Goal: Task Accomplishment & Management: Manage account settings

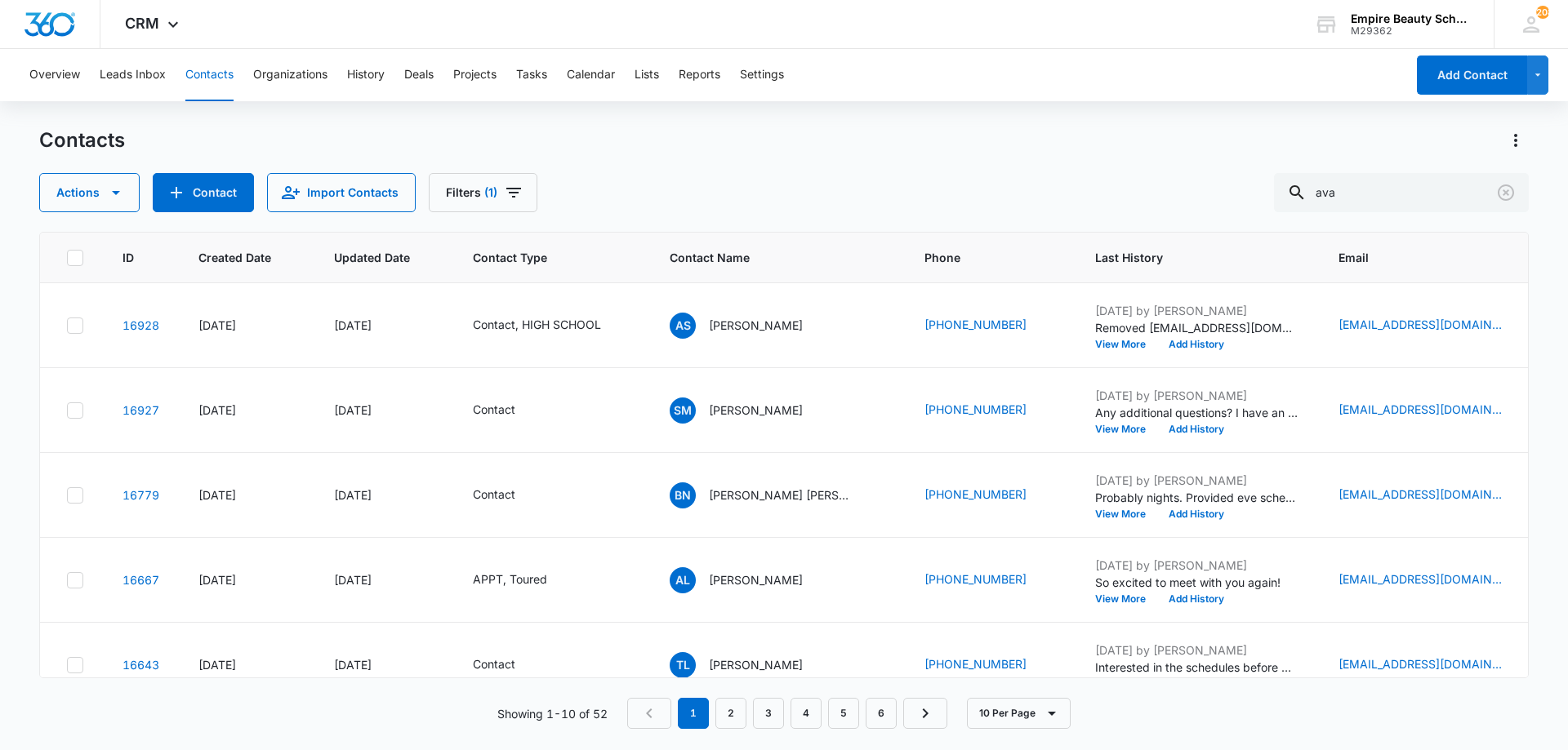
scroll to position [244, 252]
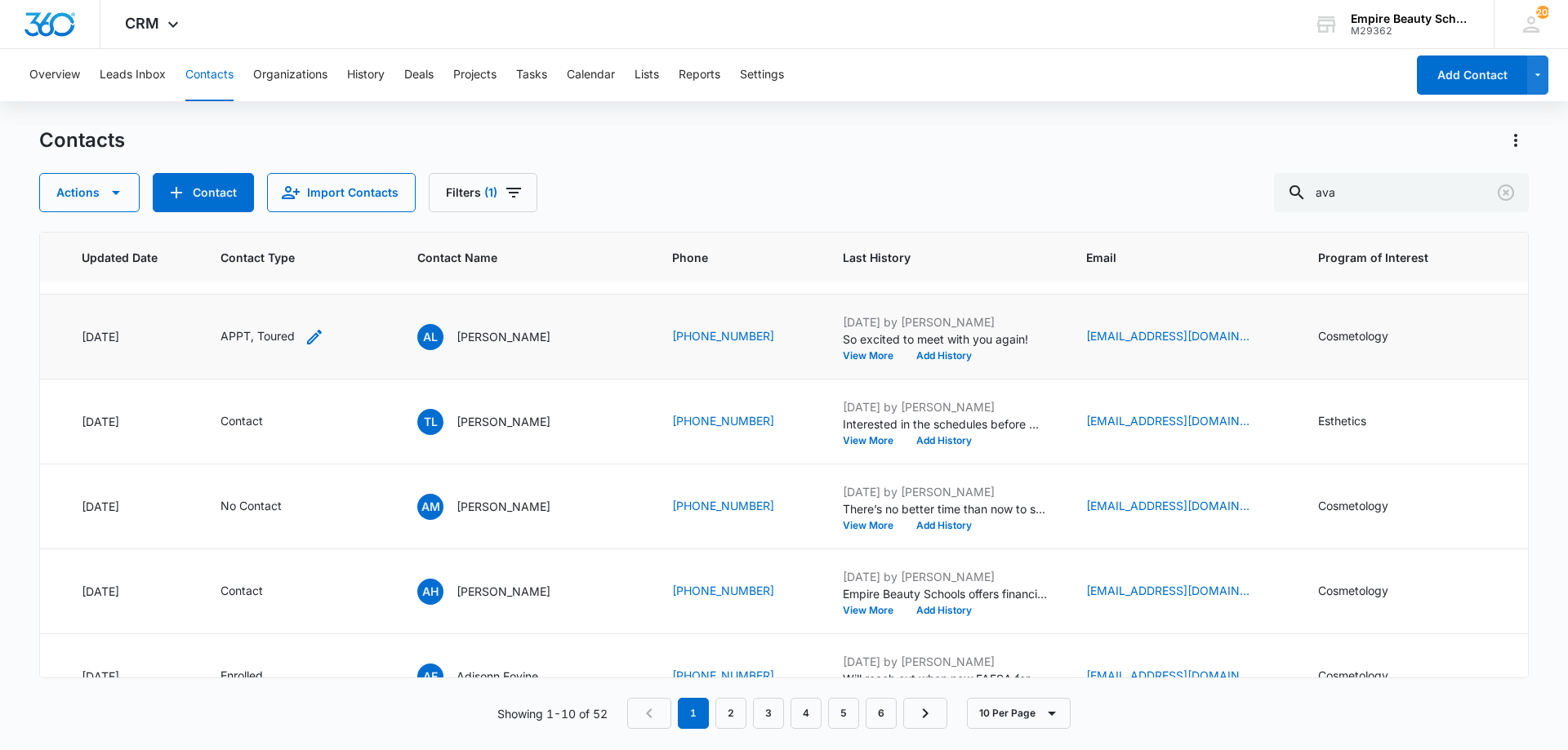
click at [305, 331] on icon "Contact Type - APPT, Toured - Select to Edit Field" at bounding box center [314, 337] width 19 height 19
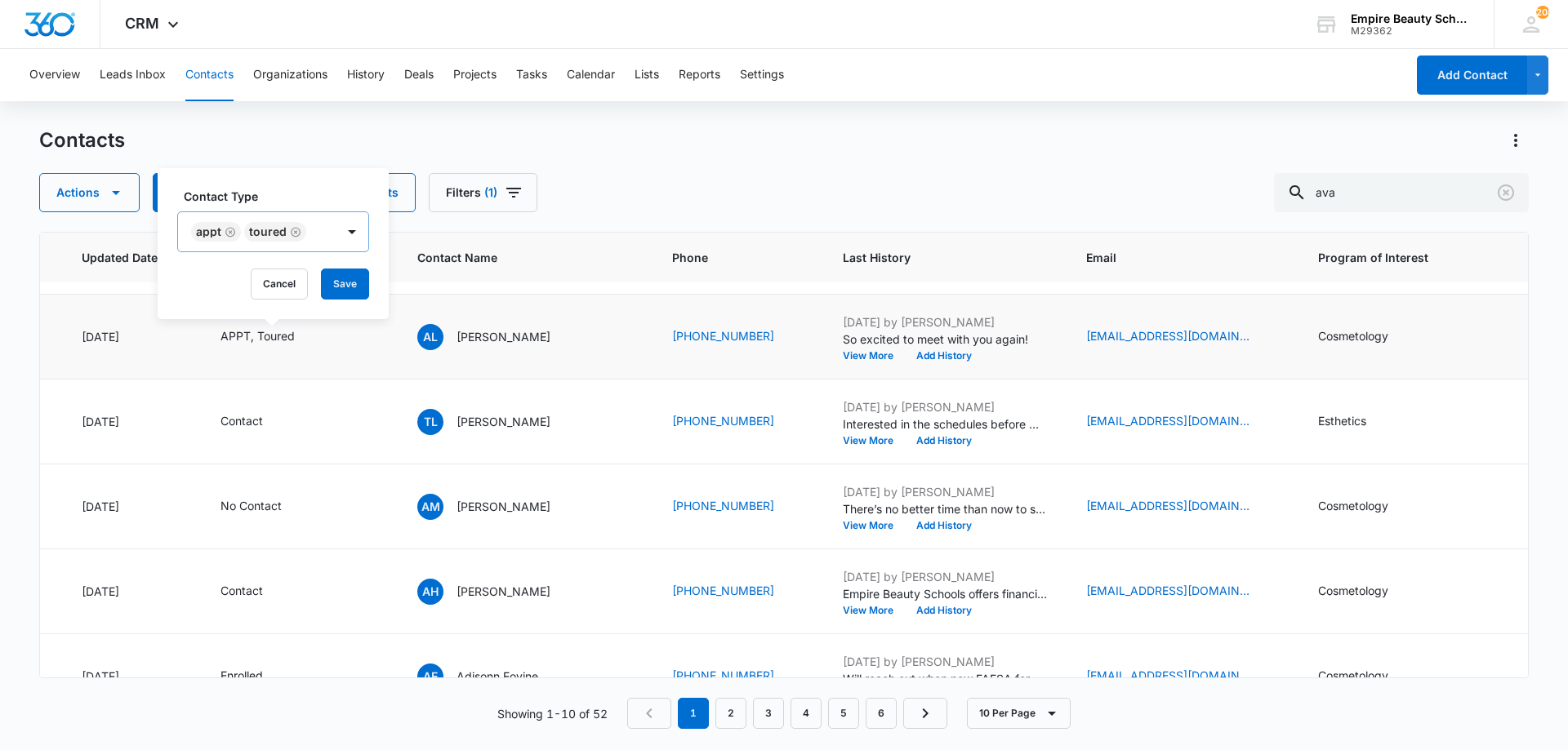
click at [230, 233] on icon "Remove APPT" at bounding box center [230, 232] width 10 height 10
click at [283, 286] on button "Save" at bounding box center [292, 284] width 49 height 31
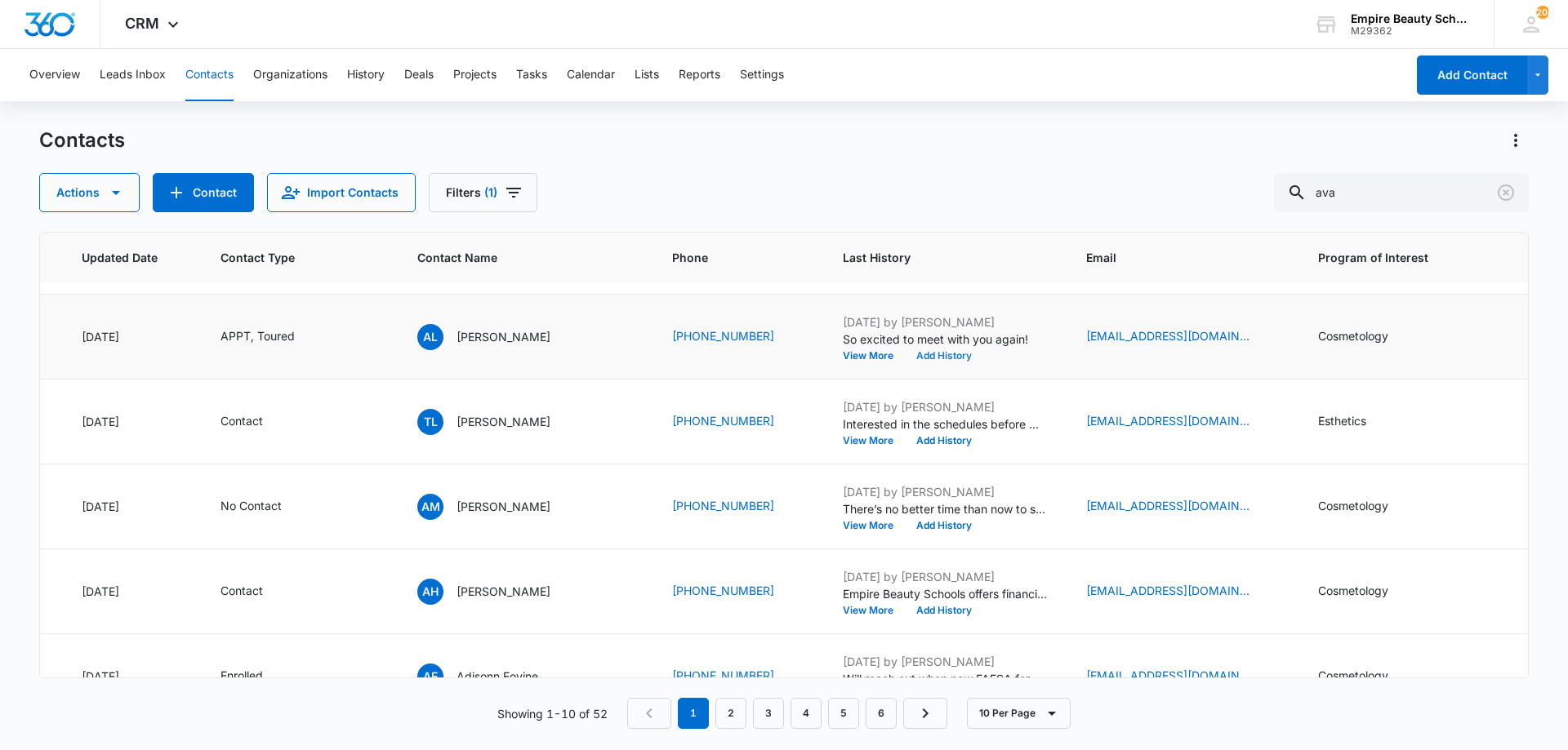
click at [904, 358] on button "Add History" at bounding box center [943, 356] width 79 height 10
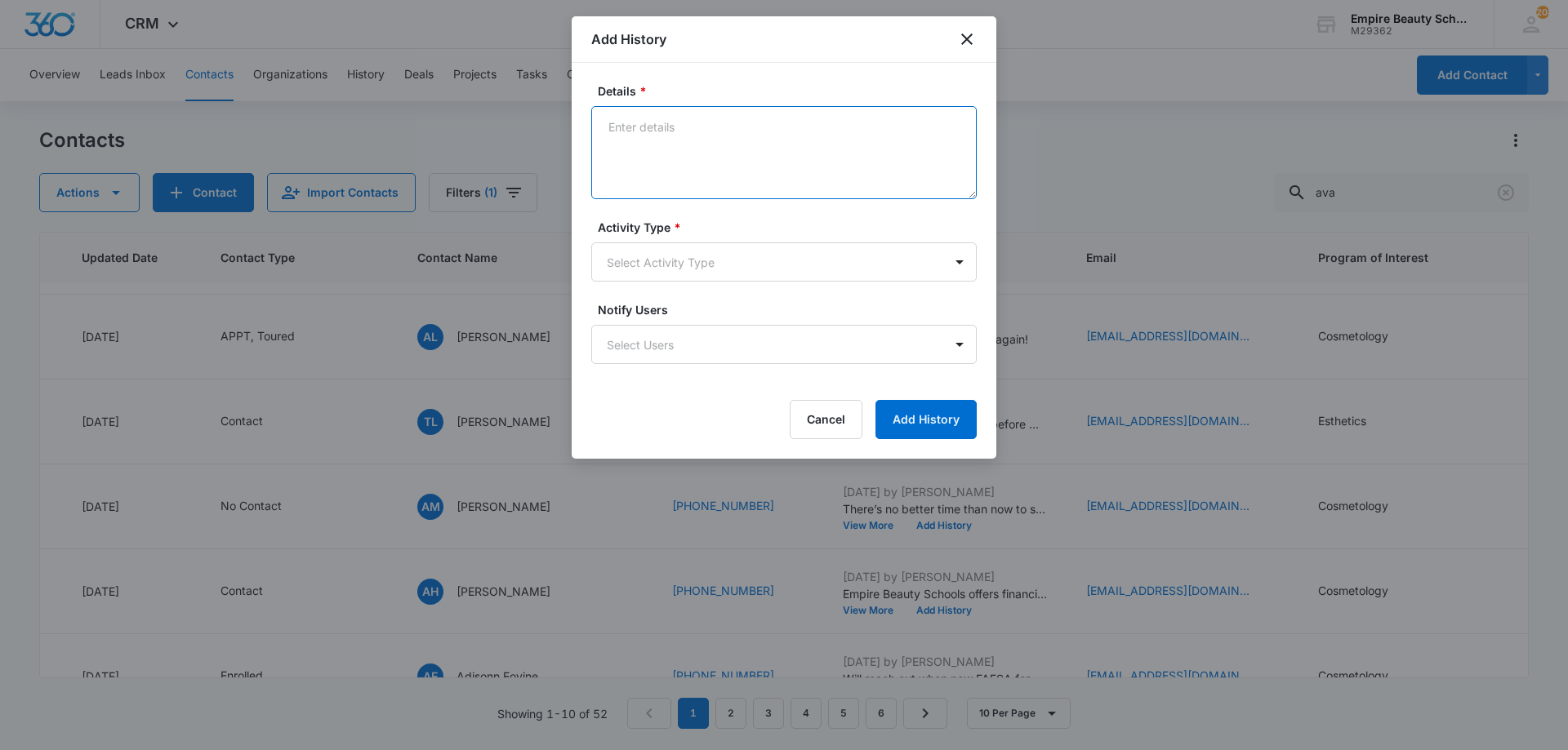
click at [714, 162] on textarea "Details *" at bounding box center [783, 152] width 385 height 93
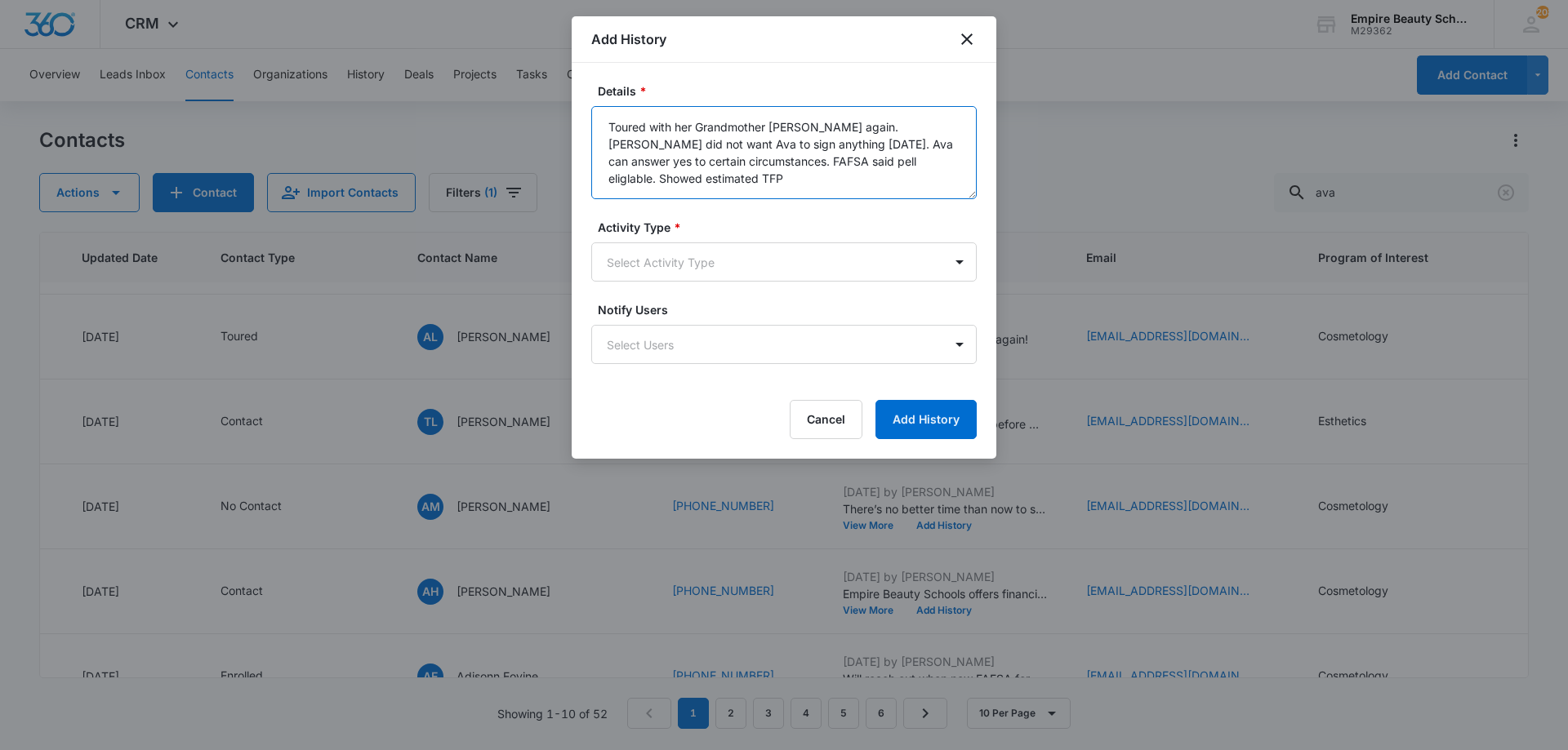
click at [794, 157] on textarea "Toured with her Grandmother Carol again. Carol did not want Ava to sign anythin…" at bounding box center [783, 152] width 385 height 93
click at [965, 162] on textarea "Toured with her Grandmother Carol again. Carol did not want Ava to sign anythin…" at bounding box center [783, 152] width 385 height 93
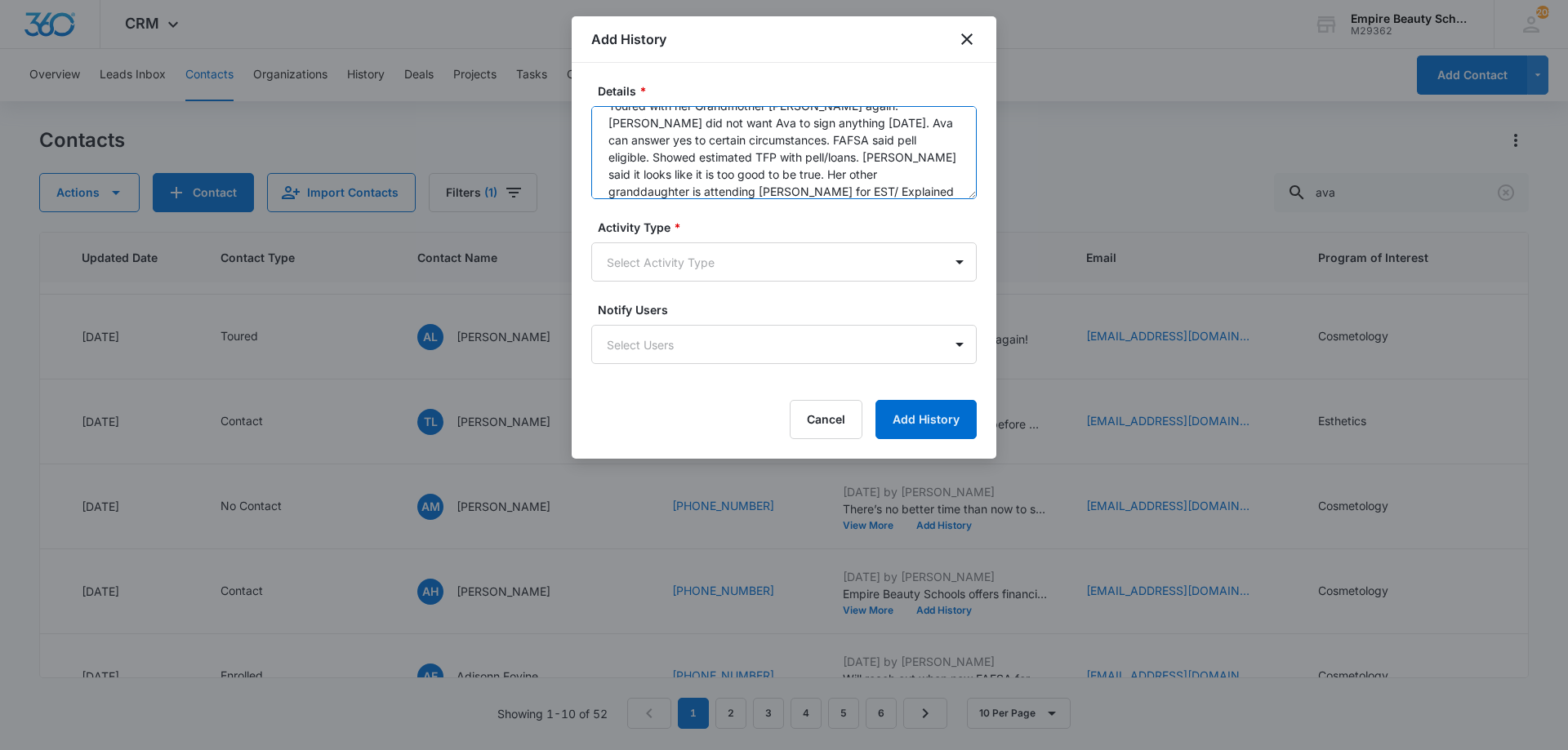
click at [919, 155] on textarea "Toured with her Grandmother Carol again. Carol did not want Ava to sign anythin…" at bounding box center [783, 152] width 385 height 93
click at [630, 191] on textarea "Toured with her Grandmother Carol again. Carol did not want Ava to sign anythin…" at bounding box center [783, 152] width 385 height 93
click at [694, 175] on textarea "Toured with her Grandmother Carol again. Carol did not want Ava to sign anythin…" at bounding box center [783, 152] width 385 height 93
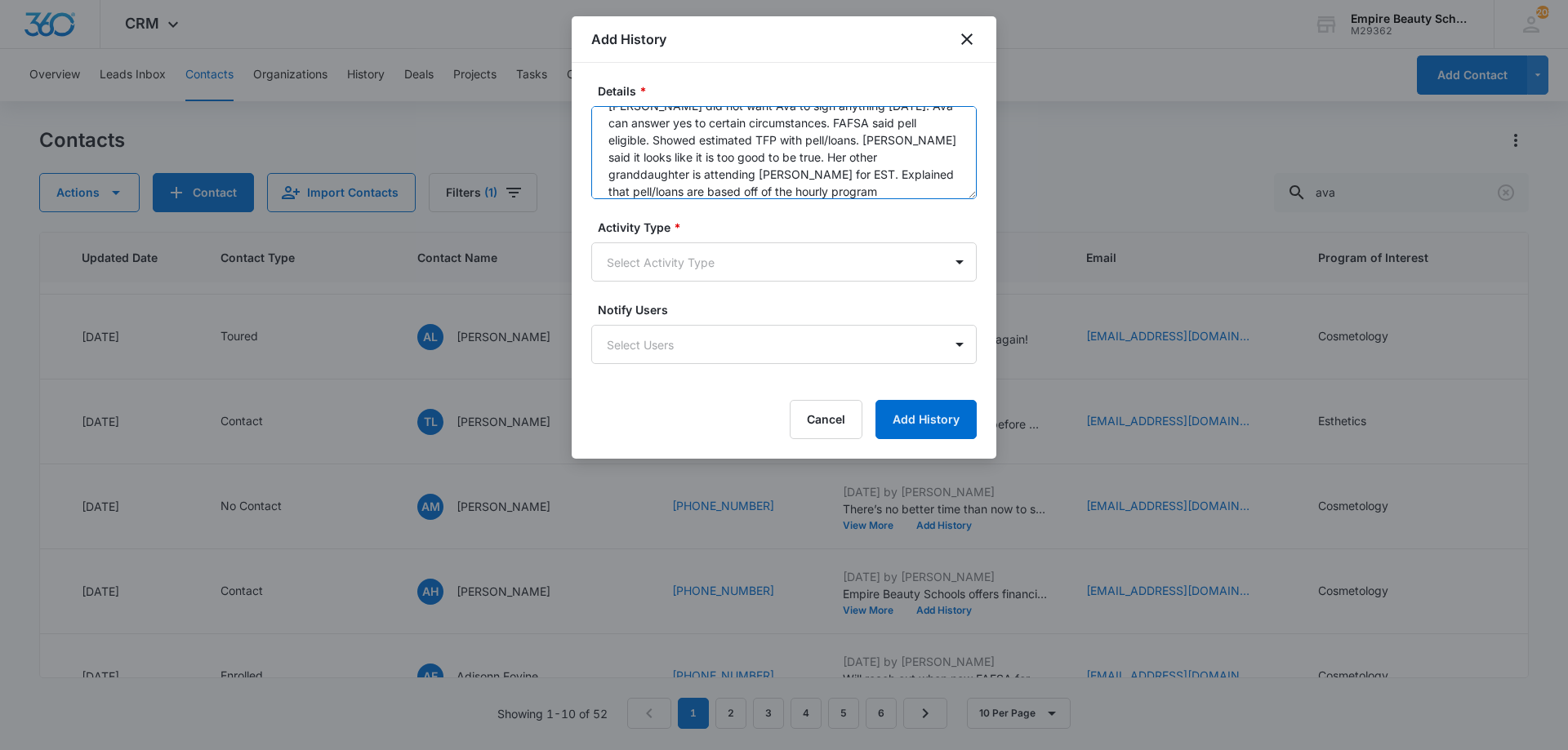
click at [631, 172] on textarea "Toured with her Grandmother Carol again. Carol did not want Ava to sign anythin…" at bounding box center [783, 152] width 385 height 93
click at [866, 190] on textarea "Toured with her Grandmother Carol again. Carol did not want Ava to sign anythin…" at bounding box center [783, 152] width 385 height 93
type textarea "Toured with her Grandmother Carol again. Carol did not want Ava to sign anythin…"
click at [656, 267] on body "CRM Apps Forms CRM Email Shop Payments POS Files Brand Settings AI Assistant Em…" at bounding box center [784, 375] width 1568 height 750
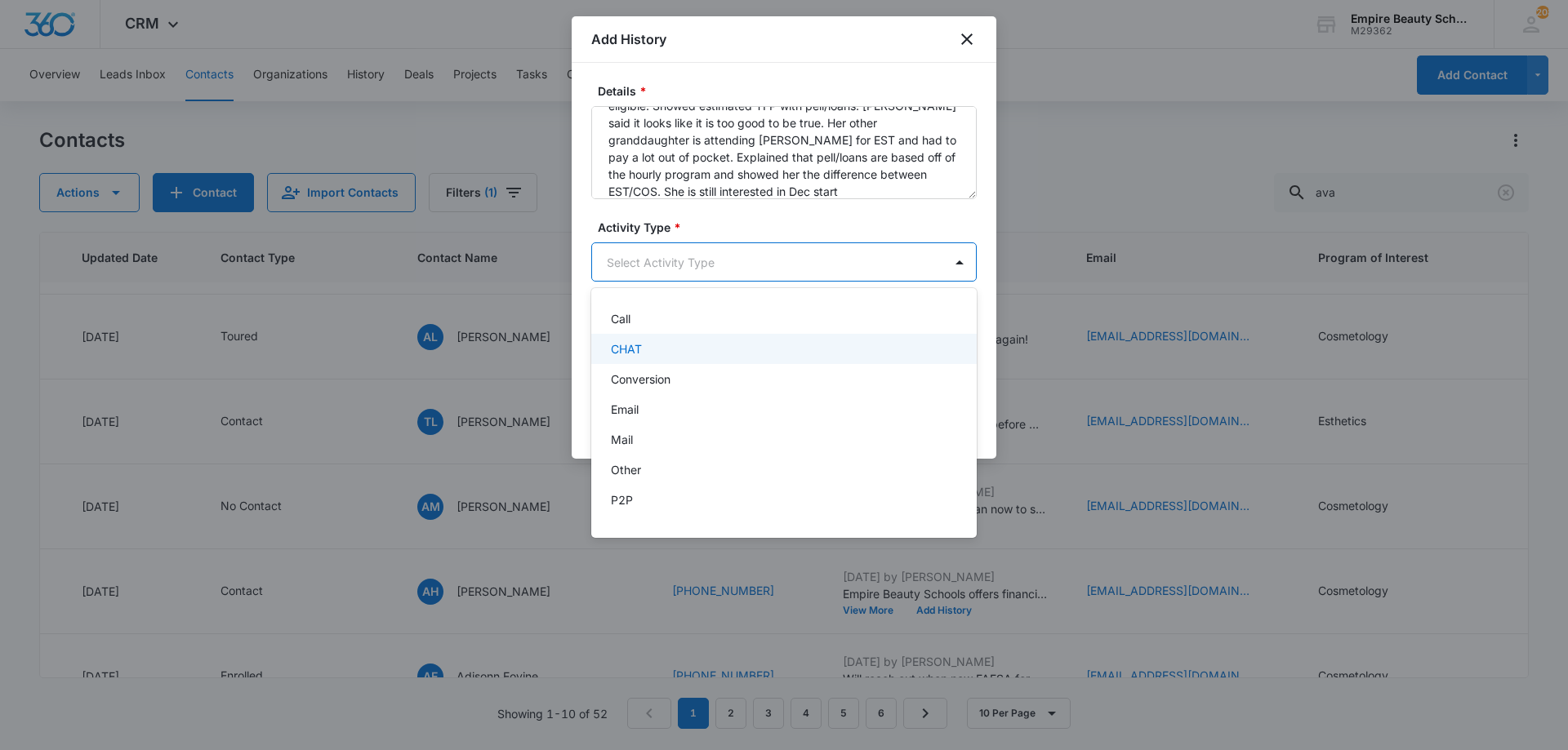
scroll to position [85, 0]
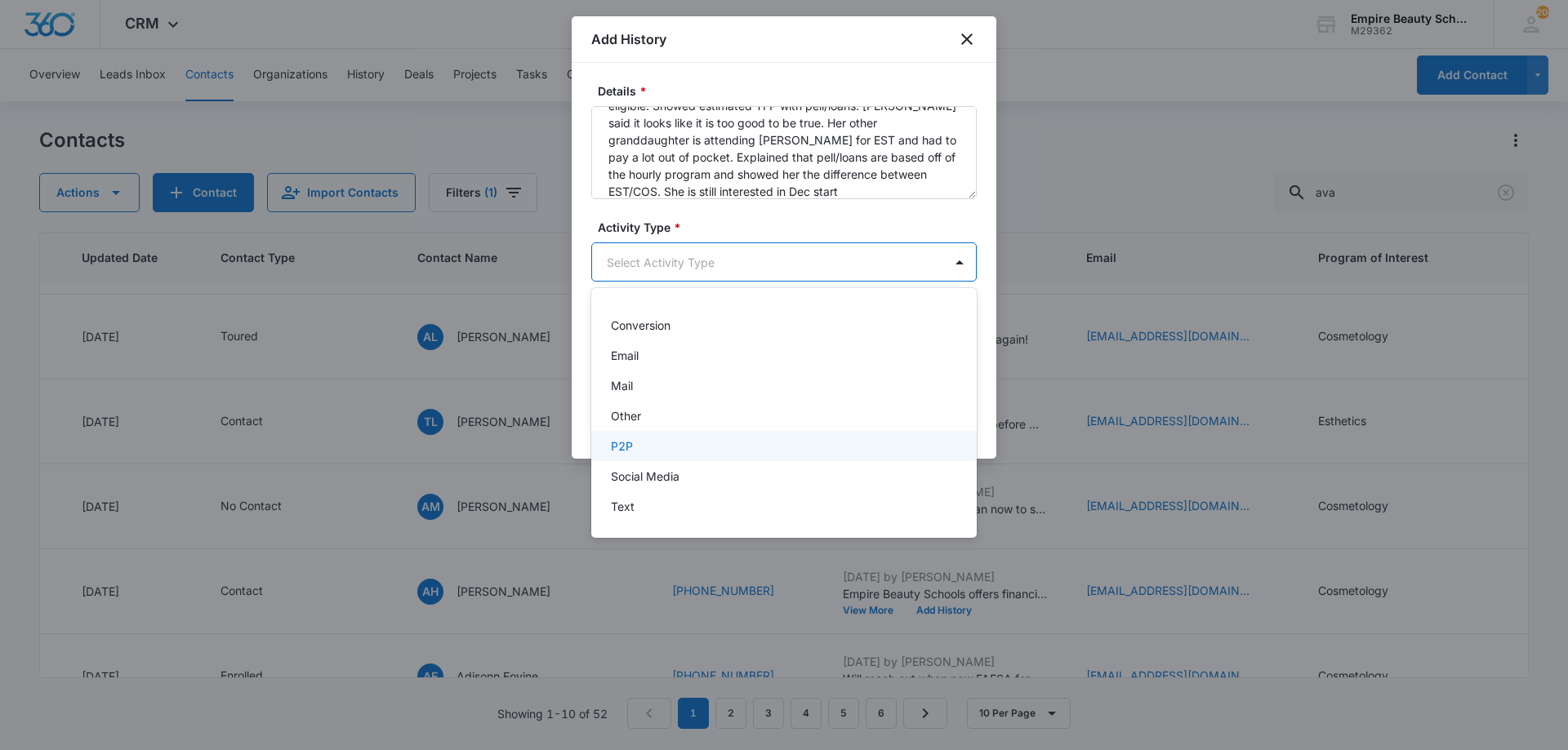
click at [643, 454] on div "P2P" at bounding box center [781, 446] width 343 height 17
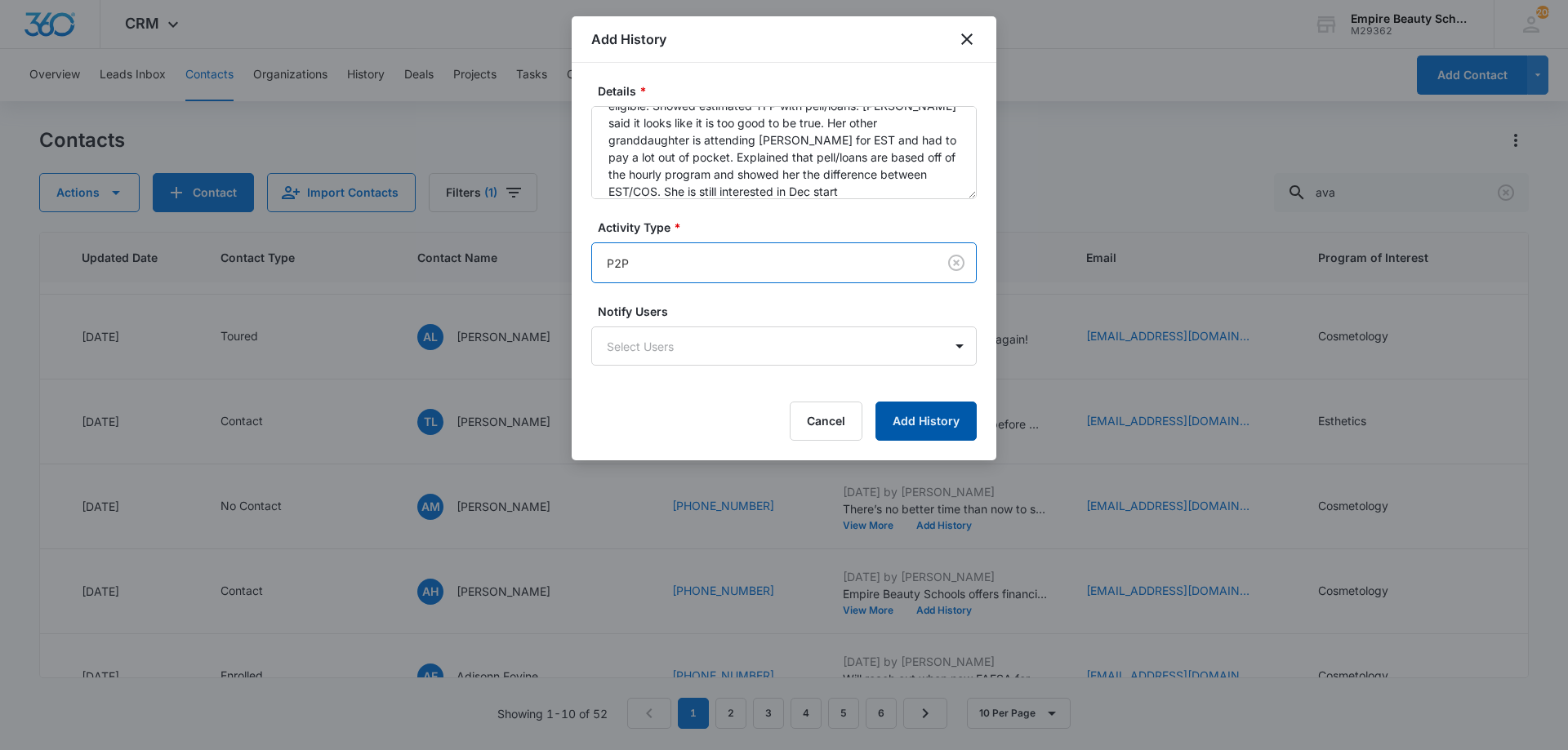
click at [904, 414] on button "Add History" at bounding box center [926, 421] width 101 height 39
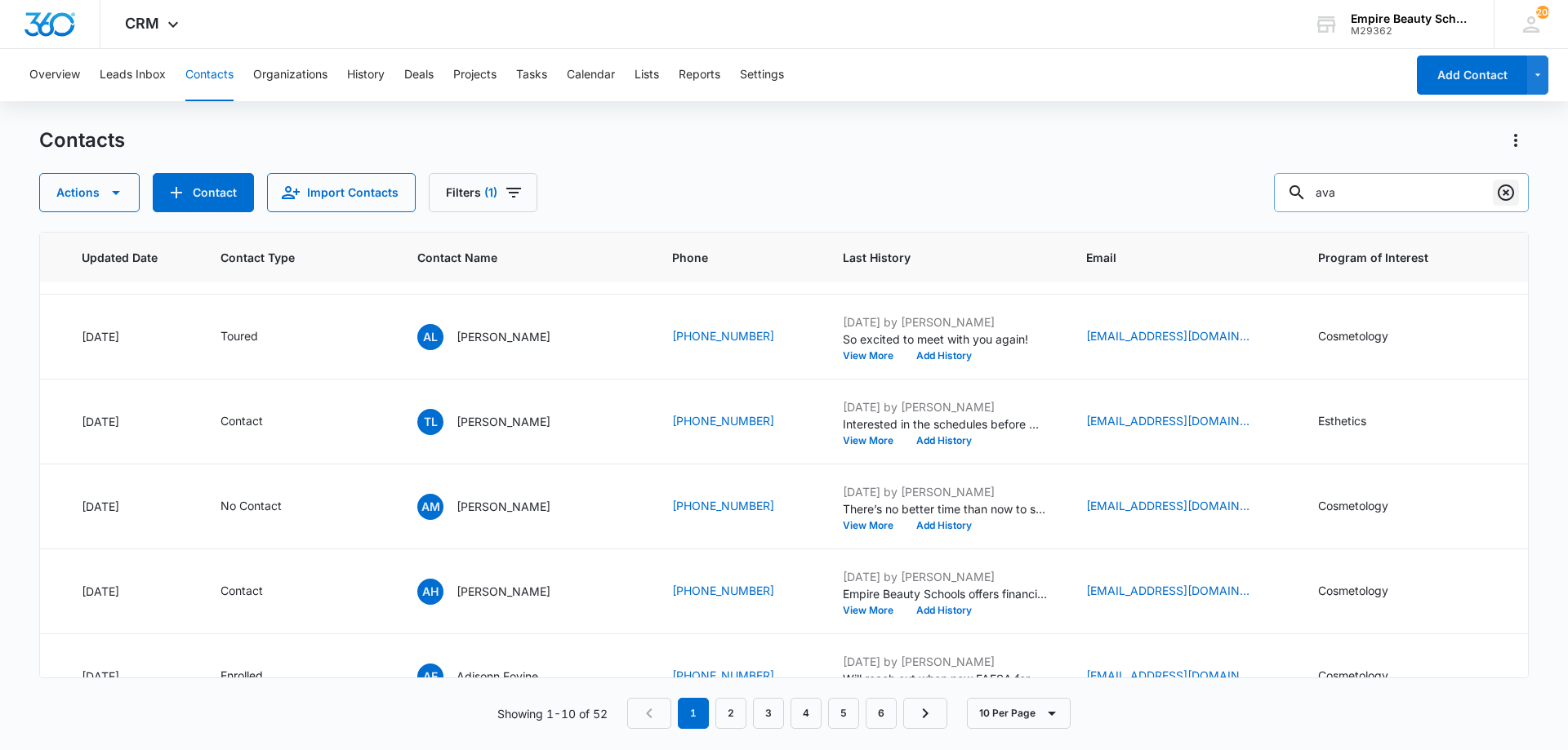
click at [1502, 205] on button "Clear" at bounding box center [1505, 192] width 26 height 26
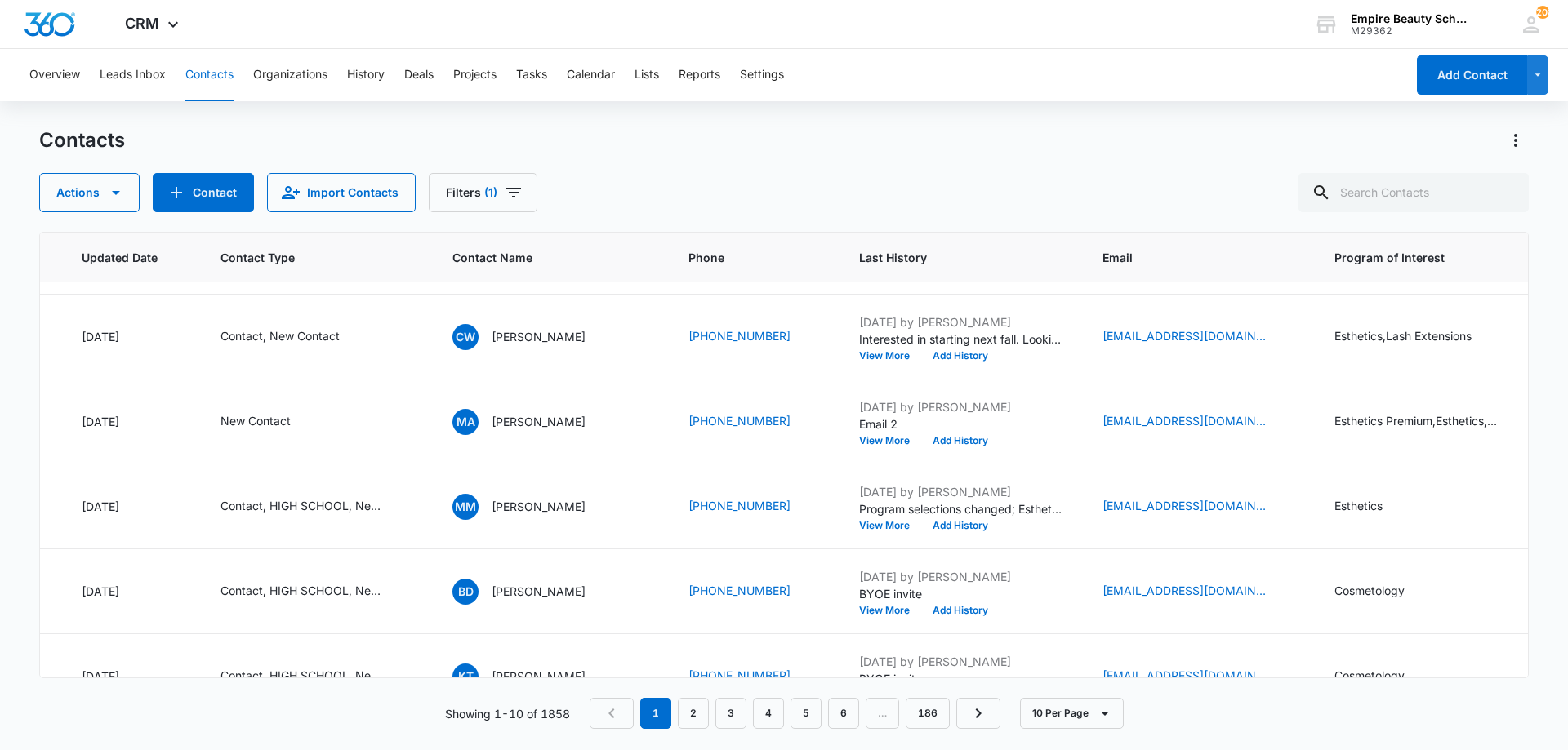
click at [1001, 157] on div "Contacts Actions Contact Import Contacts Filters (1)" at bounding box center [783, 170] width 1489 height 85
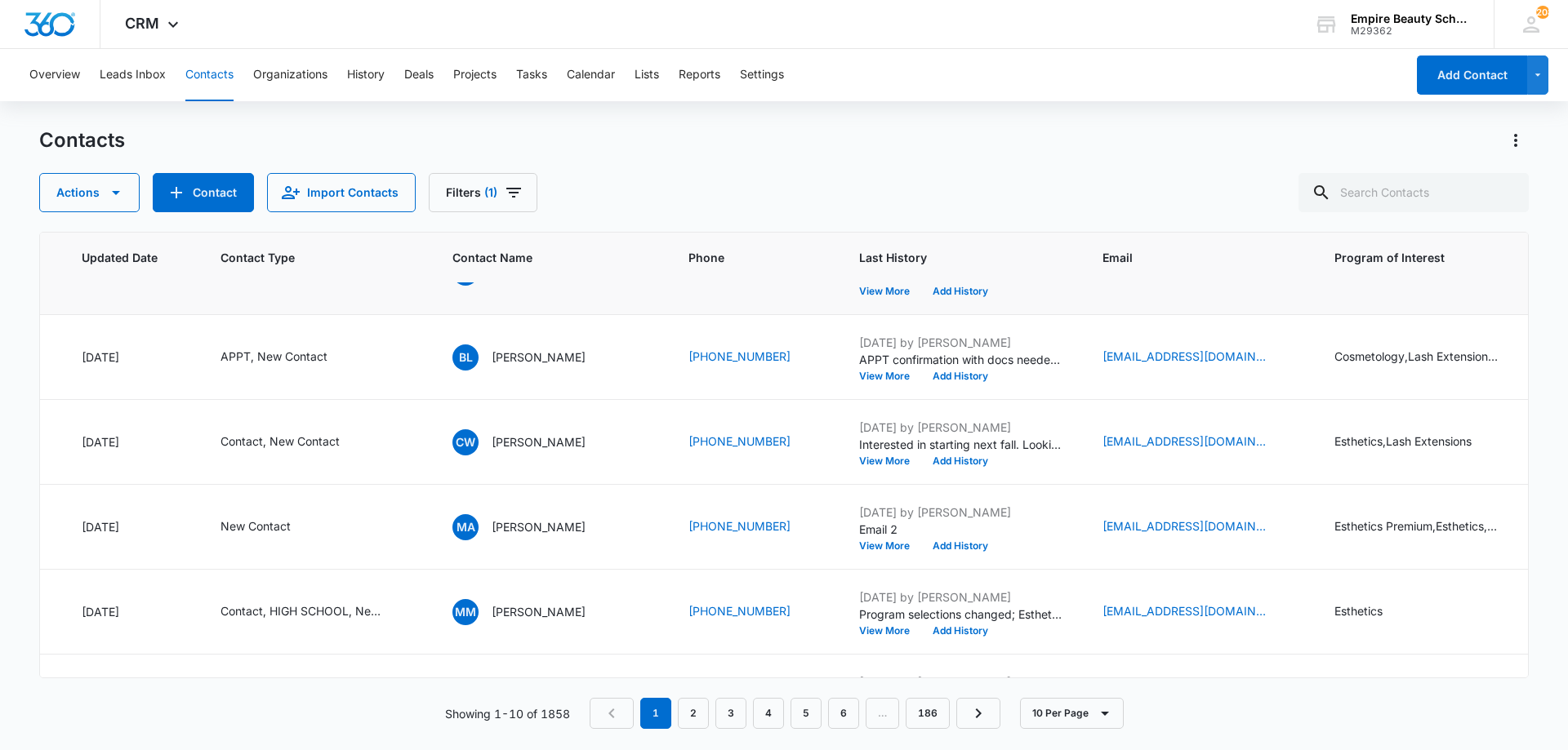
scroll to position [0, 252]
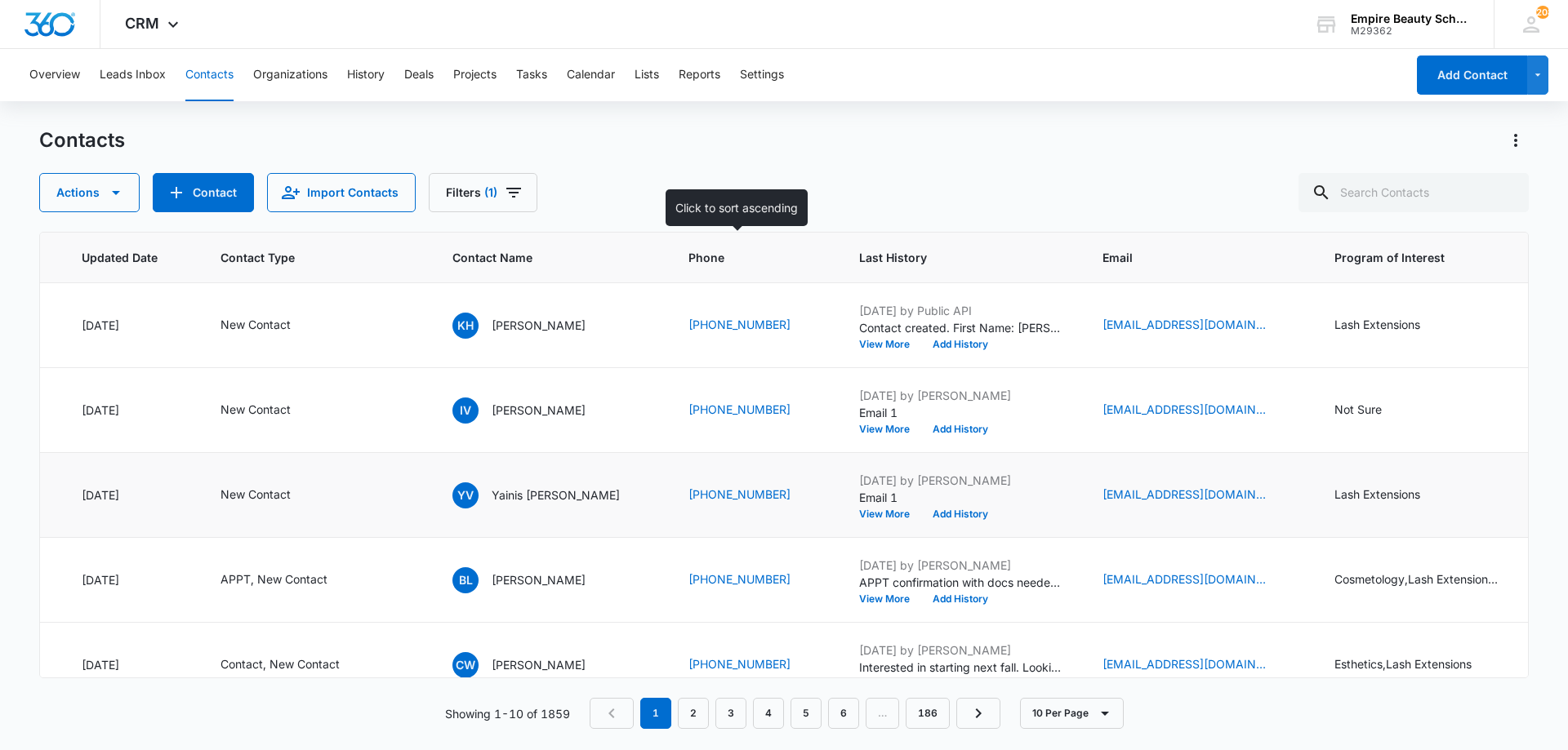
click at [802, 263] on div at bounding box center [811, 258] width 17 height 17
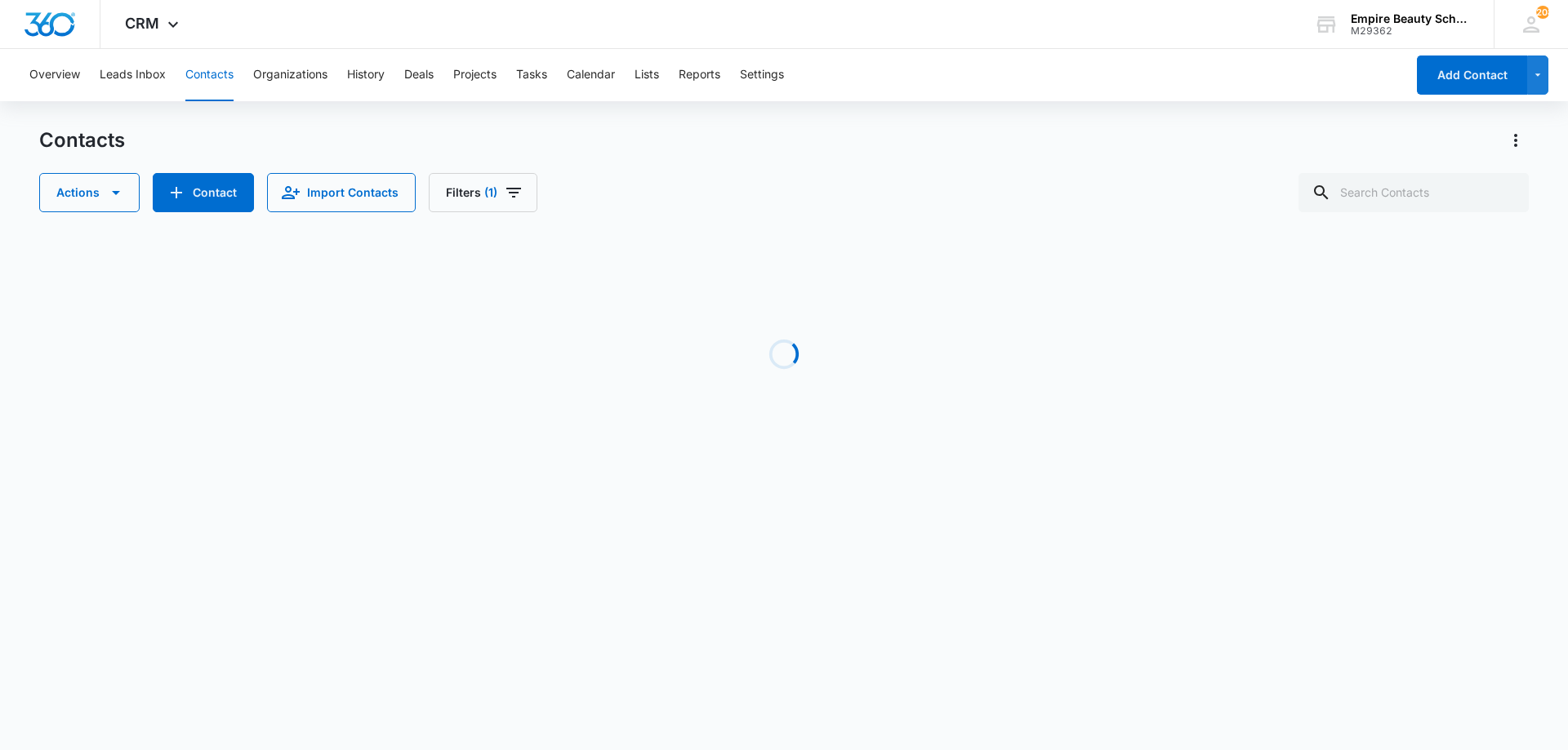
click at [791, 263] on div "Loading" at bounding box center [783, 354] width 1489 height 245
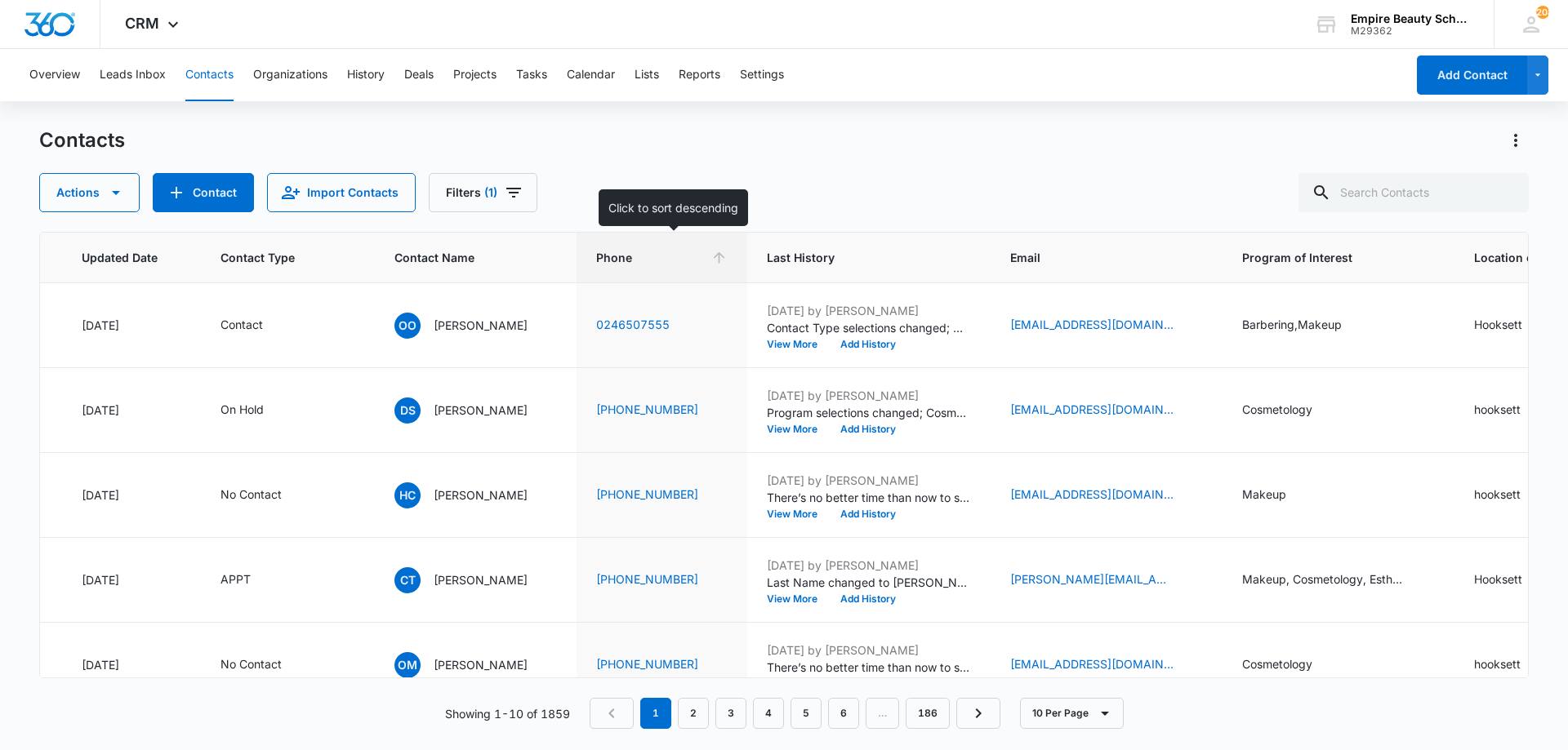
click at [698, 247] on th "Phone" at bounding box center [662, 258] width 171 height 50
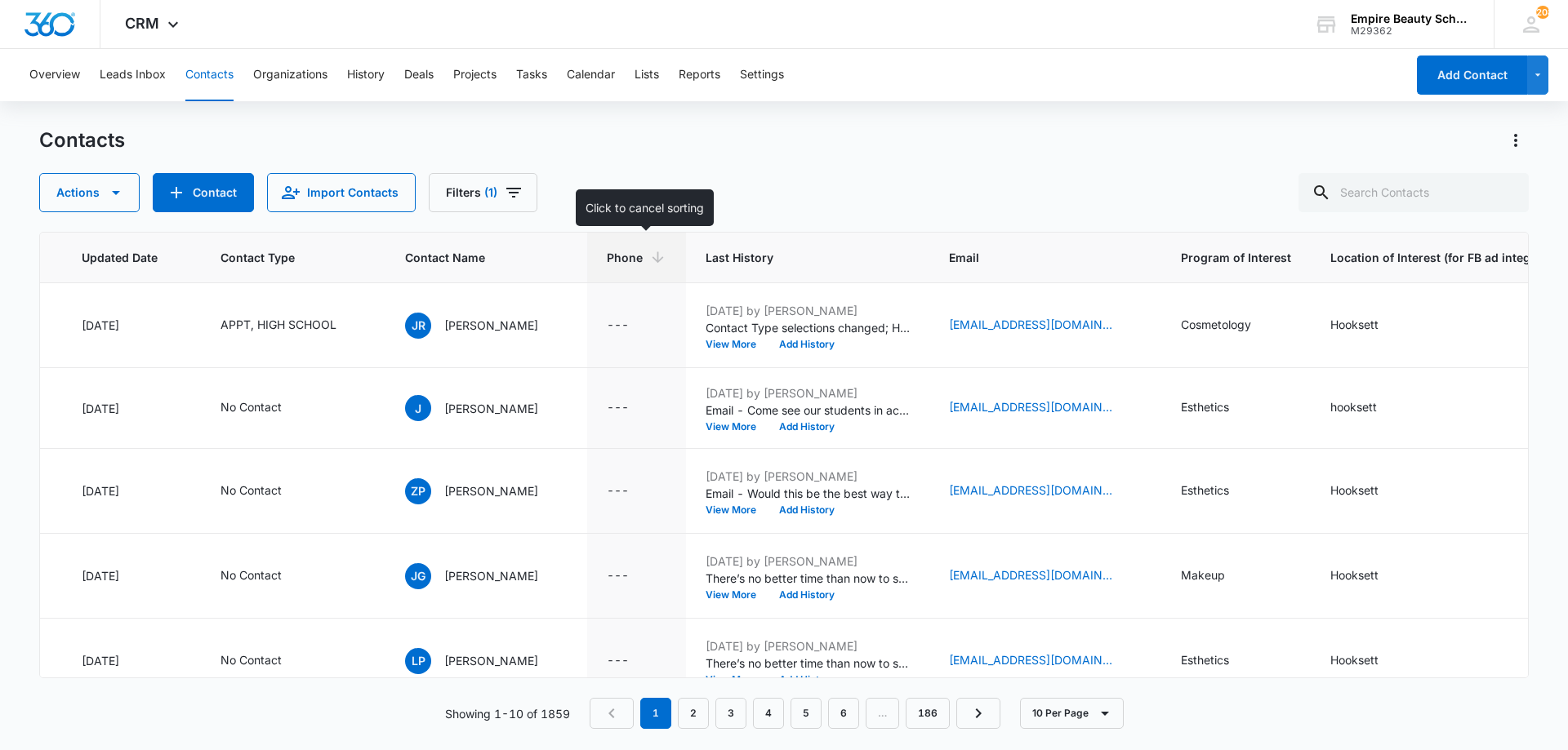
click at [653, 255] on div "Phone" at bounding box center [636, 258] width 59 height 17
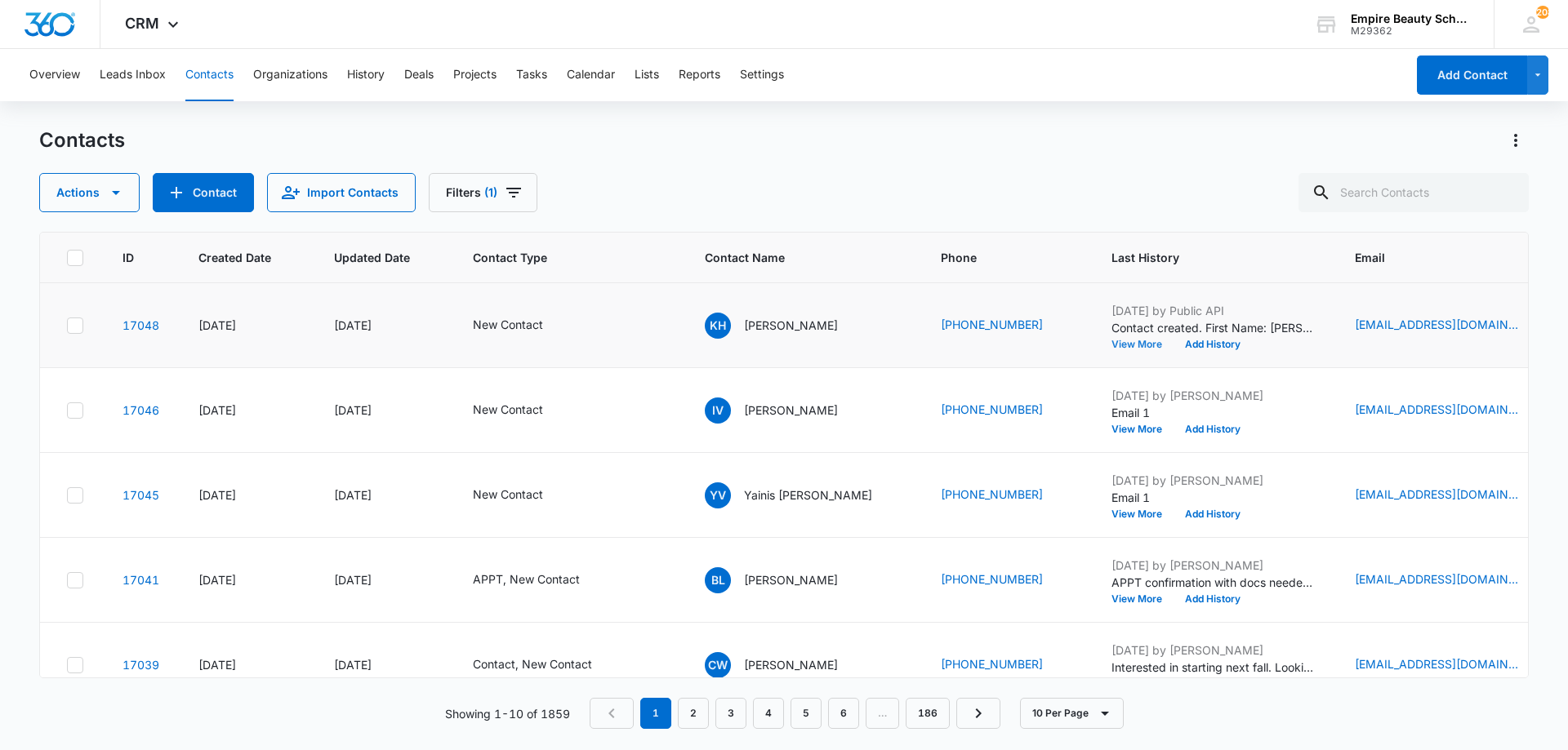
click at [1138, 345] on button "View More" at bounding box center [1142, 344] width 62 height 10
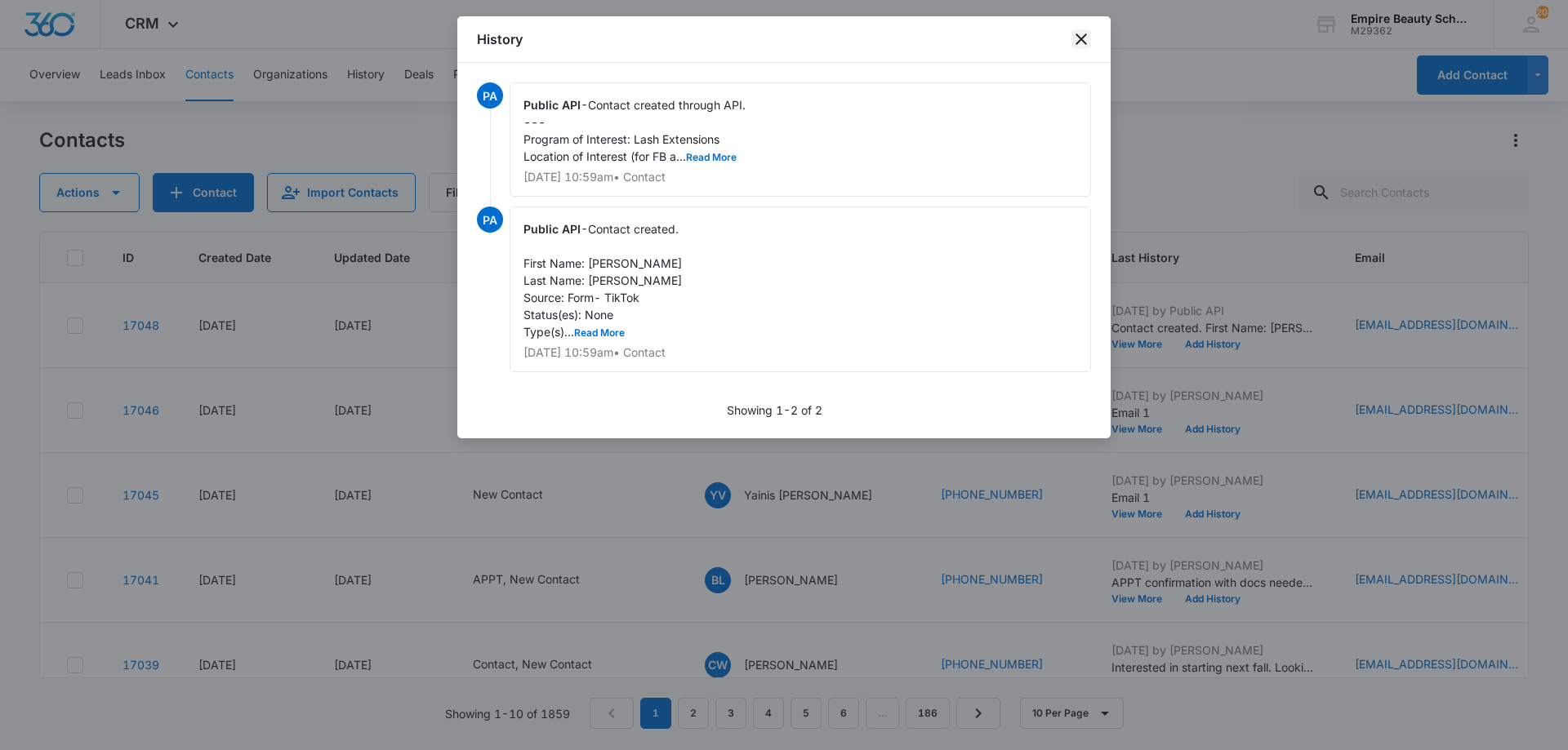
click at [1078, 39] on icon "close" at bounding box center [1081, 39] width 19 height 19
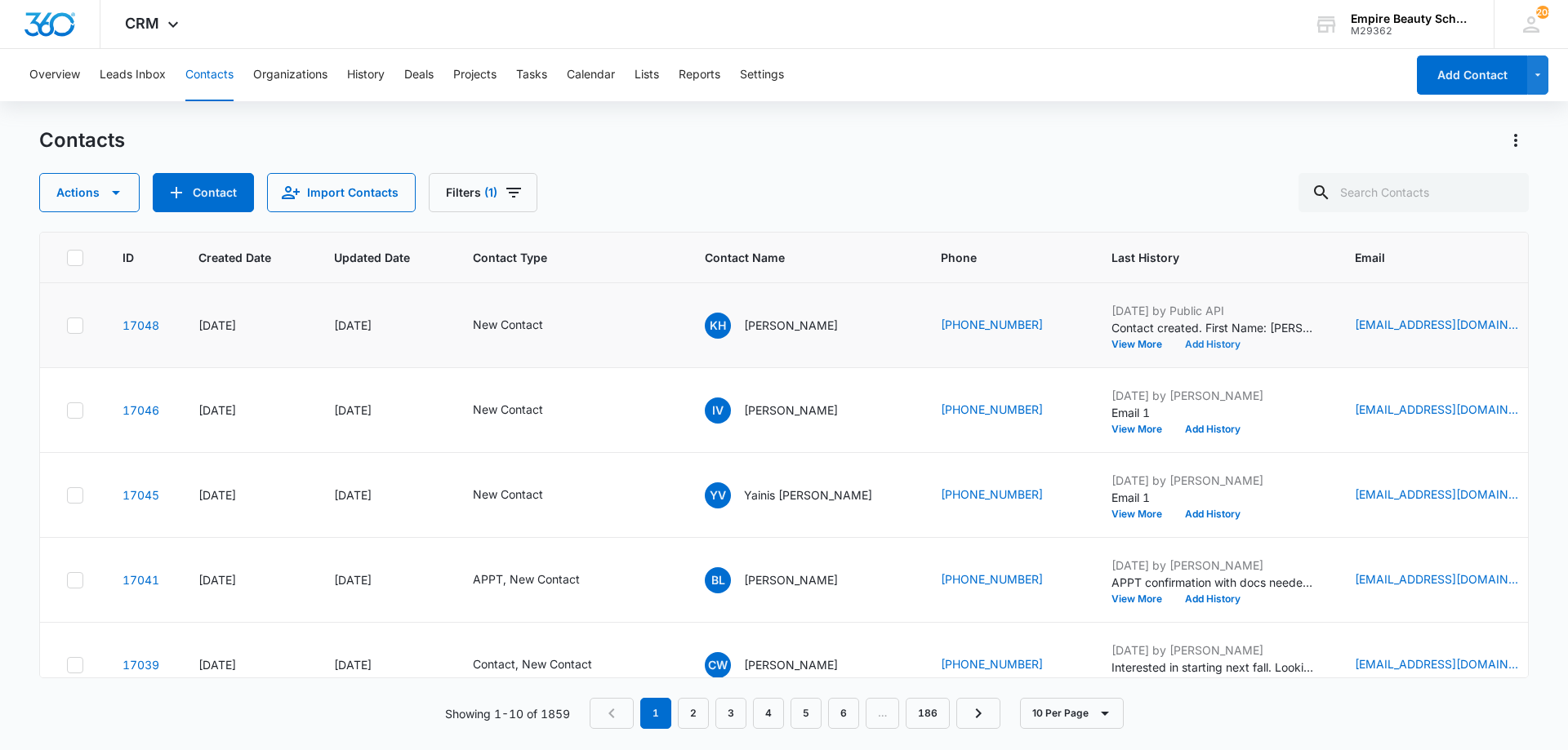
click at [1188, 342] on button "Add History" at bounding box center [1212, 344] width 79 height 10
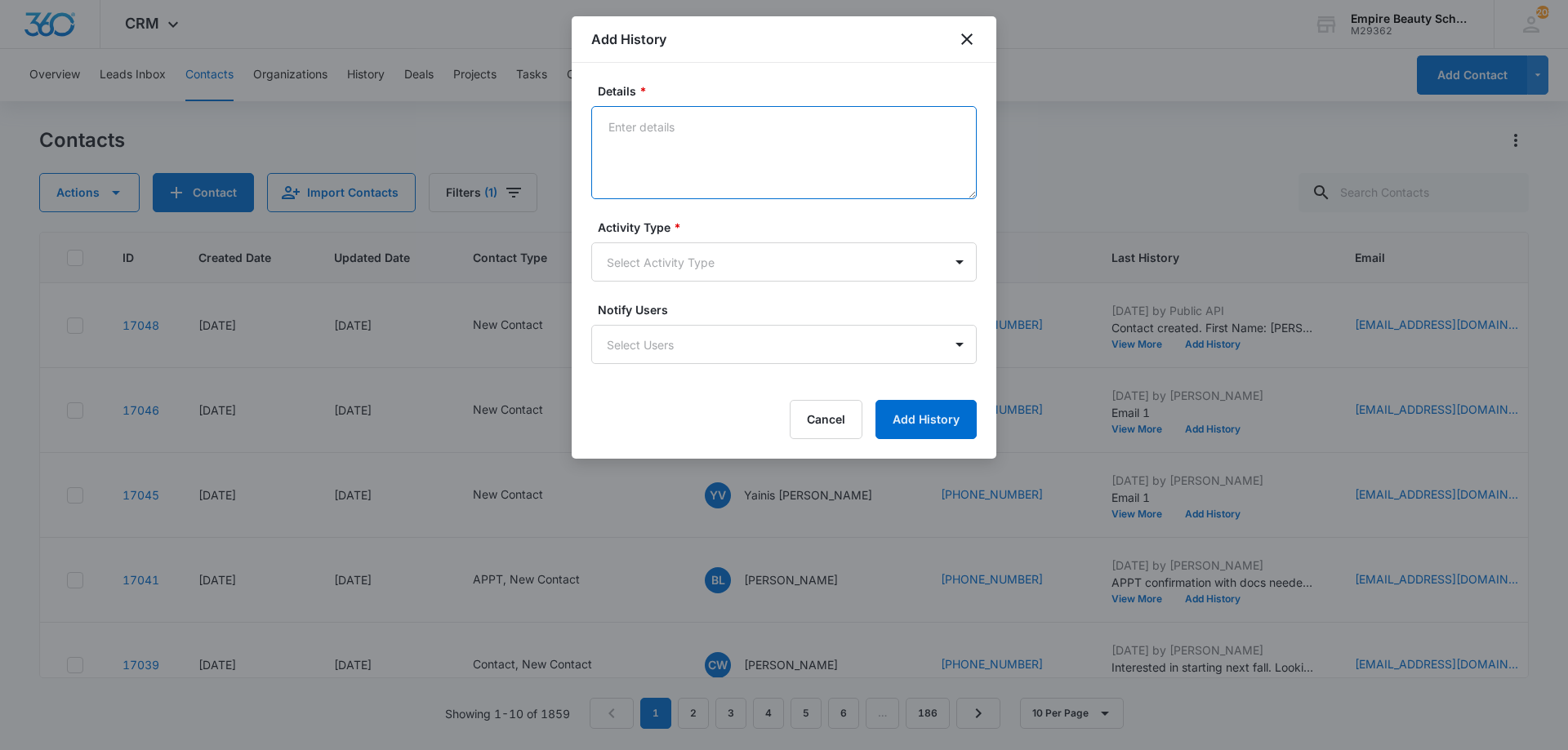
click at [775, 179] on textarea "Details *" at bounding box center [783, 152] width 385 height 93
type textarea "VM 1"
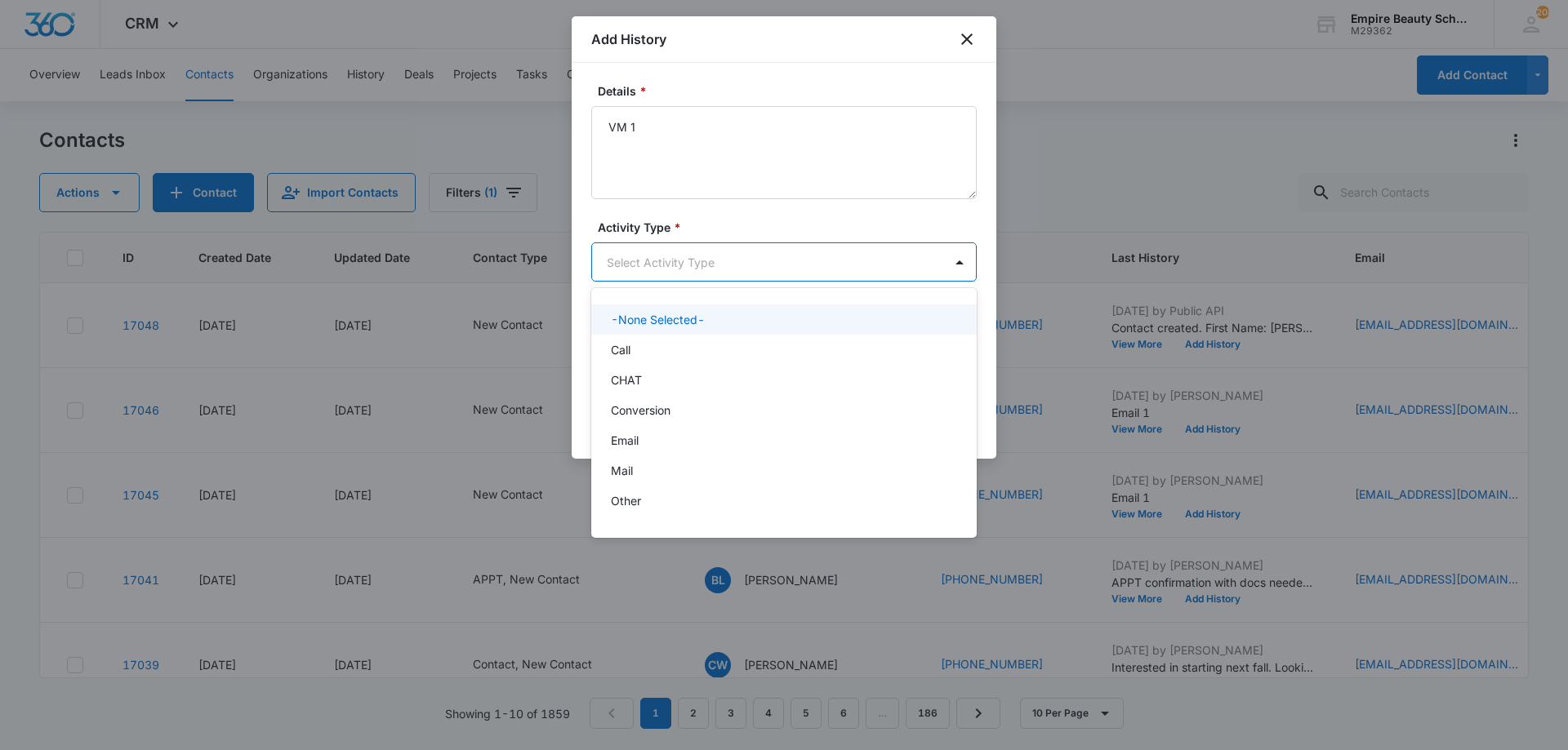
click at [736, 253] on body "CRM Apps Forms CRM Email Shop Payments POS Files Brand Settings AI Assistant Em…" at bounding box center [784, 375] width 1568 height 750
click at [670, 349] on div "Call" at bounding box center [781, 350] width 343 height 17
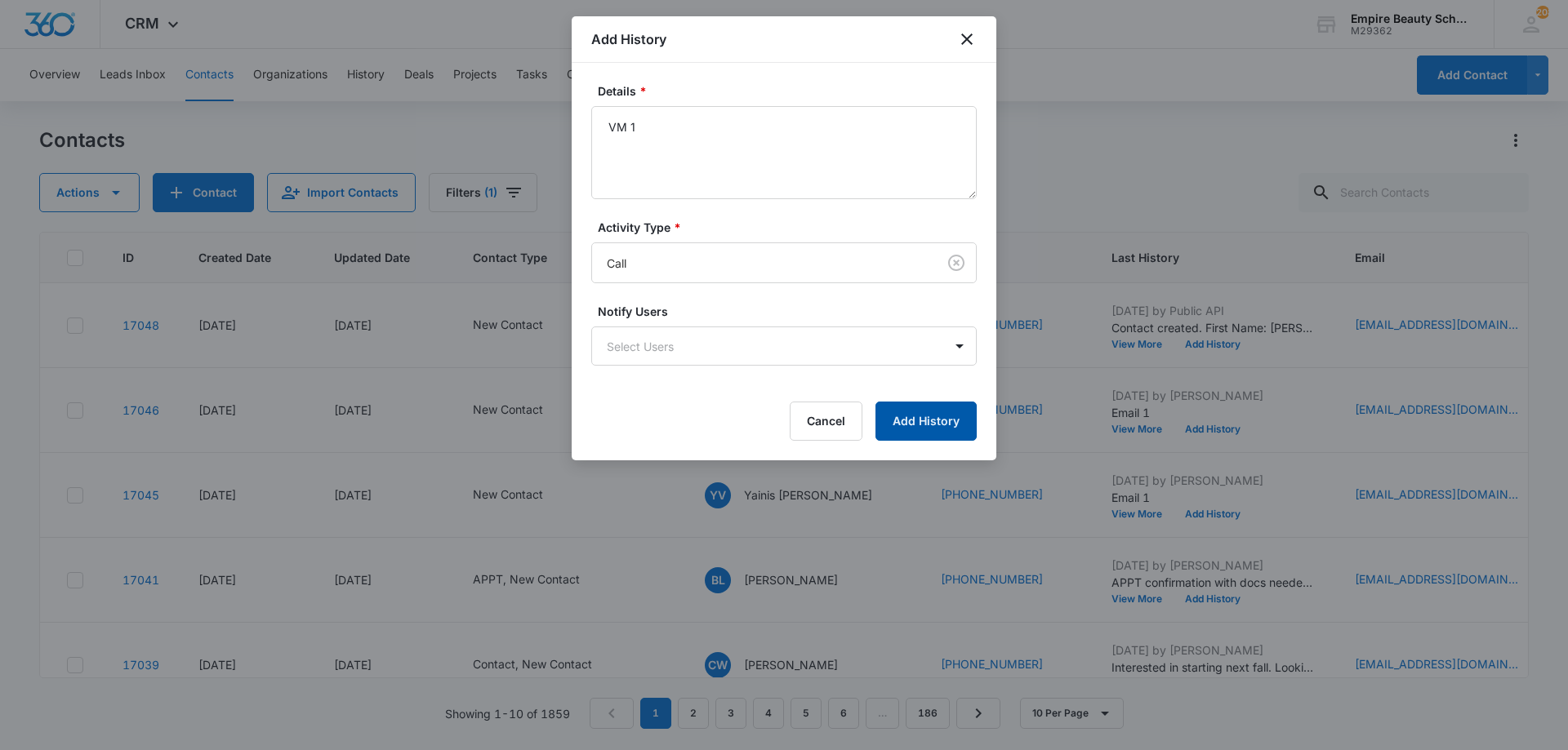
click at [935, 433] on button "Add History" at bounding box center [926, 421] width 101 height 39
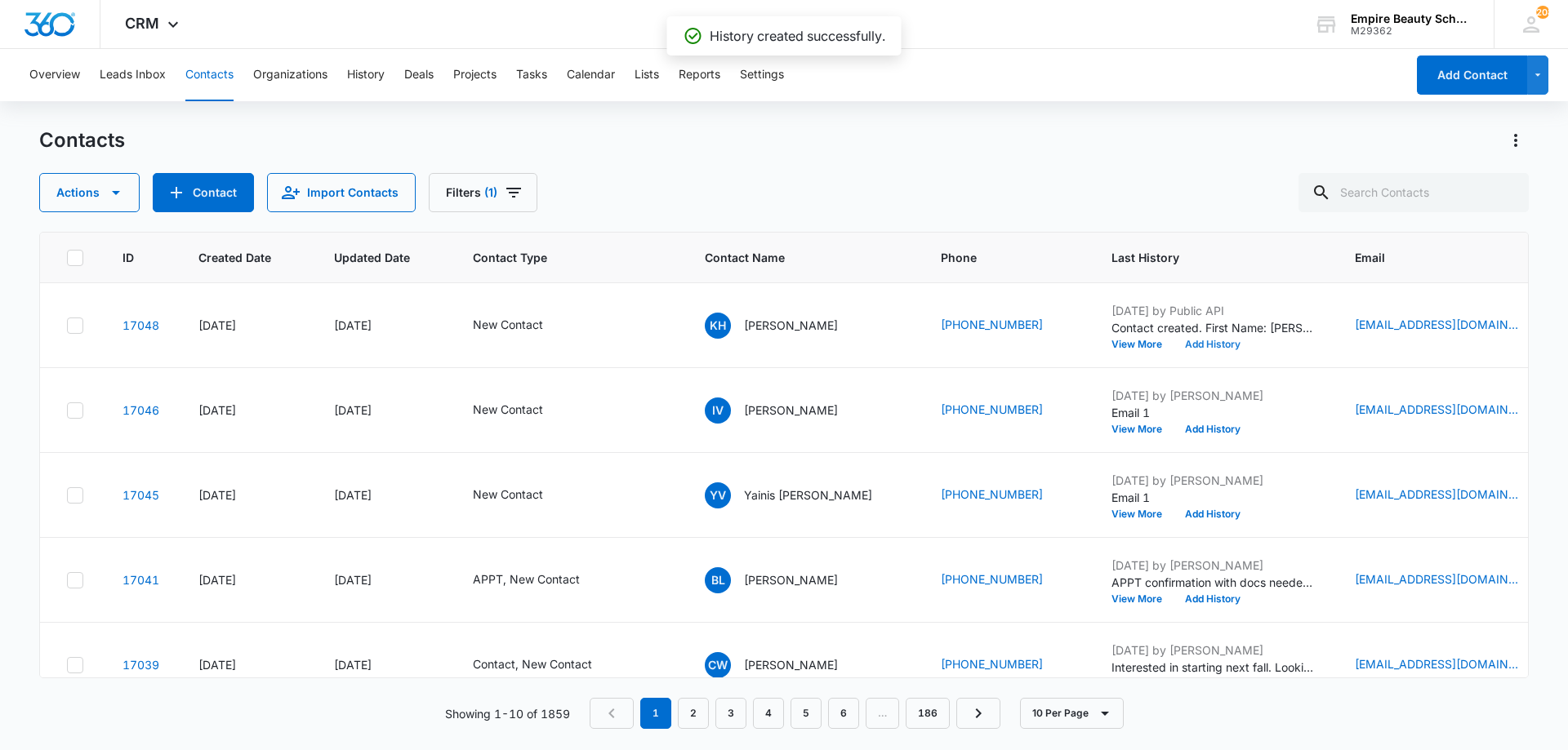
click at [1192, 347] on button "Add History" at bounding box center [1212, 344] width 79 height 10
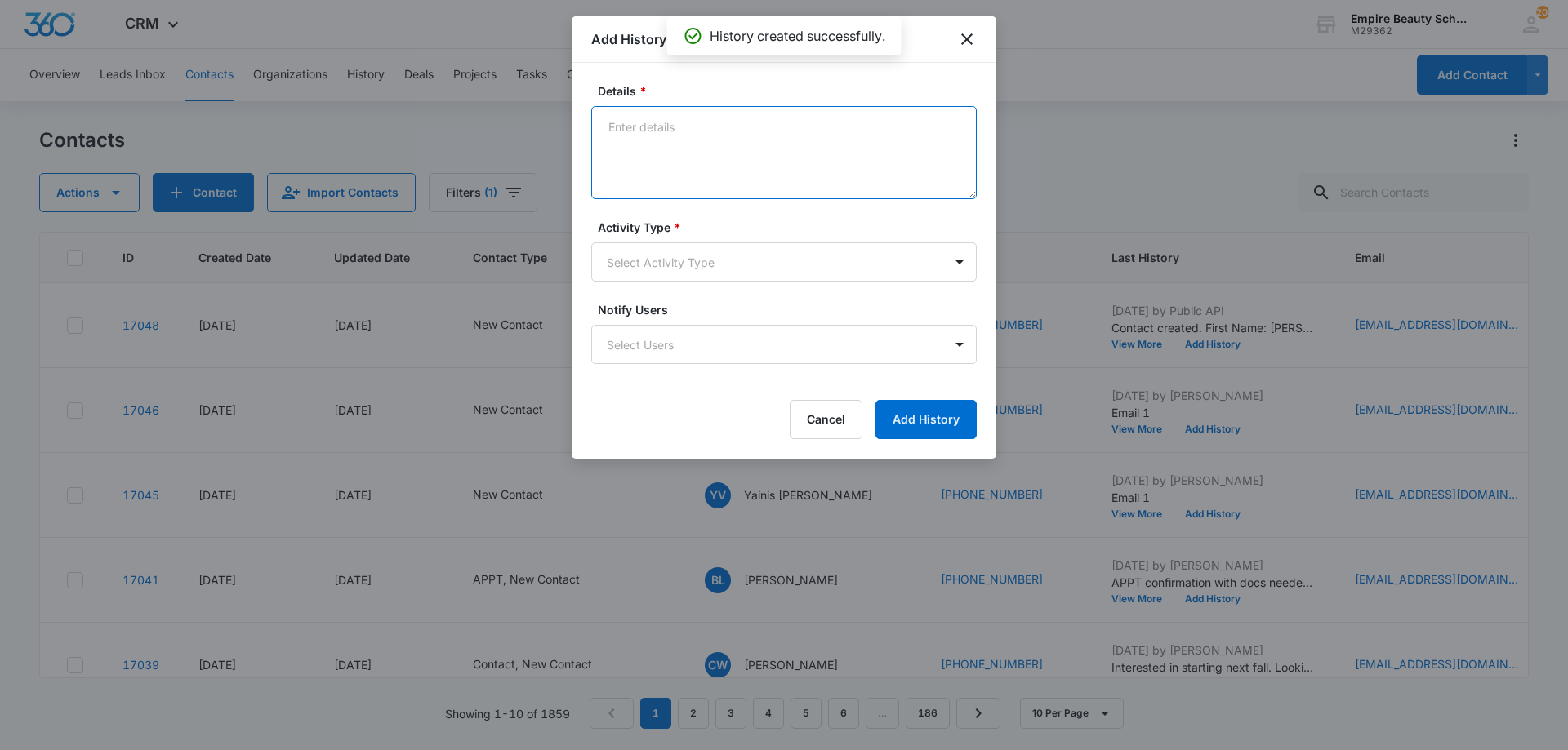
click at [729, 176] on textarea "Details *" at bounding box center [783, 152] width 385 height 93
type textarea "Text 1"
click at [696, 271] on body "CRM Apps Forms CRM Email Shop Payments POS Files Brand Settings AI Assistant Em…" at bounding box center [784, 375] width 1568 height 750
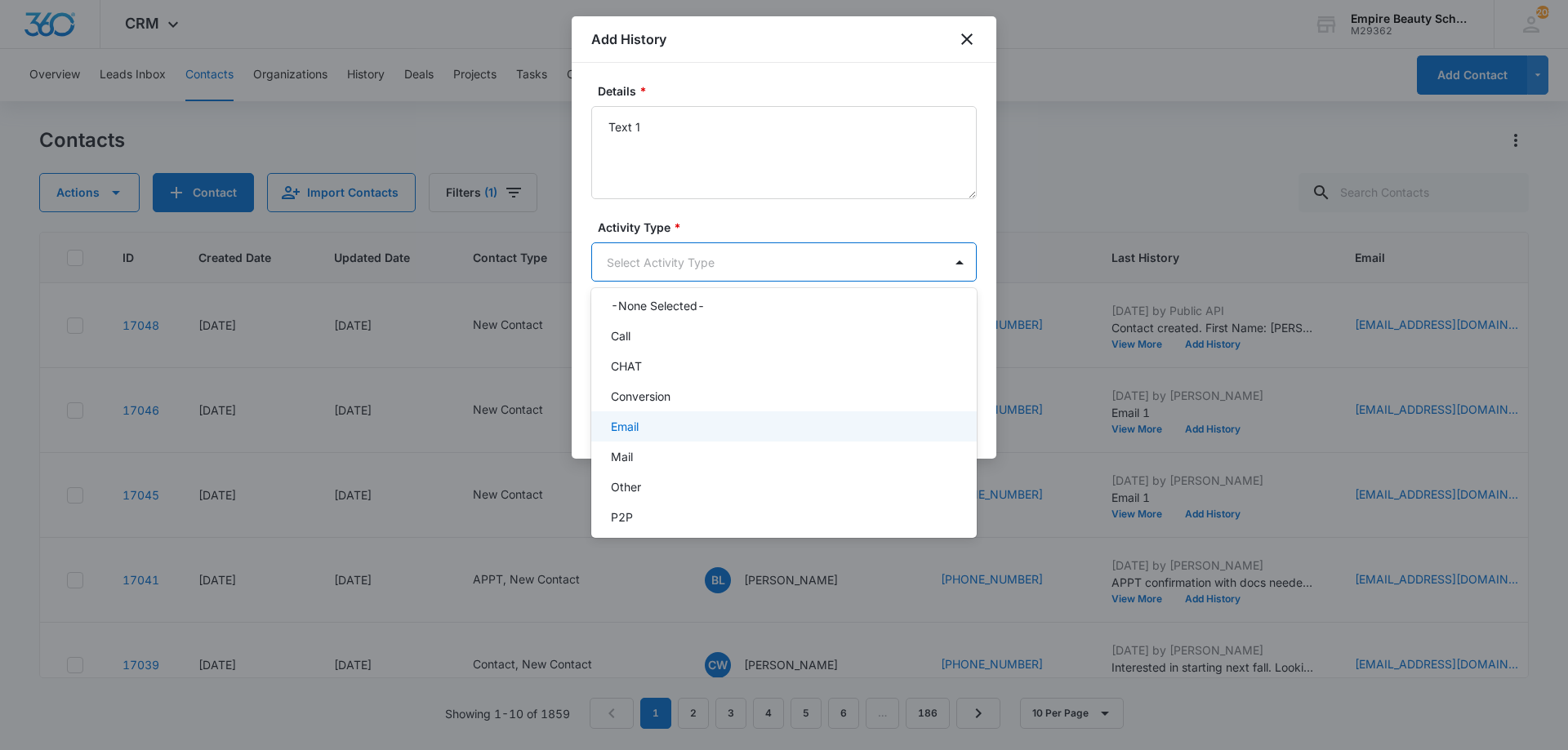
scroll to position [85, 0]
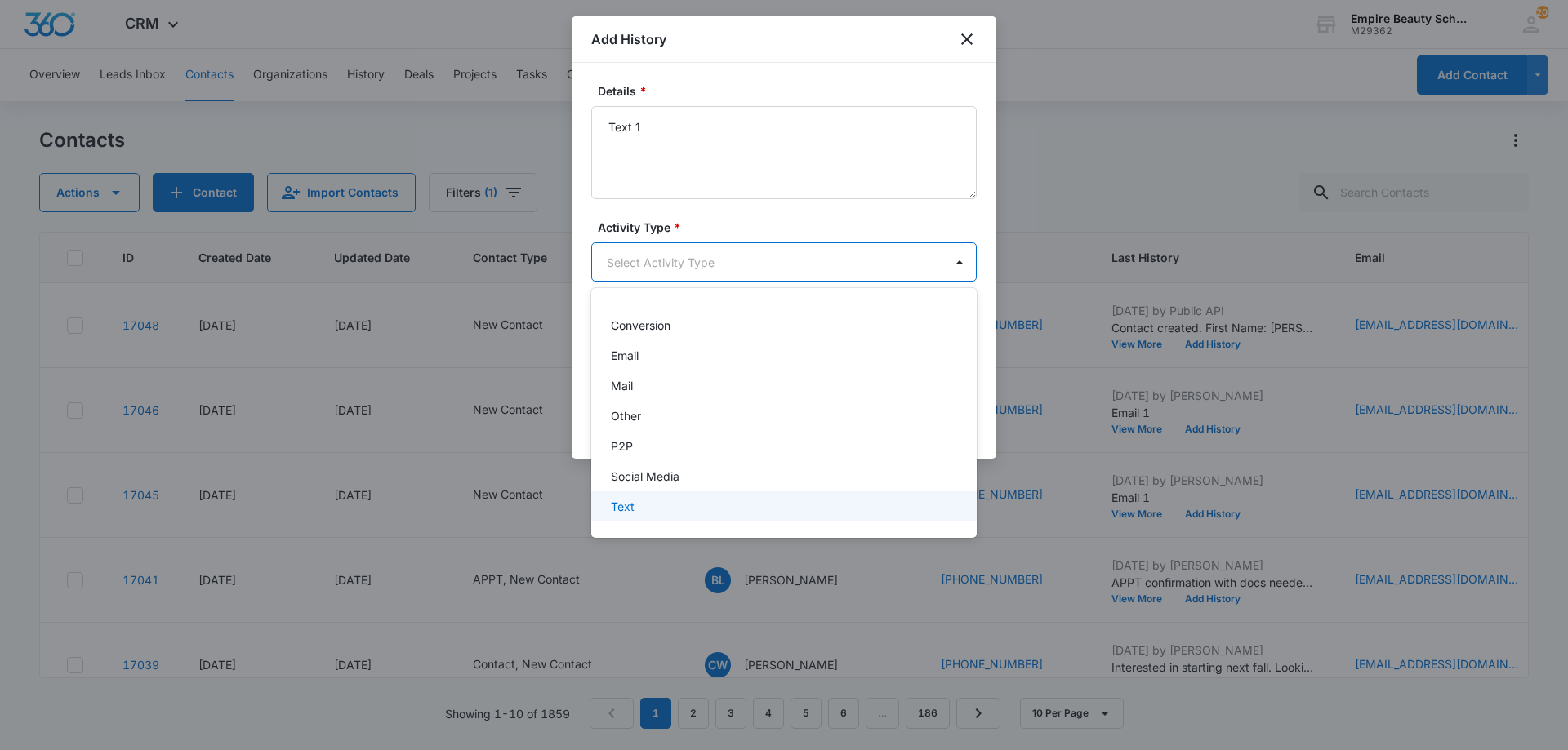
click at [641, 504] on div "Text" at bounding box center [781, 506] width 343 height 17
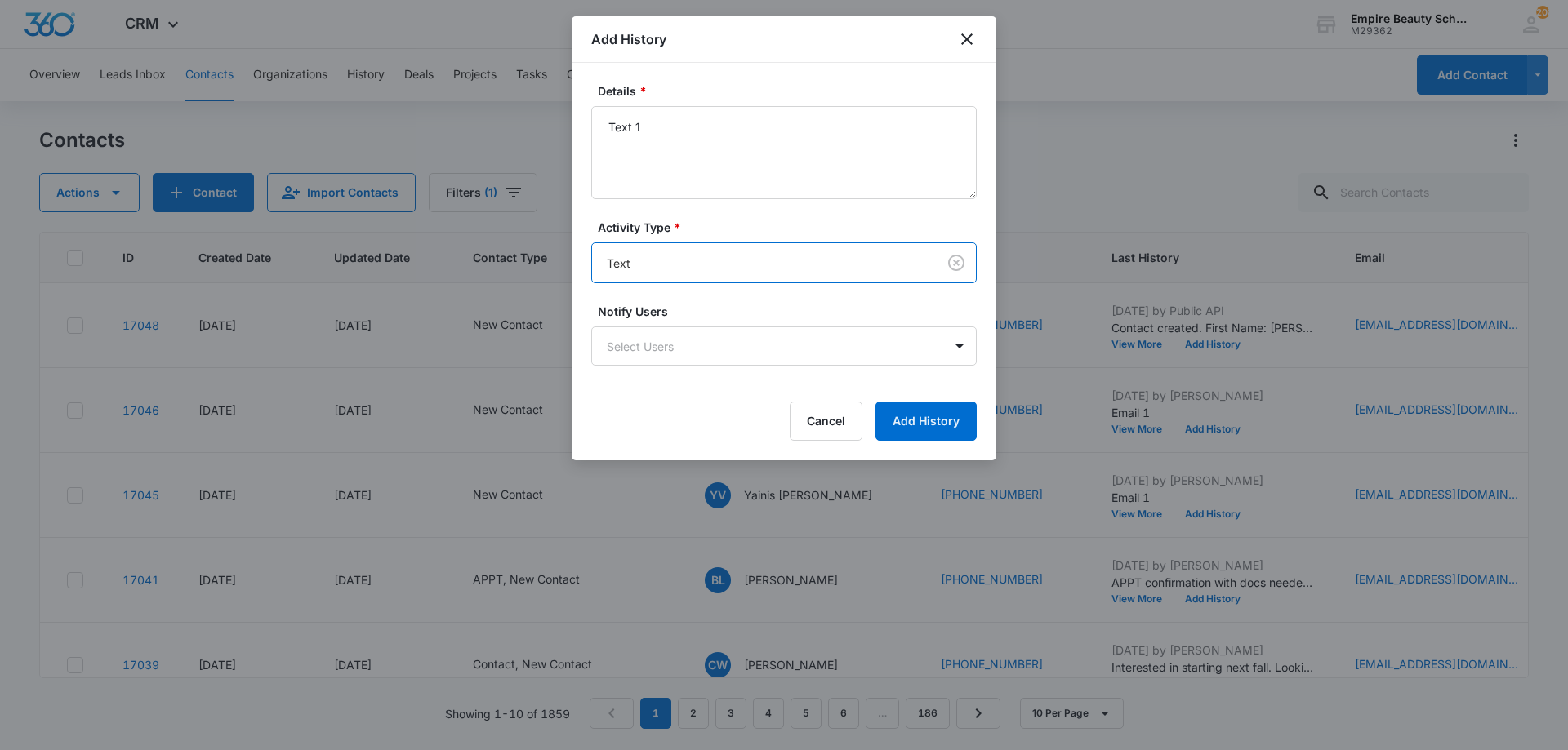
click at [936, 392] on form "Details * Text 1 Activity Type * option Text , selected. Text Notify Users Sele…" at bounding box center [783, 261] width 385 height 358
click at [919, 427] on button "Add History" at bounding box center [926, 421] width 101 height 39
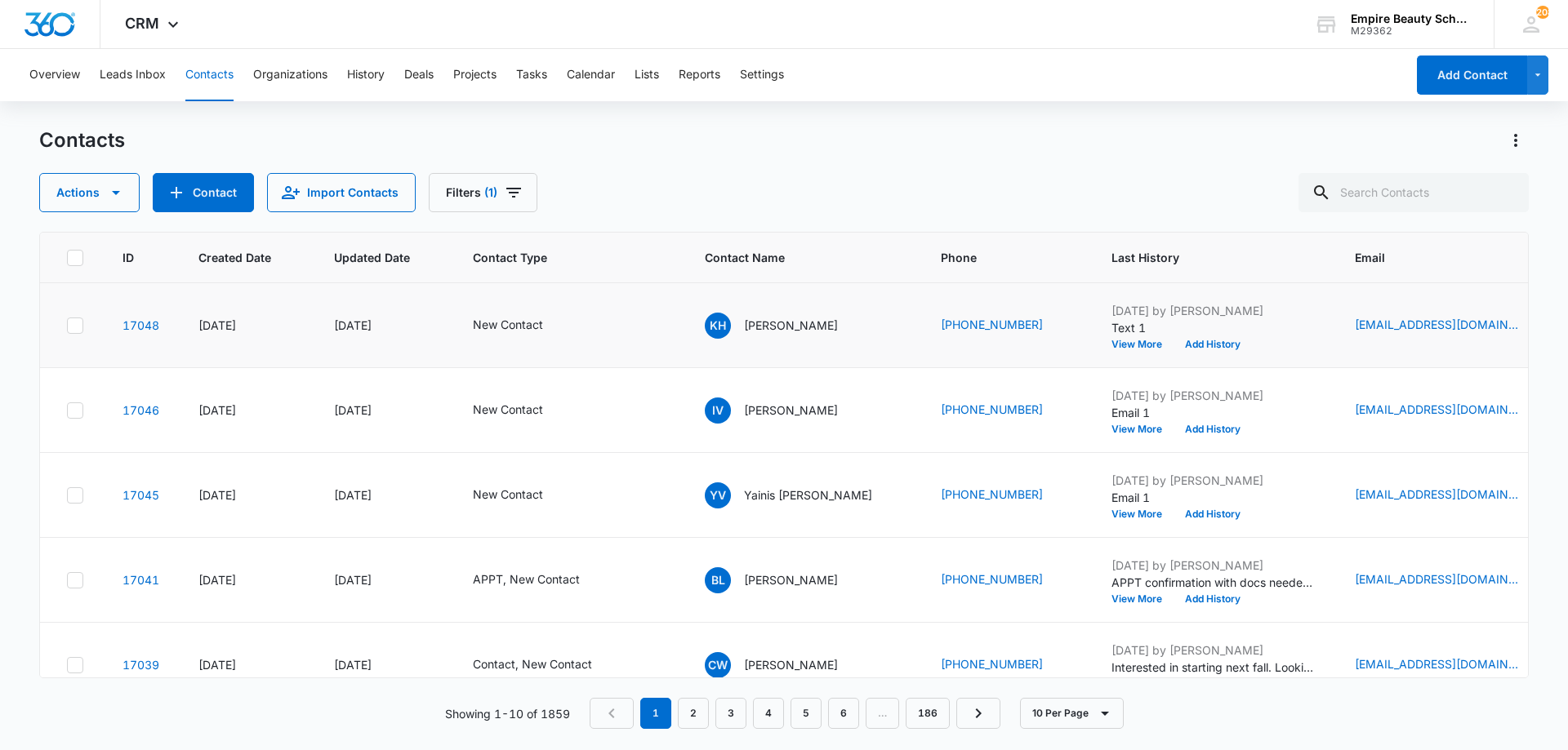
click at [1530, 322] on icon "Email - KerriHultman@gmail.com - Select to Edit Field" at bounding box center [1537, 325] width 15 height 15
click at [1399, 213] on input "[EMAIL_ADDRESS][DOMAIN_NAME]" at bounding box center [1424, 221] width 206 height 39
click at [1409, 263] on button "Cancel" at bounding box center [1437, 273] width 57 height 31
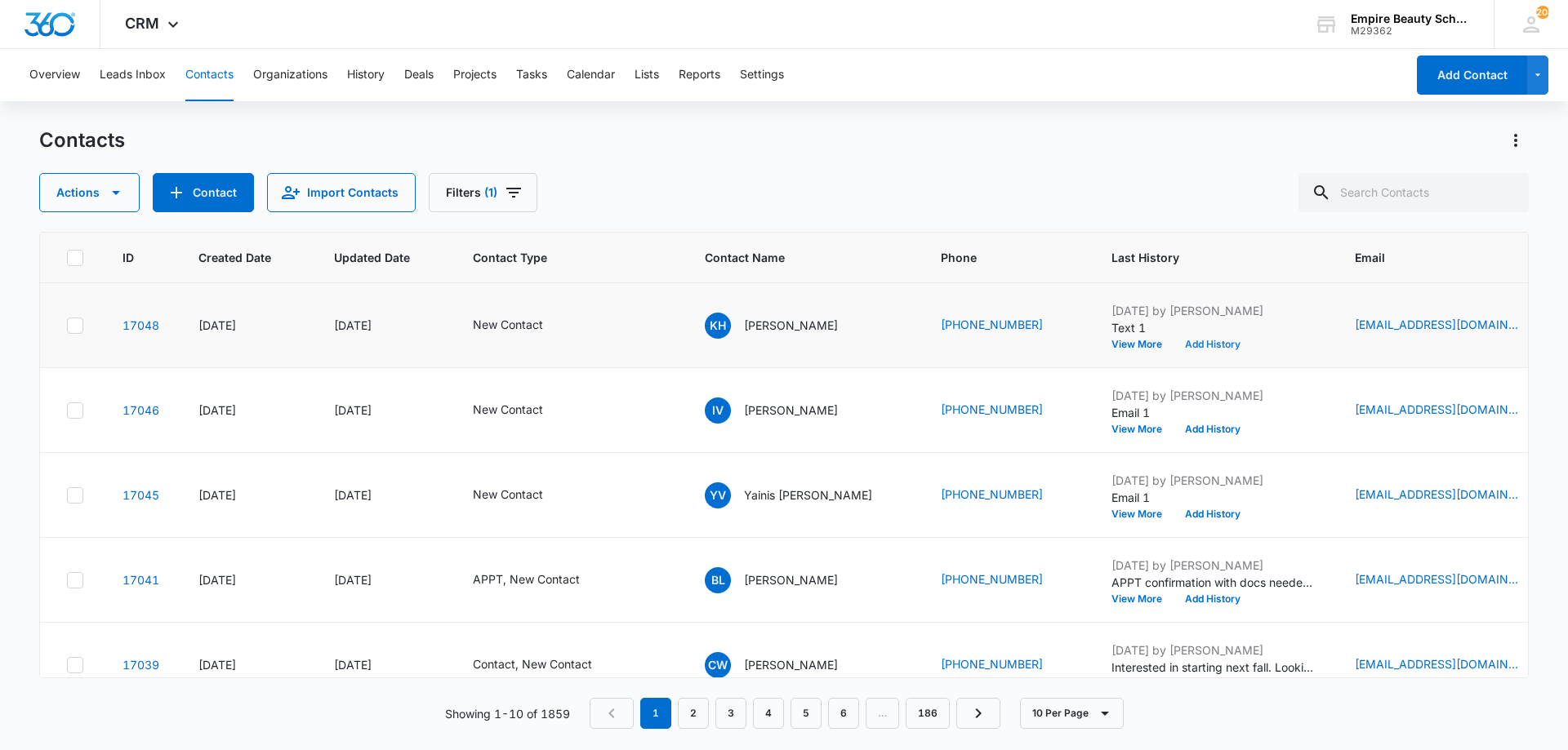
click at [1173, 345] on button "Add History" at bounding box center [1212, 344] width 79 height 10
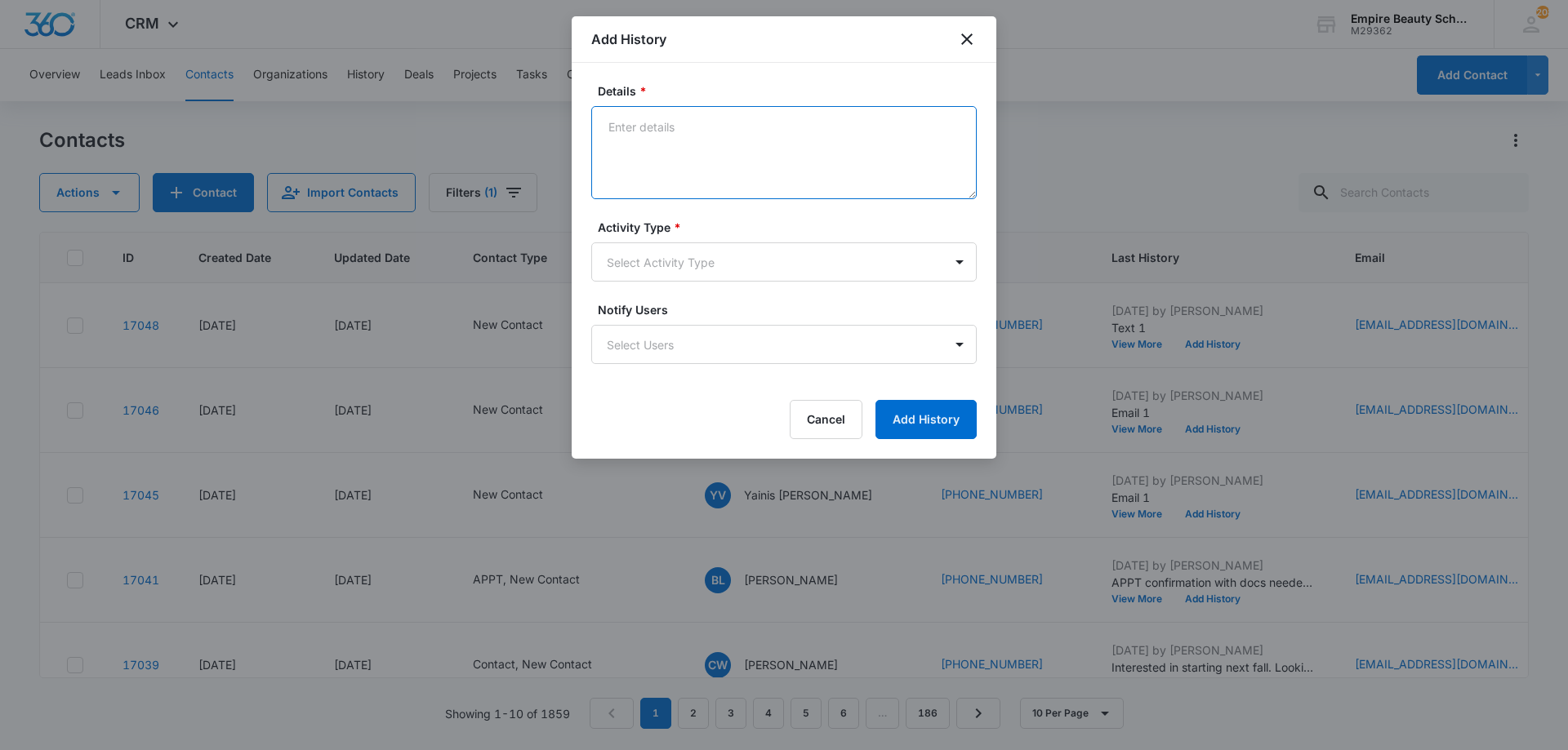
click at [725, 157] on textarea "Details *" at bounding box center [783, 152] width 385 height 93
type textarea "Email 1"
click at [744, 232] on label "Activity Type *" at bounding box center [790, 228] width 385 height 17
click at [735, 250] on body "CRM Apps Forms CRM Email Shop Payments POS Files Brand Settings AI Assistant Em…" at bounding box center [784, 375] width 1568 height 750
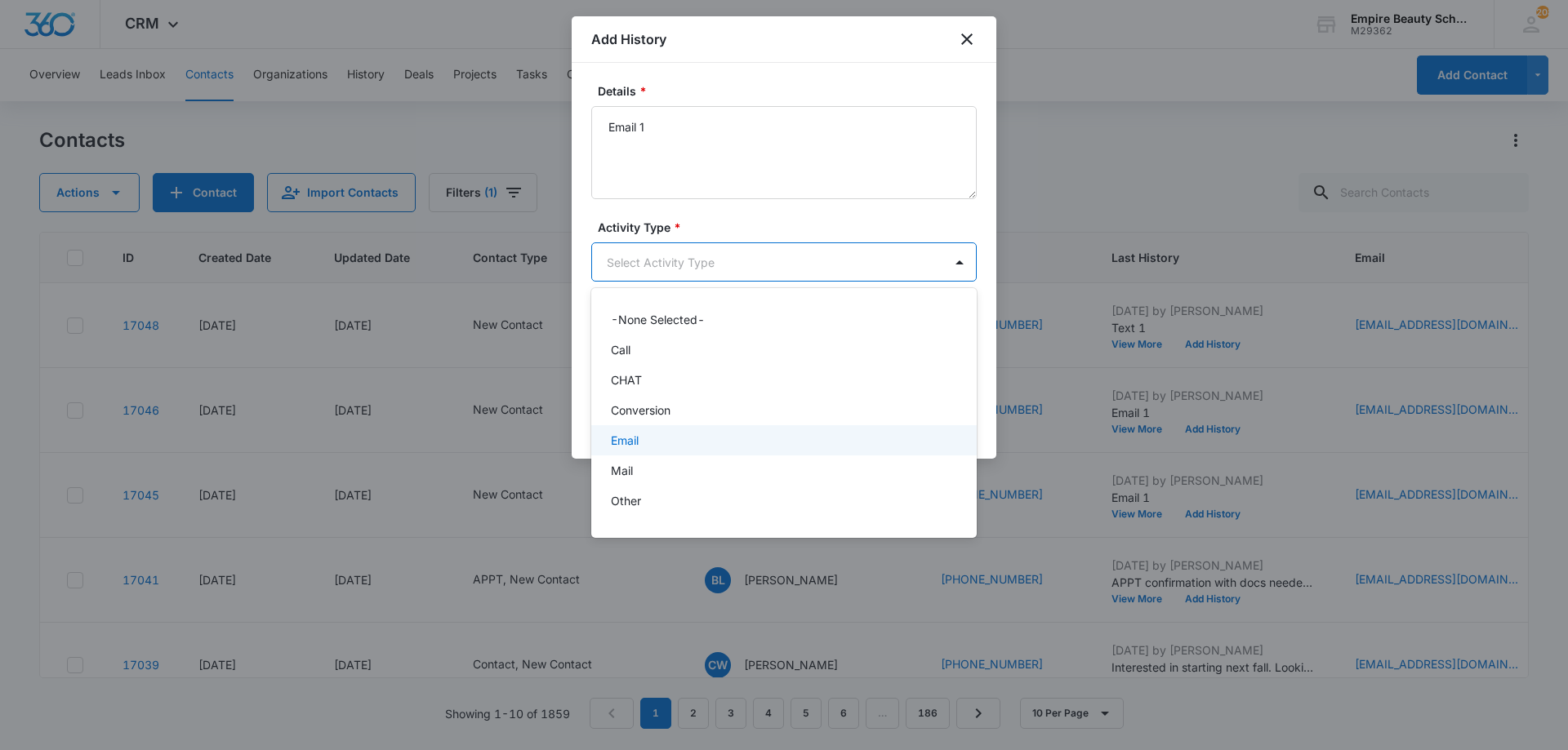
click at [662, 437] on div "Email" at bounding box center [781, 440] width 343 height 17
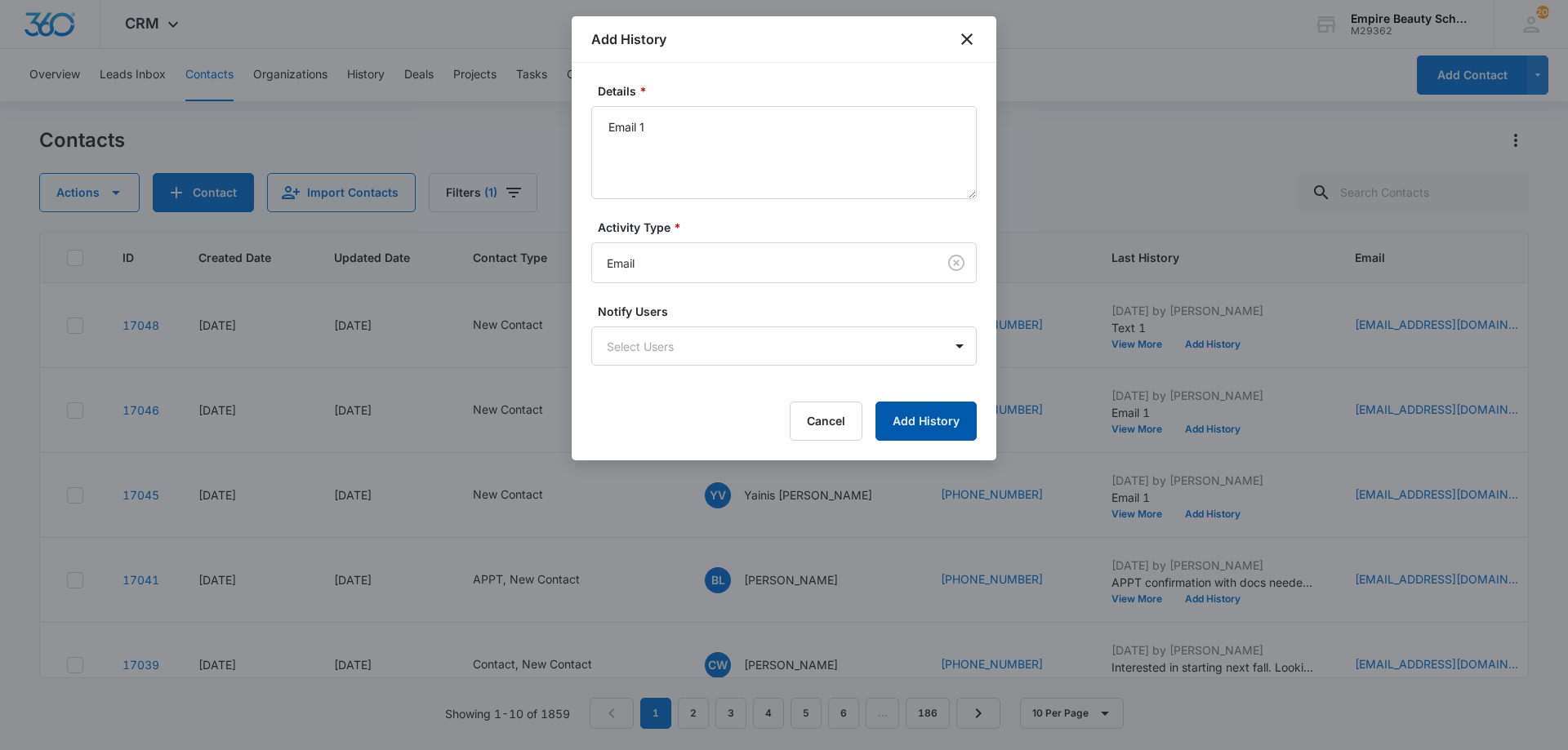
click at [904, 423] on button "Add History" at bounding box center [926, 421] width 101 height 39
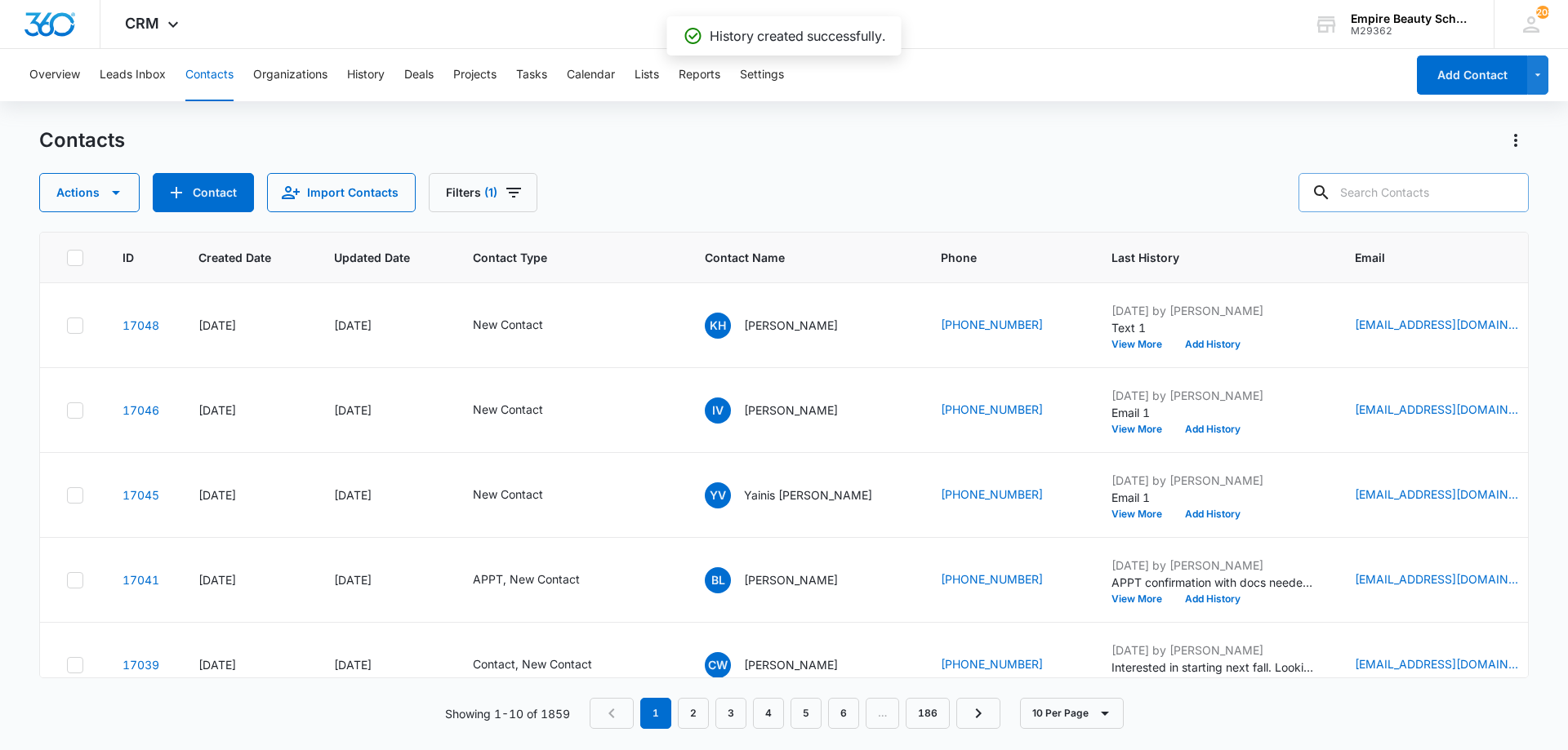
click at [1471, 200] on input "text" at bounding box center [1413, 192] width 230 height 39
type input "rosan"
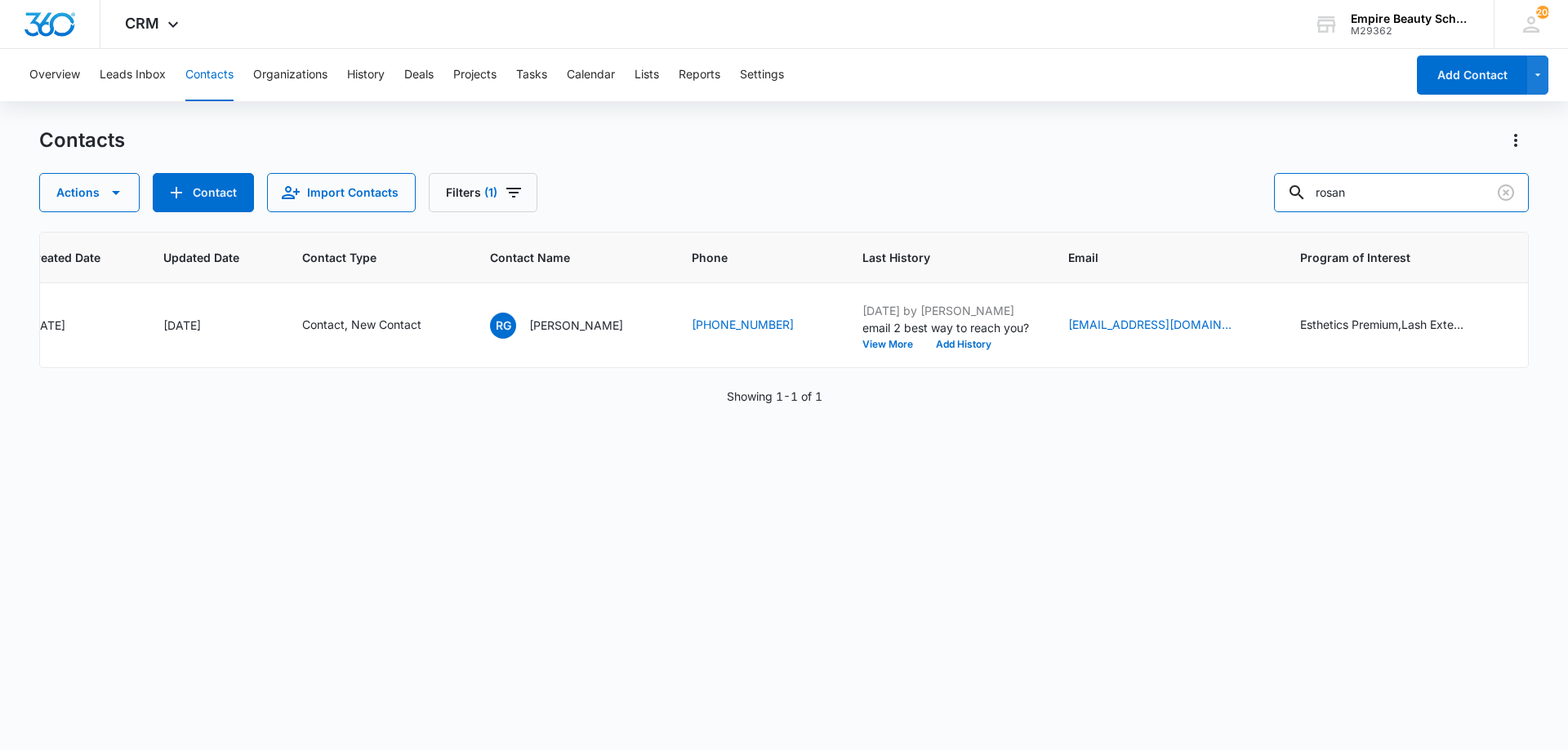
scroll to position [0, 196]
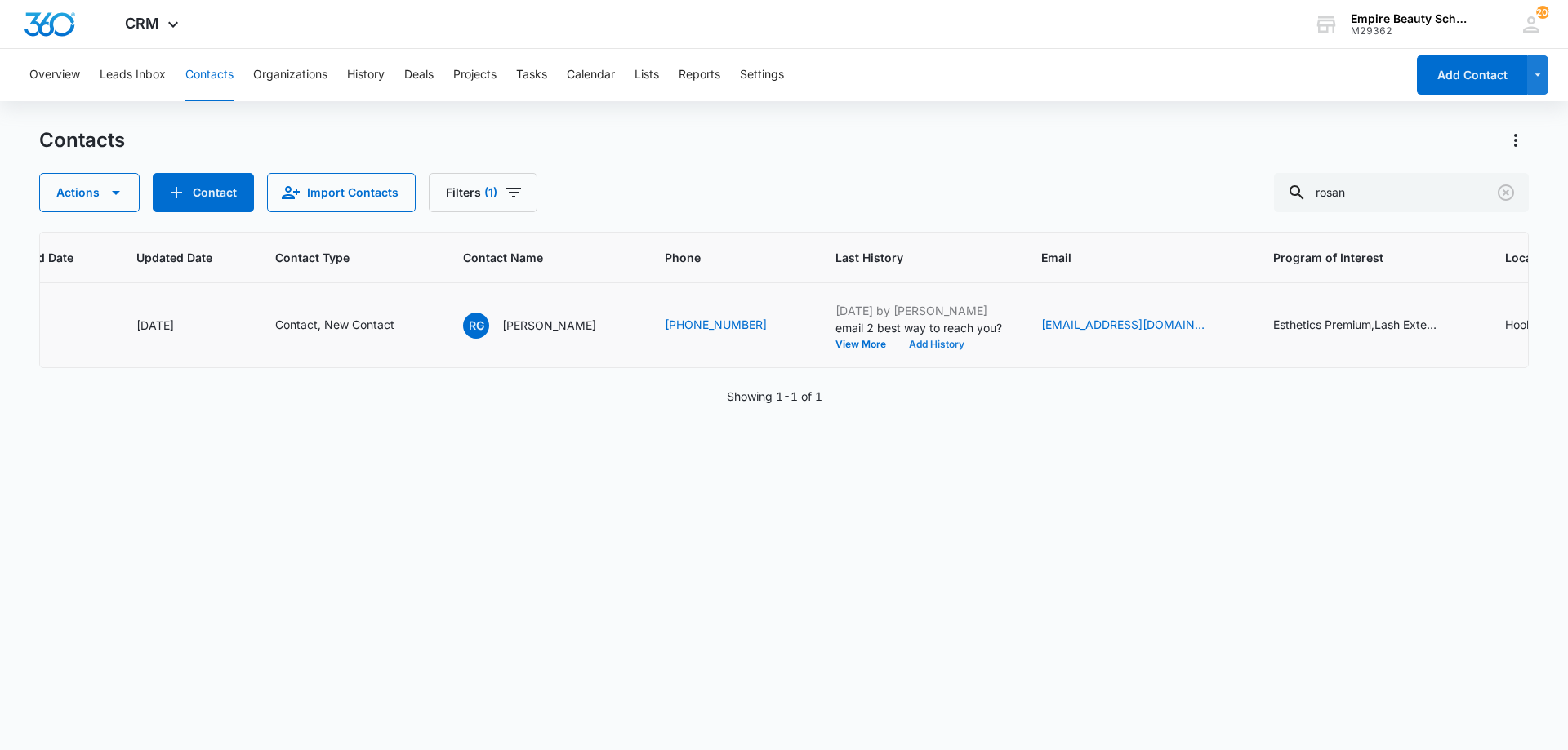
click at [931, 342] on button "Add History" at bounding box center [936, 344] width 79 height 10
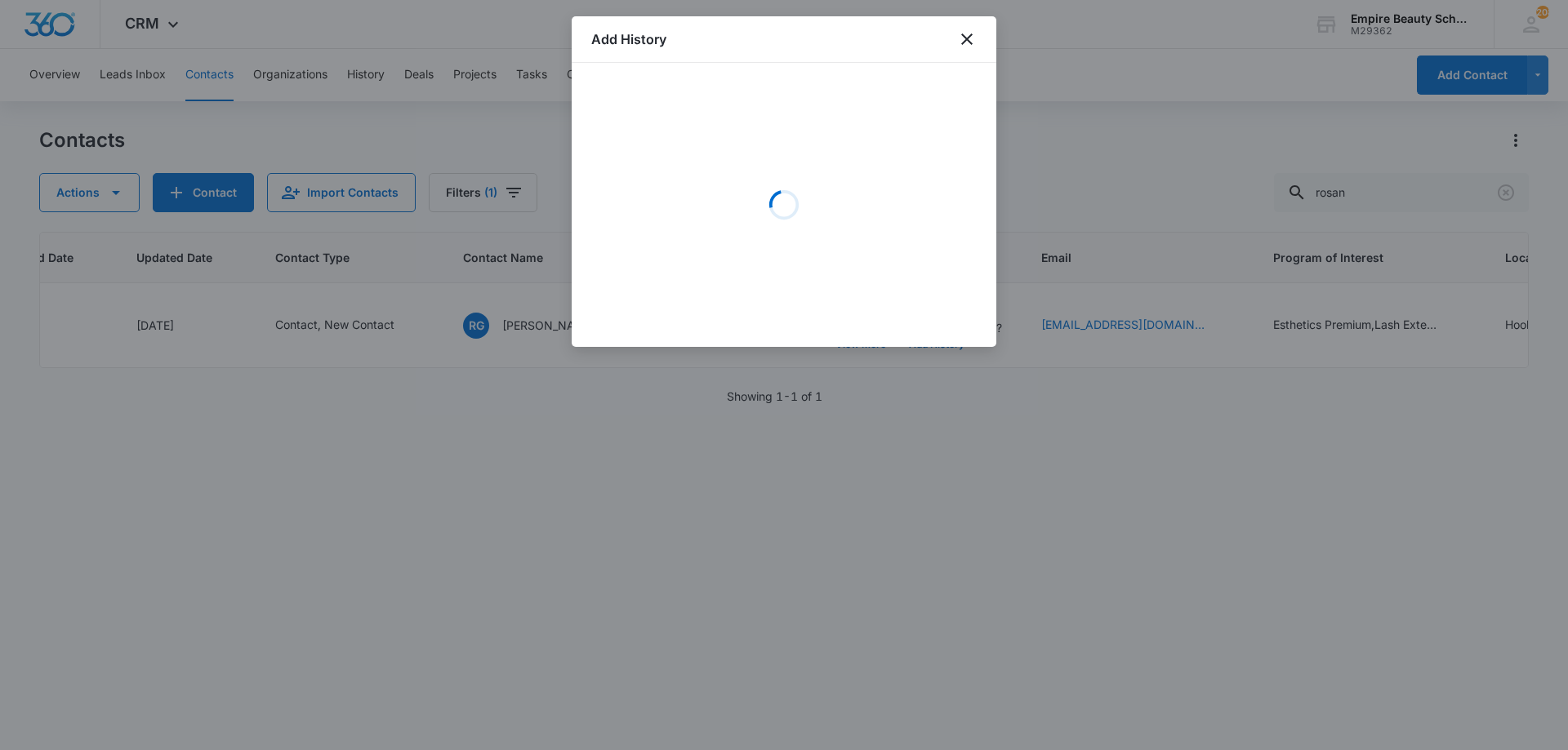
click at [695, 164] on div "Loading" at bounding box center [783, 205] width 385 height 245
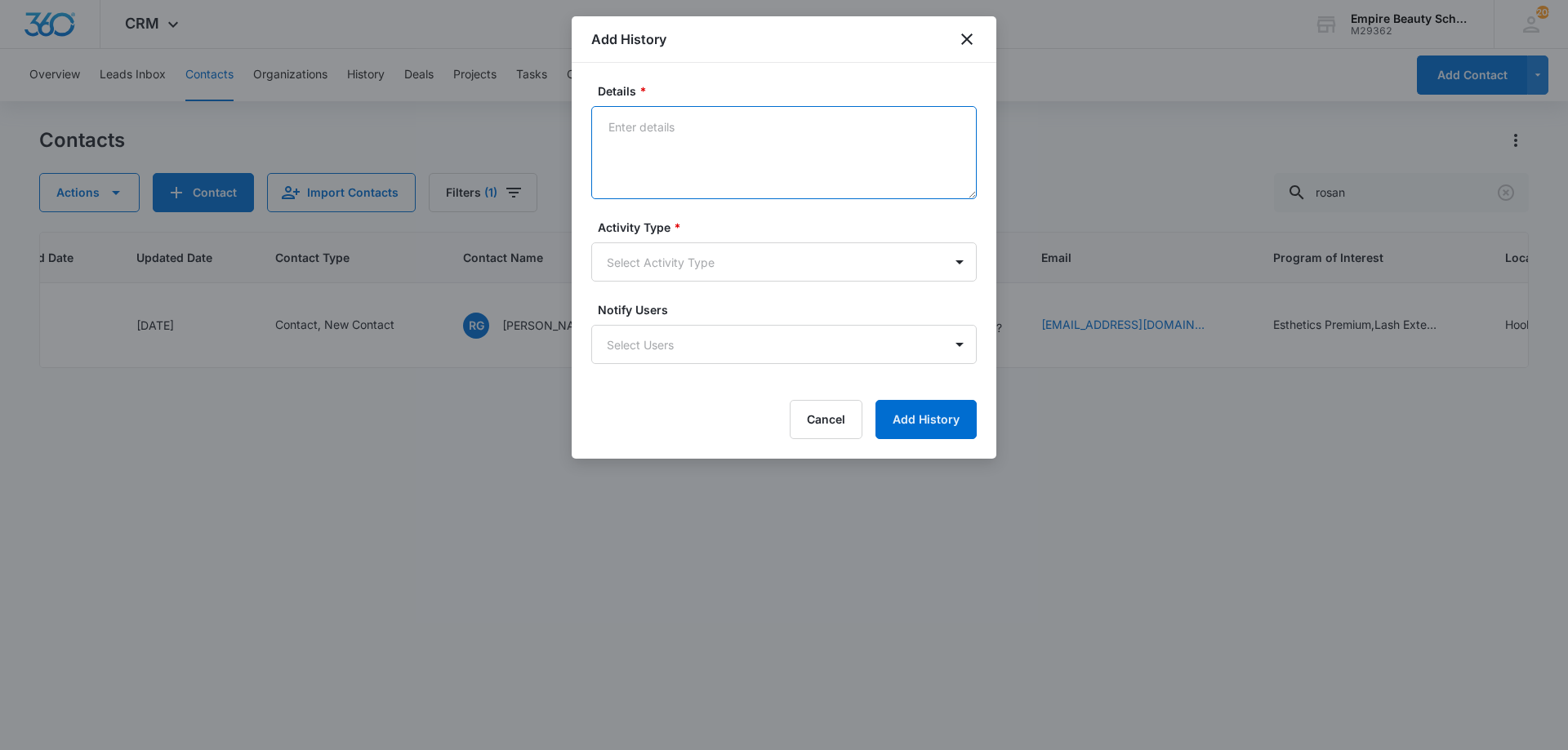
click at [693, 157] on textarea "Details *" at bounding box center [783, 152] width 385 height 93
click at [747, 136] on textarea "ES" at bounding box center [783, 152] width 385 height 93
click at [624, 125] on textarea "ESt 900 -" at bounding box center [783, 152] width 385 height 93
click at [771, 152] on textarea "EST 900 -" at bounding box center [783, 152] width 385 height 93
drag, startPoint x: 786, startPoint y: 158, endPoint x: 772, endPoint y: 150, distance: 16.1
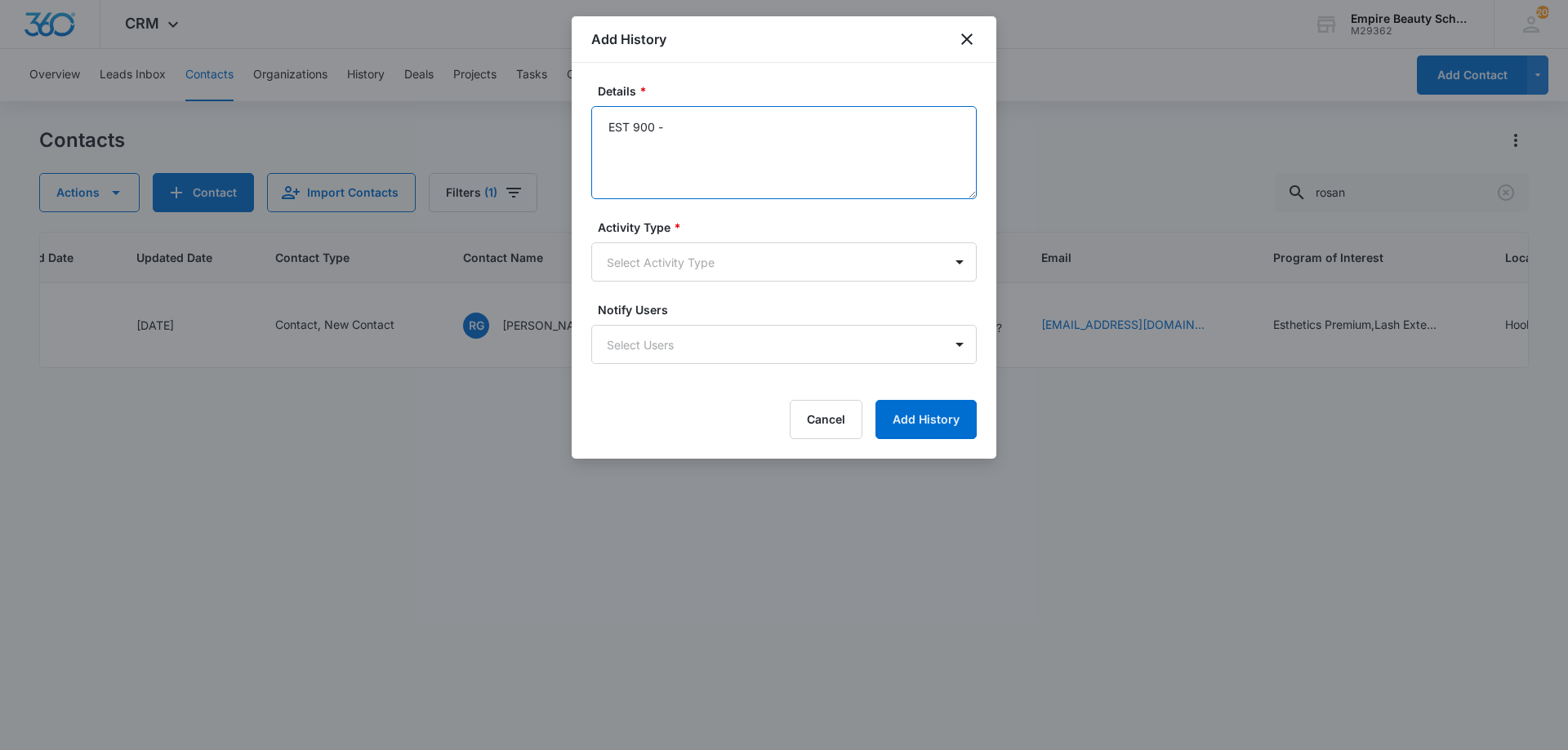
click at [782, 157] on textarea "EST 900 -" at bounding box center [783, 152] width 385 height 93
drag, startPoint x: 822, startPoint y: 158, endPoint x: 768, endPoint y: 188, distance: 61.8
click at [819, 159] on textarea "EST 900 -" at bounding box center [783, 152] width 385 height 93
drag, startPoint x: 732, startPoint y: 204, endPoint x: 696, endPoint y: 184, distance: 41.2
click at [724, 200] on form "Details * EST 900 - Activity Type * Select Activity Type Notify Users Select Us…" at bounding box center [783, 261] width 385 height 357
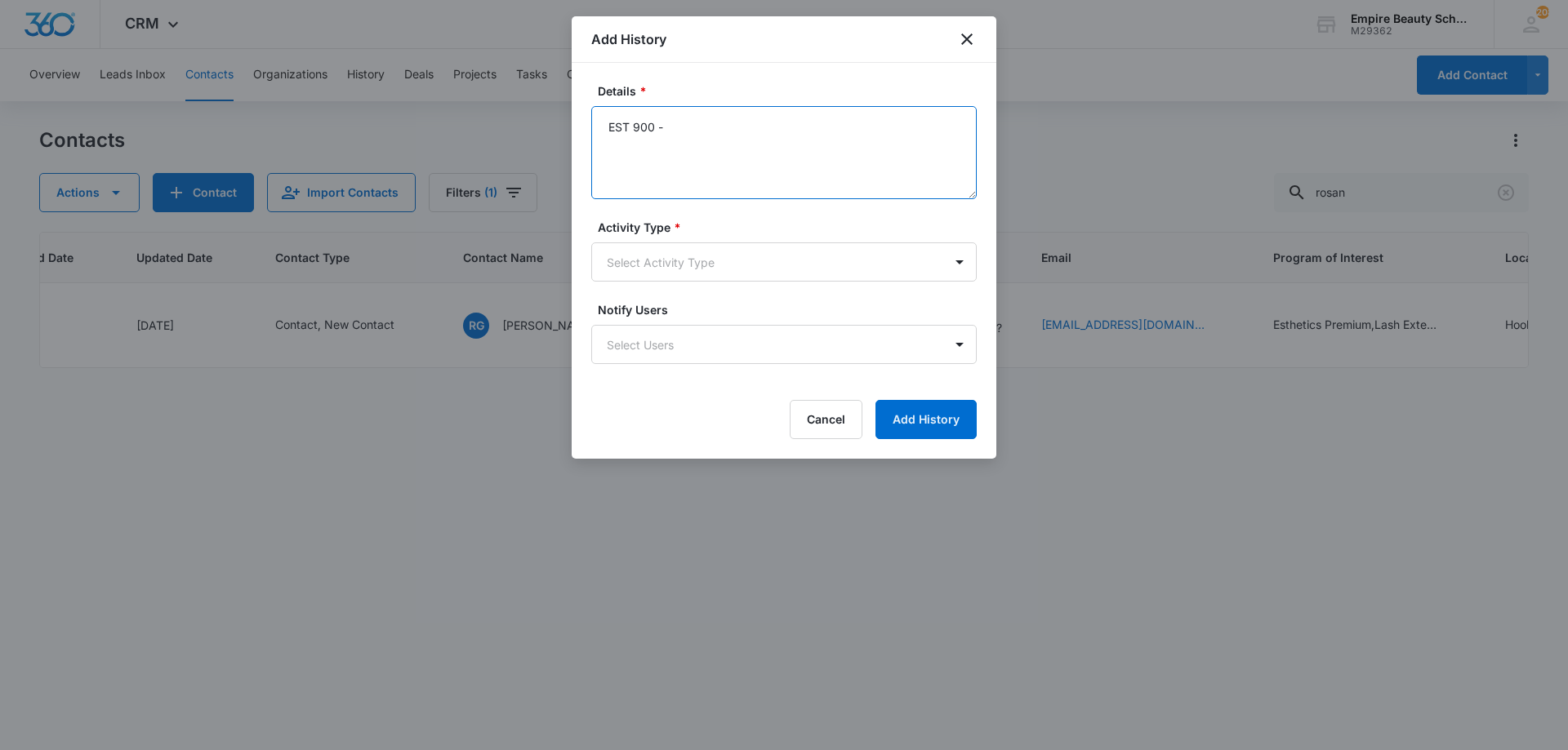
click at [649, 168] on textarea "EST 900 -" at bounding box center [783, 152] width 385 height 93
click at [619, 154] on textarea "EST 900 -" at bounding box center [783, 152] width 385 height 93
click at [666, 131] on textarea "EST 900 -" at bounding box center [783, 152] width 385 height 93
click at [724, 129] on textarea "EST 900 -" at bounding box center [783, 152] width 385 height 93
drag, startPoint x: 850, startPoint y: 42, endPoint x: 904, endPoint y: 59, distance: 56.6
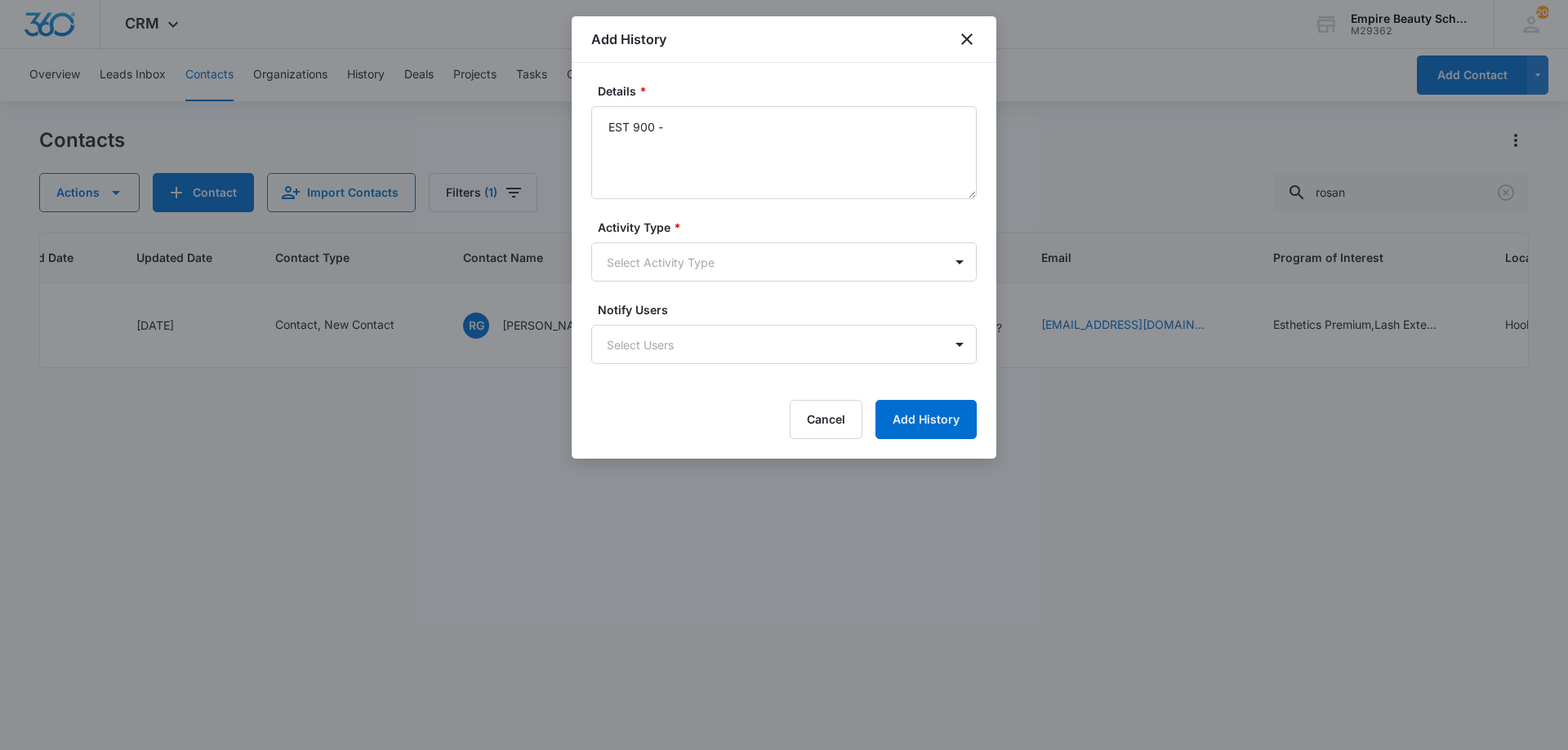
click at [904, 59] on div "Add History" at bounding box center [784, 40] width 425 height 47
click at [770, 142] on textarea "EST 900 -" at bounding box center [783, 152] width 385 height 93
click at [756, 150] on textarea "EST 900 -" at bounding box center [783, 152] width 385 height 93
drag, startPoint x: 698, startPoint y: 130, endPoint x: 473, endPoint y: 113, distance: 225.6
click at [478, 114] on body "CRM Apps Forms CRM Email Shop Payments POS Files Brand Settings AI Assistant Em…" at bounding box center [784, 375] width 1568 height 750
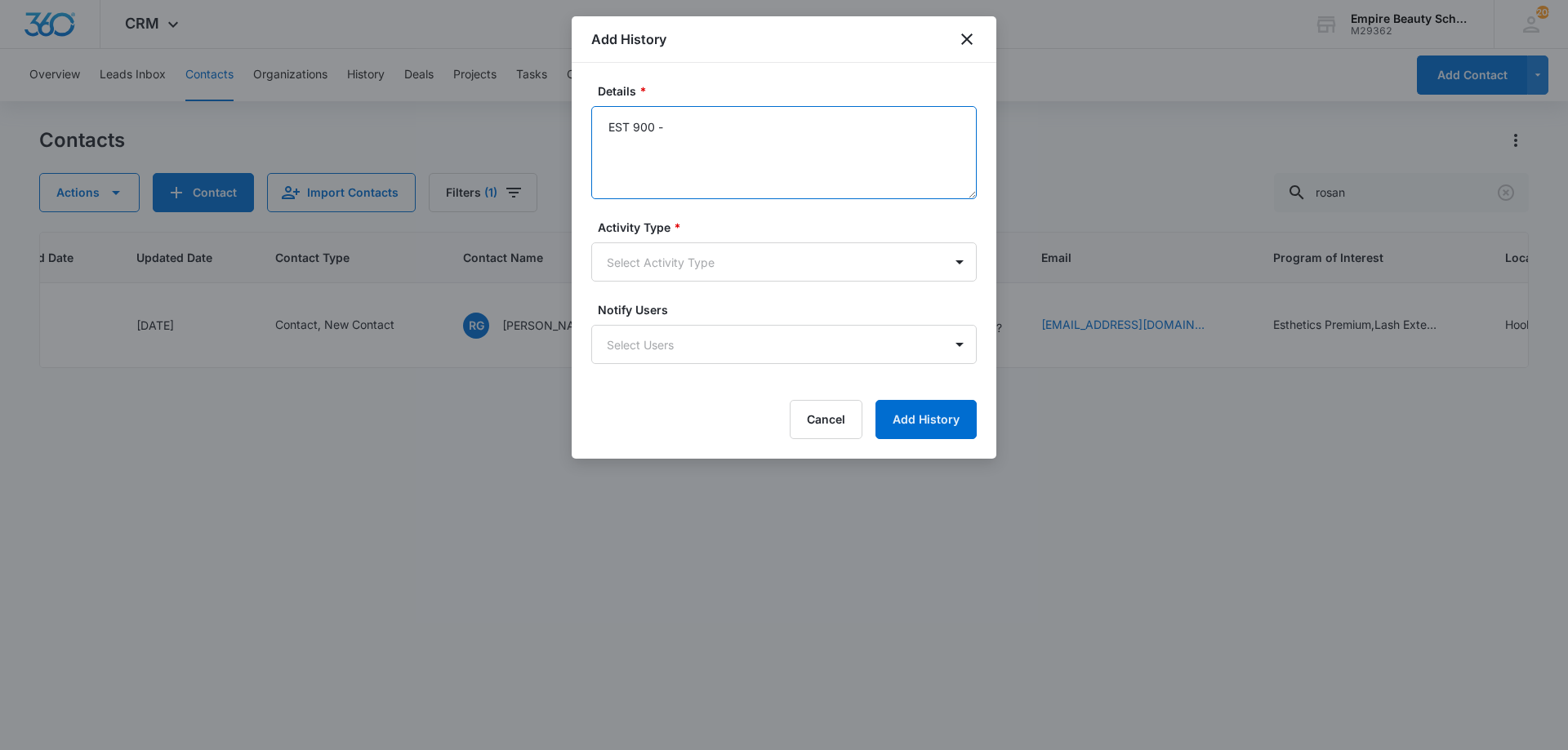
click at [614, 137] on textarea "EST 900 -" at bounding box center [783, 152] width 385 height 93
click at [608, 126] on textarea "EST 900 -" at bounding box center [783, 152] width 385 height 93
click at [749, 122] on textarea "Interested in EST 900 -" at bounding box center [783, 152] width 385 height 93
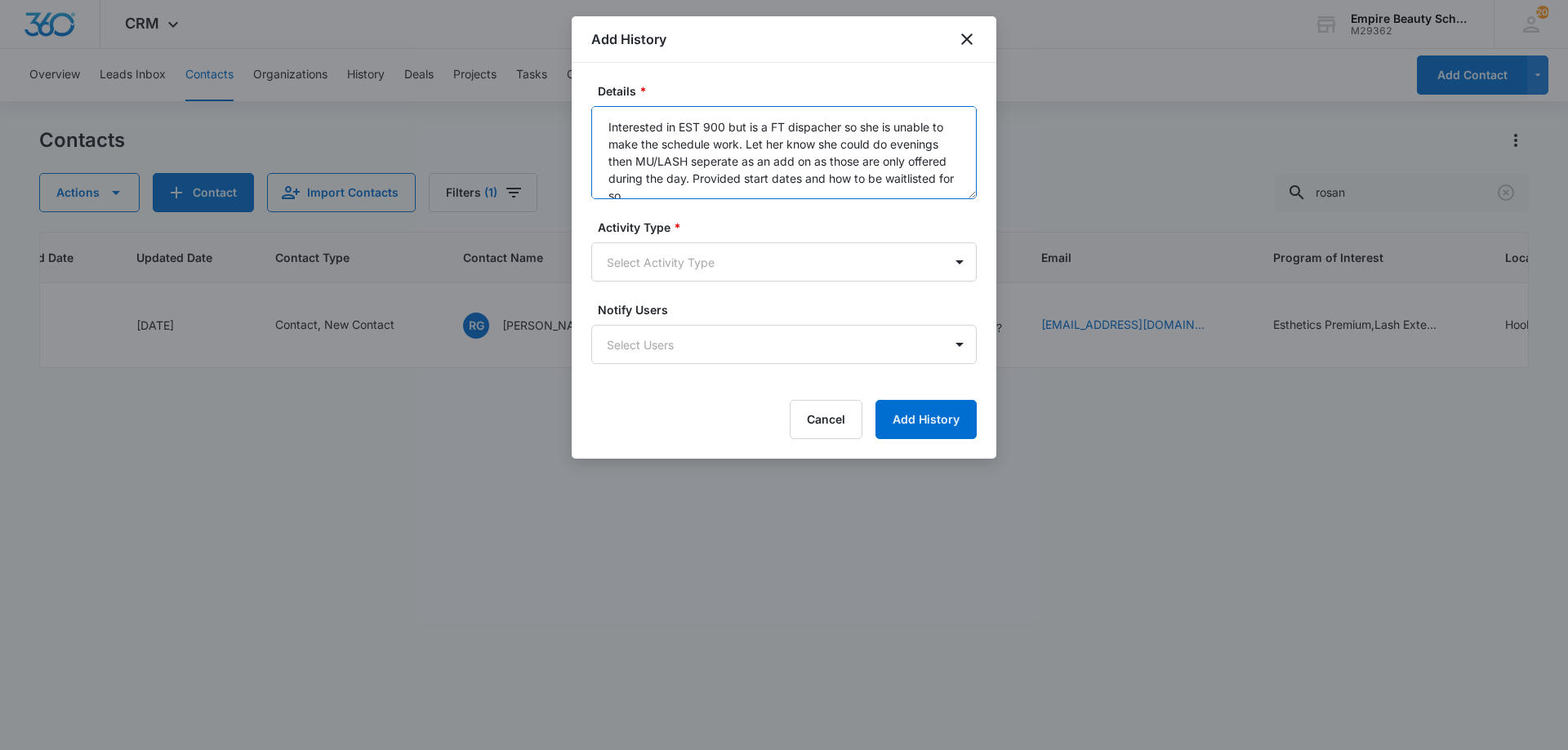
scroll to position [4, 0]
click at [718, 157] on textarea "Interested in EST 900 but is a FT dispacher so she is unable to make the schedu…" at bounding box center [783, 152] width 385 height 93
click at [947, 186] on textarea "Interested in EST 900 but is a FT dispatcher so she is unable to make the sched…" at bounding box center [783, 152] width 385 height 93
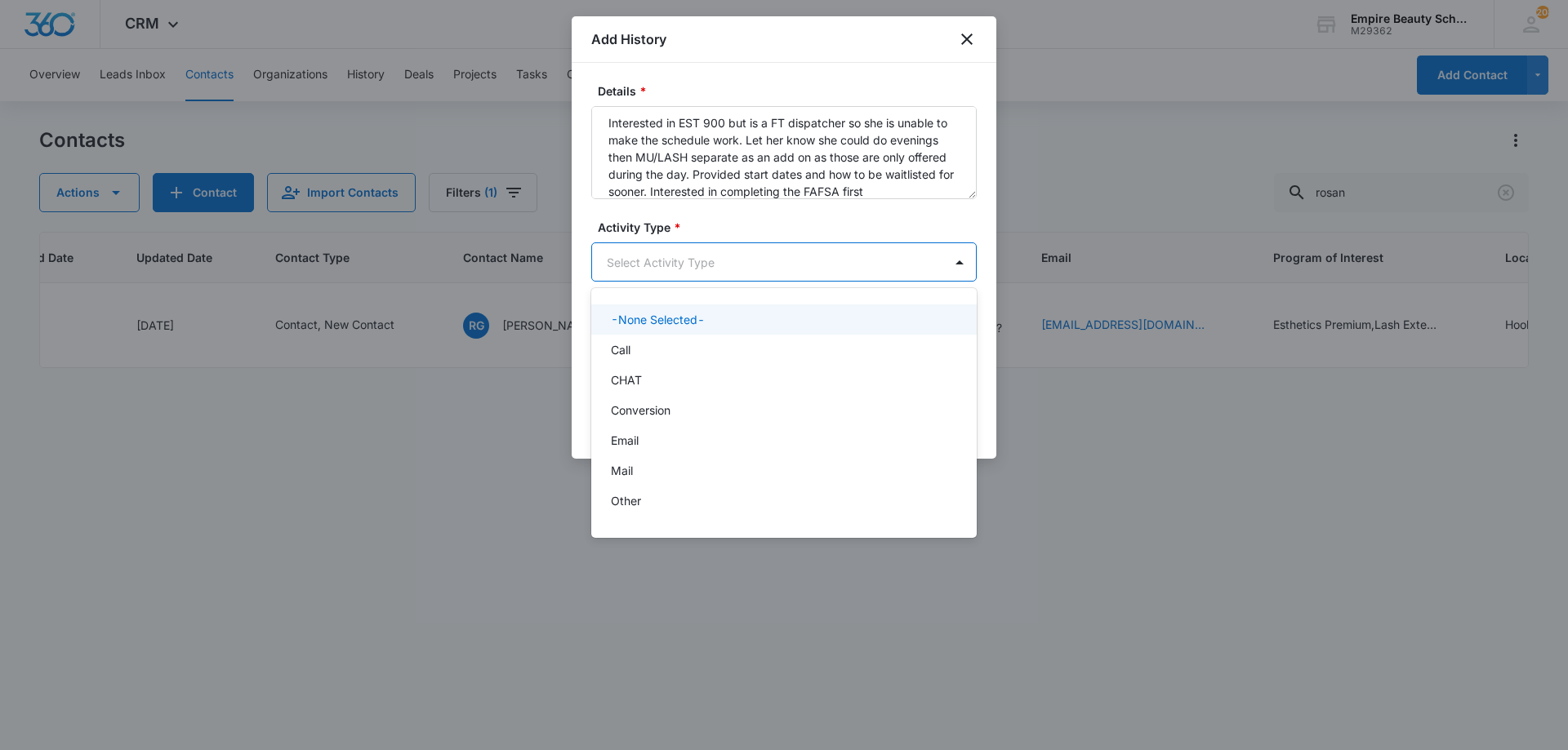
click at [781, 259] on body "CRM Apps Forms CRM Email Shop Payments POS Files Brand Settings AI Assistant Em…" at bounding box center [784, 375] width 1568 height 750
click at [673, 344] on div "Call" at bounding box center [781, 347] width 343 height 17
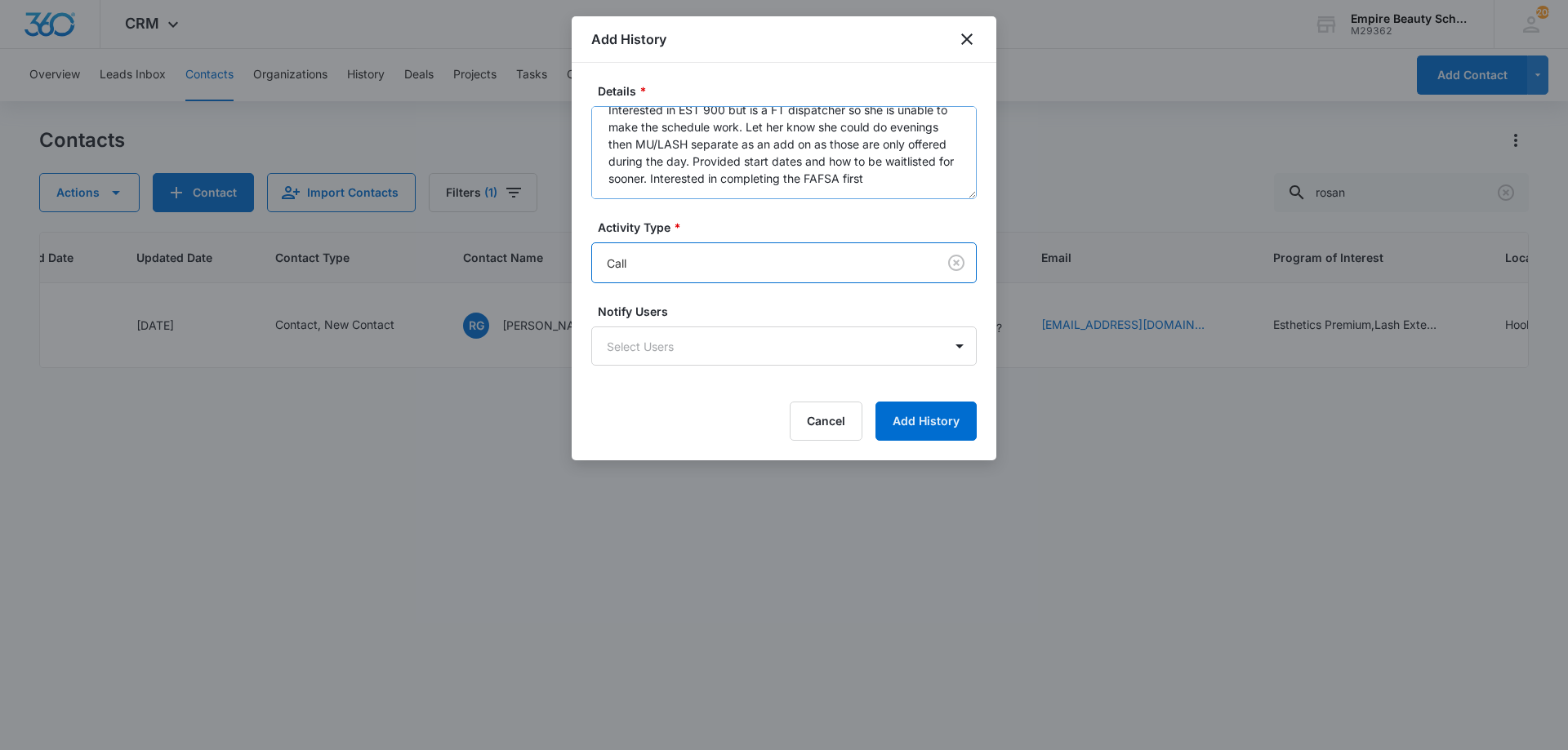
scroll to position [34, 0]
click at [762, 187] on textarea "Interested in EST 900 but is a FT dispatcher so she is unable to make the sched…" at bounding box center [783, 152] width 385 height 93
type textarea "Interested in EST 900 but is a FT dispatcher so she is unable to make the sched…"
click at [937, 440] on button "Add History" at bounding box center [926, 421] width 101 height 39
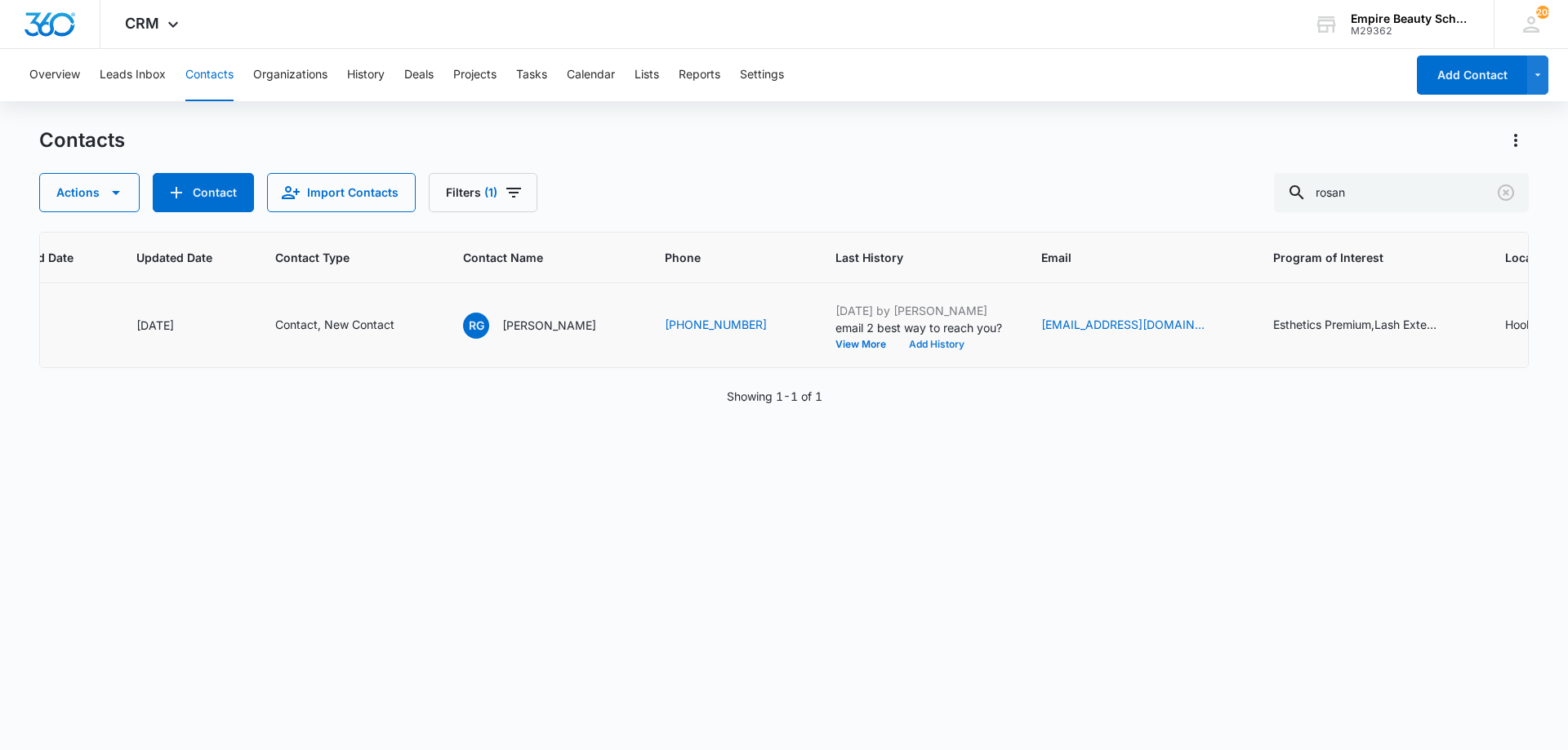
click at [941, 342] on button "Add History" at bounding box center [936, 344] width 79 height 10
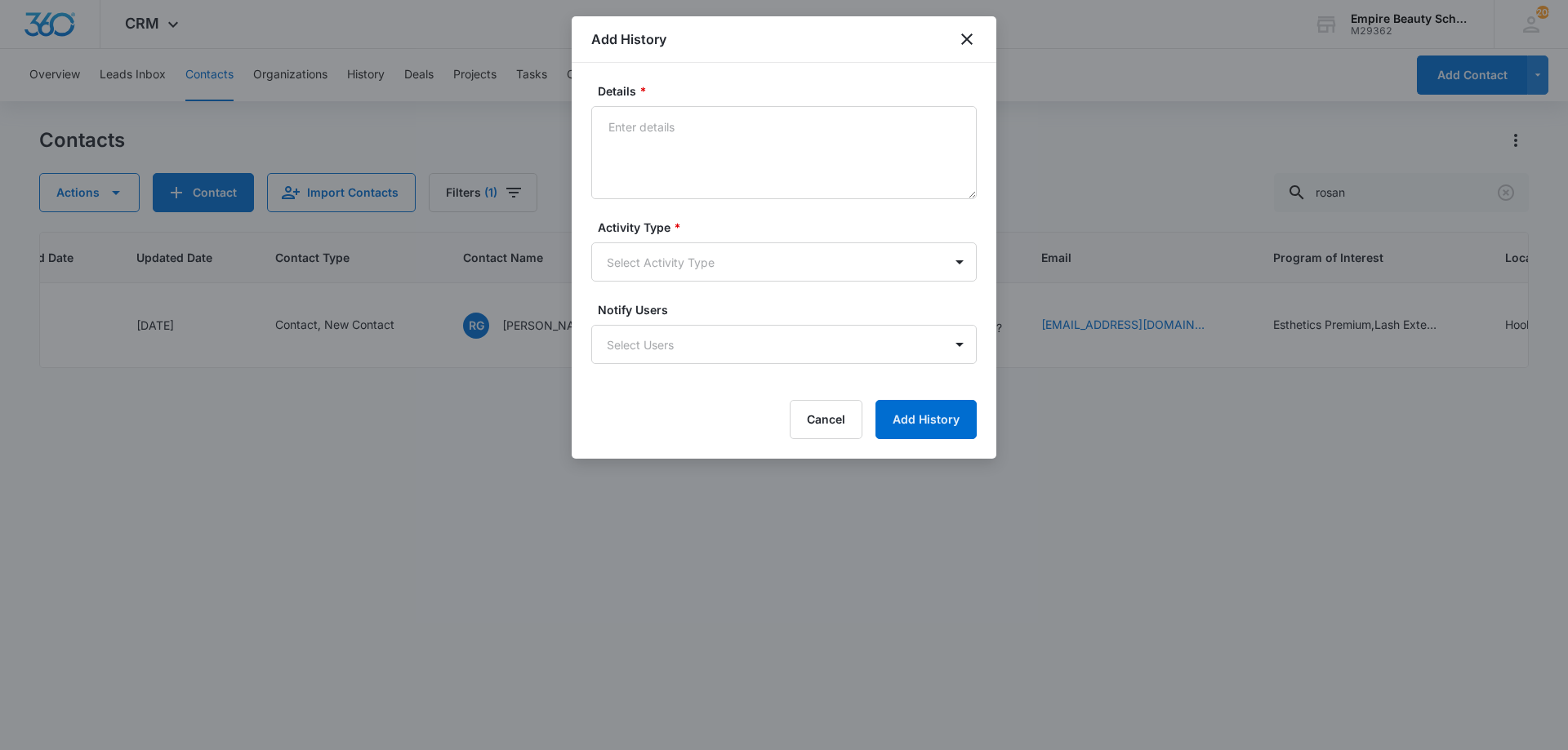
click at [780, 198] on textarea "Details *" at bounding box center [783, 152] width 385 height 93
type textarea "Provided link/code to FAFSA and scholarship opps"
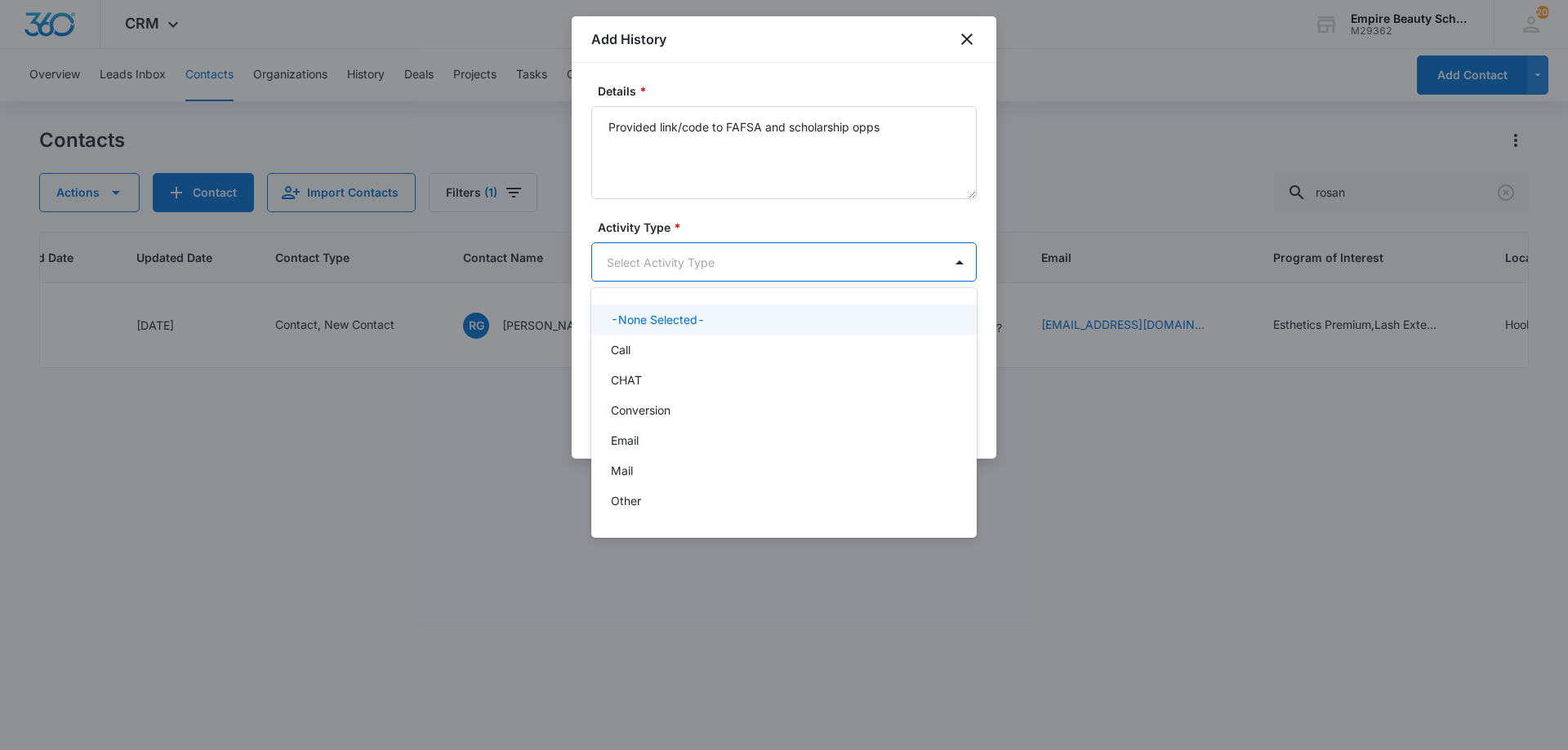
drag, startPoint x: 697, startPoint y: 276, endPoint x: 688, endPoint y: 259, distance: 19.2
click at [696, 272] on body "CRM Apps Forms CRM Email Shop Payments POS Files Brand Settings AI Assistant Em…" at bounding box center [784, 375] width 1568 height 750
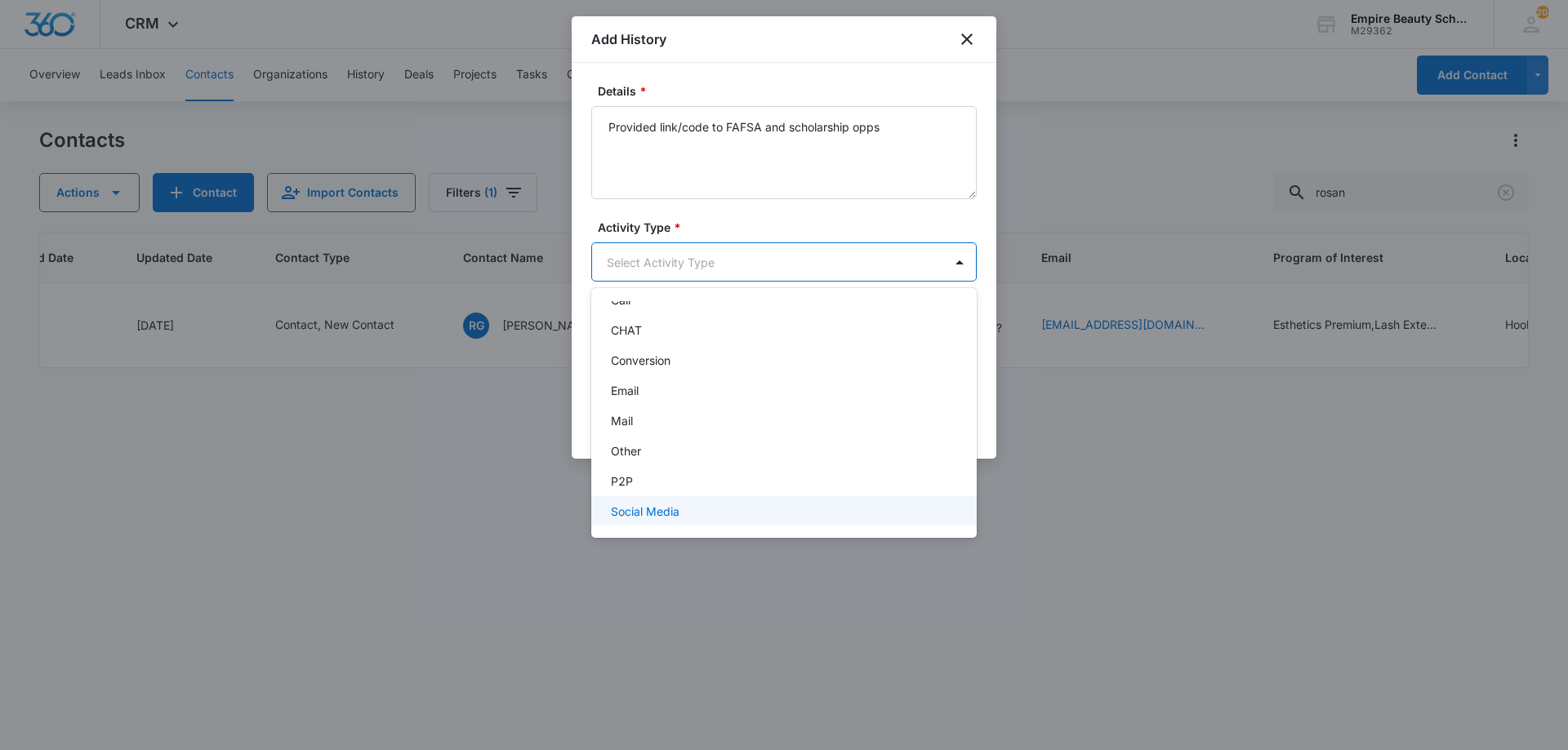
scroll to position [85, 0]
click at [672, 496] on div "Text" at bounding box center [783, 506] width 385 height 30
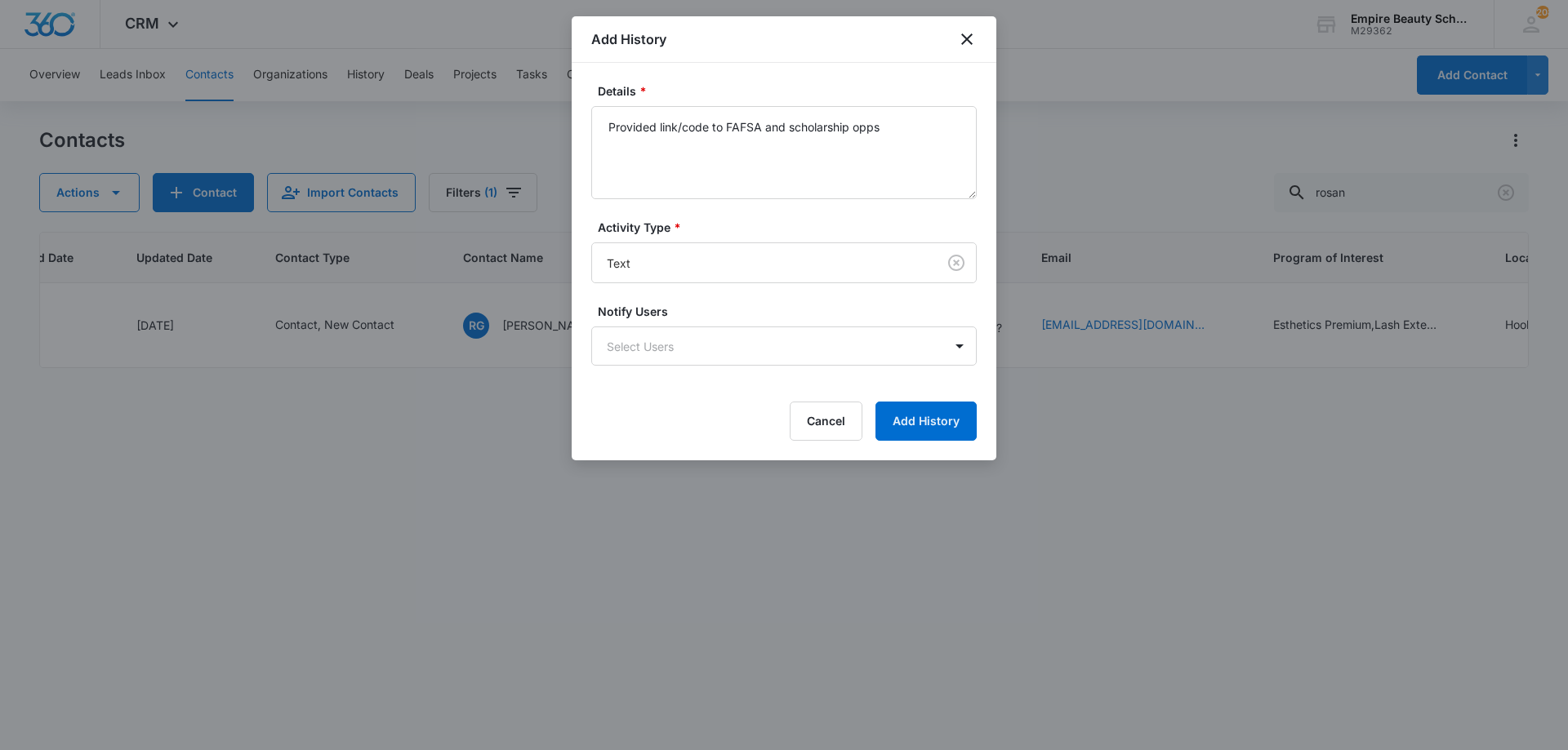
click at [904, 442] on div "Details * Provided link/code to FAFSA and scholarship opps Activity Type * Text…" at bounding box center [784, 262] width 425 height 398
click at [909, 440] on button "Add History" at bounding box center [926, 421] width 101 height 39
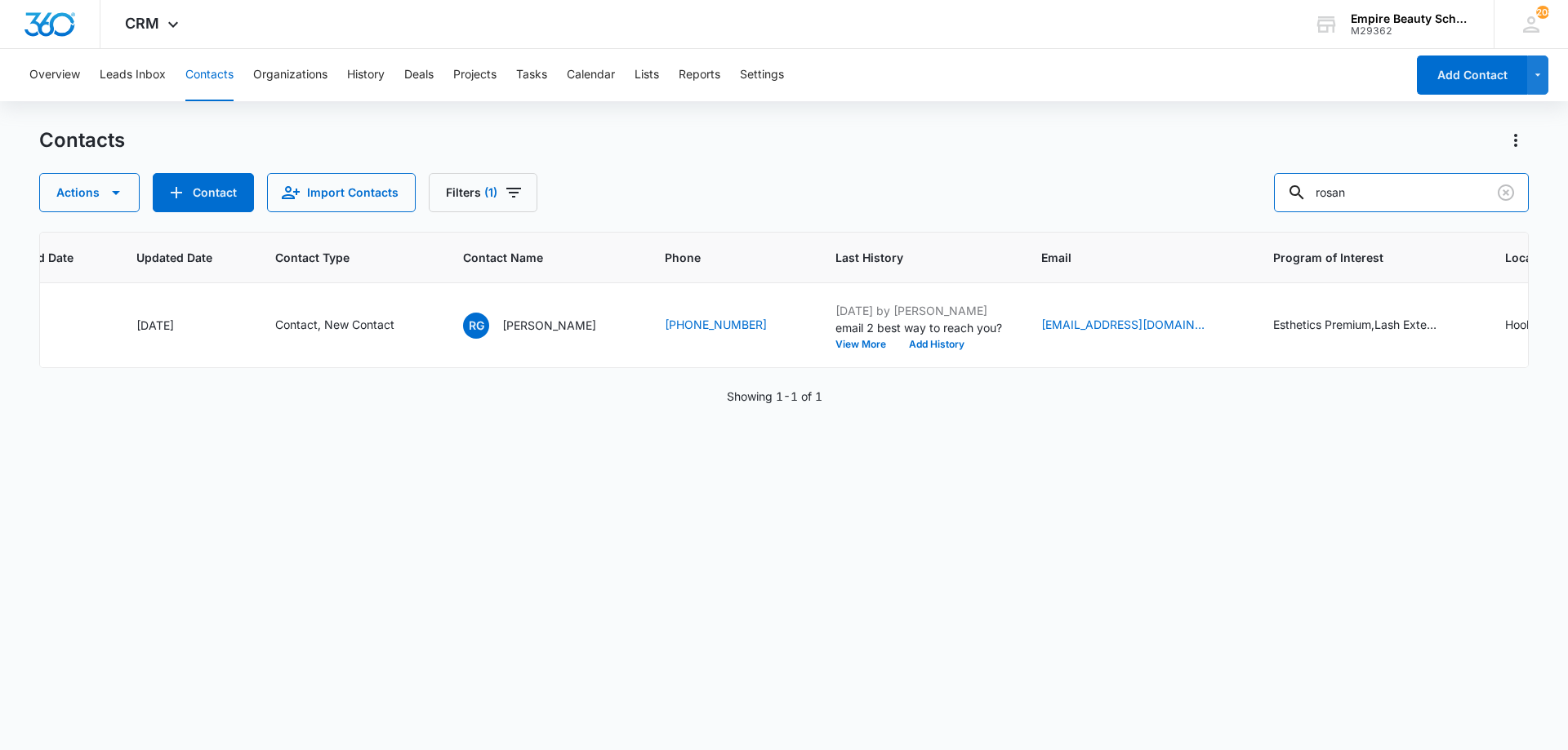
drag, startPoint x: 1401, startPoint y: 206, endPoint x: 1257, endPoint y: 205, distance: 144.0
click at [1257, 205] on div "Actions Contact Import Contacts Filters (1) rosan" at bounding box center [783, 192] width 1489 height 39
drag, startPoint x: 439, startPoint y: 384, endPoint x: 327, endPoint y: 366, distance: 113.4
click at [327, 366] on div "ID Created Date Updated Date Contact Type Contact Name Phone Last History Email…" at bounding box center [783, 480] width 1489 height 497
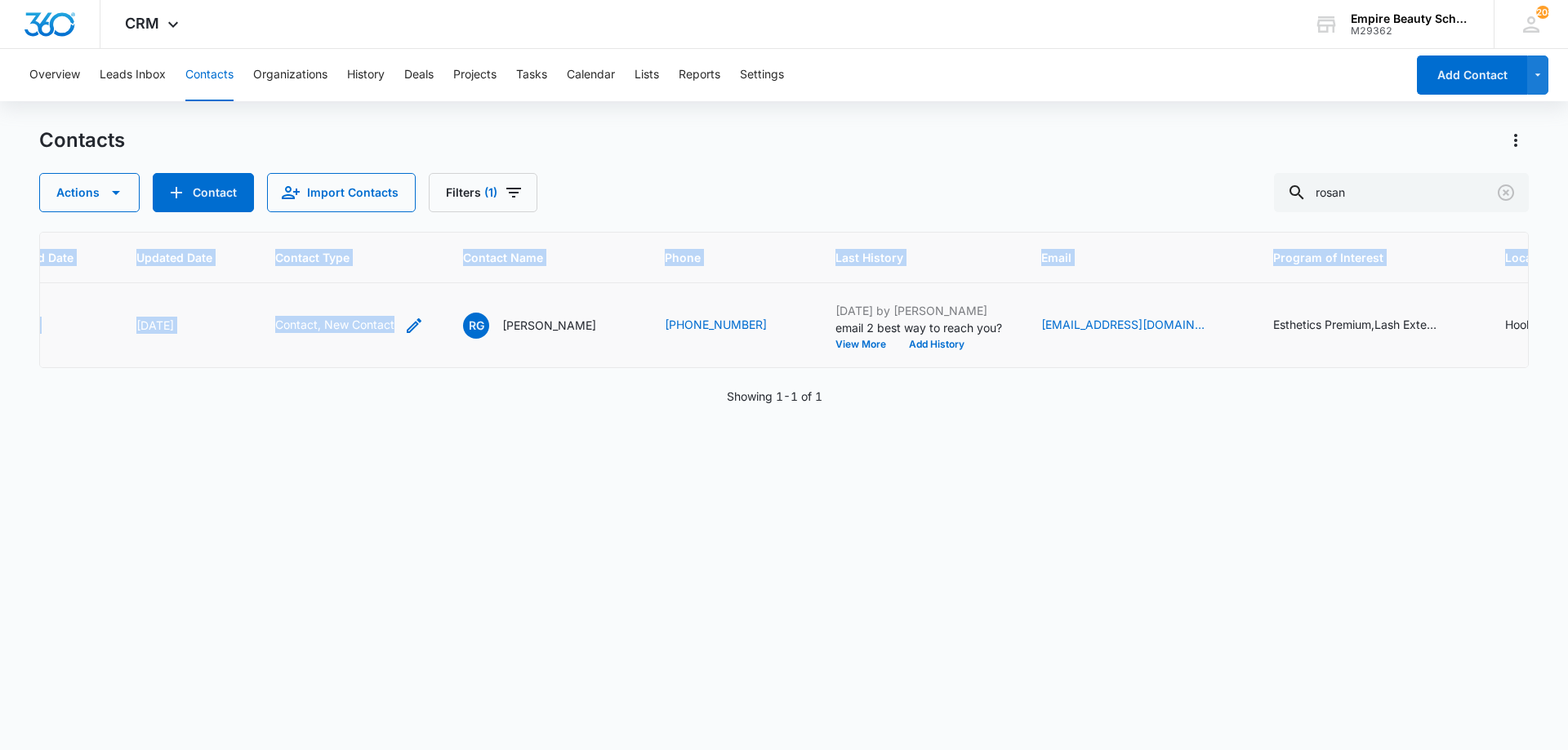
click at [396, 321] on div "Contact, New Contact" at bounding box center [349, 326] width 148 height 19
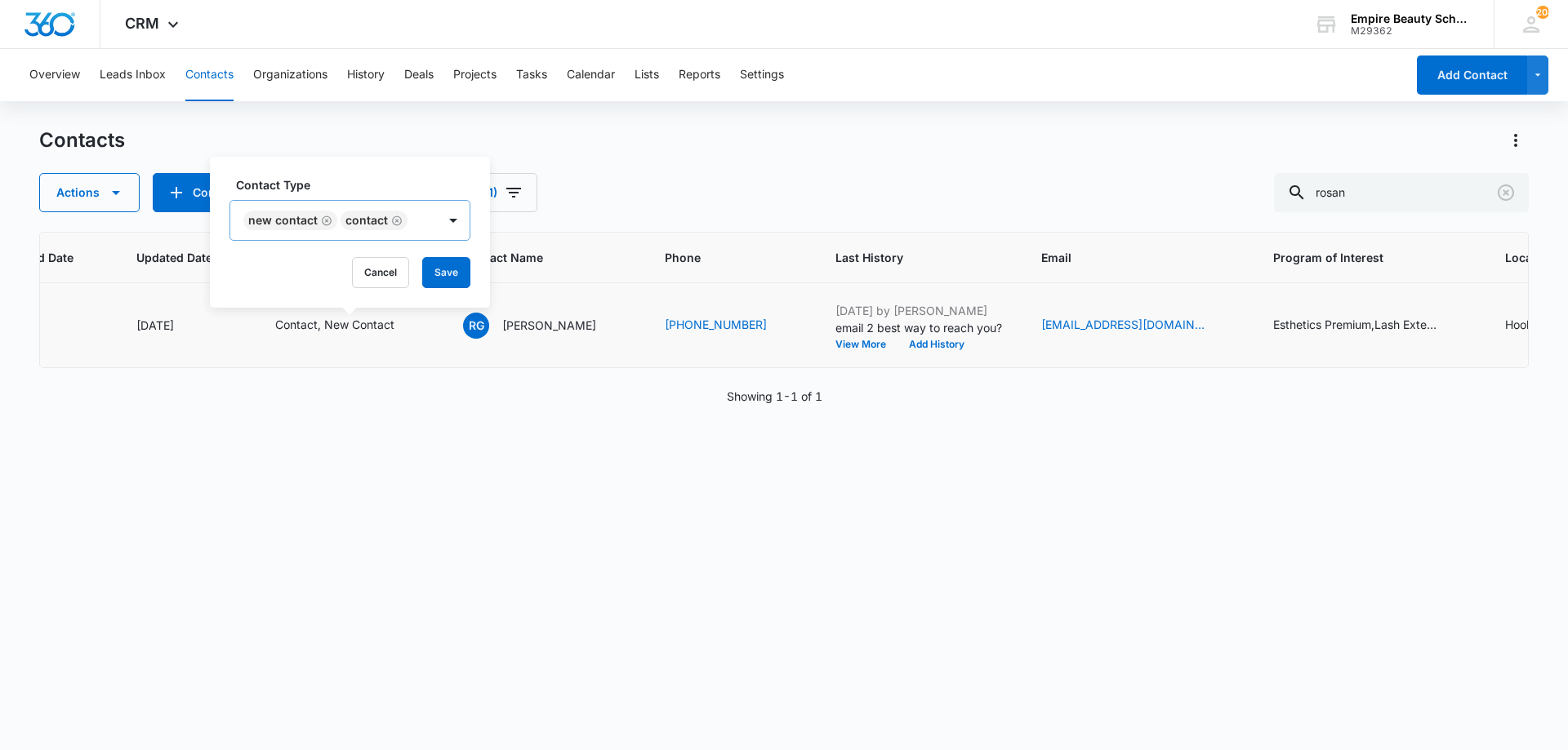
click at [322, 221] on icon "Remove New Contact" at bounding box center [327, 220] width 12 height 13
click at [345, 275] on button "Save" at bounding box center [349, 273] width 49 height 31
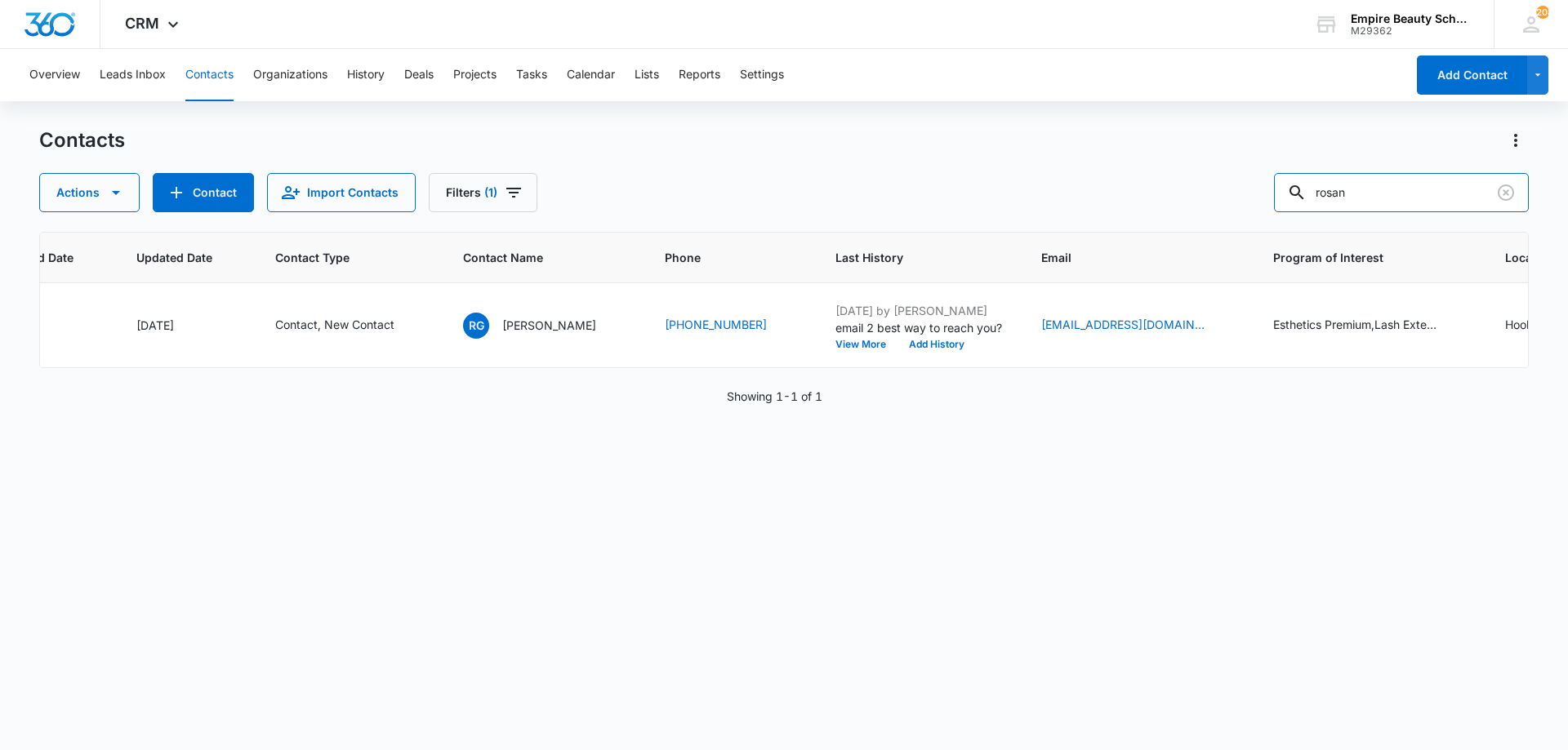
drag, startPoint x: 1394, startPoint y: 191, endPoint x: 1255, endPoint y: 187, distance: 139.1
click at [1255, 187] on div "Actions Contact Import Contacts Filters (1) rosan" at bounding box center [783, 192] width 1489 height 39
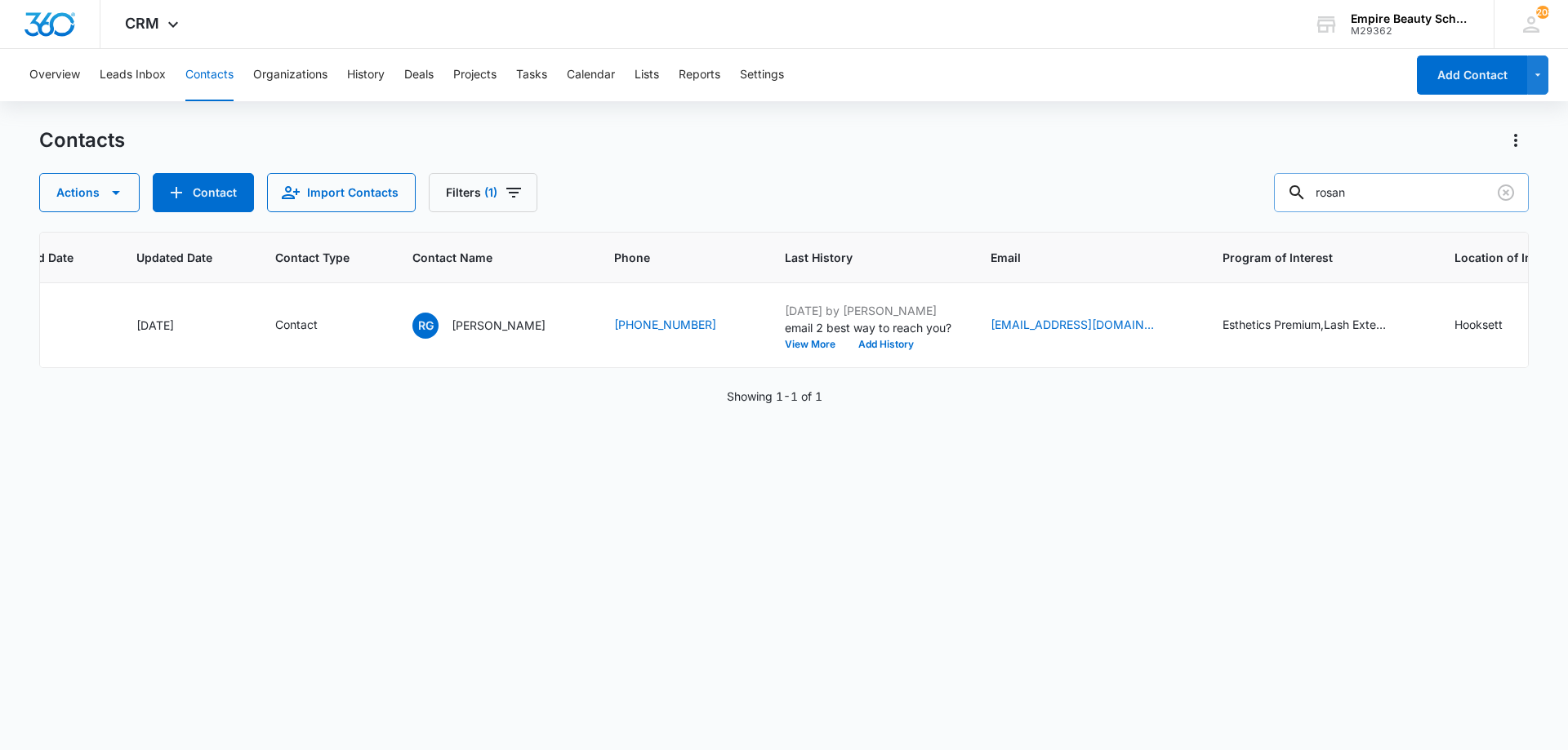
paste input "[EMAIL_ADDRESS][DOMAIN_NAME]"
drag, startPoint x: 1356, startPoint y: 188, endPoint x: 1096, endPoint y: 184, distance: 260.0
click at [1132, 188] on div "Actions Contact Import Contacts Filters (1) [EMAIL_ADDRESS][DOMAIN_NAME]" at bounding box center [783, 192] width 1489 height 39
type input "[EMAIL_ADDRESS][DOMAIN_NAME]"
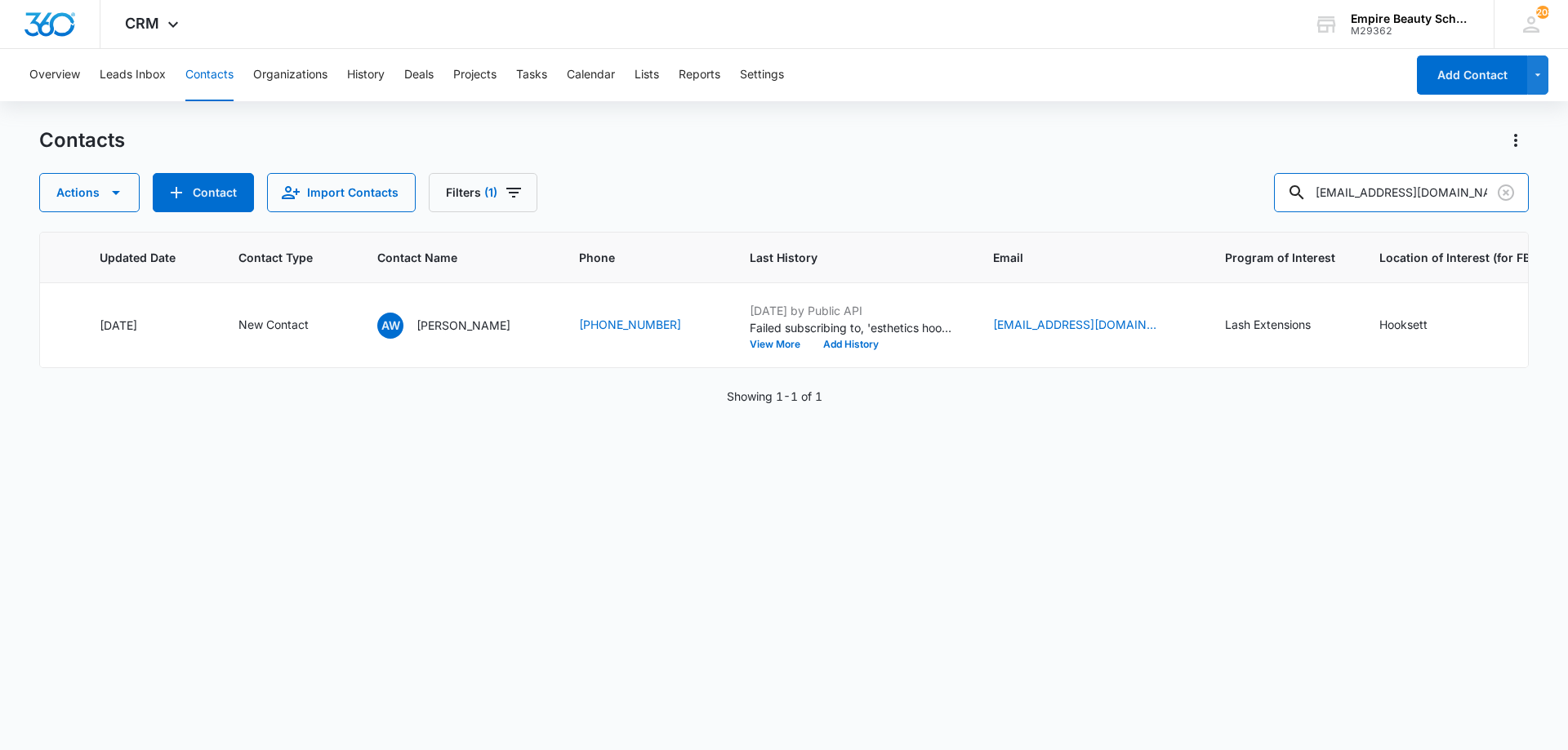
scroll to position [0, 299]
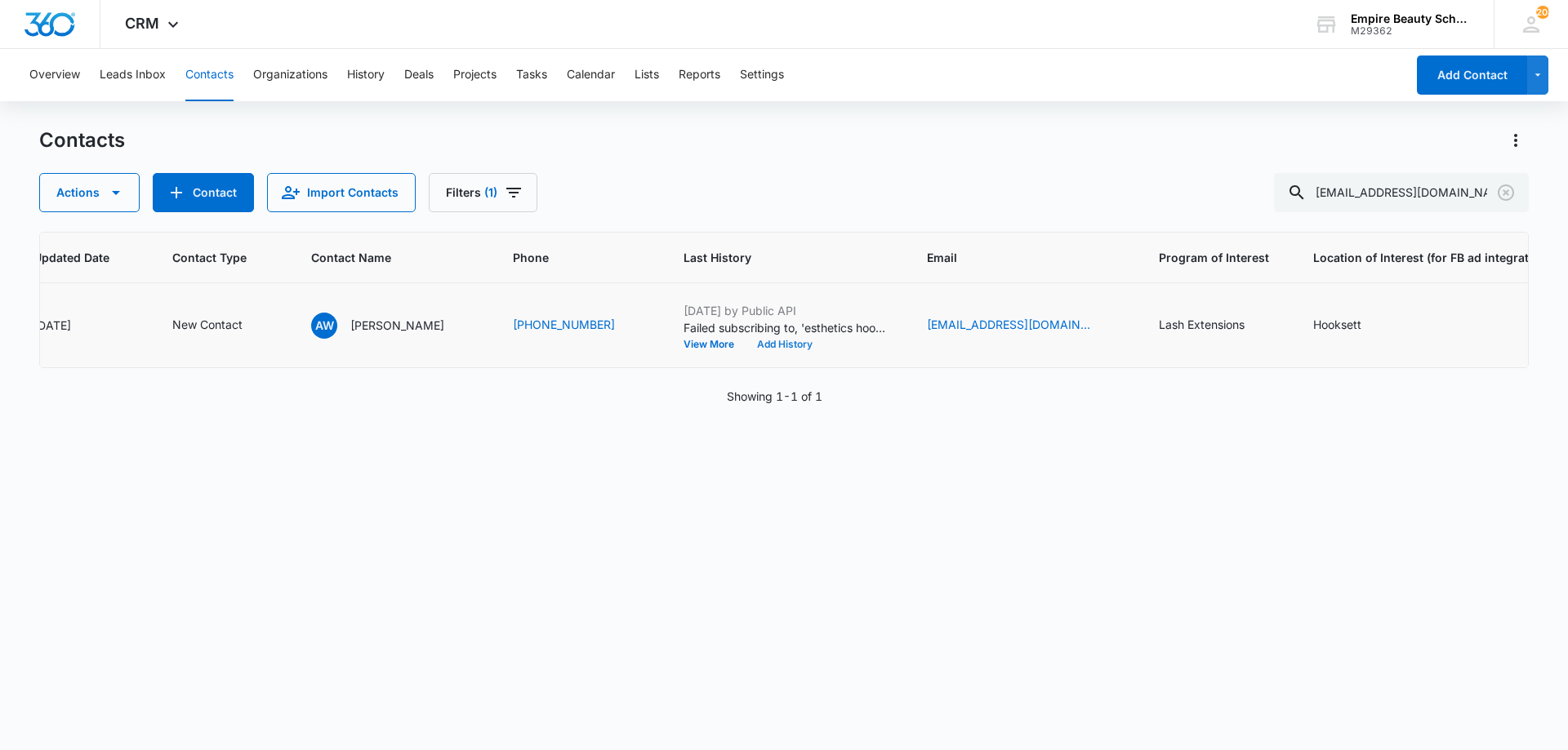
click at [745, 342] on button "Add History" at bounding box center [784, 344] width 79 height 10
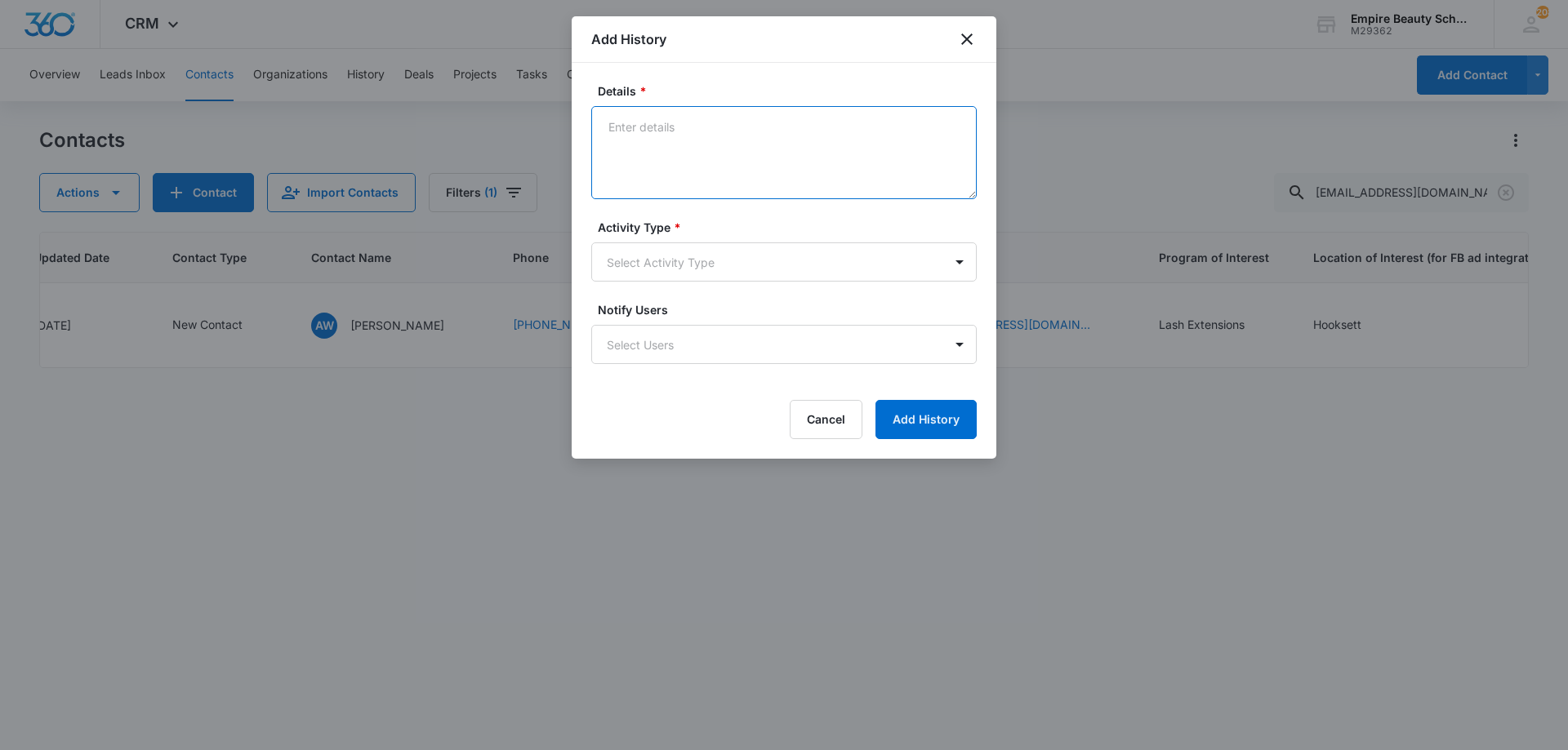
click at [729, 125] on textarea "Details *" at bounding box center [783, 152] width 385 height 93
type textarea "Submitted a form for lashes"
click at [694, 265] on body "CRM Apps Forms CRM Email Shop Payments POS Files Brand Settings AI Assistant Em…" at bounding box center [784, 375] width 1568 height 750
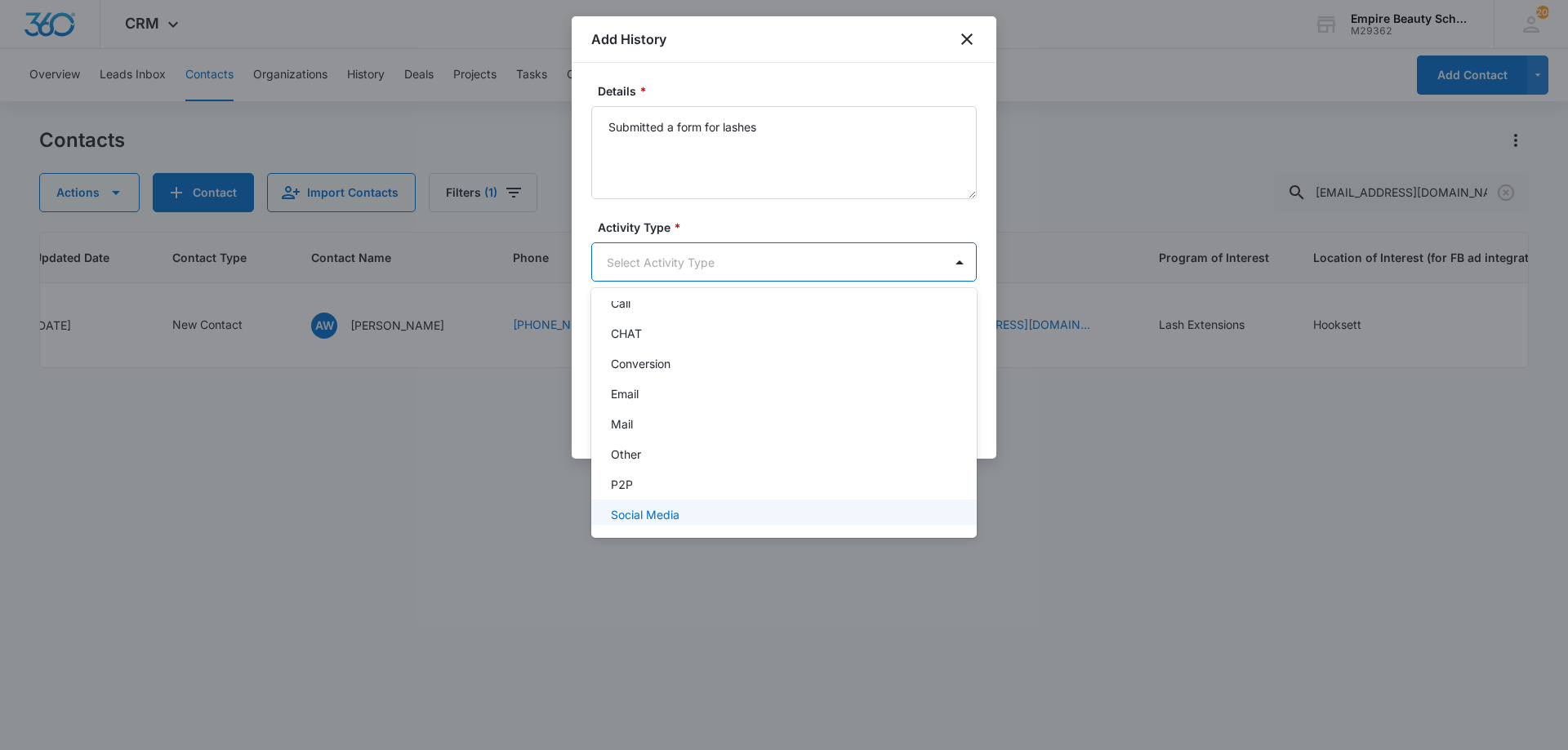
scroll to position [85, 0]
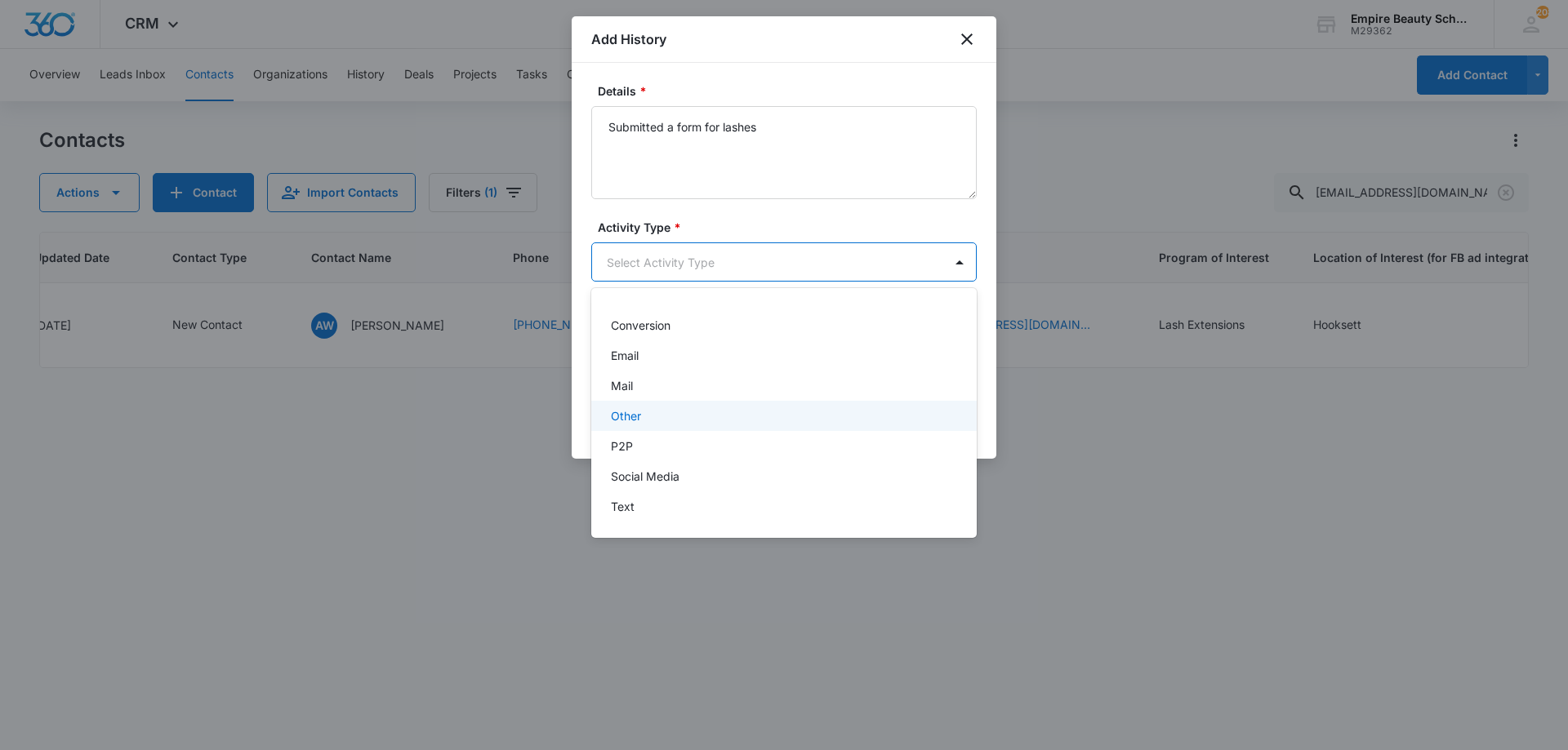
click at [643, 414] on div "Other" at bounding box center [781, 416] width 343 height 17
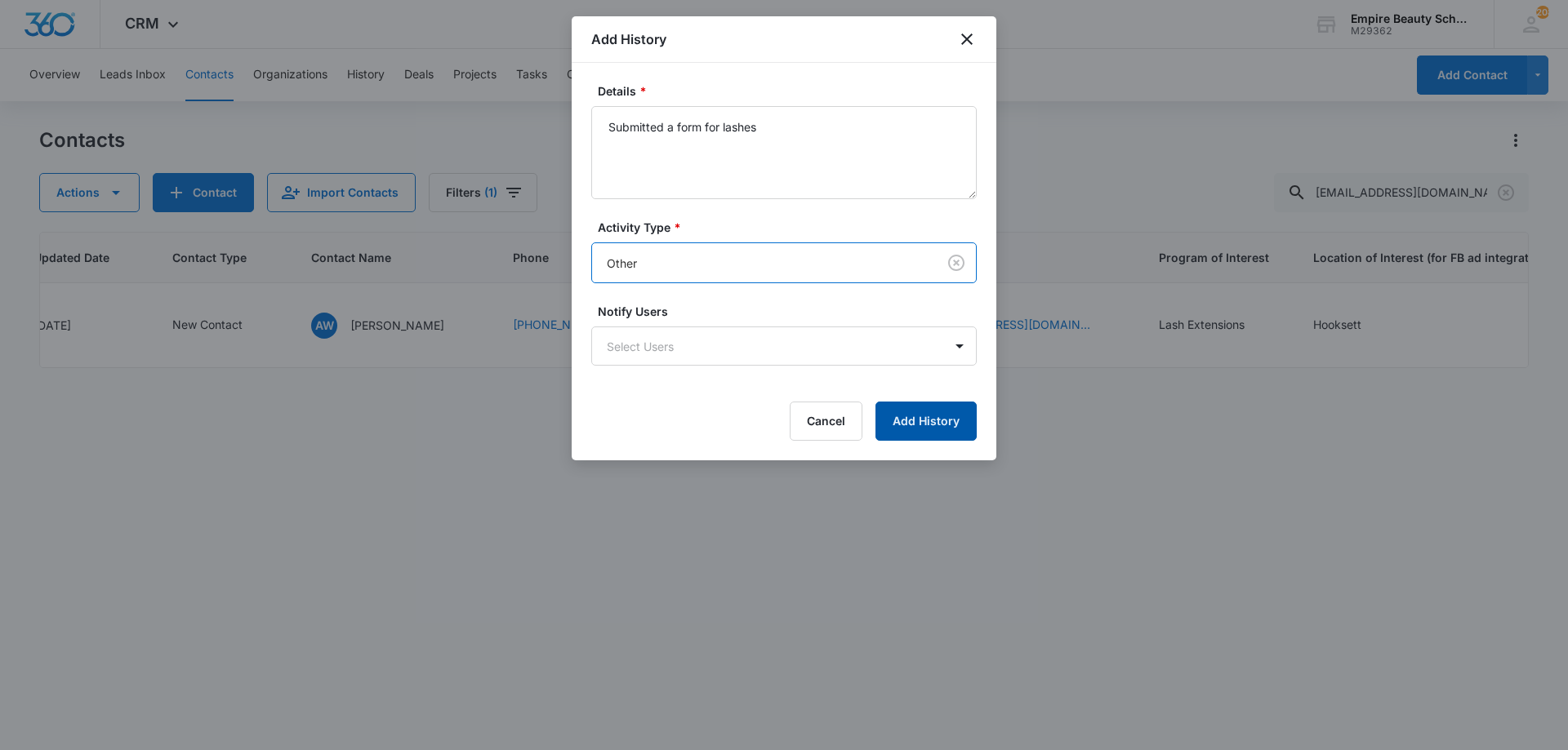
drag, startPoint x: 917, startPoint y: 428, endPoint x: 935, endPoint y: 439, distance: 21.1
click at [918, 428] on button "Add History" at bounding box center [926, 421] width 101 height 39
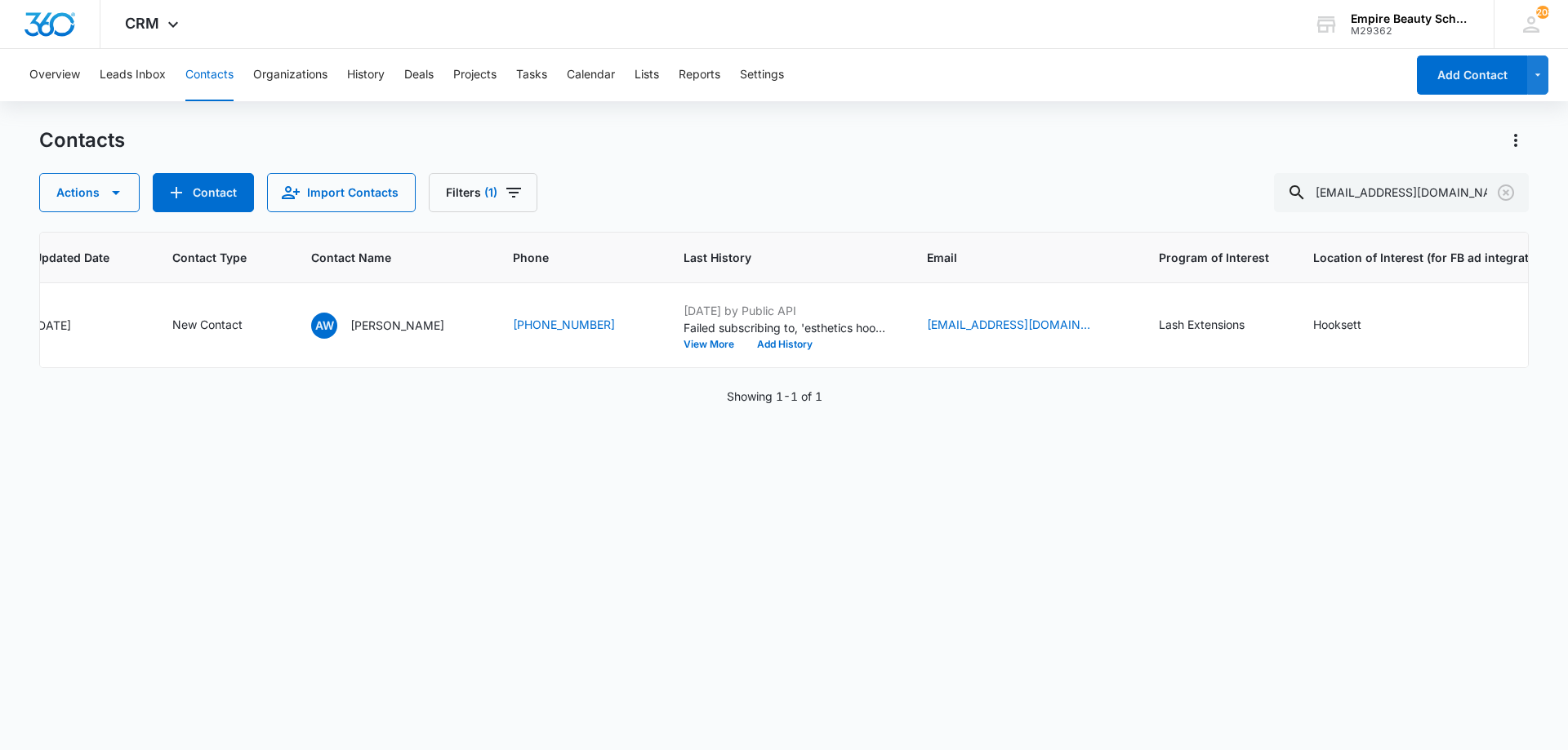
click at [837, 473] on div "ID Created Date Updated Date Contact Type Contact Name Phone Last History Email…" at bounding box center [783, 480] width 1489 height 497
click at [1503, 189] on icon "Clear" at bounding box center [1506, 192] width 19 height 19
click at [1017, 183] on div "Actions Contact Import Contacts Filters (1)" at bounding box center [783, 192] width 1489 height 39
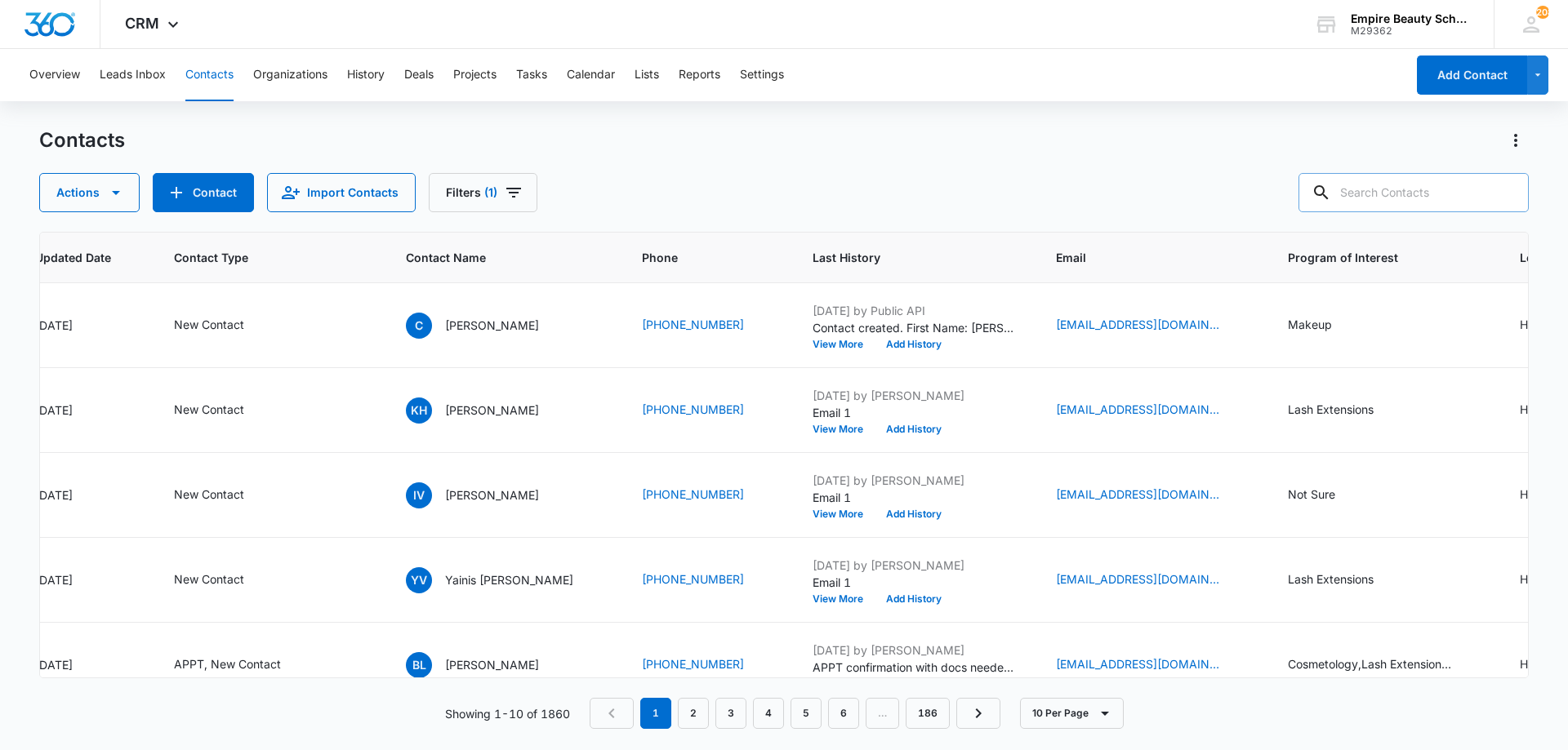
click at [1383, 193] on input "text" at bounding box center [1413, 192] width 230 height 39
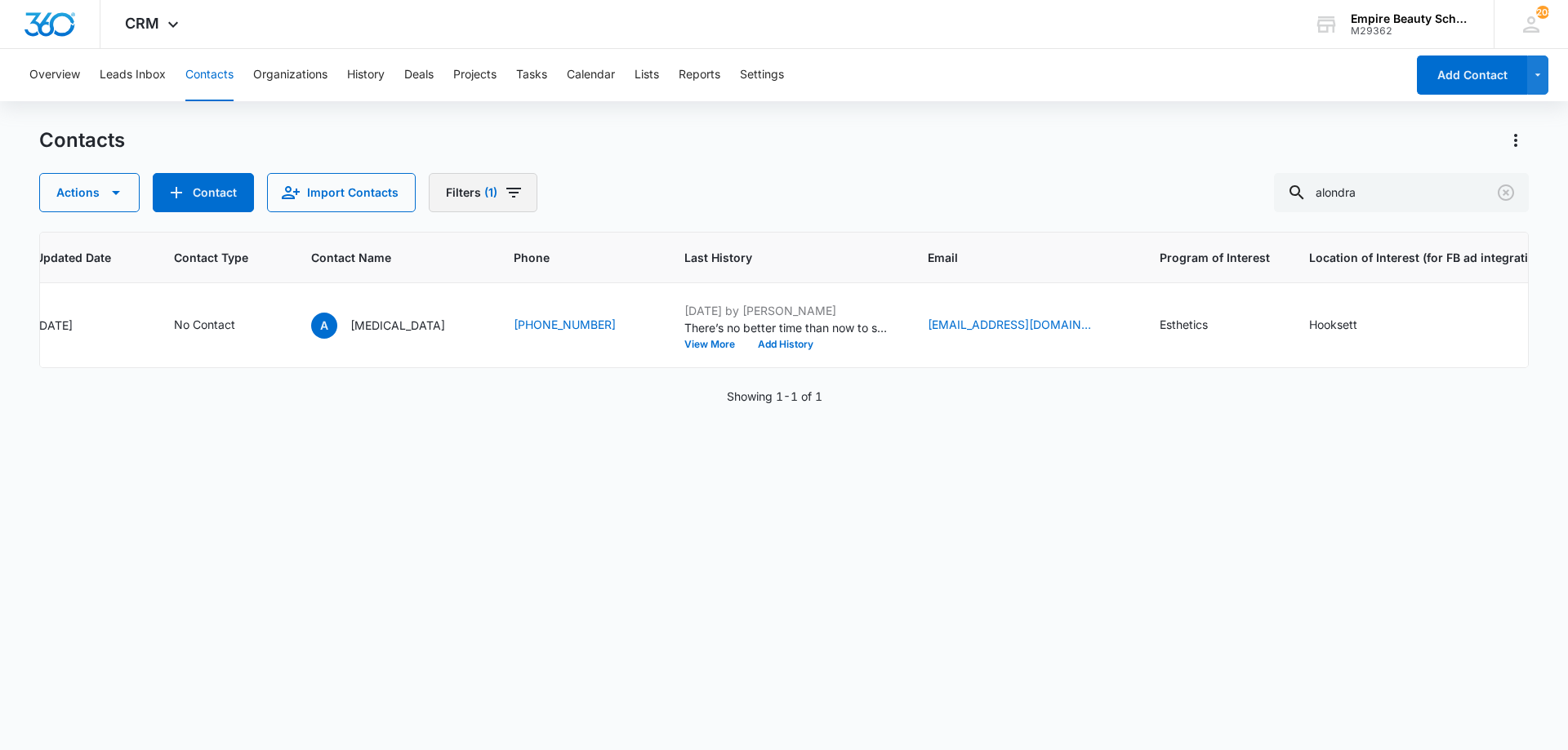
click at [512, 190] on icon "Filters" at bounding box center [513, 192] width 19 height 19
drag, startPoint x: 549, startPoint y: 461, endPoint x: 546, endPoint y: 401, distance: 60.1
click at [550, 461] on icon "Clear" at bounding box center [550, 465] width 11 height 11
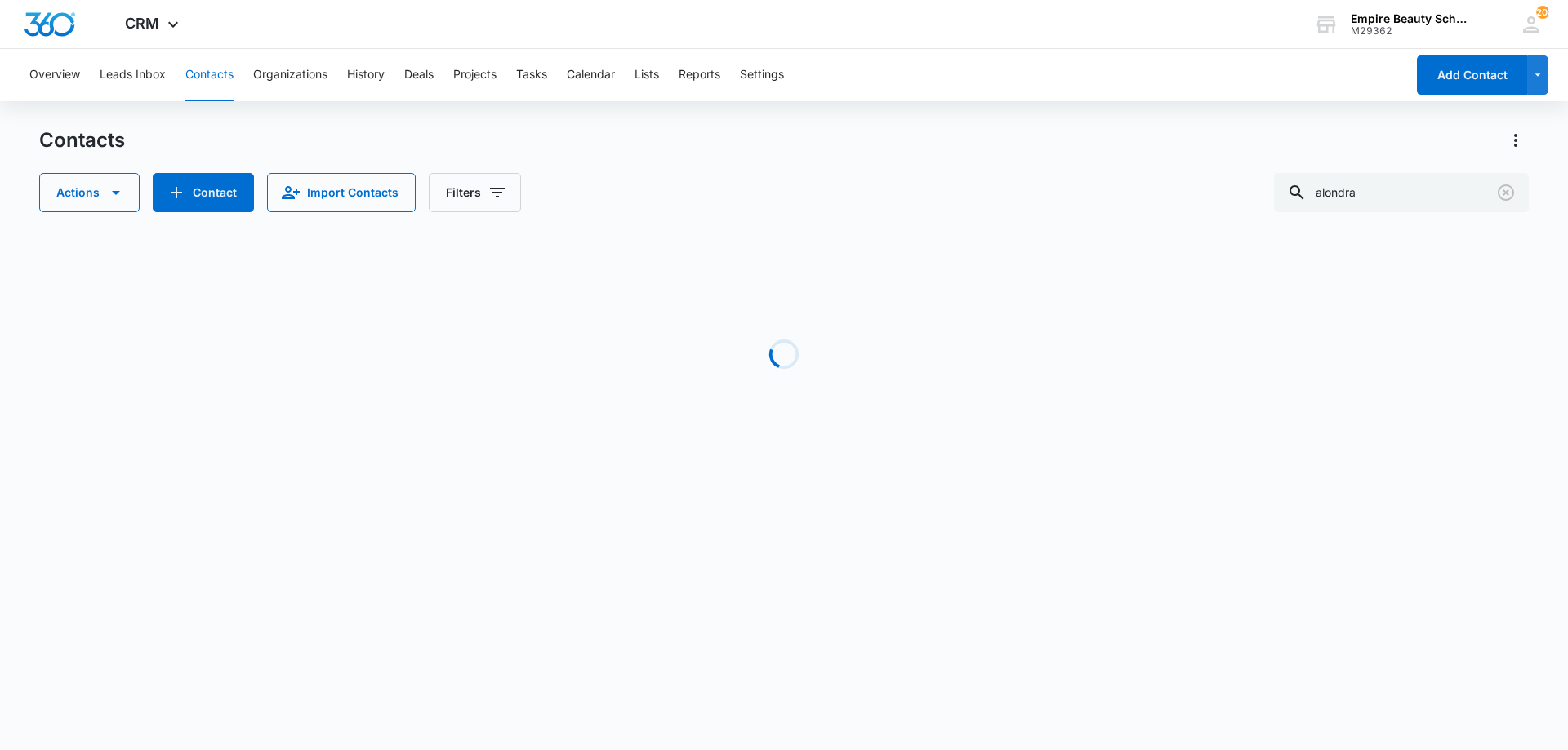
click at [543, 191] on div "Actions Contact Import Contacts Filters alondra" at bounding box center [783, 192] width 1489 height 39
click at [1410, 197] on input "alondra" at bounding box center [1401, 192] width 255 height 39
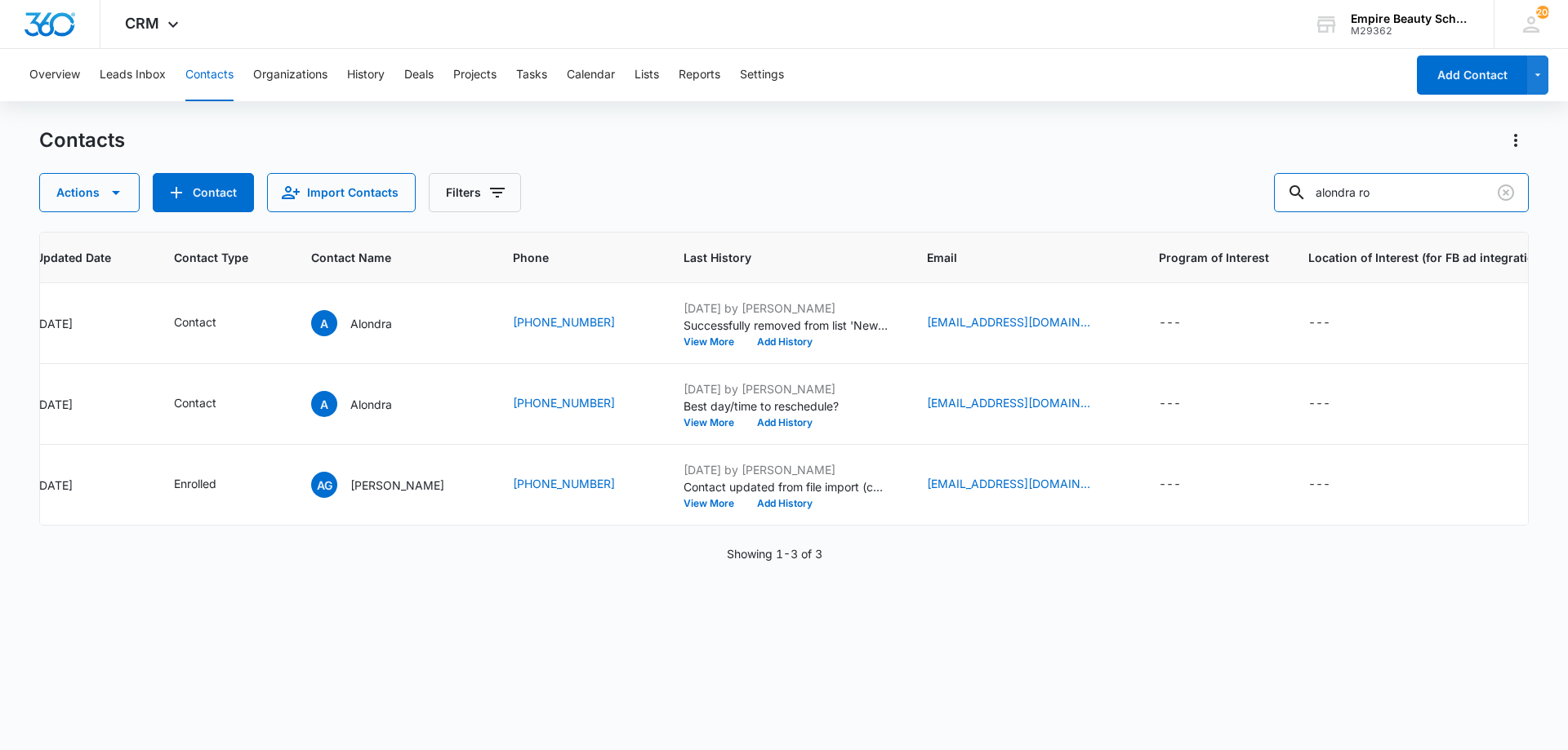
drag, startPoint x: 1424, startPoint y: 188, endPoint x: 1093, endPoint y: 176, distance: 331.2
click at [1093, 176] on div "Actions Contact Import Contacts Filters alondra ro" at bounding box center [783, 192] width 1489 height 39
type input "4653"
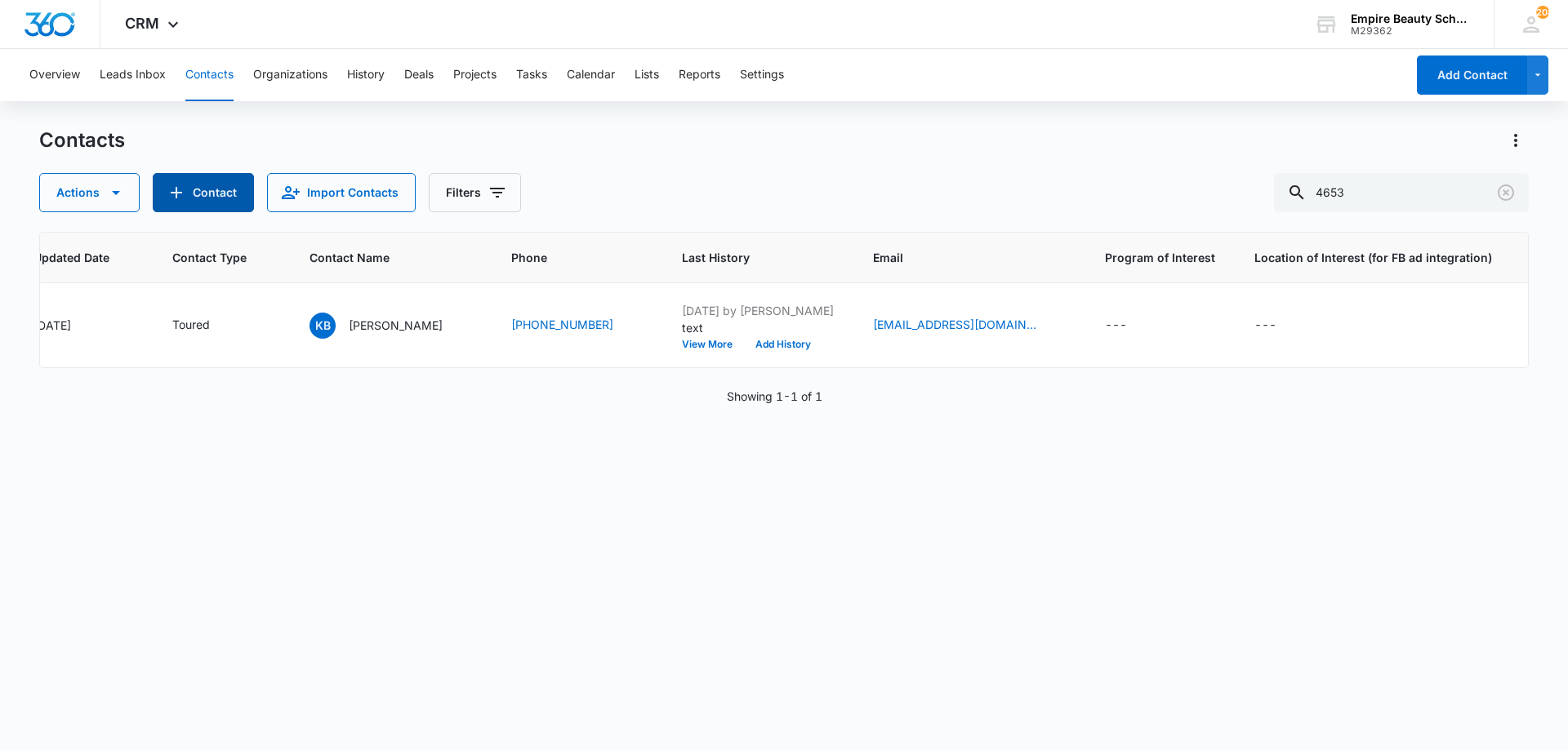
click at [193, 196] on button "Contact" at bounding box center [203, 192] width 101 height 39
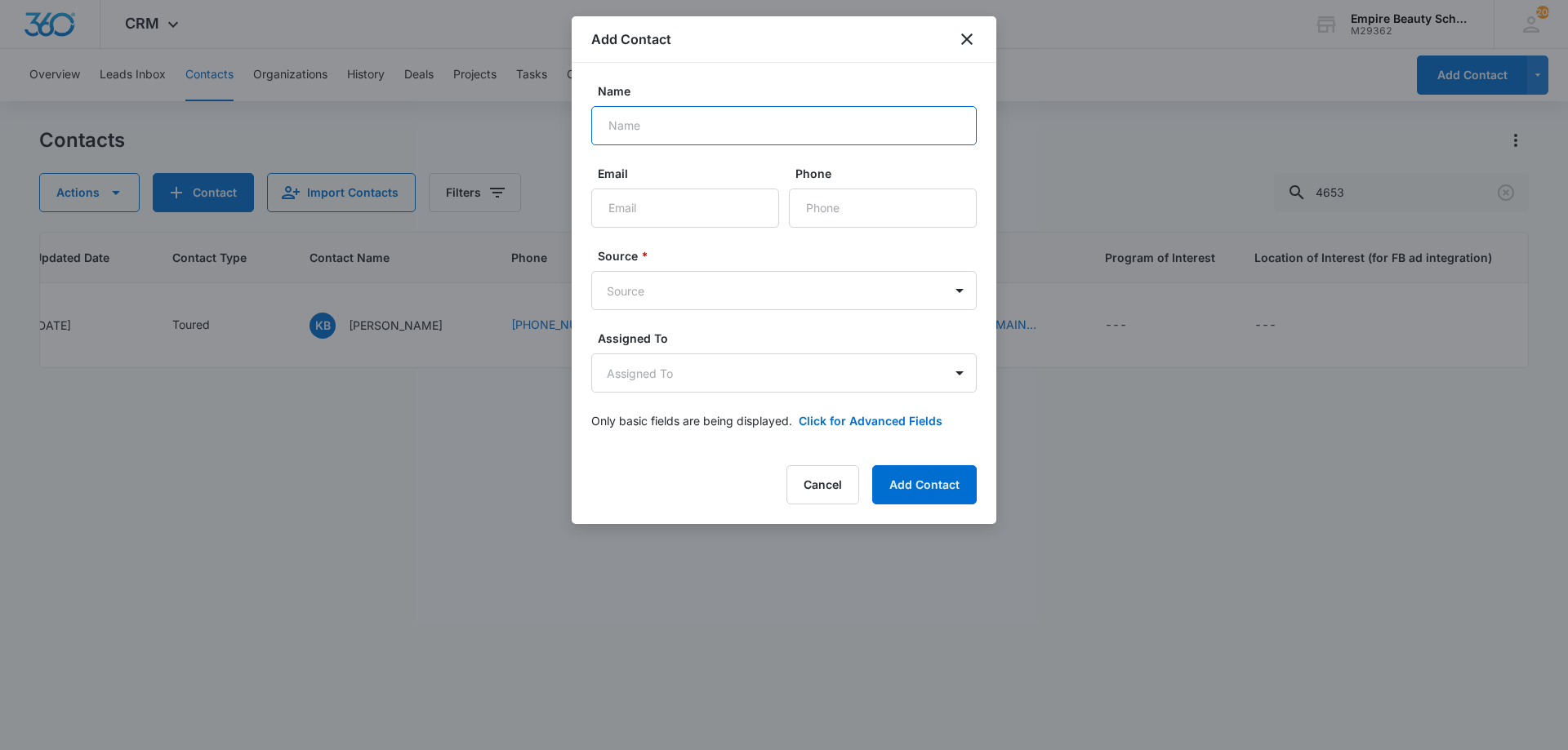
paste input "ALONDRA"
drag, startPoint x: 688, startPoint y: 131, endPoint x: 620, endPoint y: 133, distance: 68.0
click at [620, 133] on input "ALONDRA" at bounding box center [783, 125] width 385 height 39
type input "[PERSON_NAME] Resto"
click at [823, 204] on input "Phone" at bounding box center [883, 208] width 188 height 39
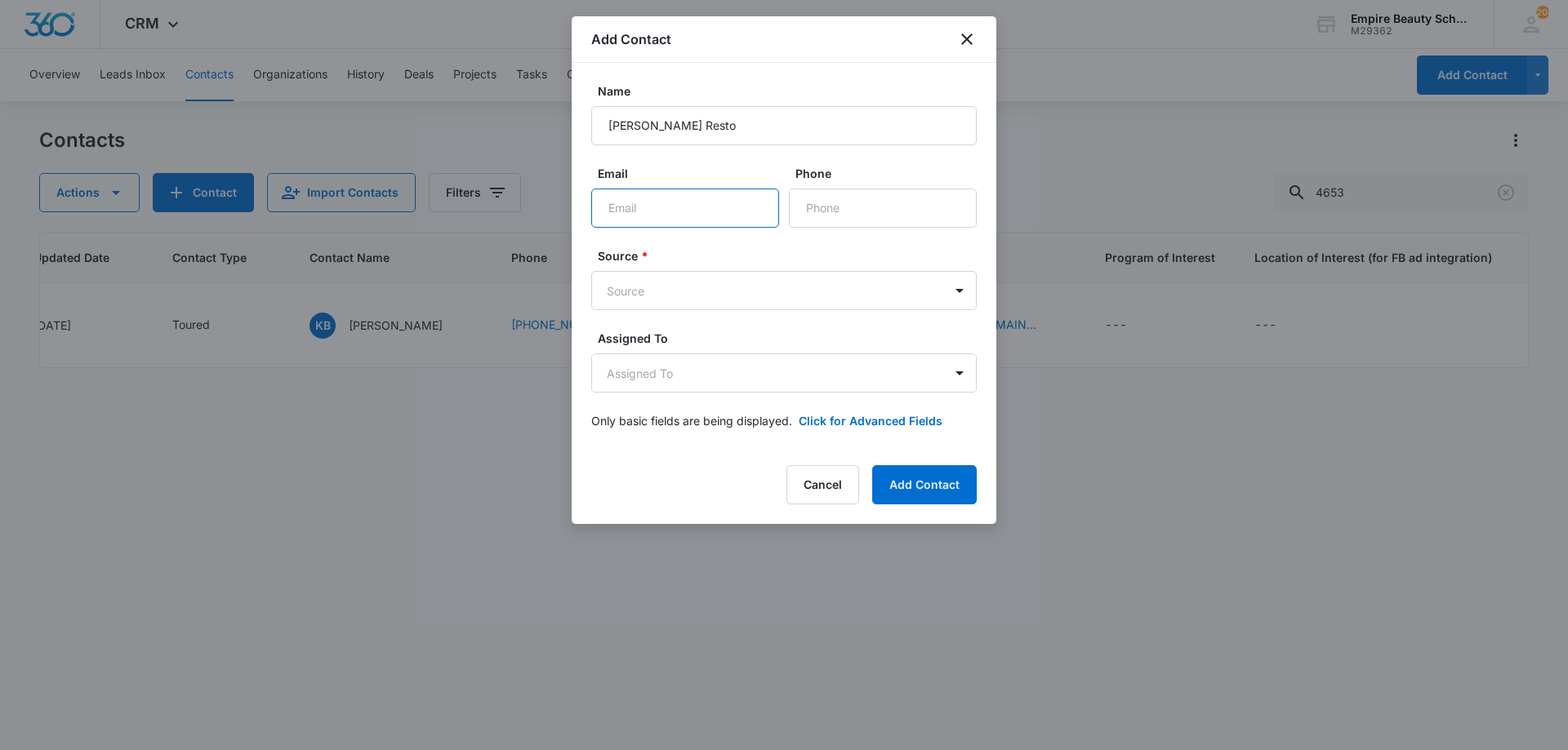
drag, startPoint x: 848, startPoint y: 200, endPoint x: 673, endPoint y: 205, distance: 175.1
paste input "[EMAIL_ADDRESS][DOMAIN_NAME]"
drag, startPoint x: 611, startPoint y: 210, endPoint x: 501, endPoint y: 210, distance: 110.0
click at [503, 210] on body "CRM Apps Forms CRM Email Shop Payments POS Files Brand Settings AI Assistant Em…" at bounding box center [784, 375] width 1568 height 750
type input "[EMAIL_ADDRESS][DOMAIN_NAME]"
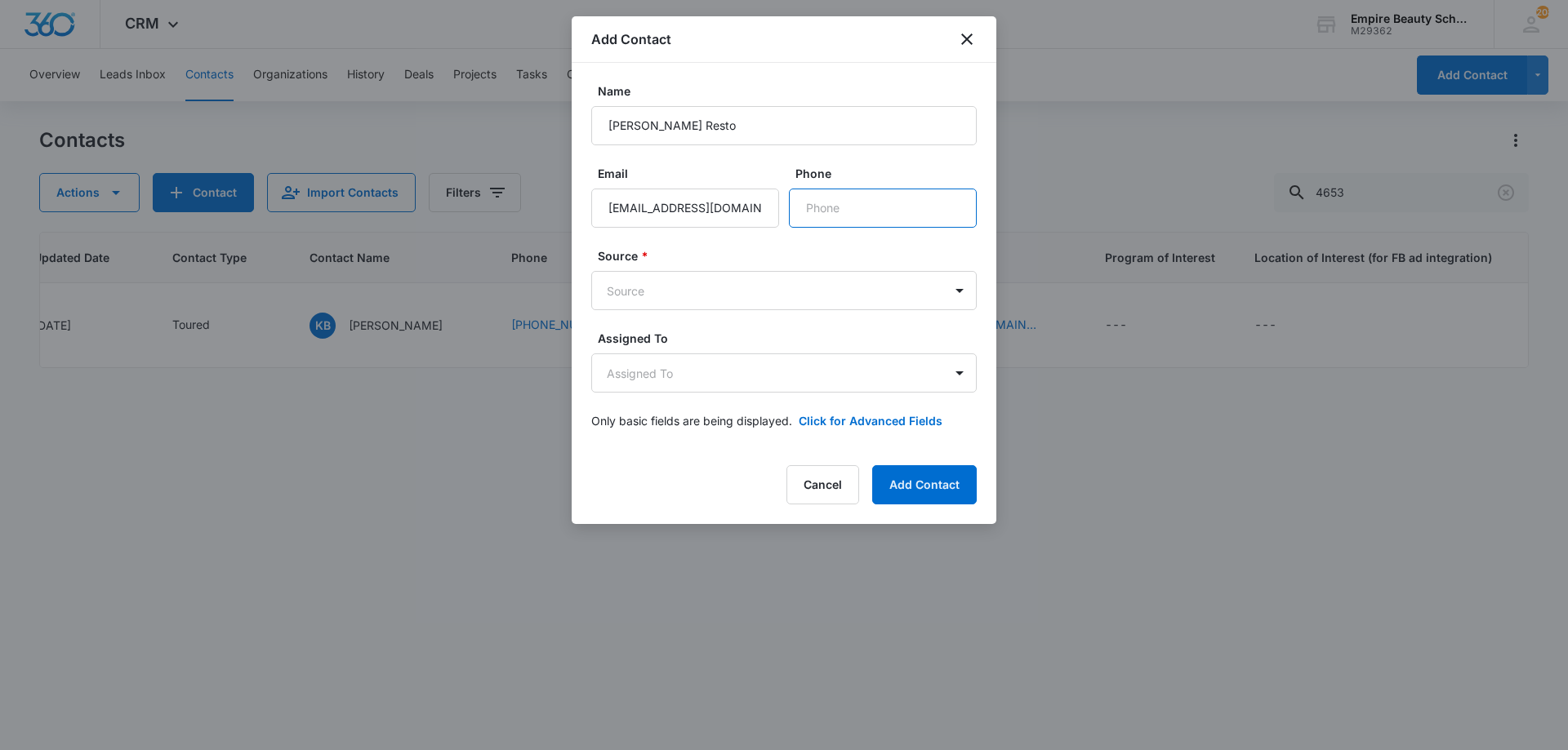
click at [888, 193] on input "Phone" at bounding box center [883, 208] width 188 height 39
type input "[PHONE_NUMBER]"
click at [708, 296] on body "CRM Apps Forms CRM Email Shop Payments POS Files Brand Settings AI Assistant Em…" at bounding box center [784, 375] width 1568 height 750
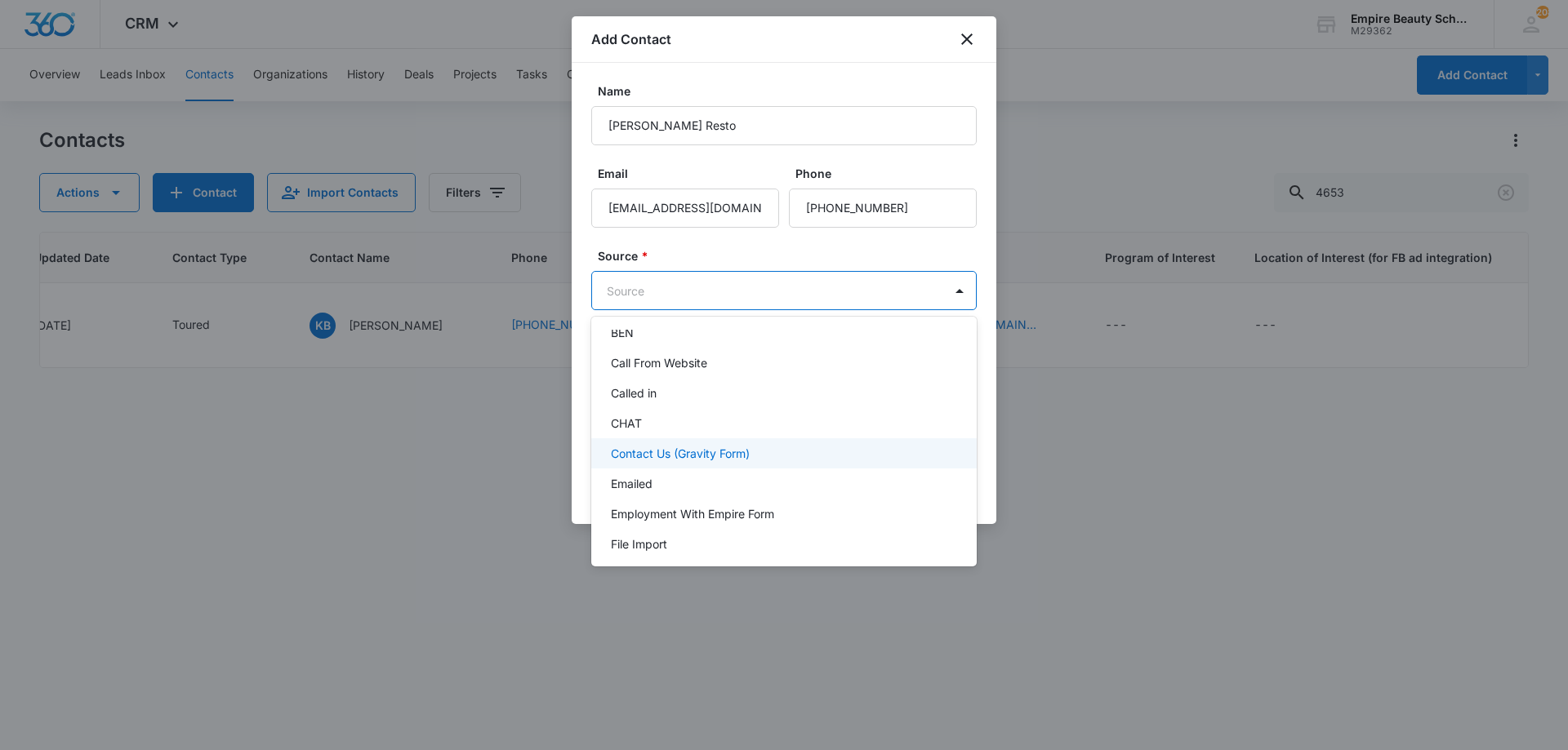
scroll to position [0, 0]
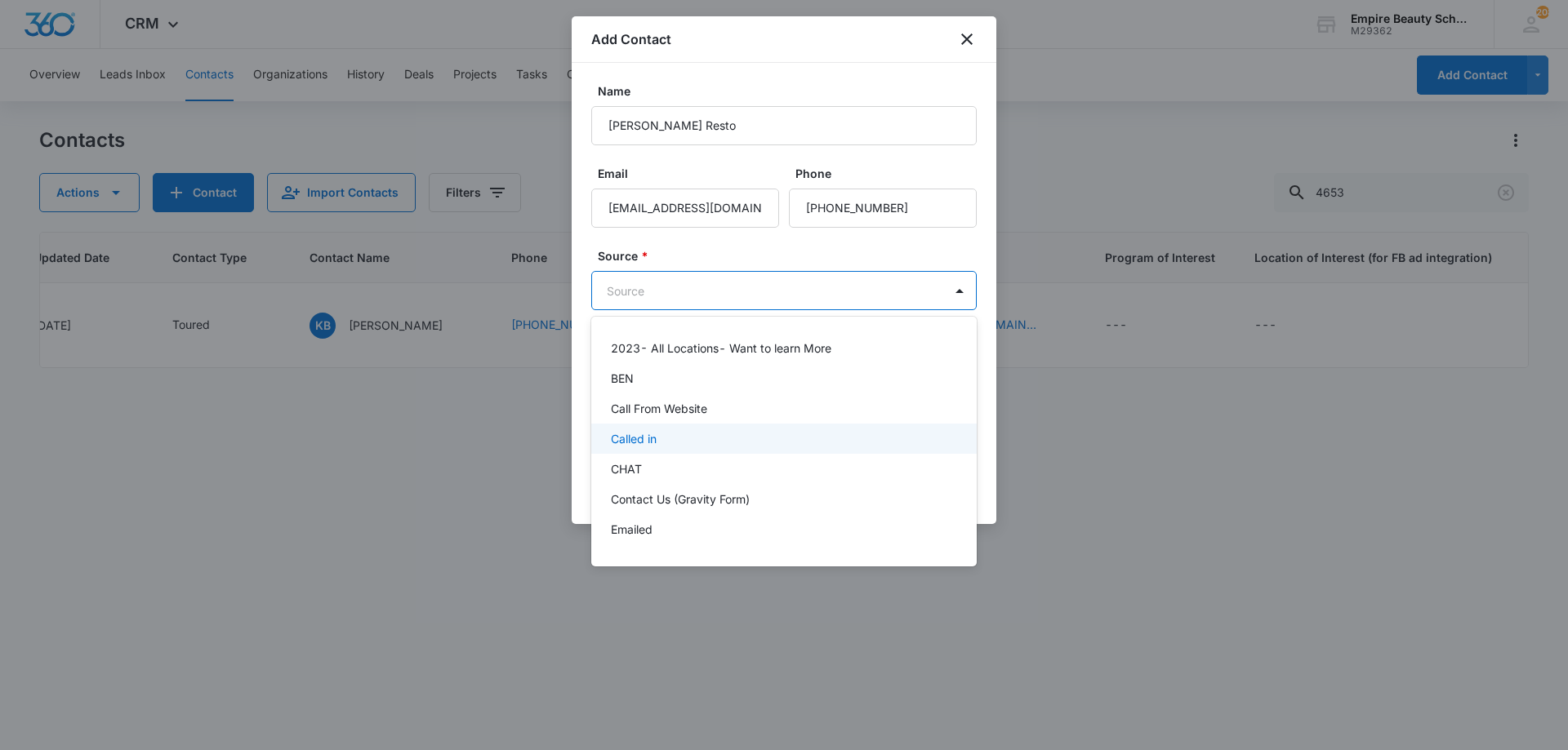
click at [654, 443] on p "Called in" at bounding box center [633, 439] width 46 height 17
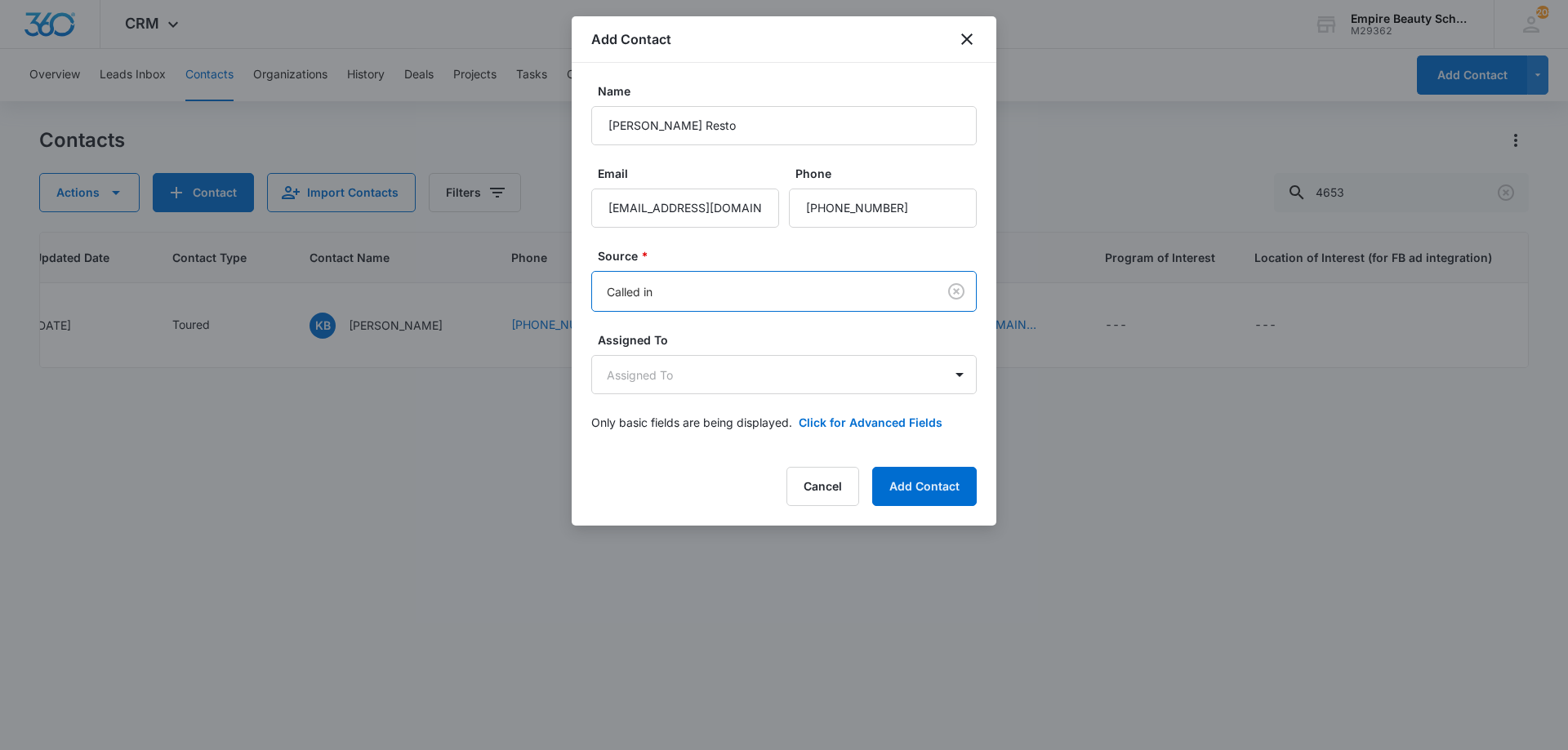
click at [637, 179] on label "Email" at bounding box center [692, 174] width 188 height 17
click at [637, 188] on input "[EMAIL_ADDRESS][DOMAIN_NAME]" at bounding box center [685, 208] width 188 height 39
click at [678, 367] on body "CRM Apps Forms CRM Email Shop Payments POS Files Brand Settings AI Assistant Em…" at bounding box center [784, 375] width 1568 height 750
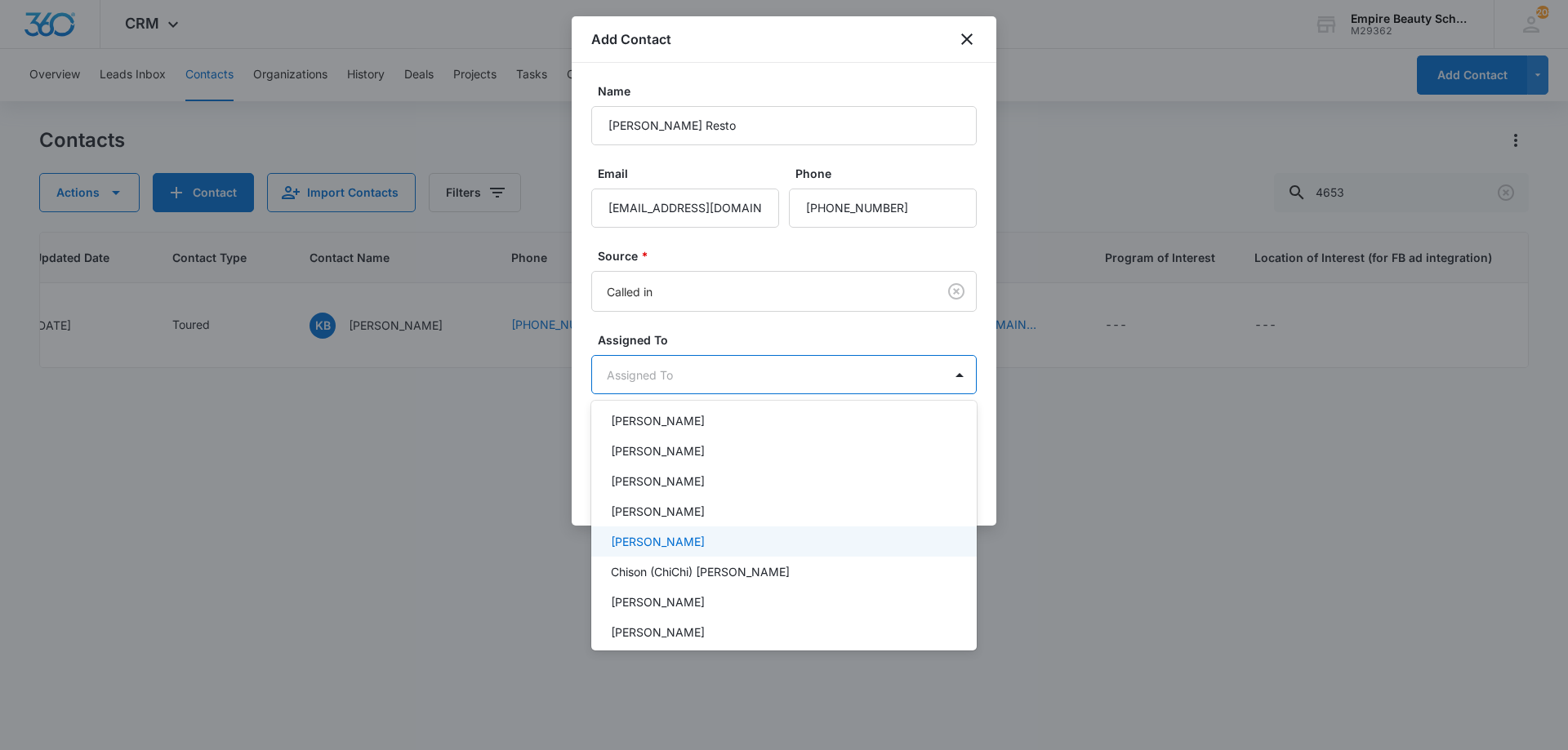
click at [666, 544] on p "[PERSON_NAME]" at bounding box center [657, 541] width 94 height 17
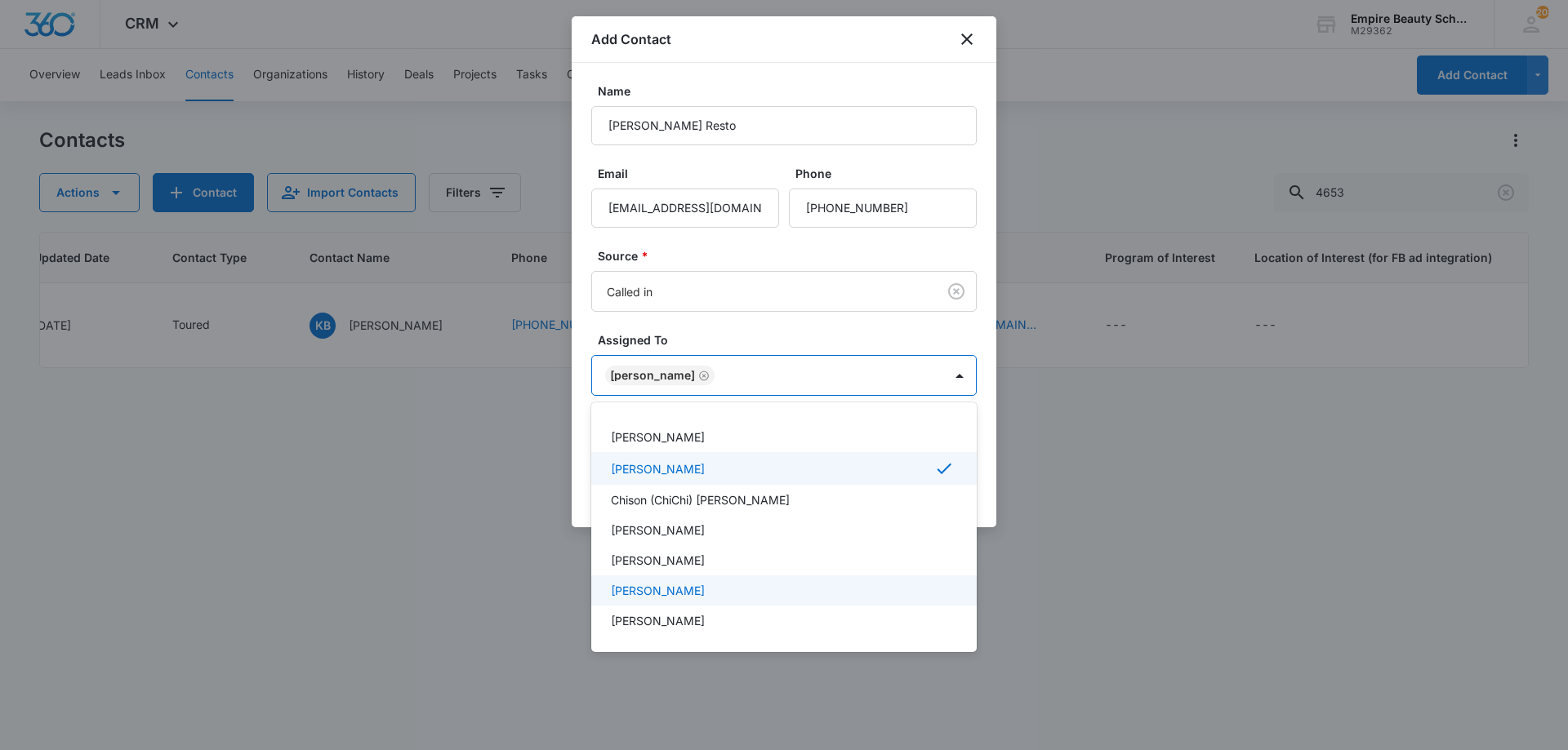
click at [660, 586] on p "[PERSON_NAME]" at bounding box center [657, 591] width 94 height 17
click at [678, 360] on div at bounding box center [784, 375] width 1568 height 750
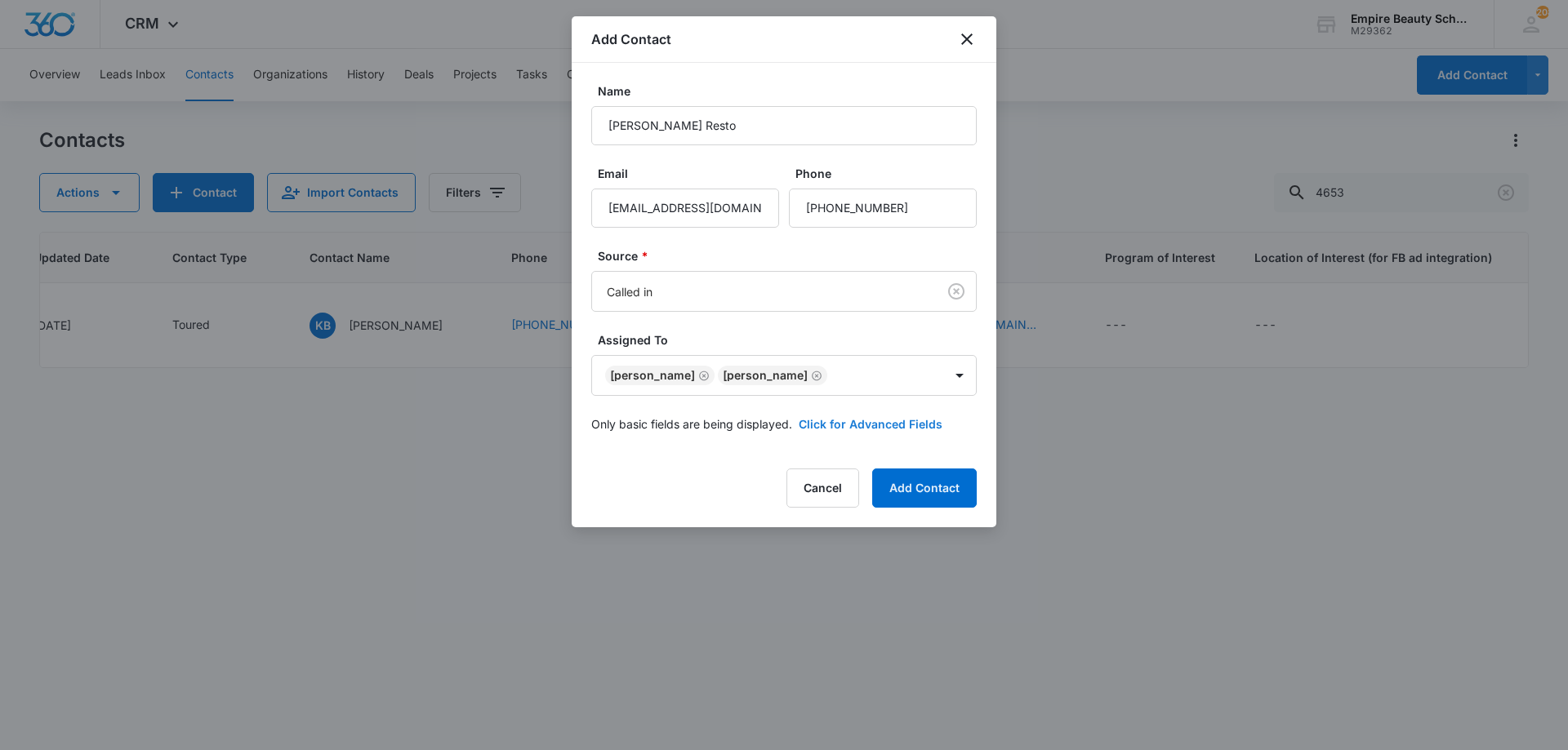
click at [840, 425] on button "Click for Advanced Fields" at bounding box center [870, 424] width 144 height 17
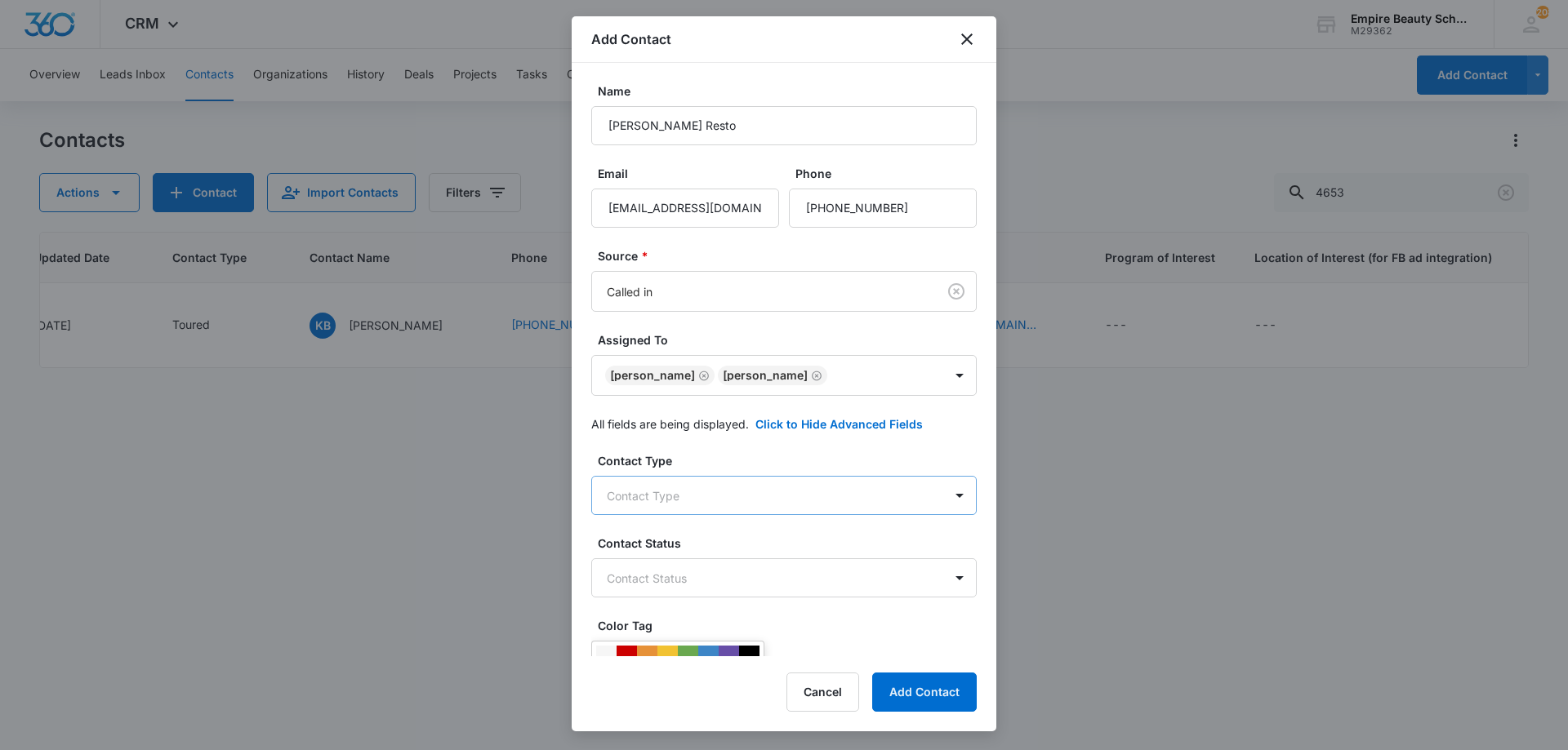
click at [714, 477] on body "CRM Apps Forms CRM Email Shop Payments POS Files Brand Settings AI Assistant Em…" at bounding box center [784, 375] width 1568 height 750
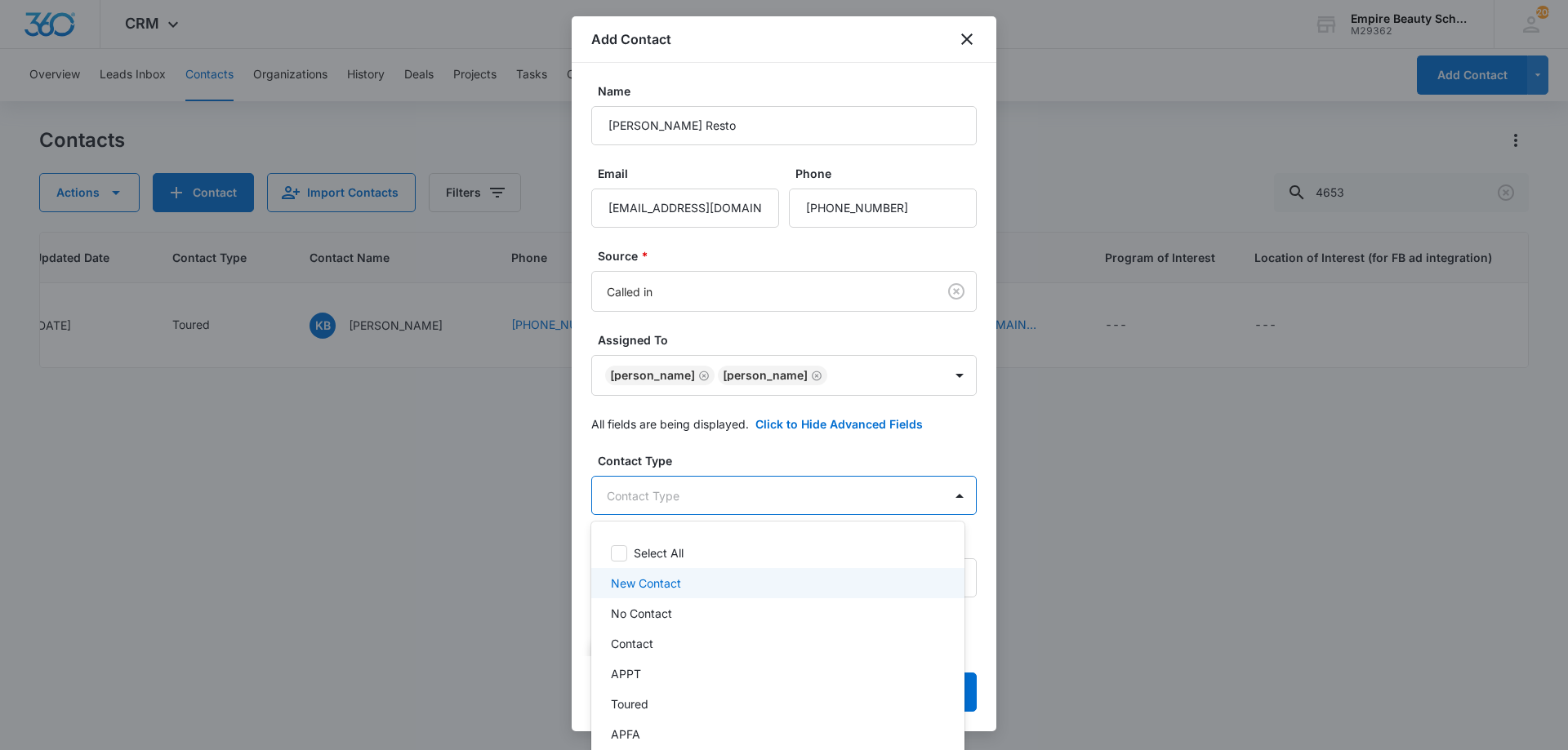
click at [657, 597] on div "New Contact" at bounding box center [777, 583] width 374 height 30
click at [633, 654] on p "Contact" at bounding box center [632, 648] width 43 height 17
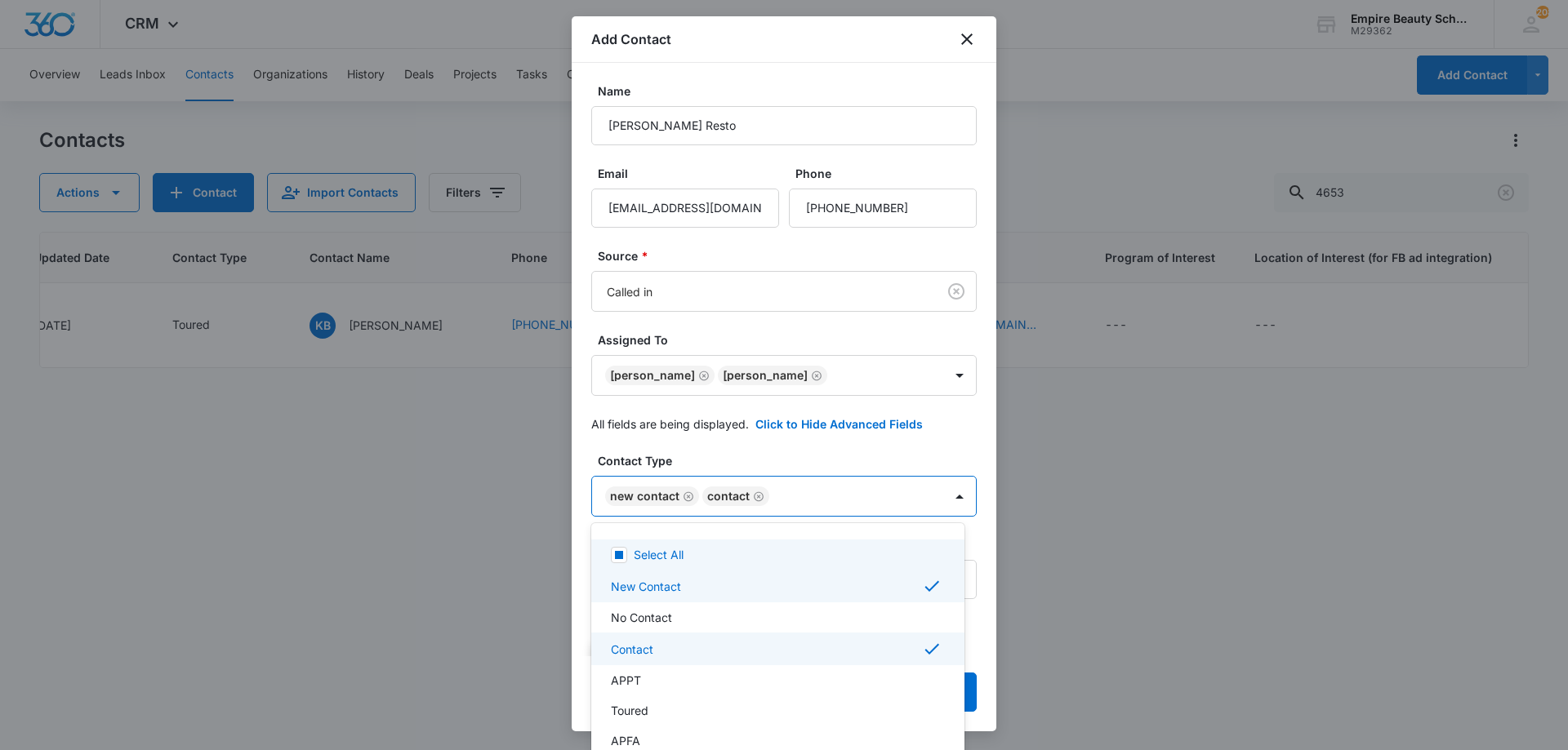
drag, startPoint x: 719, startPoint y: 405, endPoint x: 712, endPoint y: 454, distance: 49.5
click at [720, 406] on div at bounding box center [784, 375] width 1568 height 750
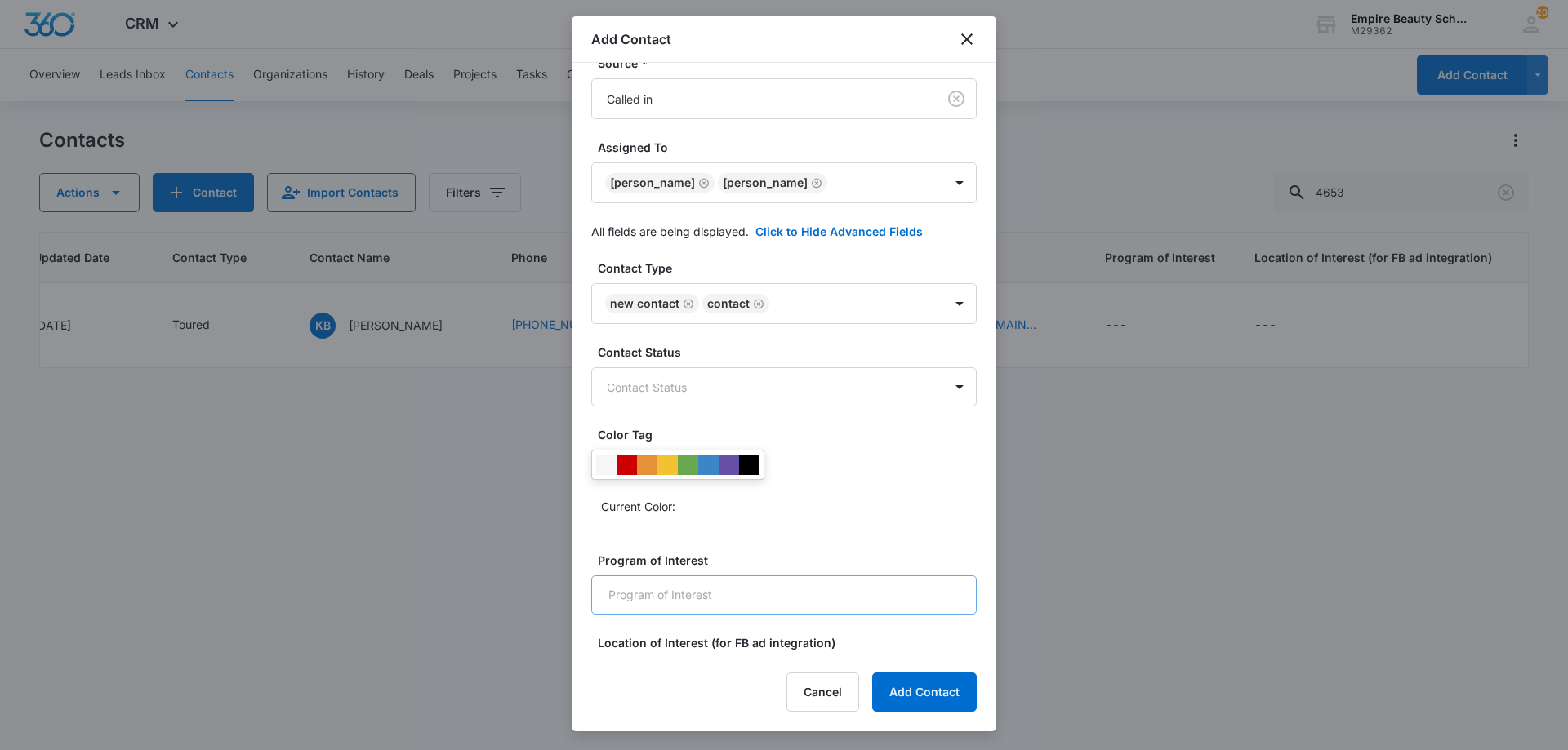
scroll to position [234, 0]
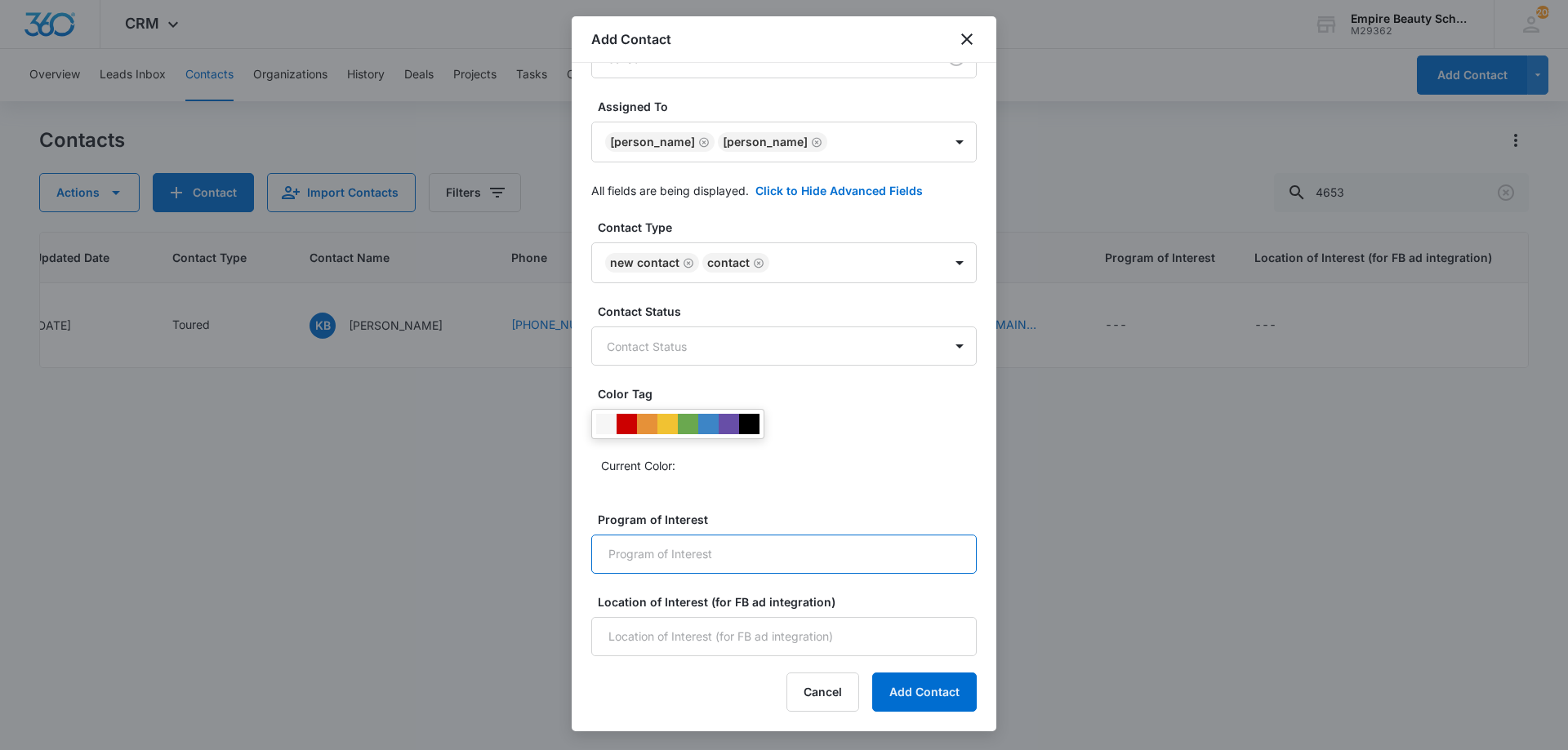
click at [693, 558] on input "Program of Interest" at bounding box center [783, 554] width 385 height 39
type input "Cosmetology"
click at [649, 635] on input "Location of Interest (for FB ad integration)" at bounding box center [783, 636] width 385 height 39
type input "Hooksett"
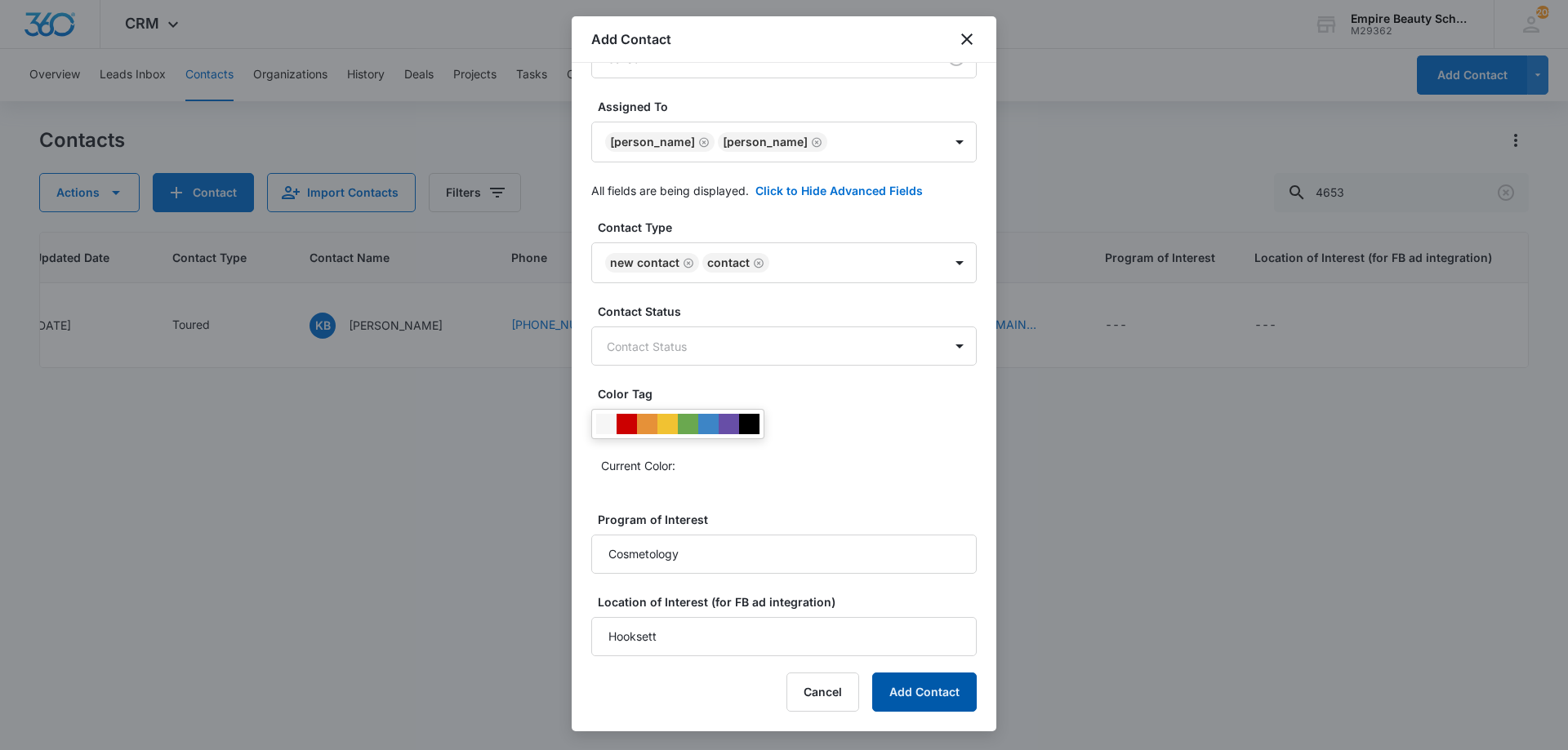
click at [922, 698] on button "Add Contact" at bounding box center [925, 692] width 105 height 39
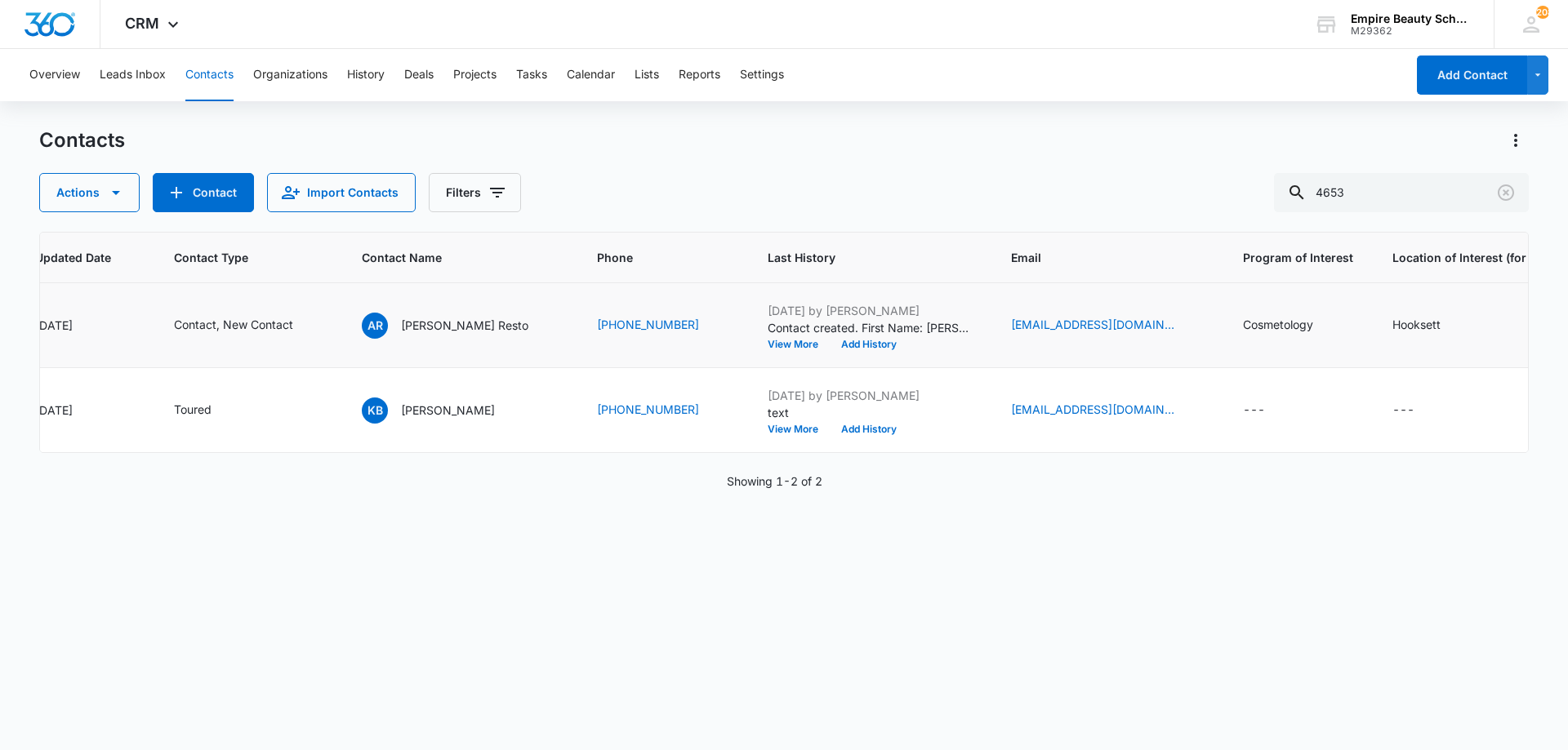
click at [865, 351] on td "[DATE] by [PERSON_NAME] Contact created. First Name: [PERSON_NAME] Last Name: […" at bounding box center [869, 326] width 244 height 85
click at [857, 341] on button "Add History" at bounding box center [868, 344] width 79 height 10
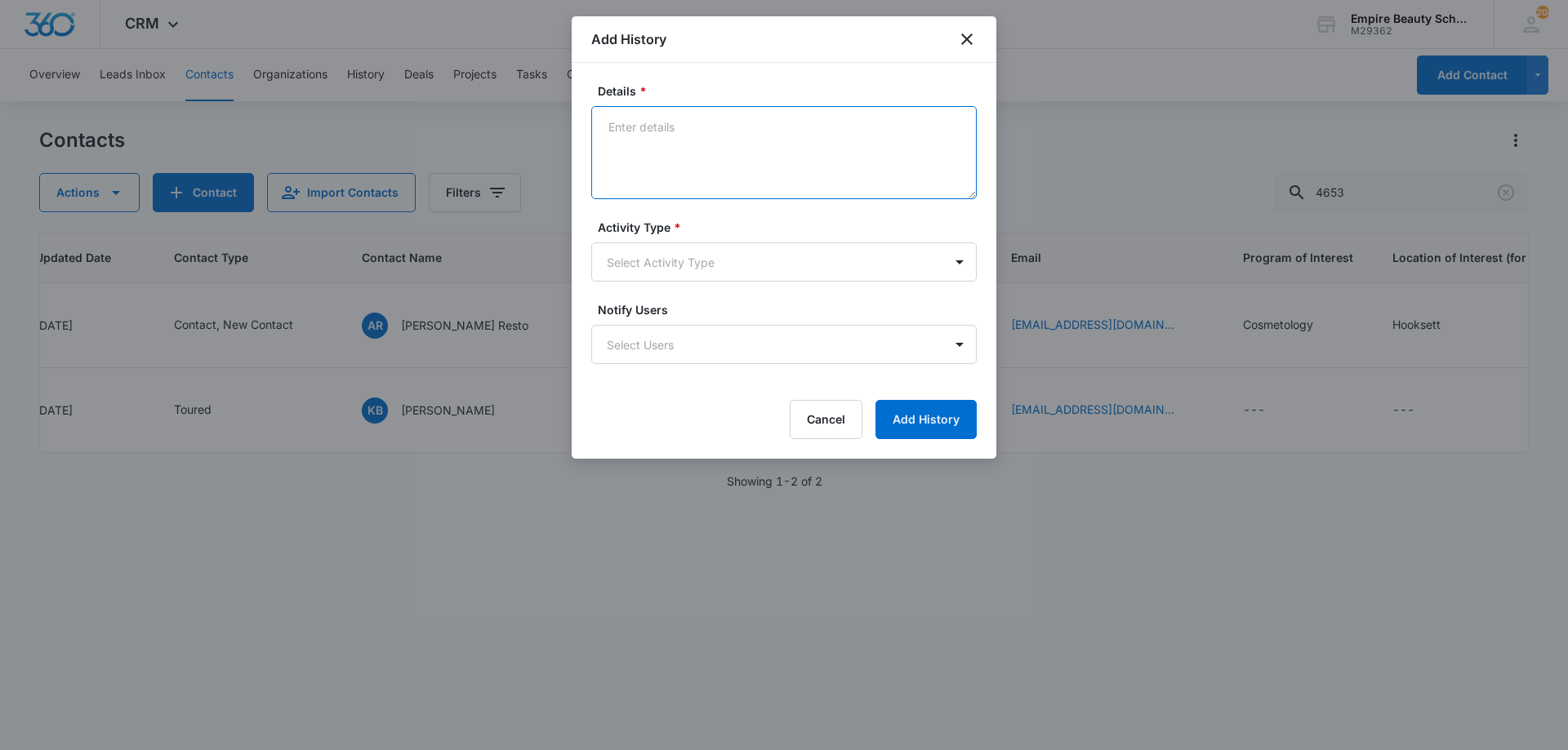
click at [728, 165] on textarea "Details *" at bounding box center [783, 152] width 385 height 93
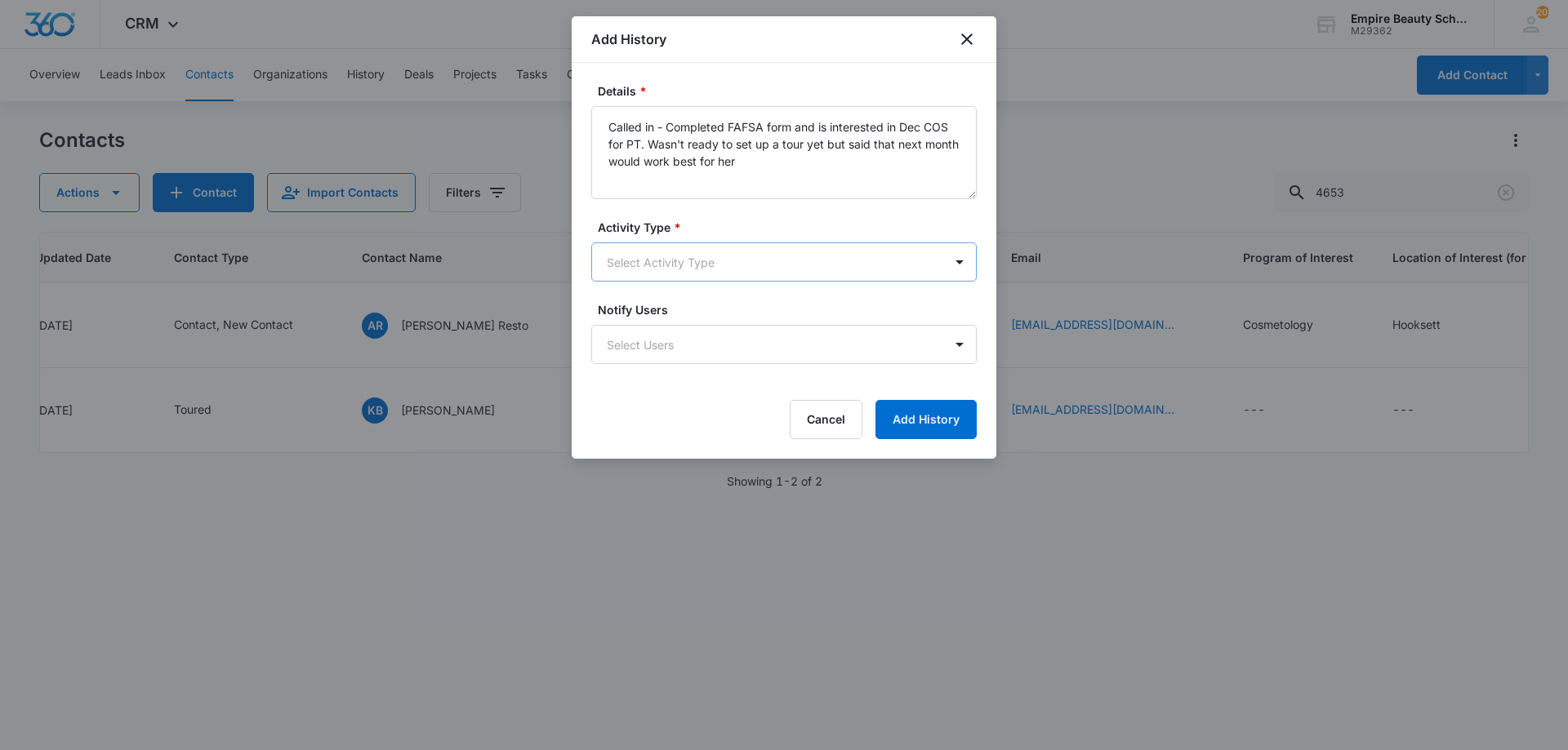
click at [676, 266] on body "CRM Apps Forms CRM Email Shop Payments POS Files Brand Settings AI Assistant Em…" at bounding box center [784, 375] width 1568 height 750
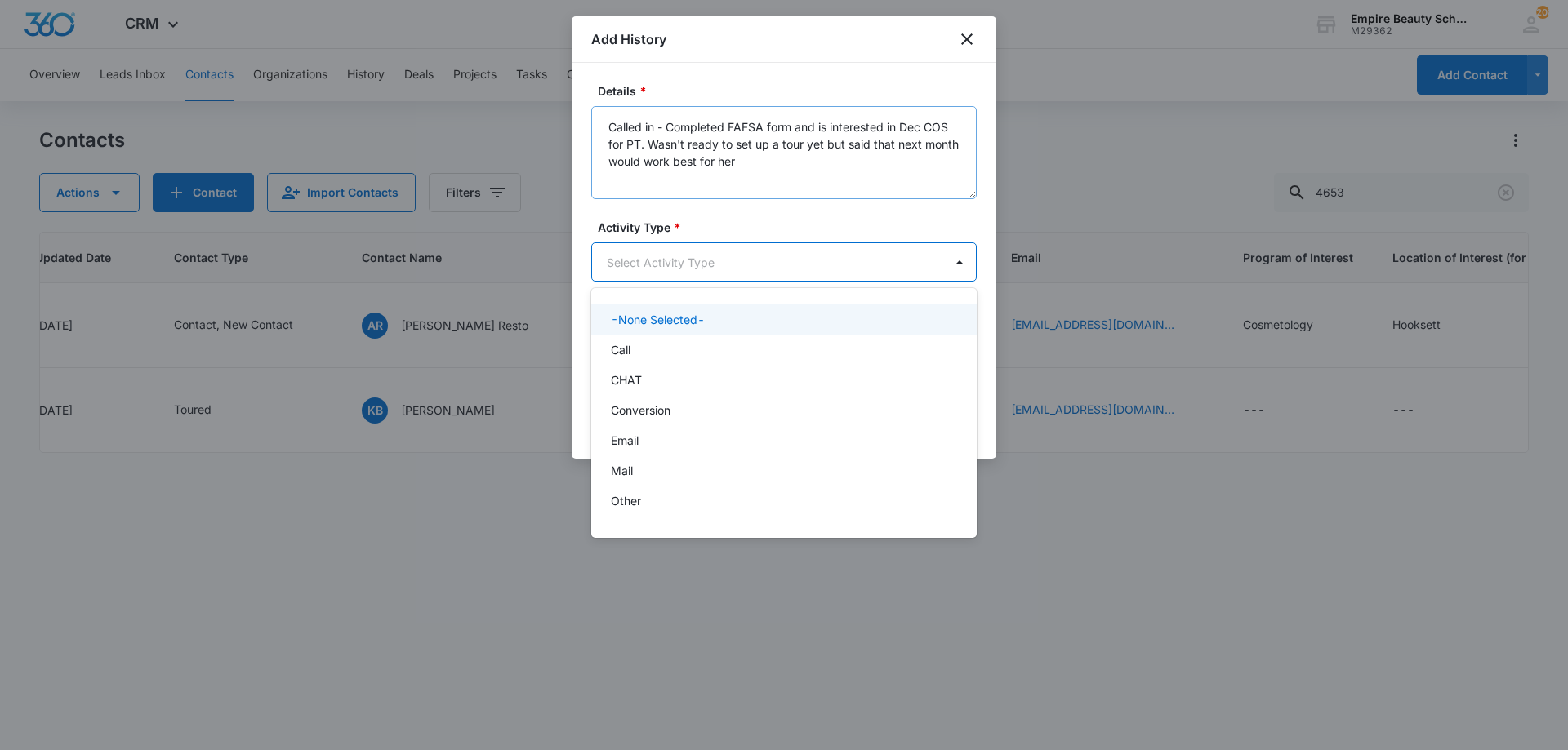
click at [765, 182] on div at bounding box center [784, 375] width 1568 height 750
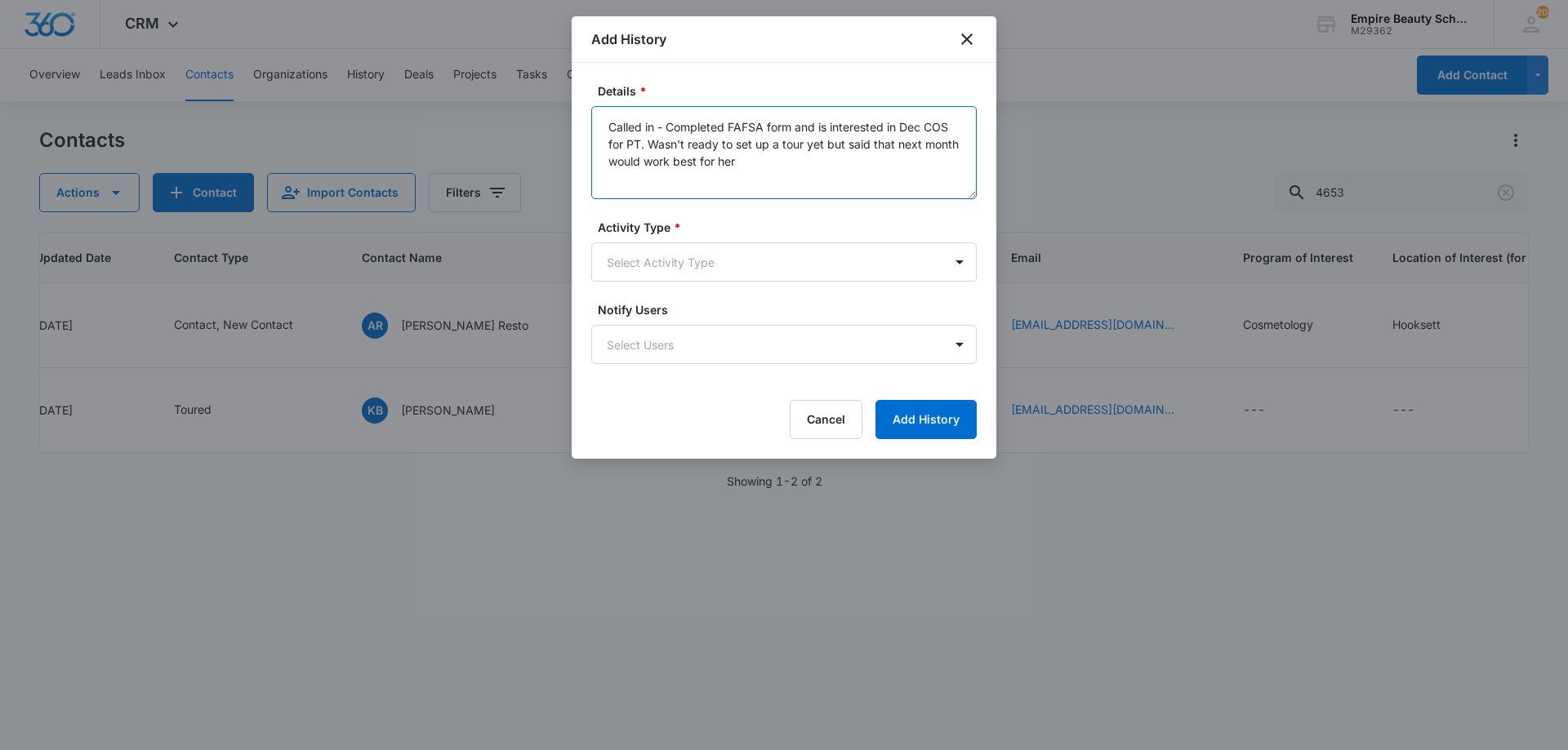
drag, startPoint x: 770, startPoint y: 171, endPoint x: 770, endPoint y: 179, distance: 8.0
click at [770, 176] on textarea "Called in - Completed FAFSA form and is interested in Dec COS for PT. Wasn't re…" at bounding box center [783, 152] width 385 height 93
type textarea "Called in - Completed FAFSA form and is interested in Dec COS for PT. Wasn't re…"
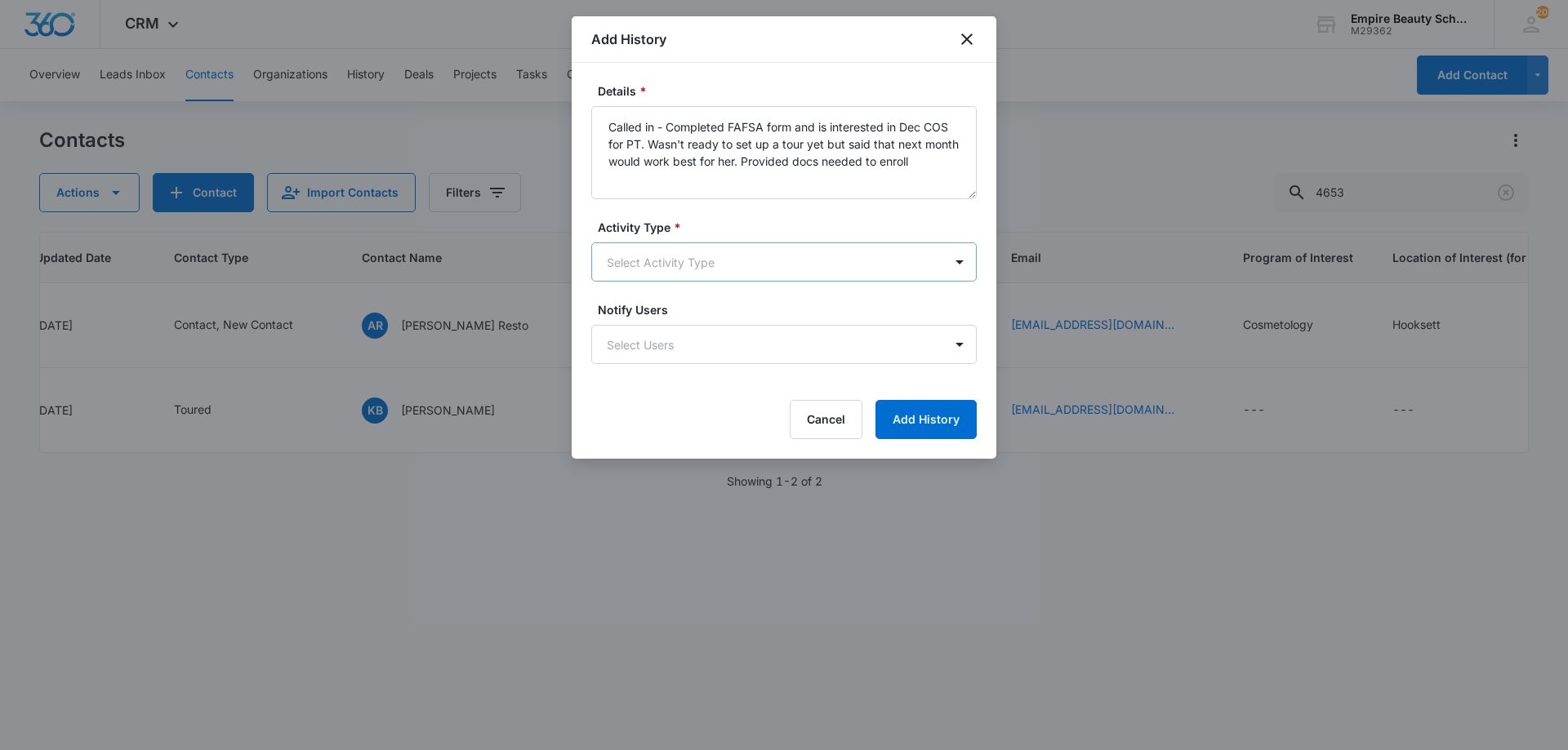
click at [684, 266] on body "CRM Apps Forms CRM Email Shop Payments POS Files Brand Settings AI Assistant Em…" at bounding box center [784, 375] width 1568 height 750
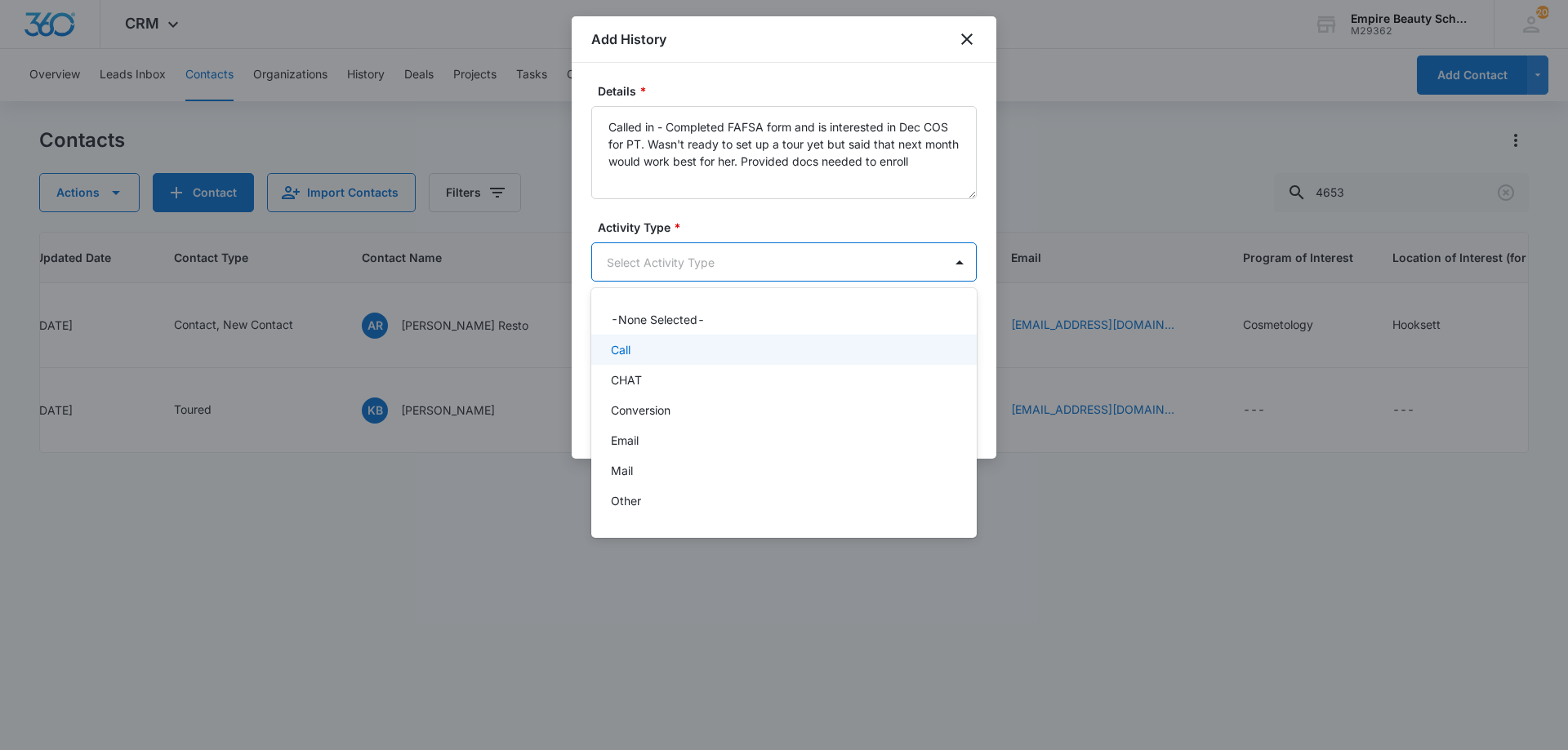
click at [646, 361] on div "Call" at bounding box center [783, 349] width 385 height 30
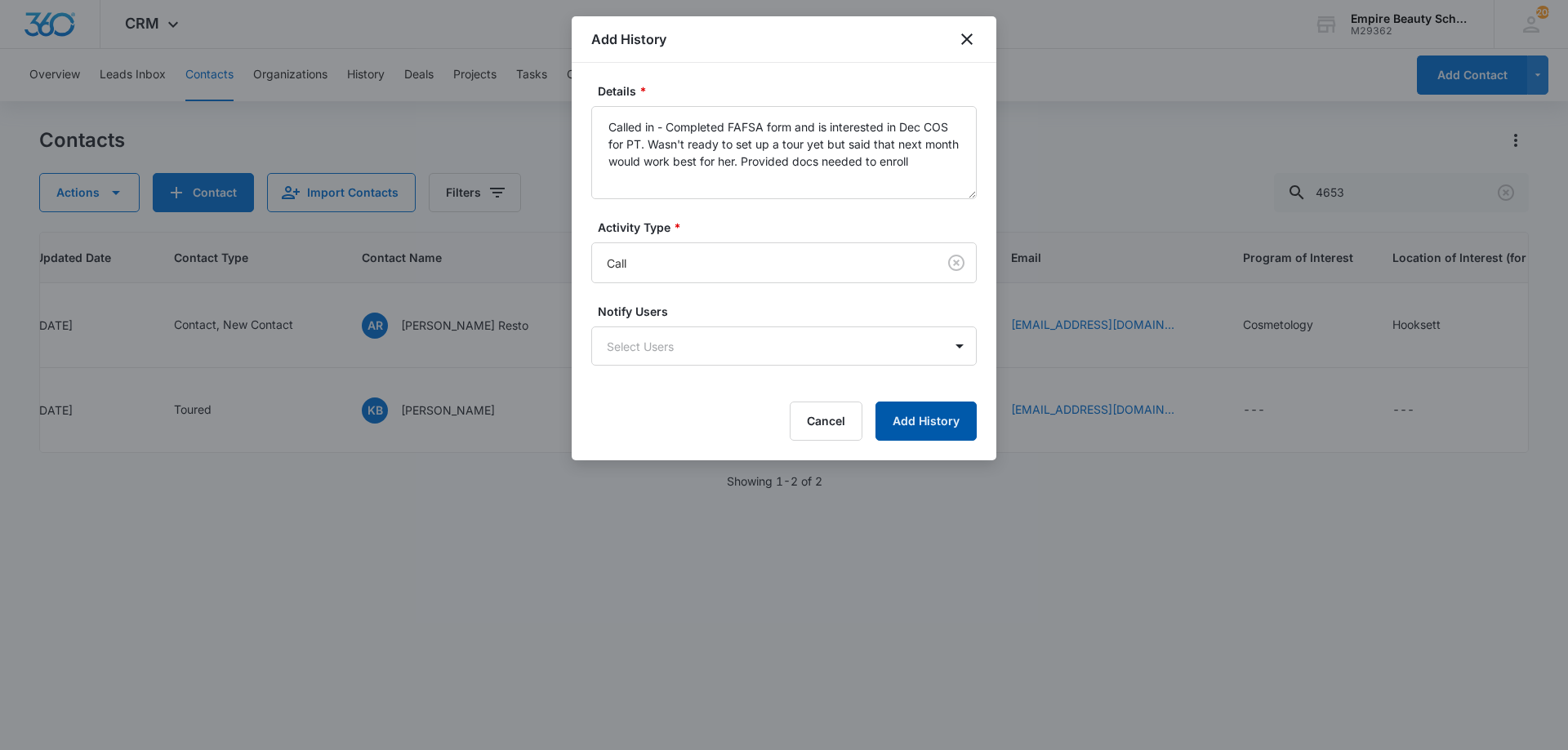
click at [925, 422] on button "Add History" at bounding box center [926, 421] width 101 height 39
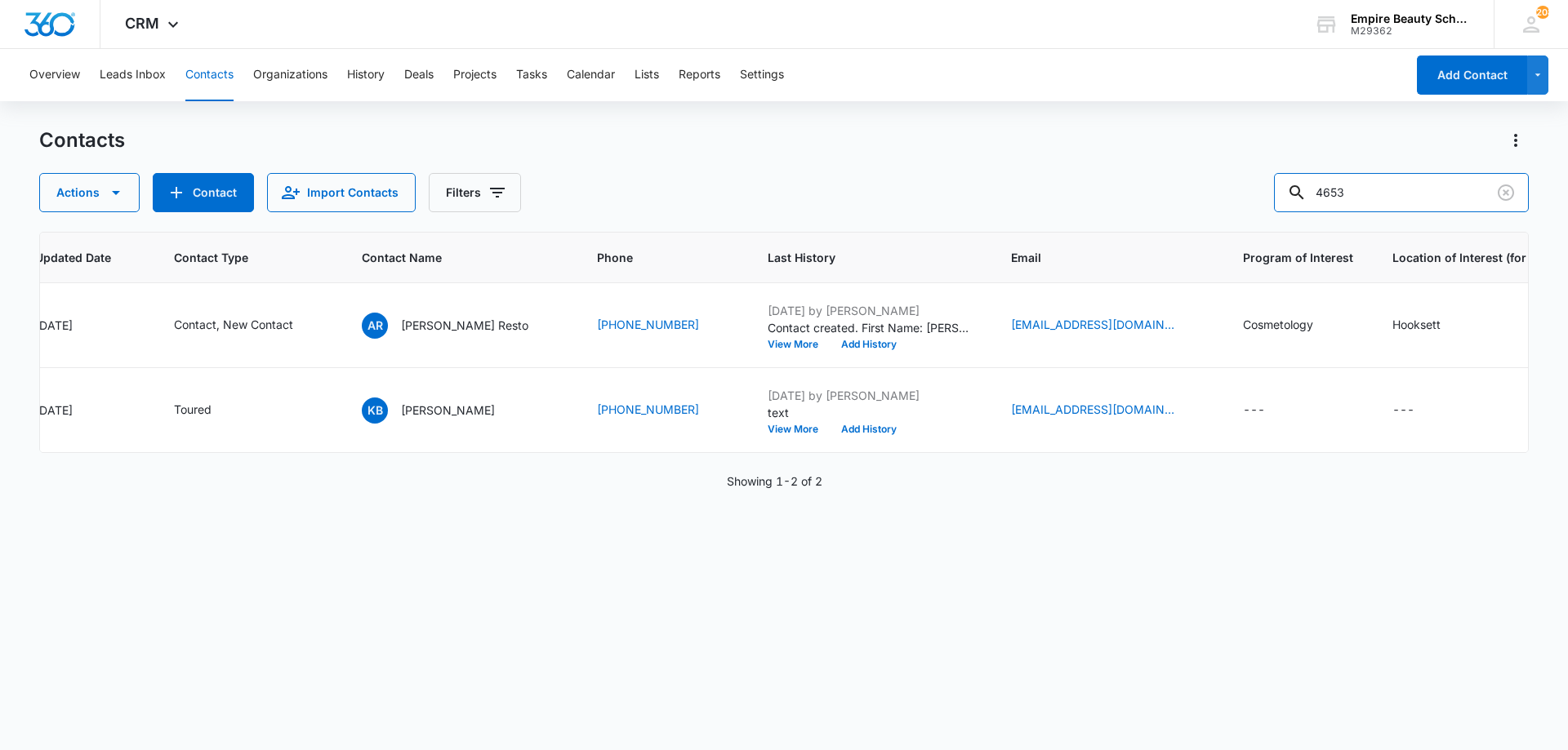
drag, startPoint x: 1266, startPoint y: 202, endPoint x: 920, endPoint y: 191, distance: 346.2
click at [924, 190] on div "Actions Contact Import Contacts Filters 4653" at bounding box center [783, 192] width 1489 height 39
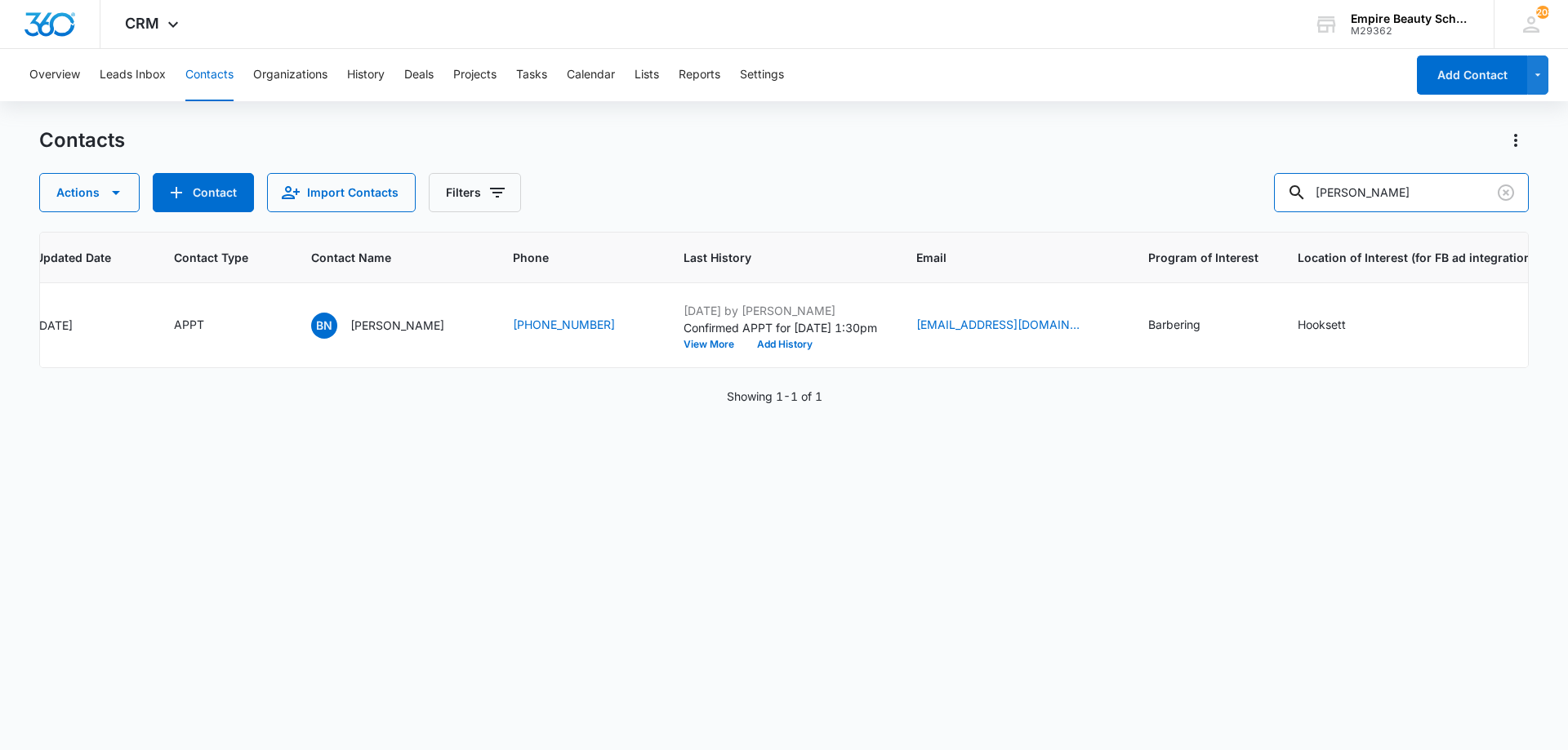
drag, startPoint x: 1172, startPoint y: 160, endPoint x: 1013, endPoint y: 128, distance: 162.2
click at [1025, 129] on div "Contacts Actions Contact Import Contacts Filters [PERSON_NAME]" at bounding box center [783, 170] width 1489 height 85
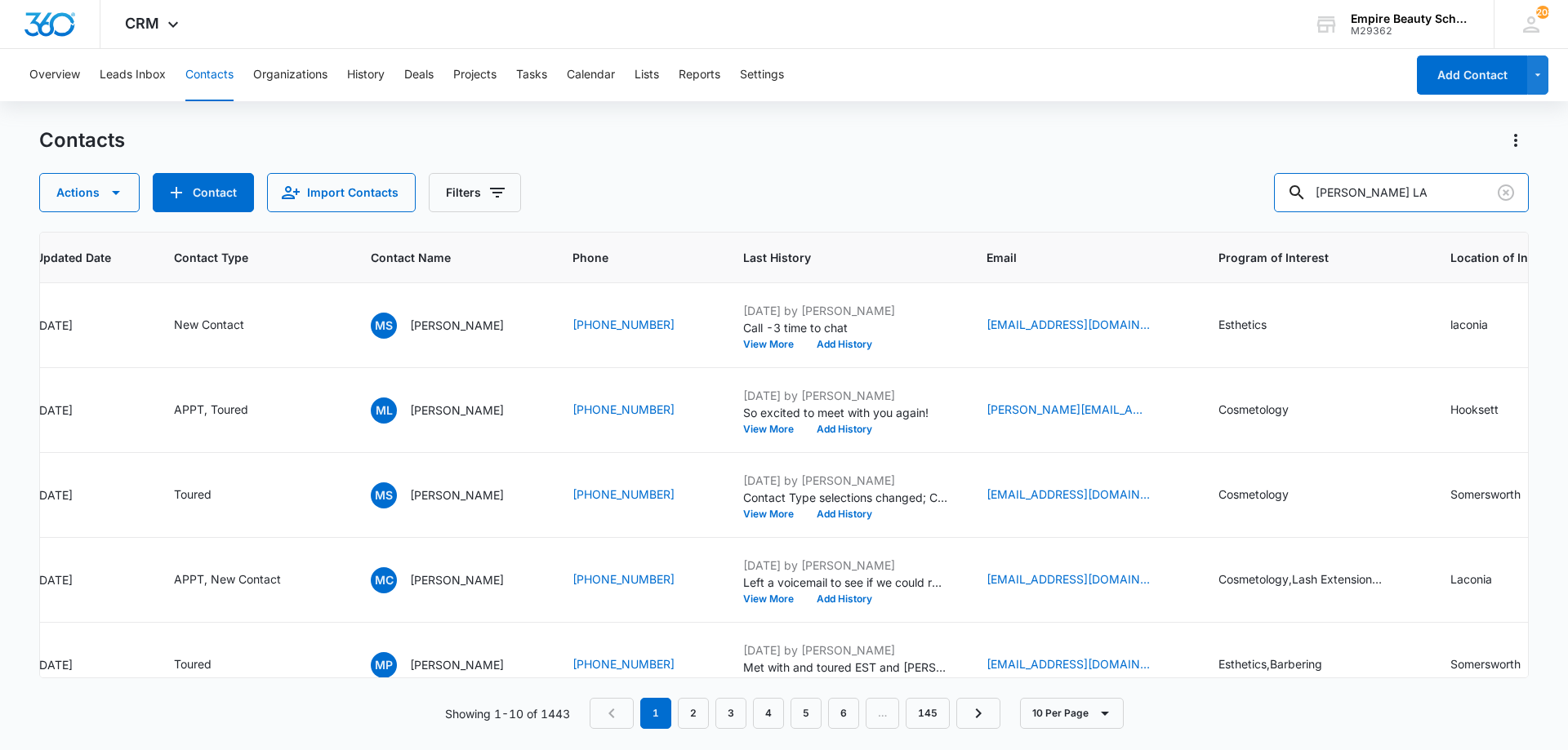
type input "[PERSON_NAME] LA"
click at [264, 409] on icon "Contact Type - APPT, Toured - Select to Edit Field" at bounding box center [268, 410] width 19 height 19
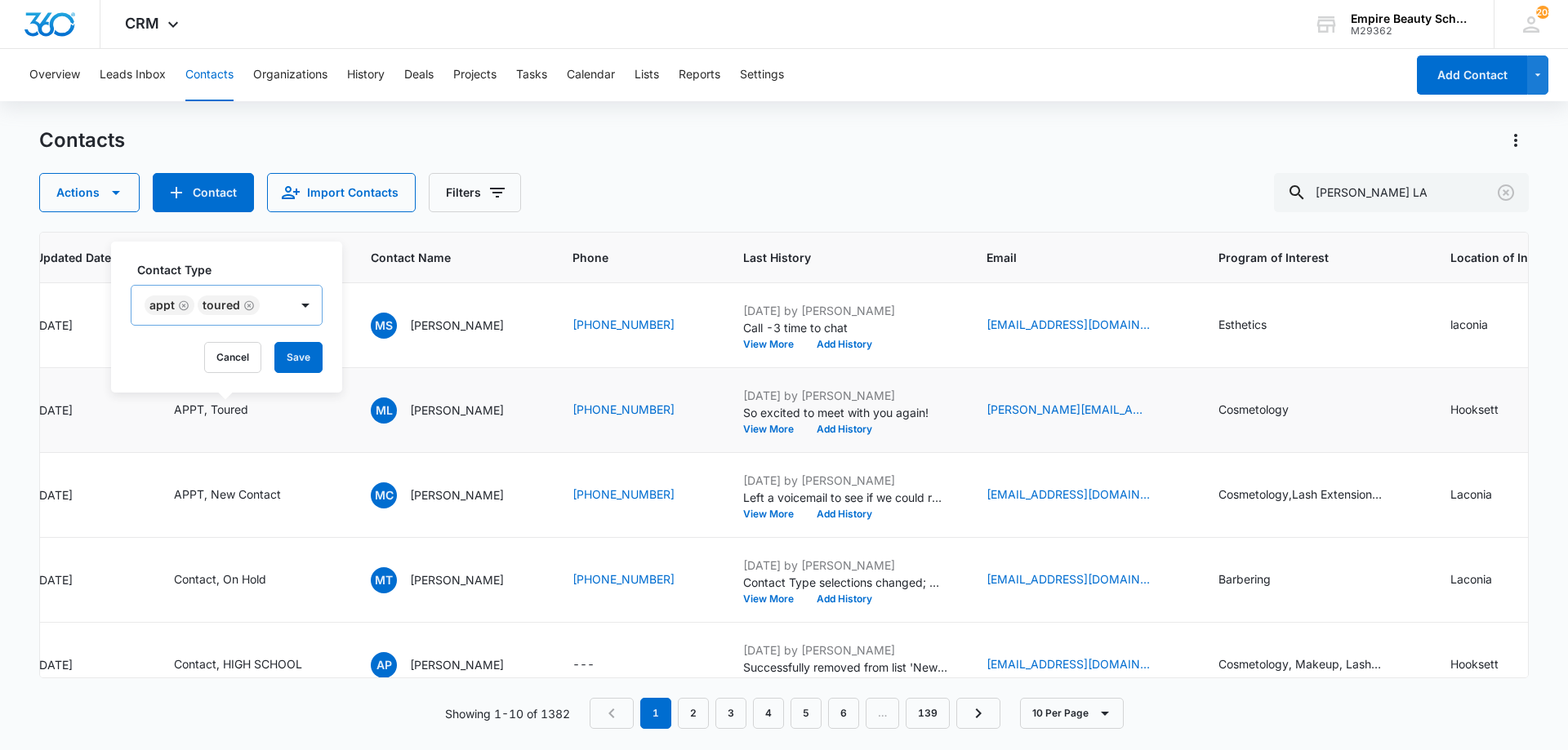
click at [181, 307] on icon "Remove APPT" at bounding box center [183, 306] width 12 height 13
click at [181, 307] on div "Toured" at bounding box center [168, 306] width 38 height 12
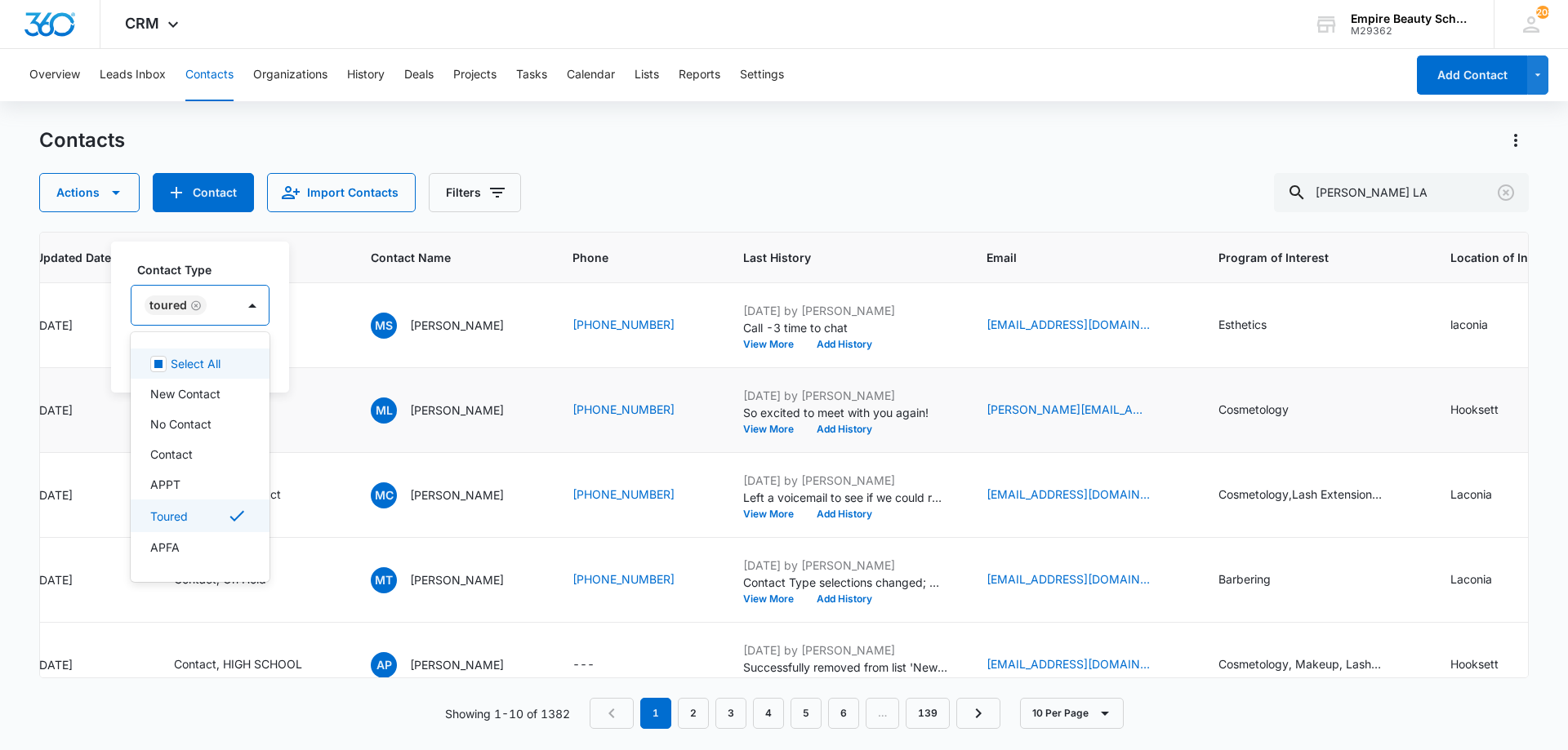
click at [188, 307] on div "Remove Toured" at bounding box center [194, 306] width 15 height 12
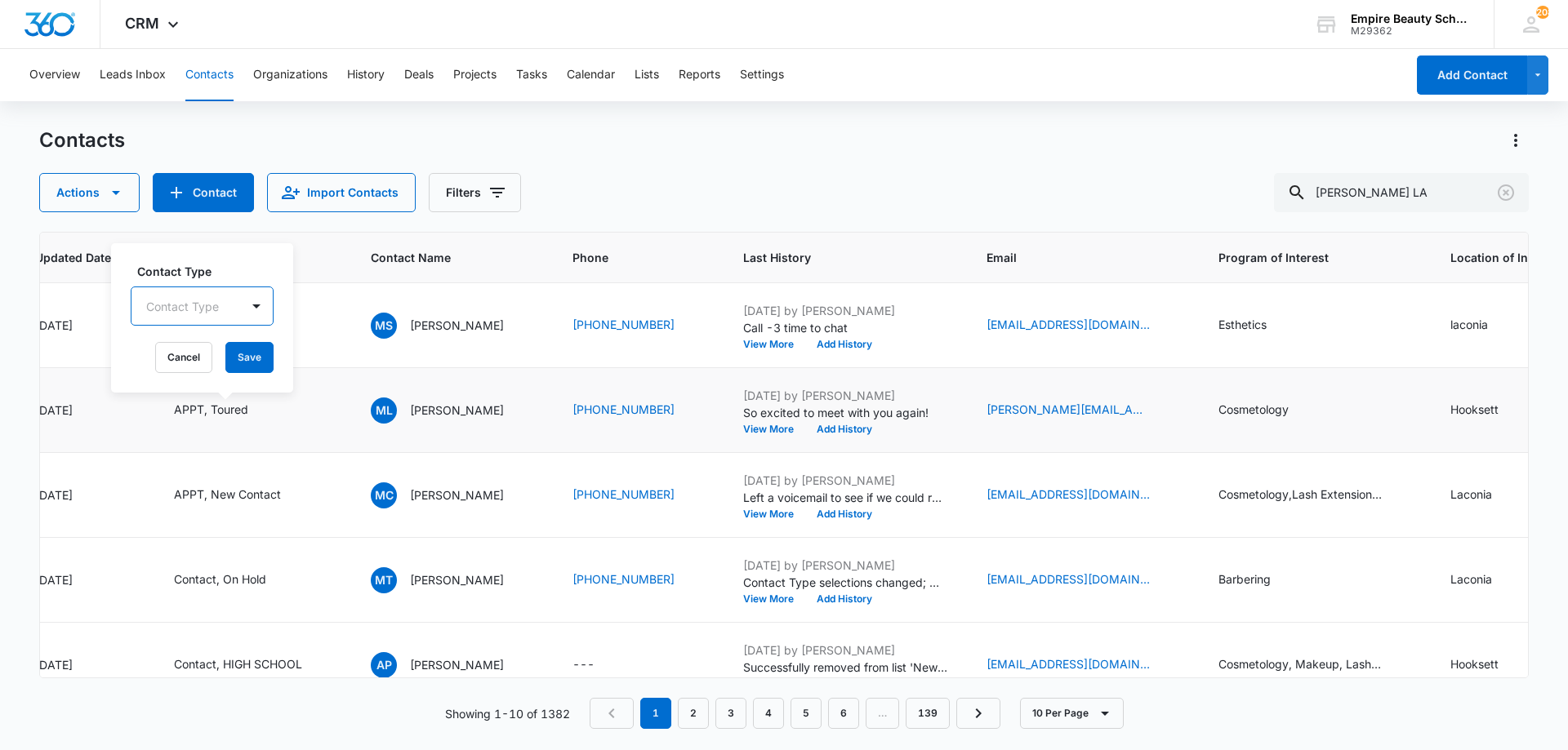
click at [189, 307] on div at bounding box center [182, 306] width 73 height 20
click at [191, 307] on div at bounding box center [182, 306] width 73 height 20
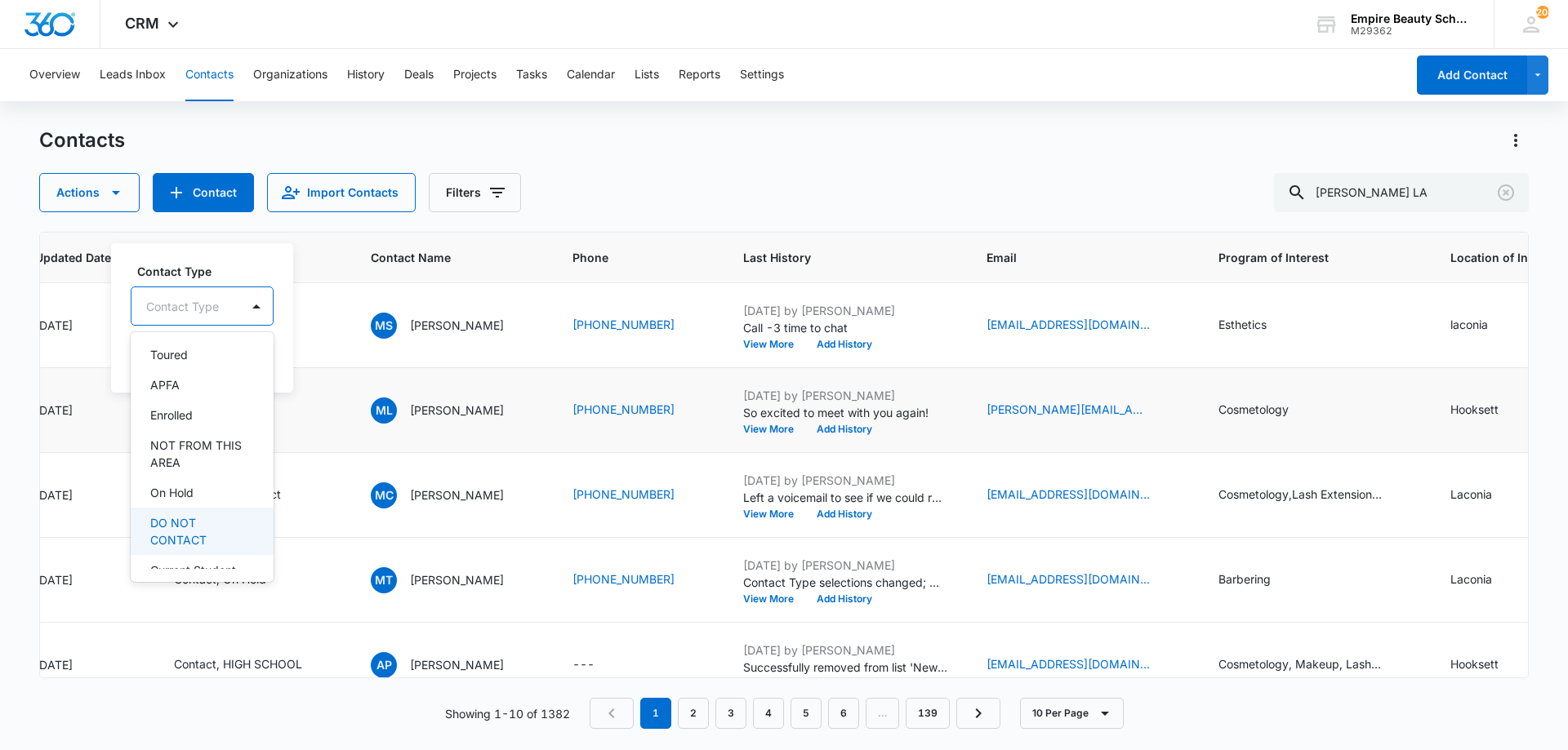
scroll to position [162, 0]
click at [214, 412] on div "Enrolled" at bounding box center [201, 413] width 101 height 17
click at [191, 277] on label "Contact Type" at bounding box center [211, 270] width 147 height 17
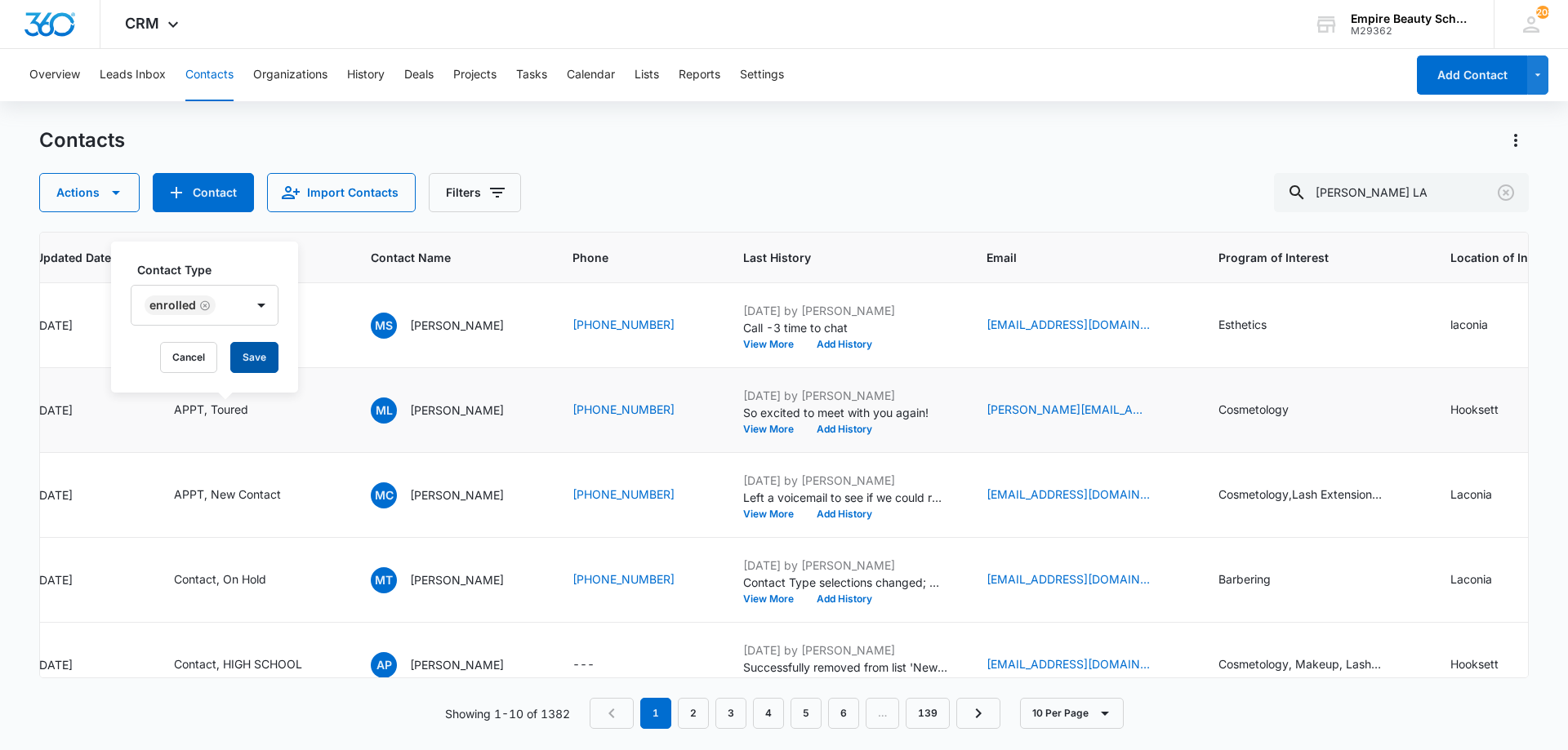
click at [257, 360] on button "Save" at bounding box center [254, 358] width 49 height 31
click at [844, 432] on button "Add History" at bounding box center [844, 430] width 79 height 10
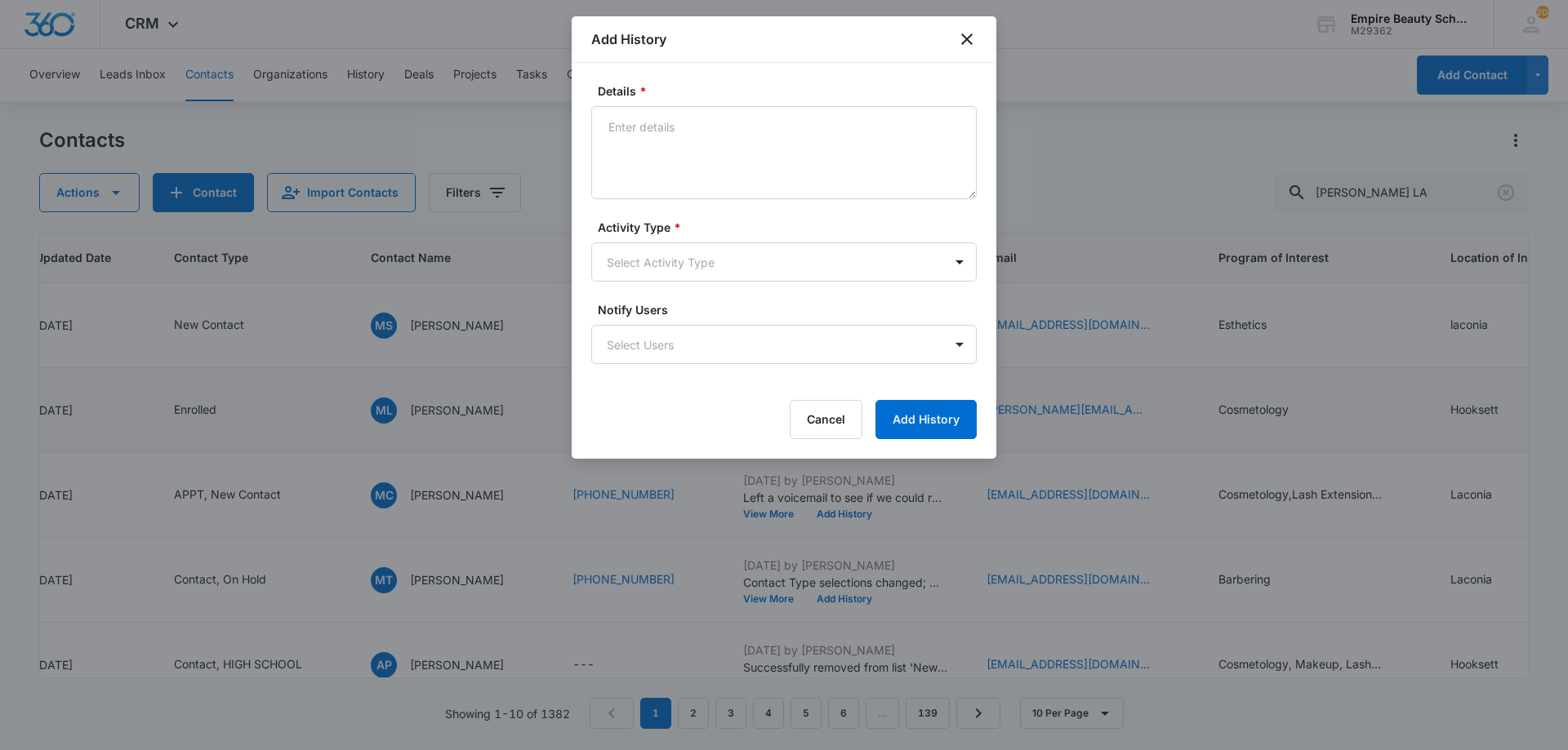
click at [771, 81] on div "Details * Activity Type * Select Activity Type Notify Users Select Users Cancel…" at bounding box center [784, 261] width 425 height 396
click at [767, 119] on textarea "Details *" at bounding box center [783, 152] width 385 height 93
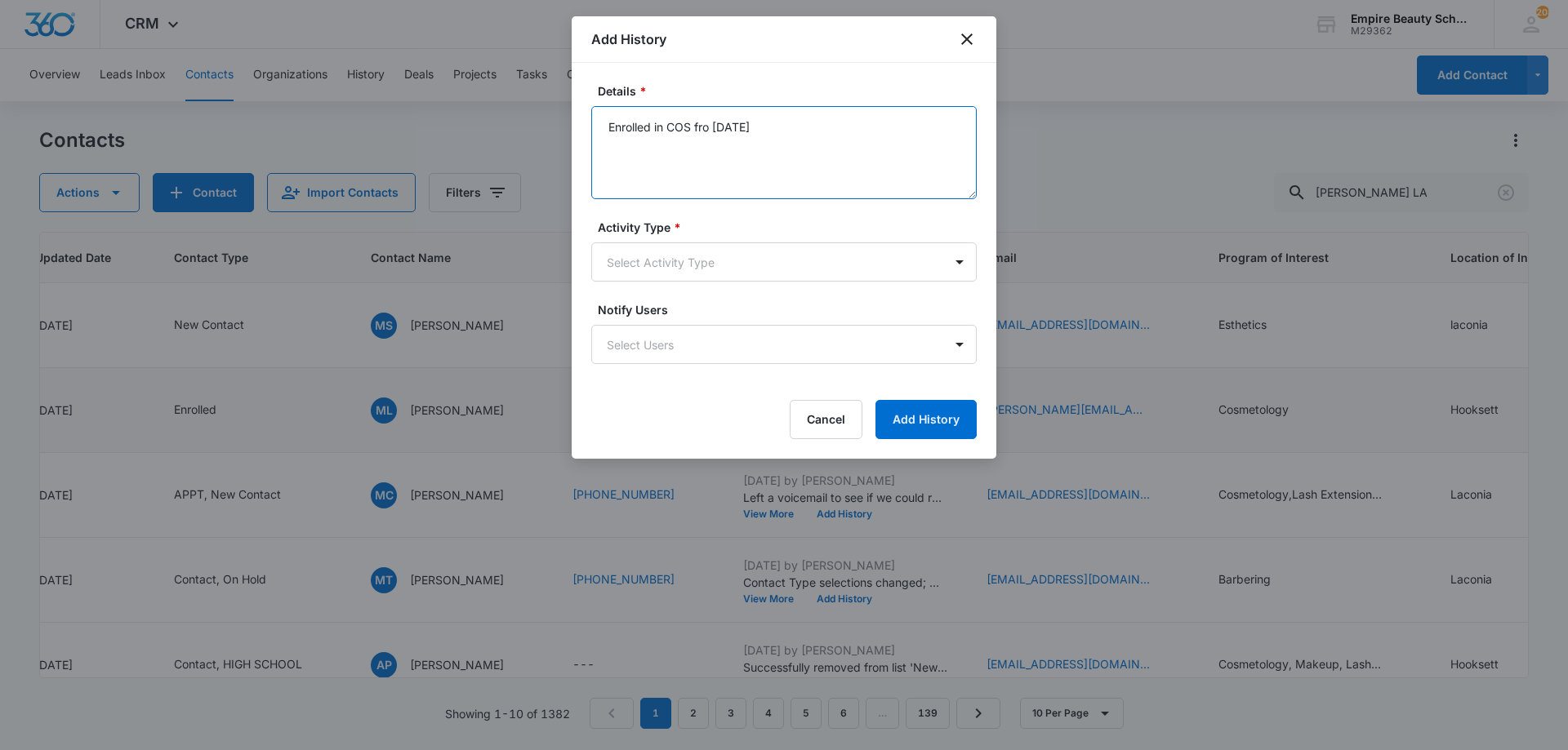
type textarea "Enrolled in COS fro [DATE]"
click at [688, 222] on label "Activity Type *" at bounding box center [790, 228] width 385 height 17
click at [679, 269] on body "CRM Apps Forms CRM Email Shop Payments POS Files Brand Settings AI Assistant Em…" at bounding box center [784, 375] width 1568 height 750
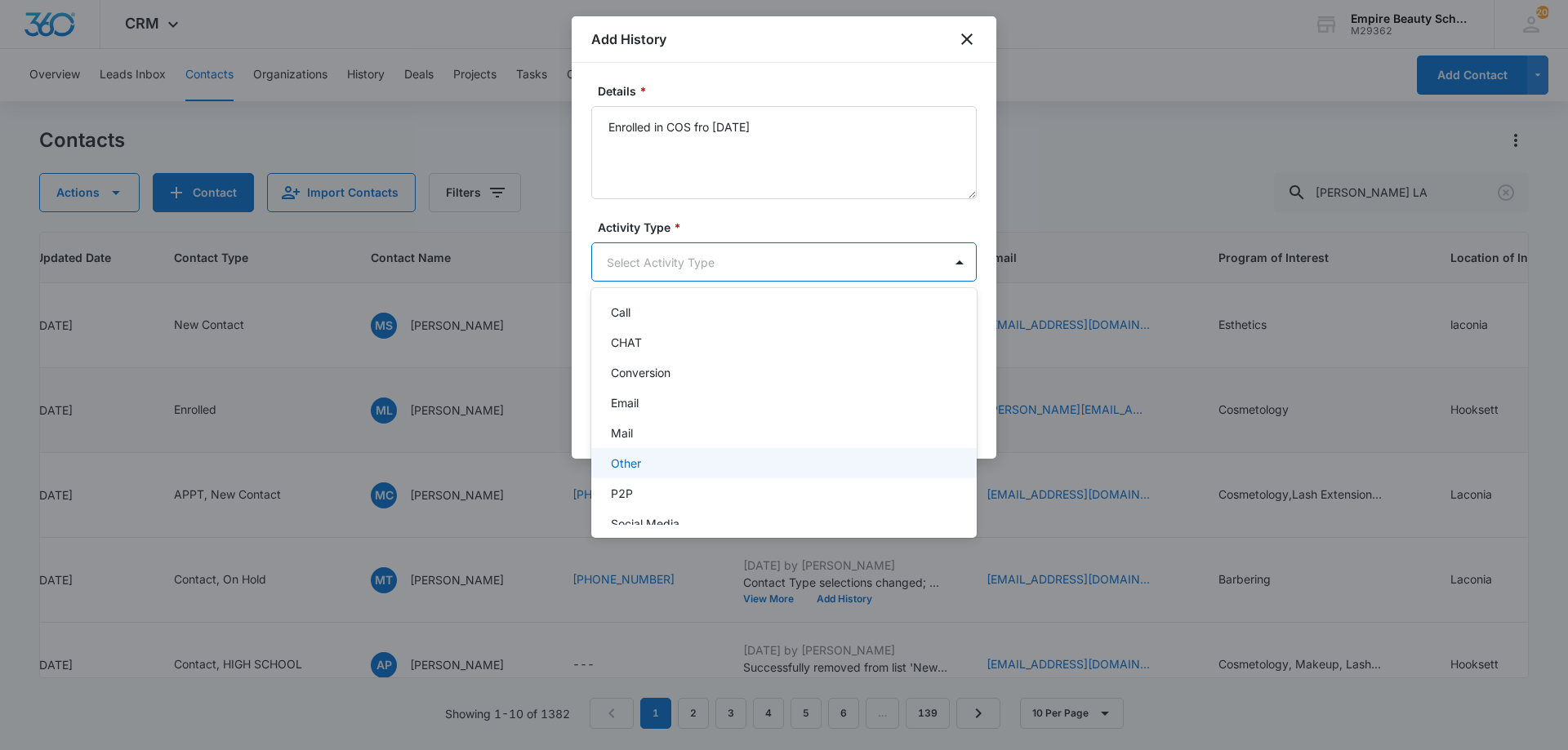
scroll to position [85, 0]
drag, startPoint x: 680, startPoint y: 497, endPoint x: 658, endPoint y: 462, distance: 41.3
click at [658, 462] on div "-None Selected- Call CHAT Conversion Email Mail Other P2P Social Media Text" at bounding box center [783, 413] width 385 height 224
click at [656, 447] on div "P2P" at bounding box center [781, 446] width 343 height 17
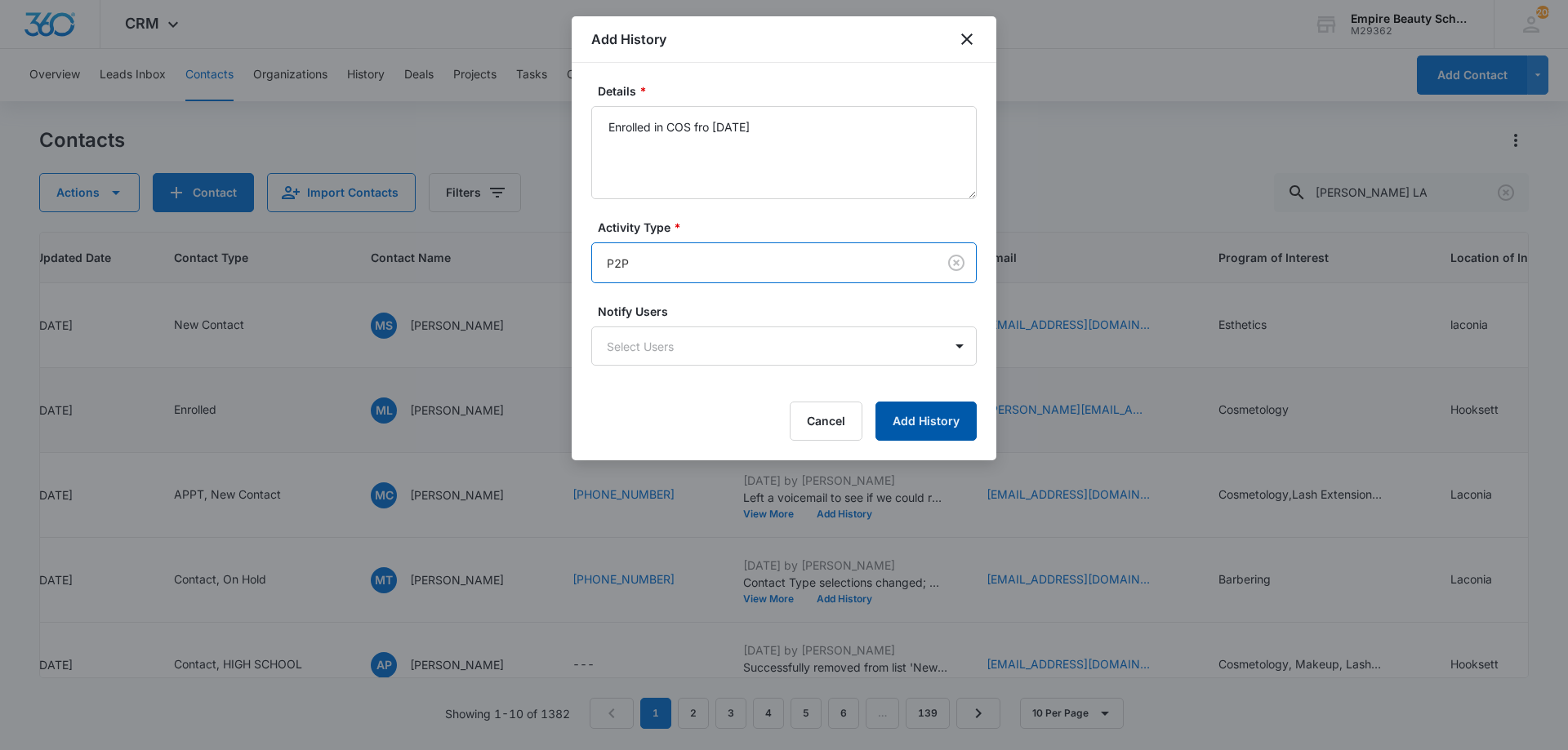
click at [914, 423] on button "Add History" at bounding box center [926, 421] width 101 height 39
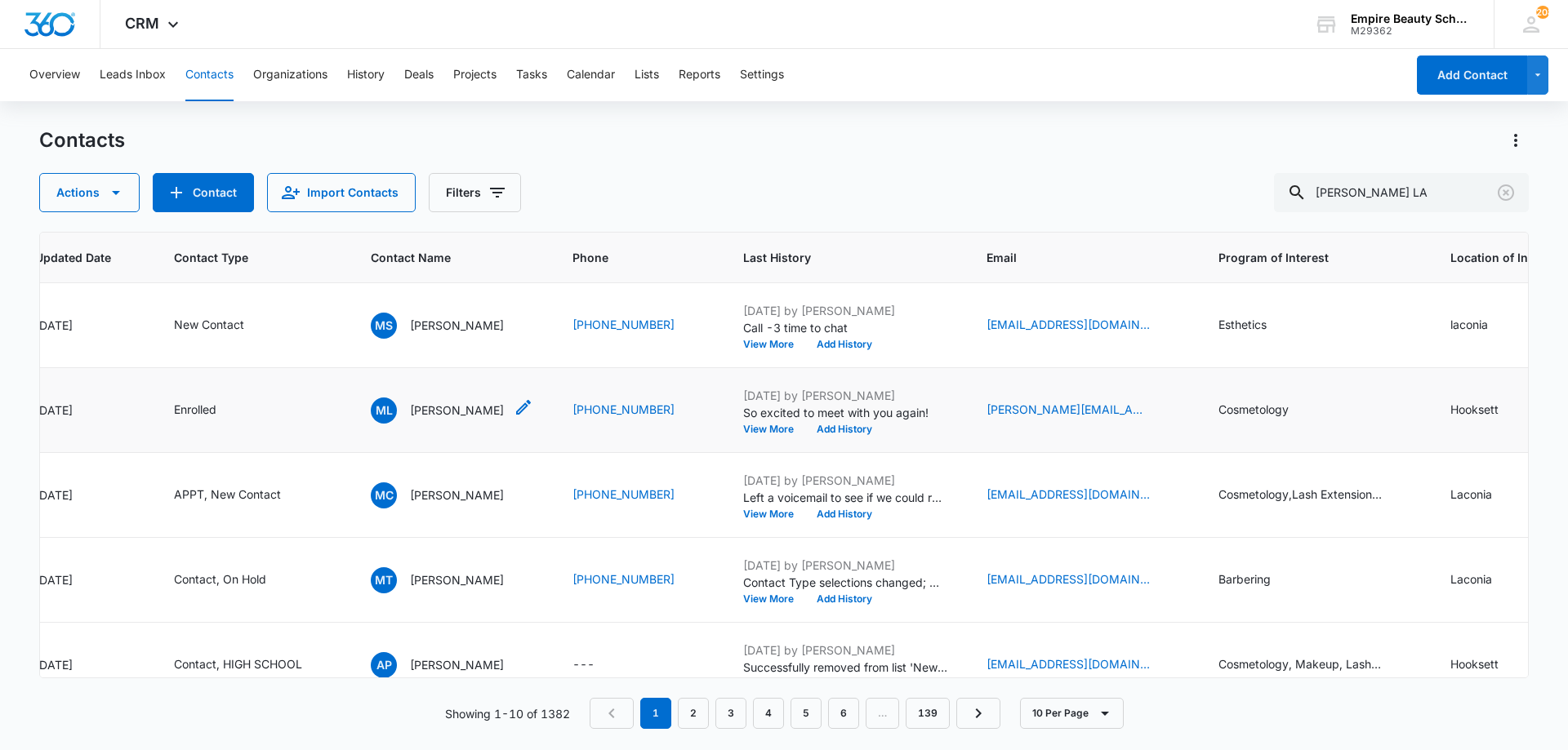
click at [481, 412] on p "[PERSON_NAME]" at bounding box center [456, 410] width 94 height 17
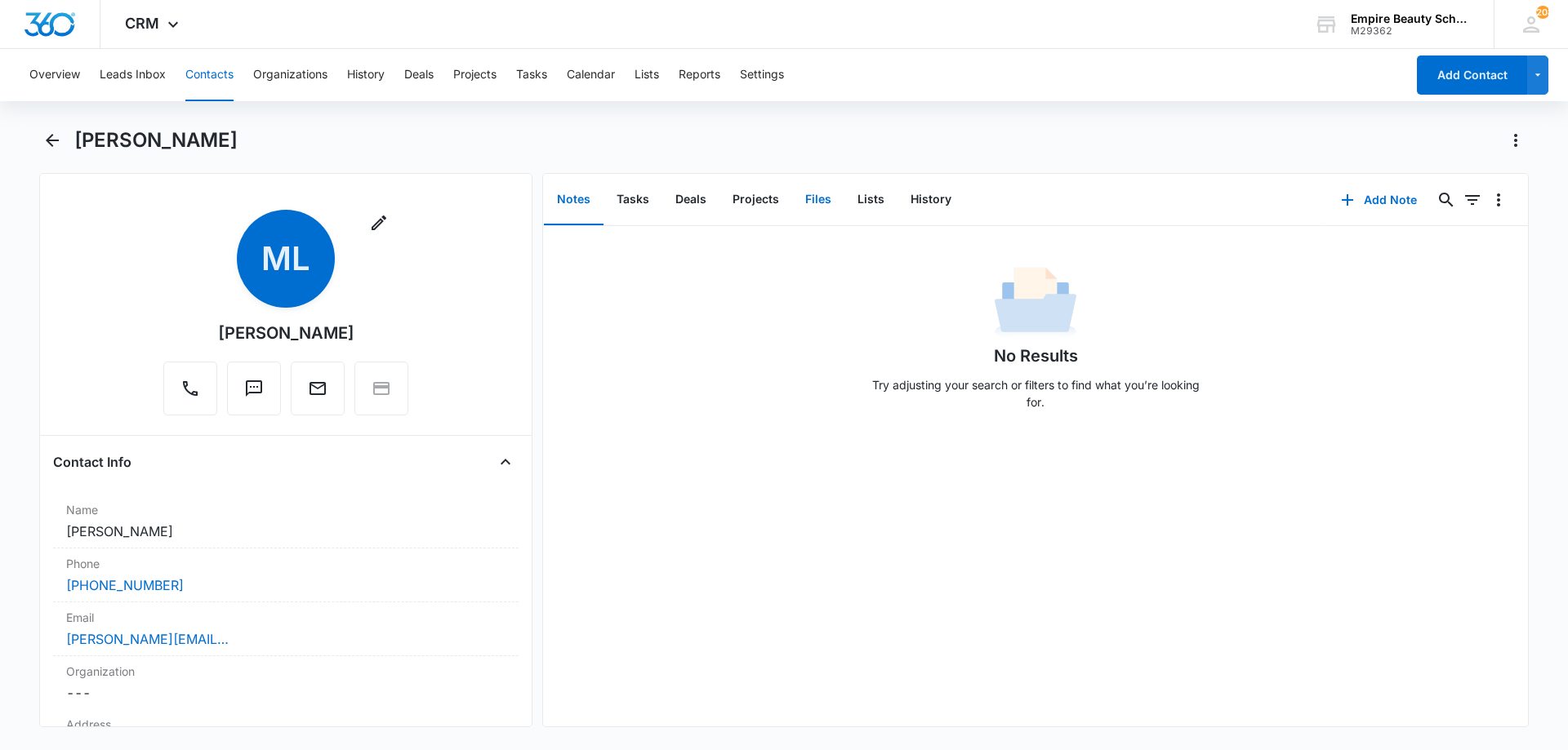
click at [807, 199] on button "Files" at bounding box center [818, 200] width 52 height 50
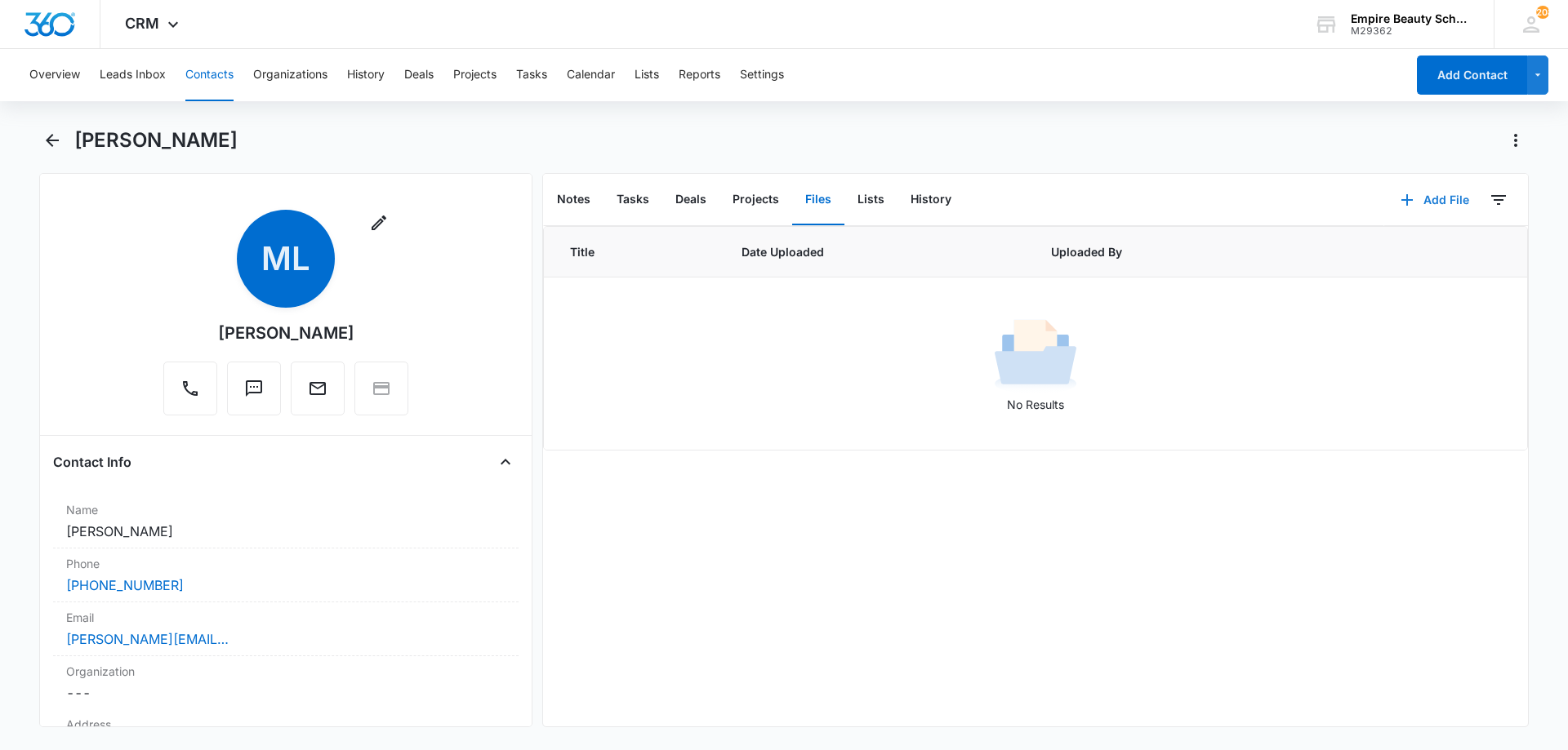
click at [1444, 198] on button "Add File" at bounding box center [1434, 200] width 101 height 39
click at [1384, 246] on div "Upload Files" at bounding box center [1412, 252] width 65 height 12
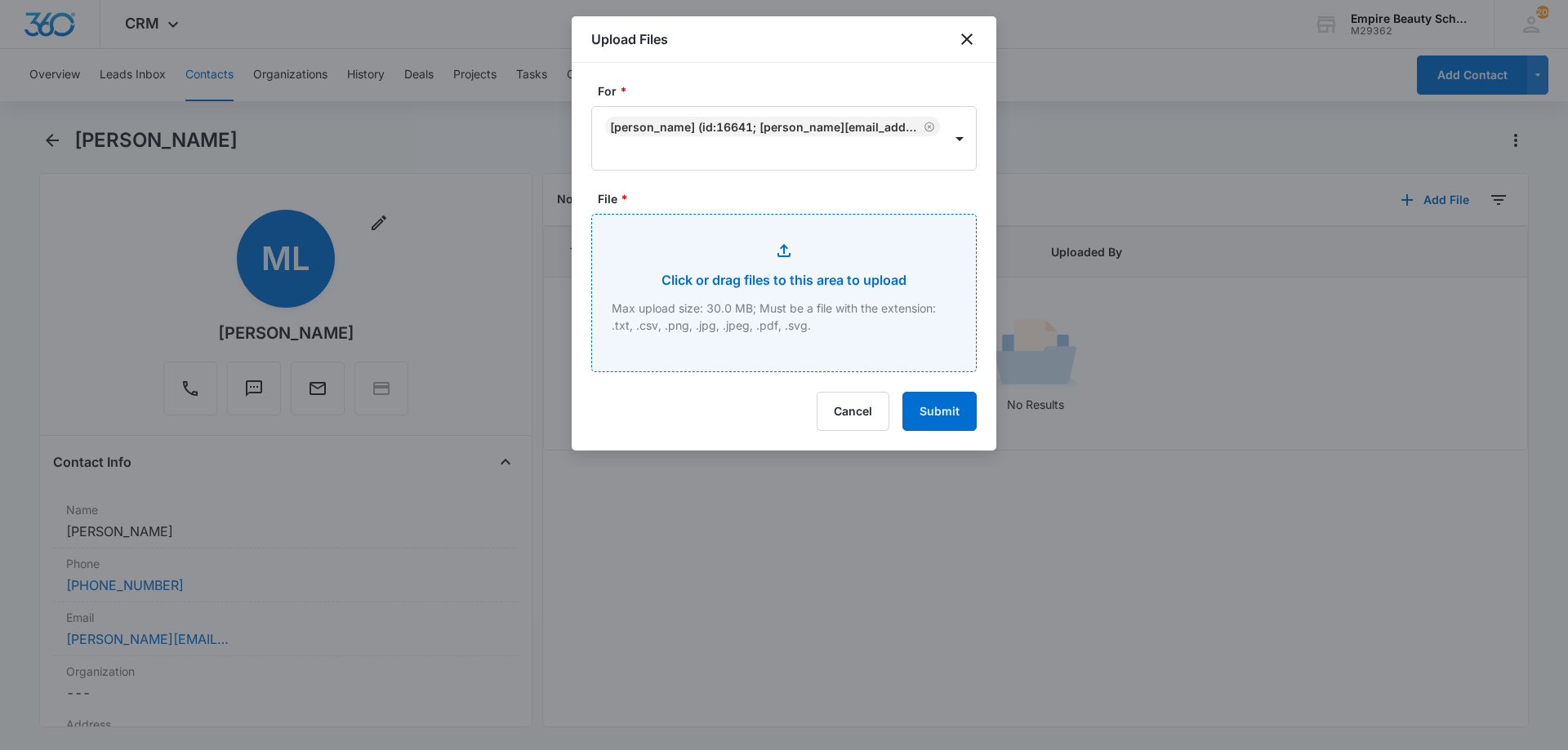
click at [745, 247] on input "File *" at bounding box center [784, 293] width 384 height 157
type input "C:\fakepath\[PERSON_NAME] COS [DATE].pdf"
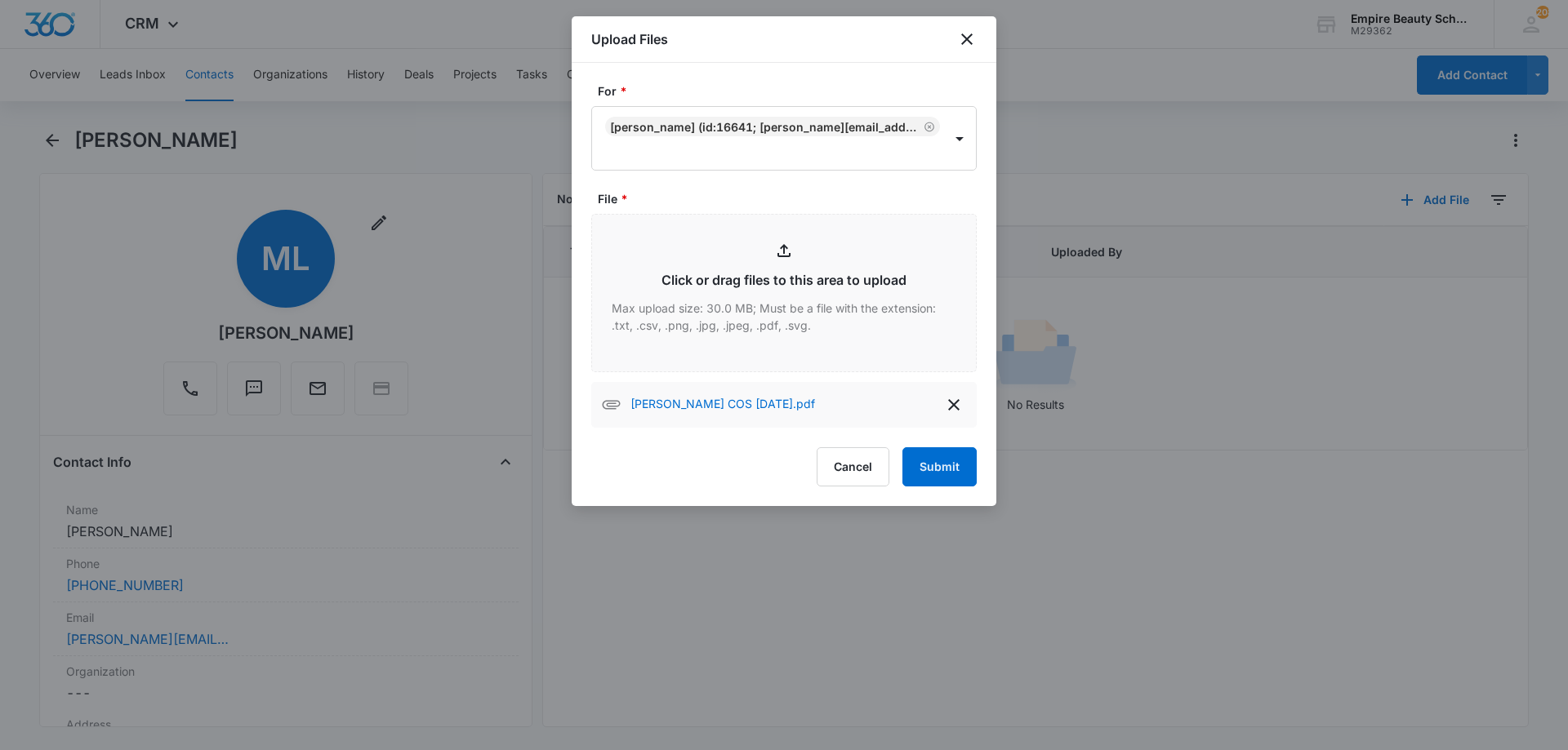
drag, startPoint x: 935, startPoint y: 416, endPoint x: 930, endPoint y: 426, distance: 11.2
click at [934, 420] on div "[PERSON_NAME] COS [DATE].pdf" at bounding box center [783, 405] width 385 height 46
click at [927, 476] on button "Submit" at bounding box center [939, 467] width 75 height 39
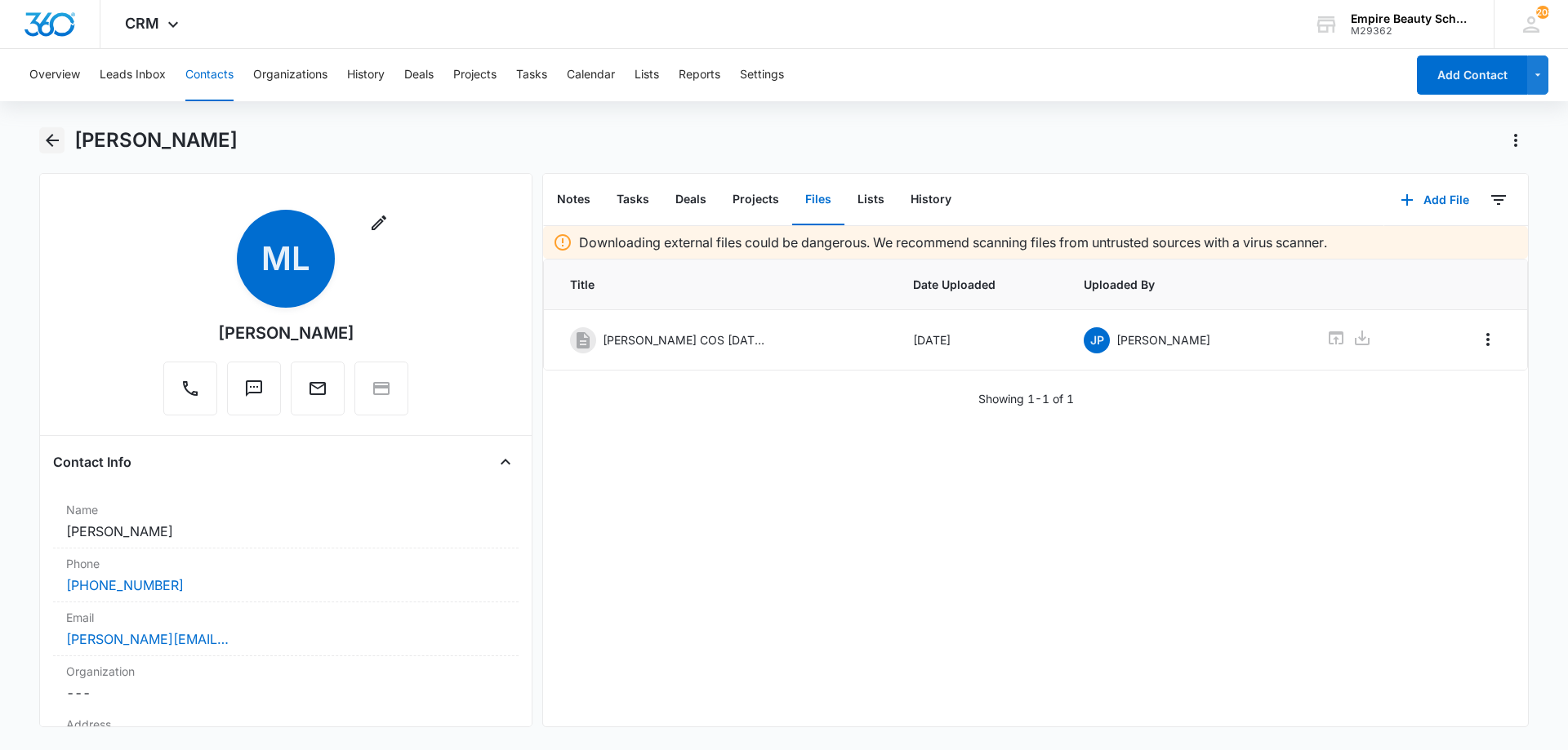
drag, startPoint x: 44, startPoint y: 114, endPoint x: 56, endPoint y: 132, distance: 21.6
click at [49, 117] on div "Overview Leads Inbox Contacts Organizations History Deals Projects Tasks Calend…" at bounding box center [784, 397] width 1568 height 698
click at [58, 137] on icon "Back" at bounding box center [52, 141] width 19 height 19
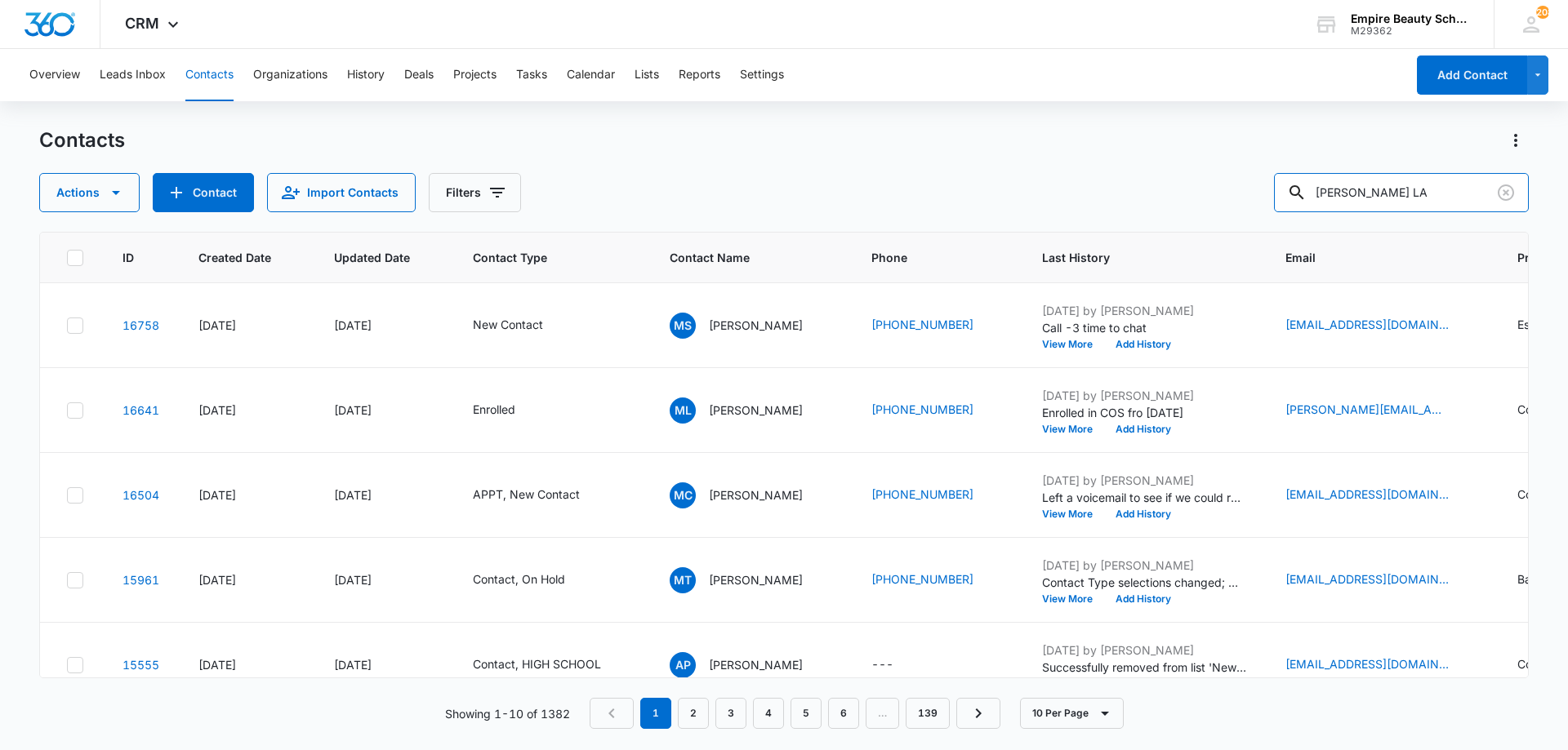
drag, startPoint x: 1385, startPoint y: 191, endPoint x: 1107, endPoint y: 179, distance: 278.3
click at [1106, 179] on div "Actions Contact Import Contacts Filters [PERSON_NAME] LA" at bounding box center [783, 192] width 1489 height 39
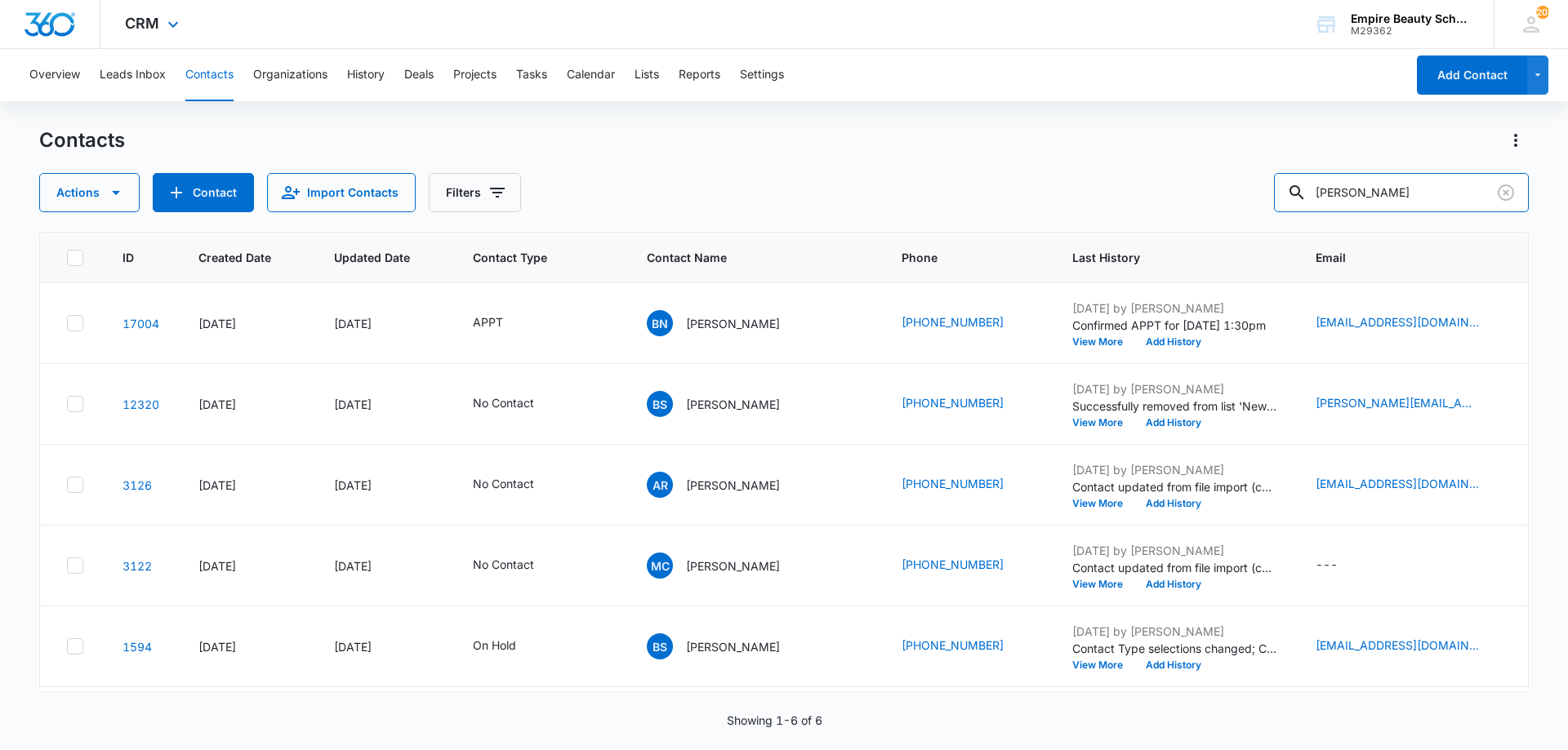
type input "[PERSON_NAME]"
click at [1016, 326] on icon "Phone - (978) 758-1203 - Select to Edit Field" at bounding box center [1023, 323] width 15 height 15
click at [954, 234] on input "Phone" at bounding box center [933, 218] width 206 height 39
click at [953, 234] on input "Phone" at bounding box center [933, 218] width 206 height 39
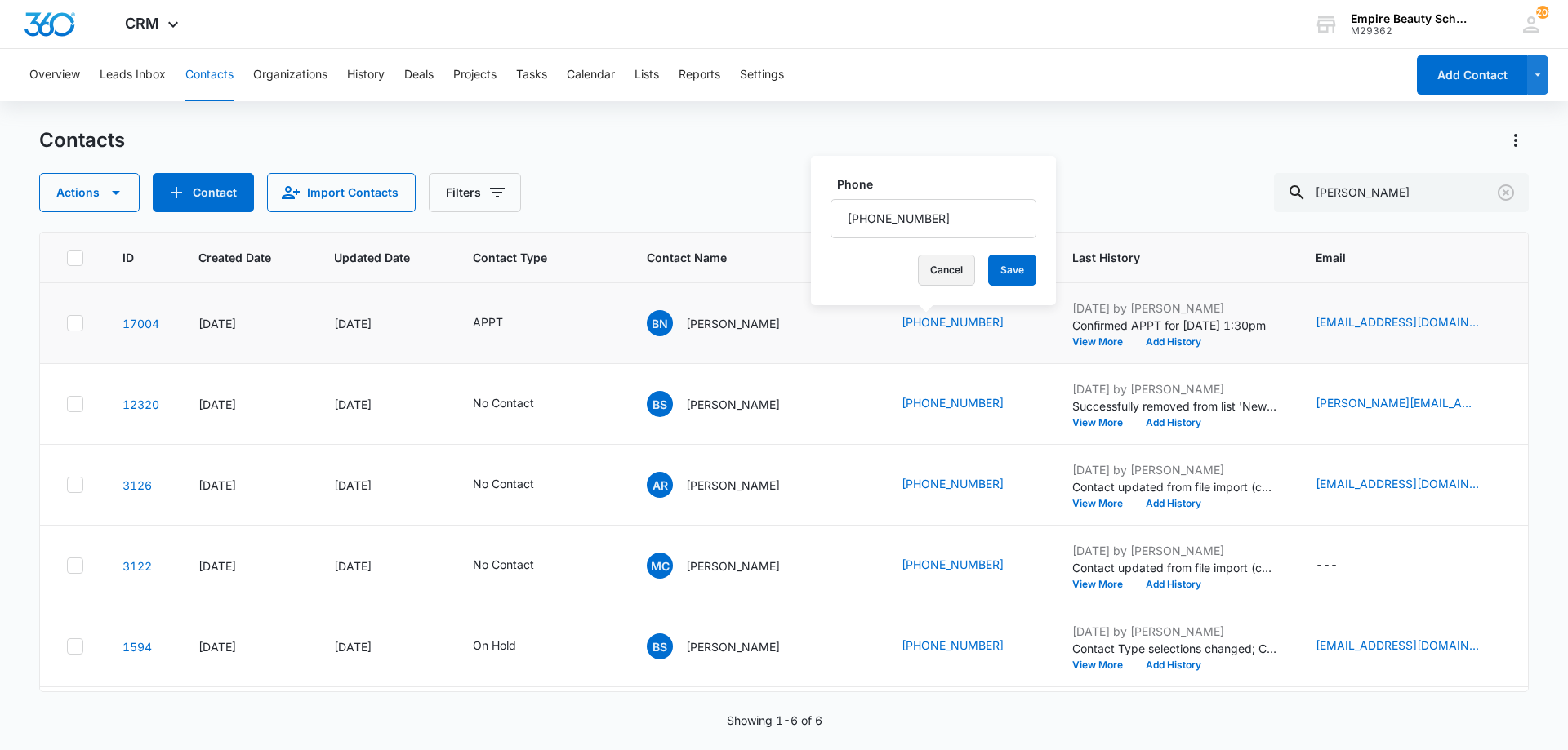
click at [927, 261] on button "Cancel" at bounding box center [946, 271] width 57 height 31
click at [1488, 322] on icon "Email - bobbynolet000@gmail.com - Select to Edit Field" at bounding box center [1498, 323] width 19 height 19
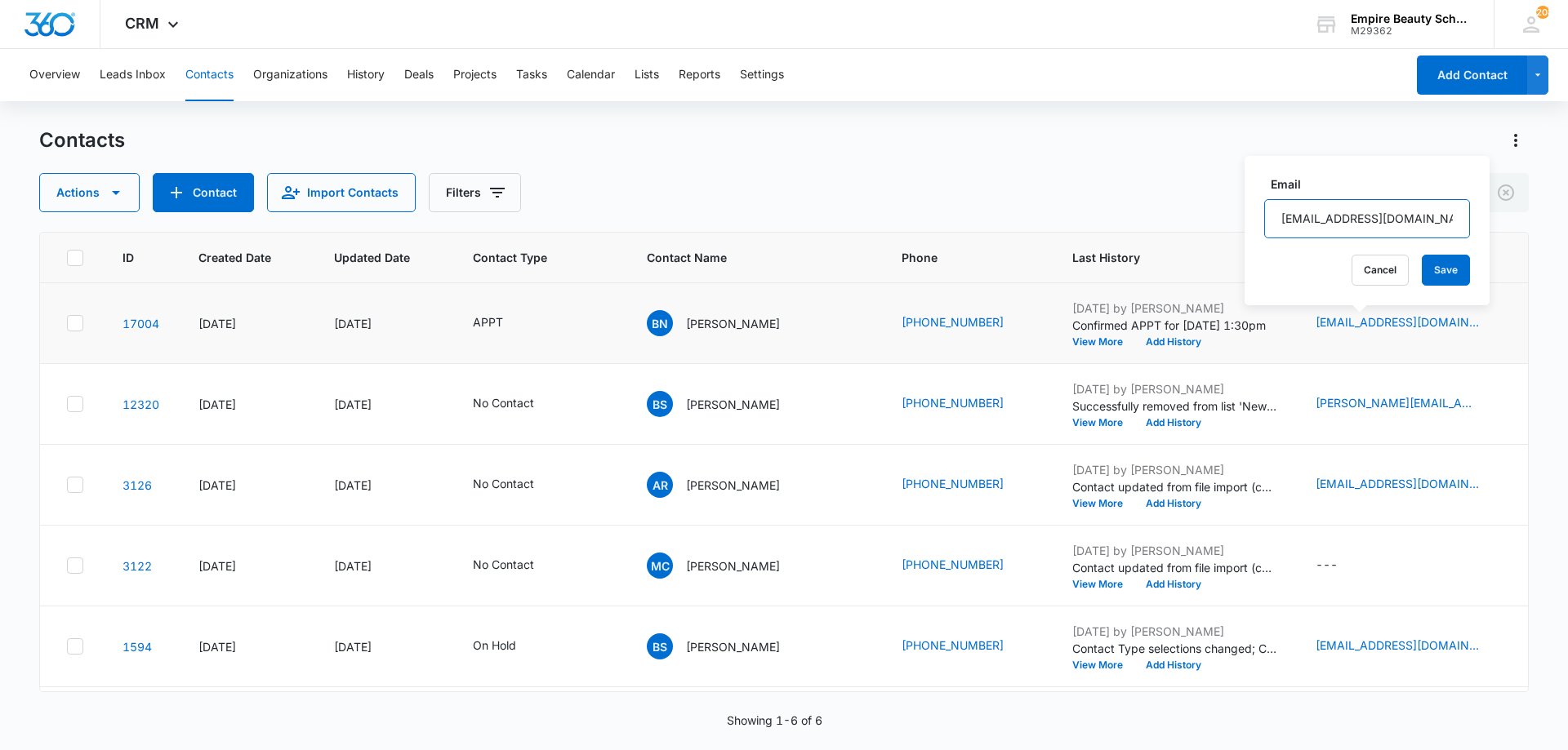
click at [1334, 223] on input "[EMAIL_ADDRESS][DOMAIN_NAME]" at bounding box center [1367, 218] width 206 height 39
click at [1362, 272] on button "Cancel" at bounding box center [1380, 271] width 57 height 31
click at [1072, 341] on button "View More" at bounding box center [1103, 342] width 62 height 10
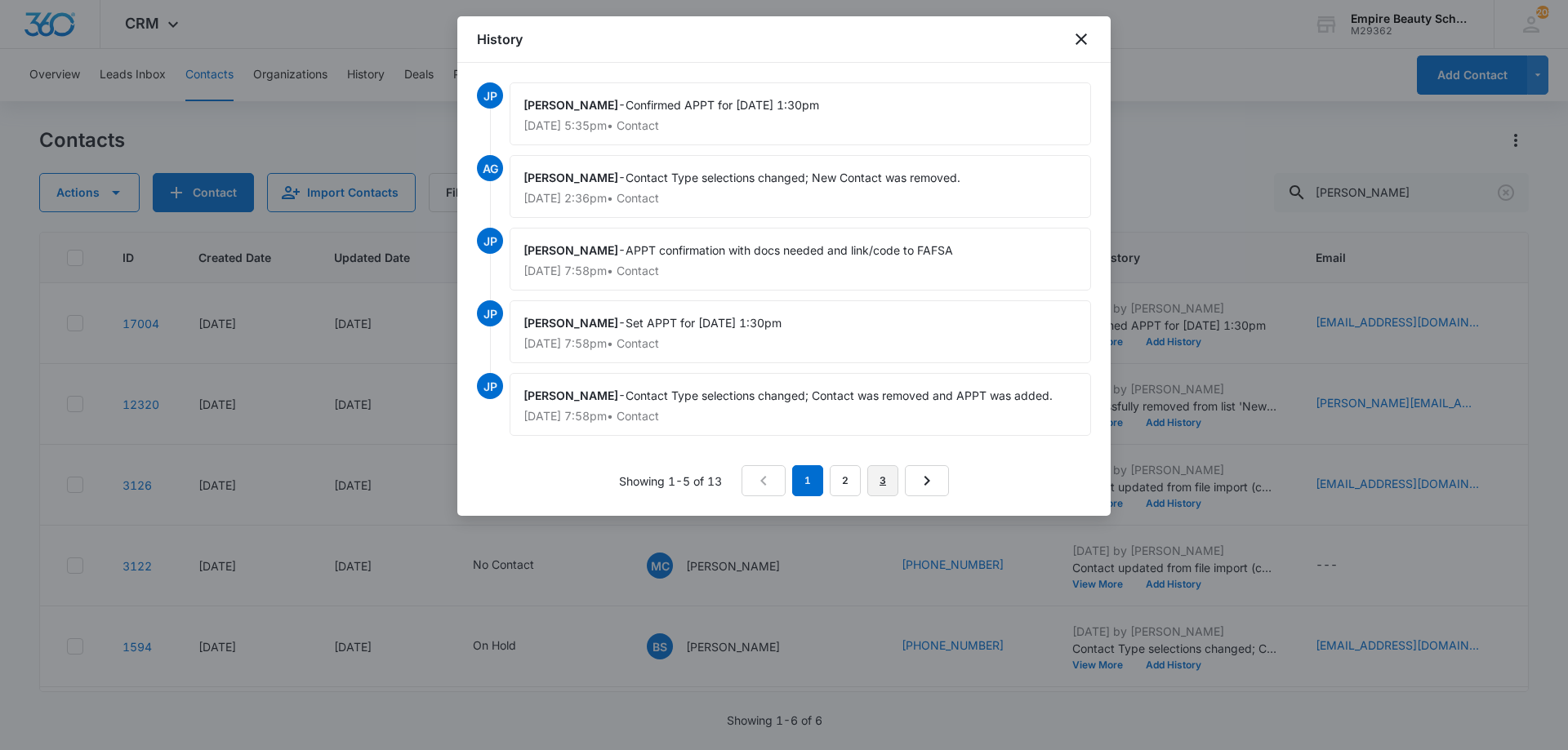
click at [884, 473] on link "3" at bounding box center [883, 481] width 31 height 31
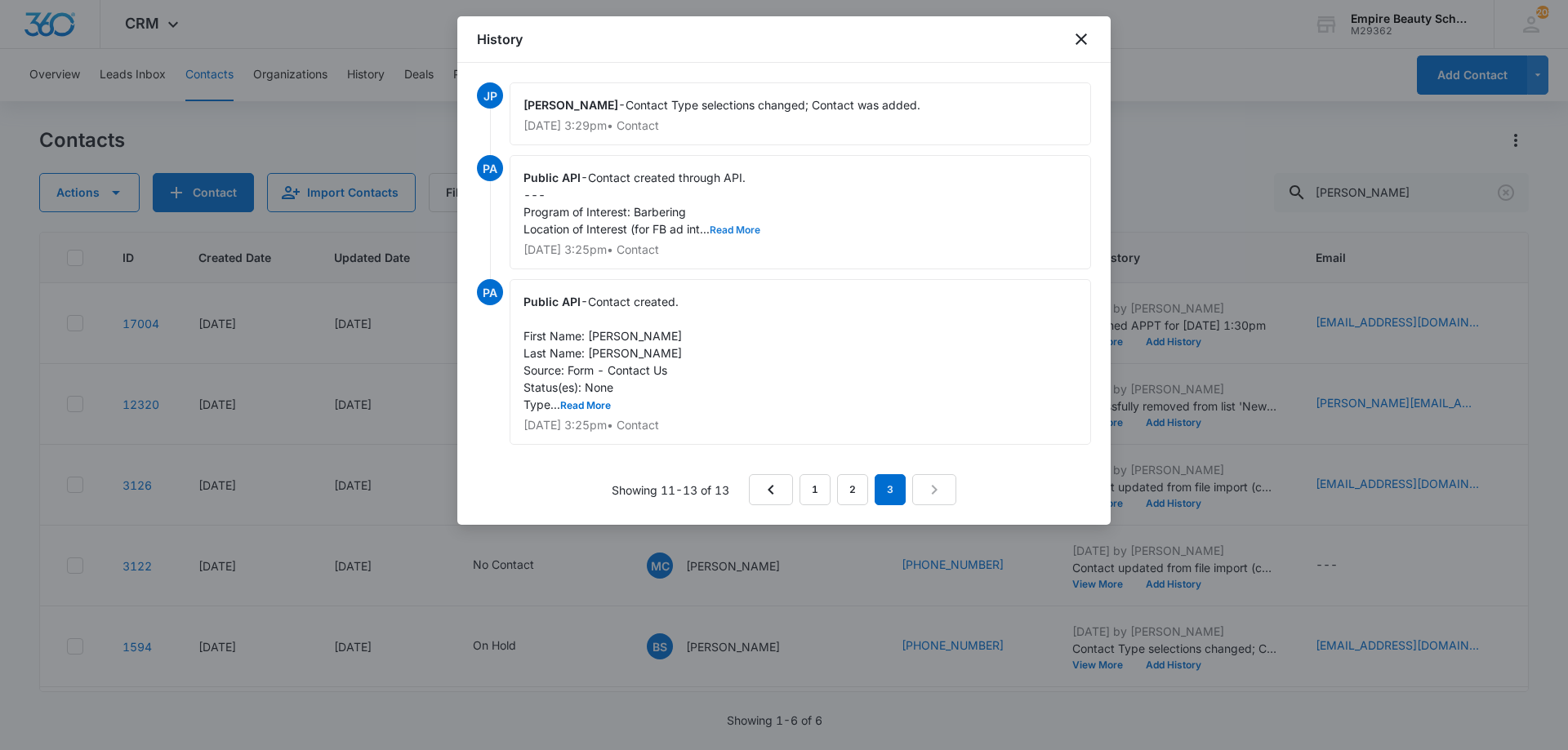
click at [739, 230] on button "Read More" at bounding box center [735, 230] width 50 height 10
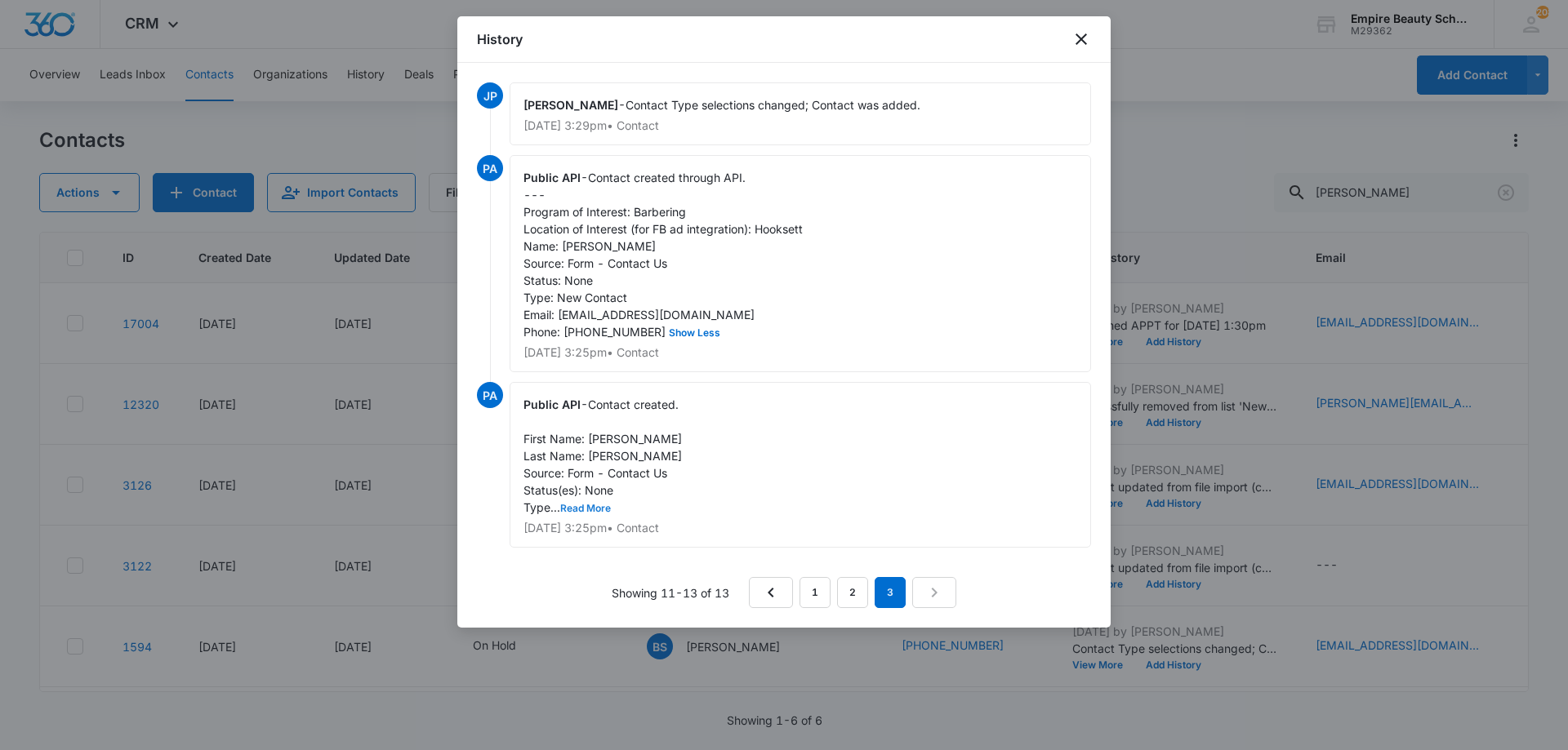
click at [604, 513] on button "Read More" at bounding box center [585, 508] width 50 height 10
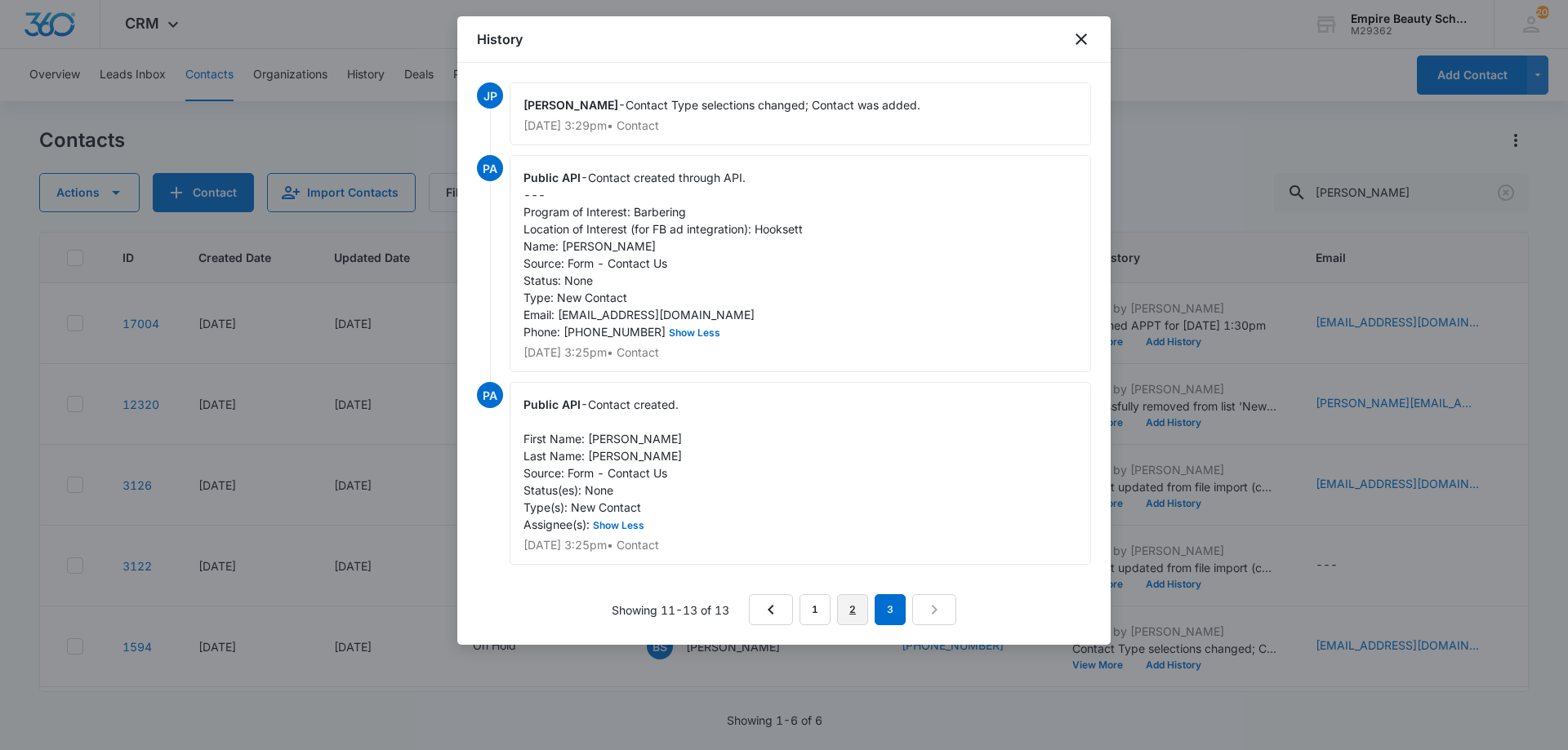
click at [845, 626] on link "2" at bounding box center [853, 610] width 31 height 31
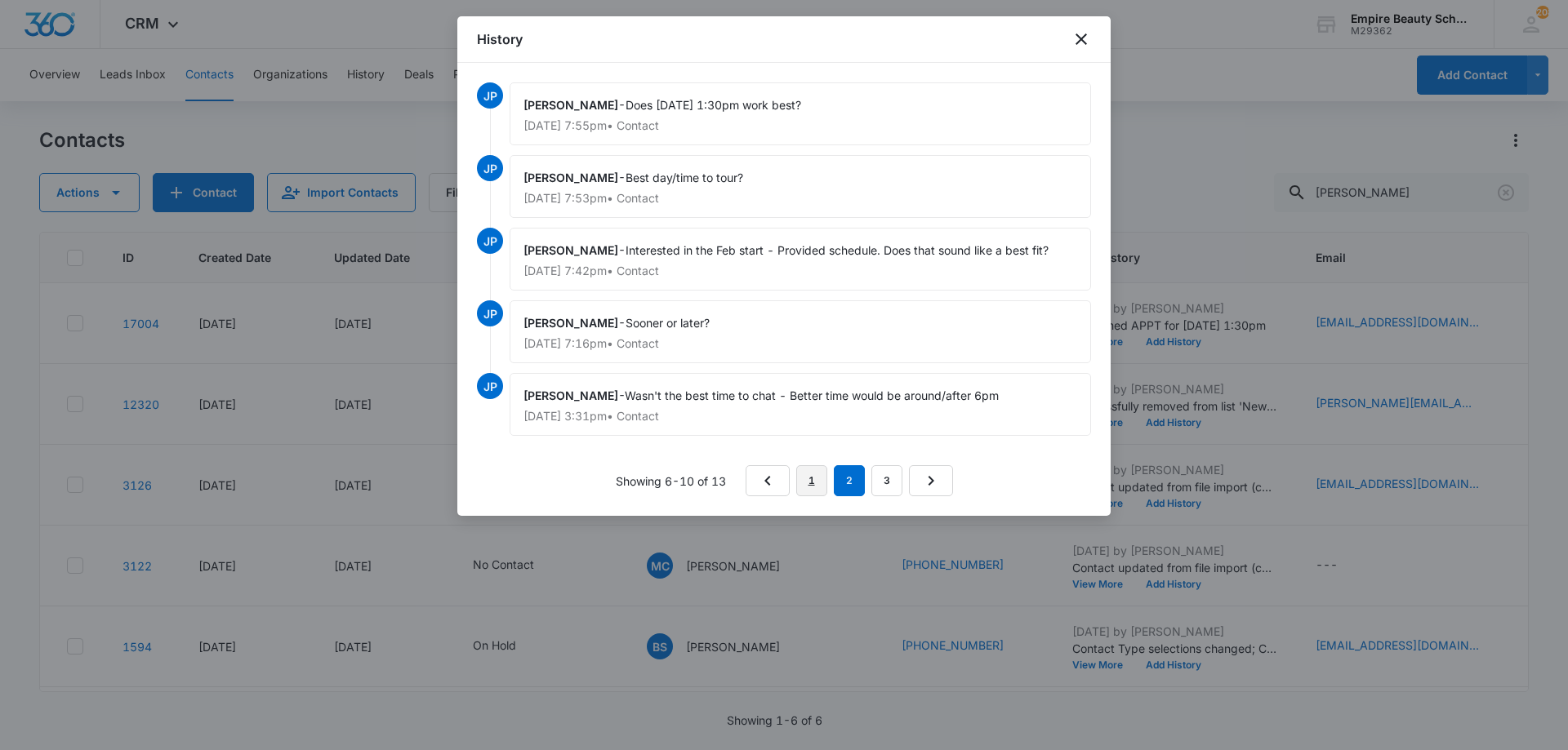
click at [819, 481] on link "1" at bounding box center [811, 481] width 31 height 31
click at [1078, 37] on icon "close" at bounding box center [1081, 40] width 12 height 12
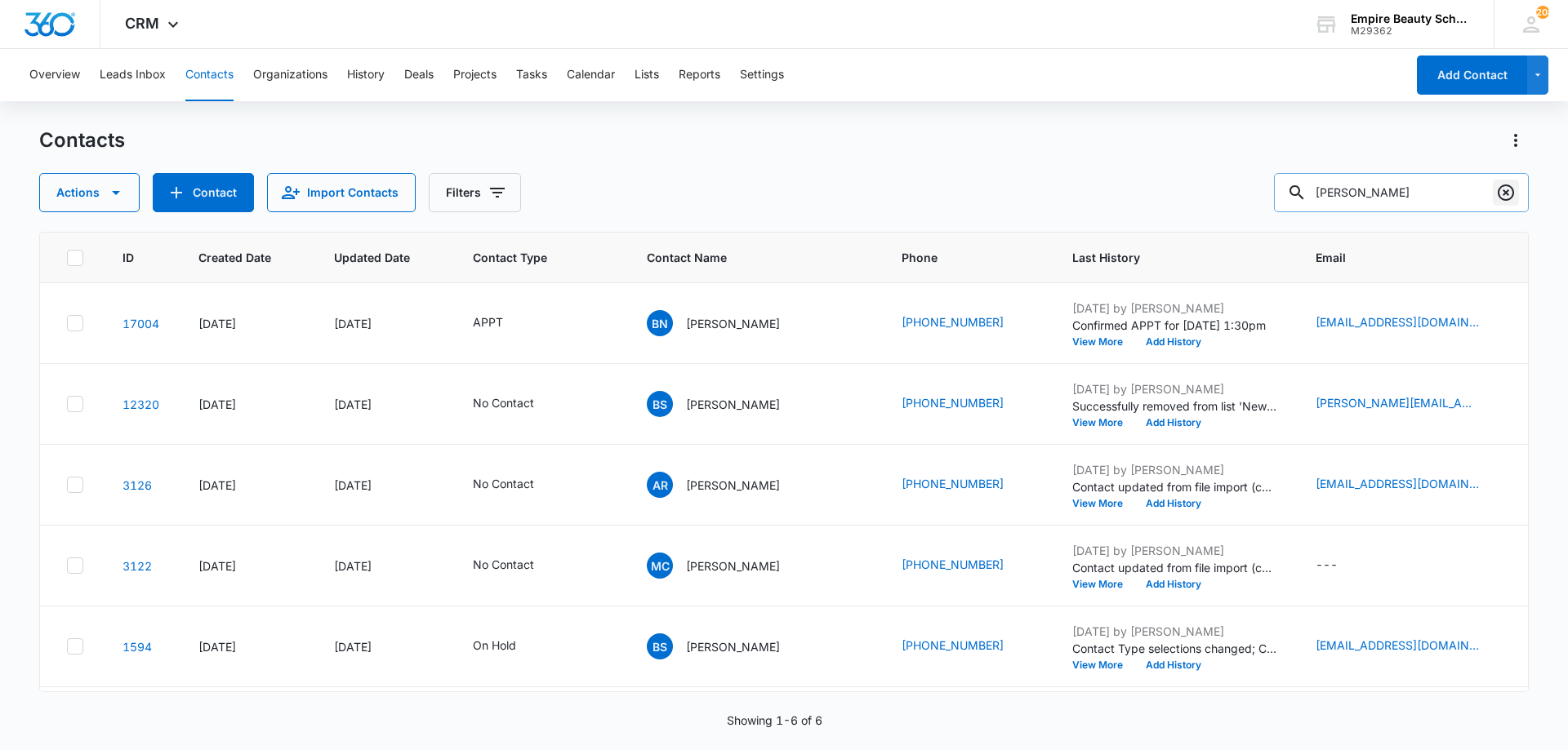
click at [1507, 189] on icon "Clear" at bounding box center [1506, 192] width 19 height 19
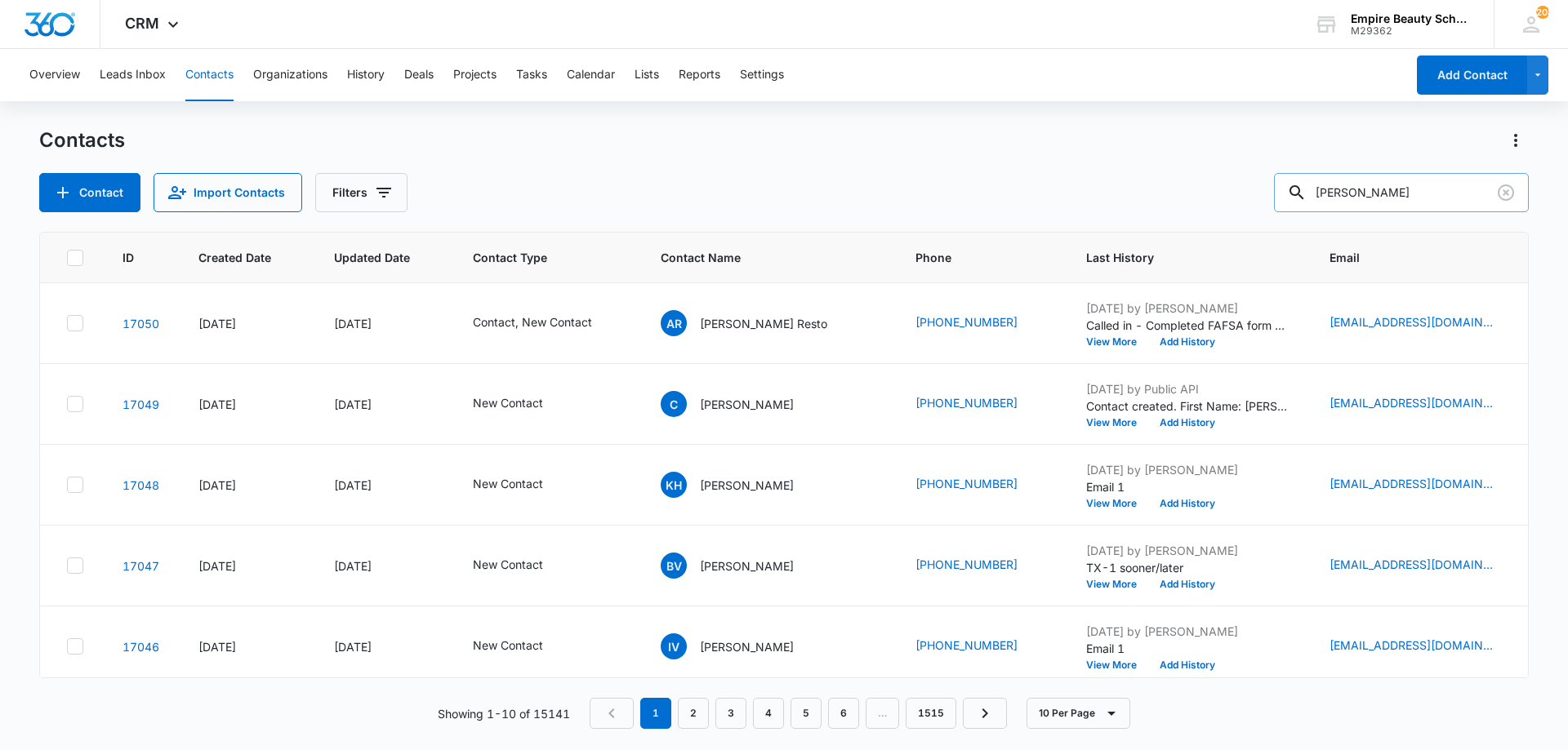
type input "[PERSON_NAME]"
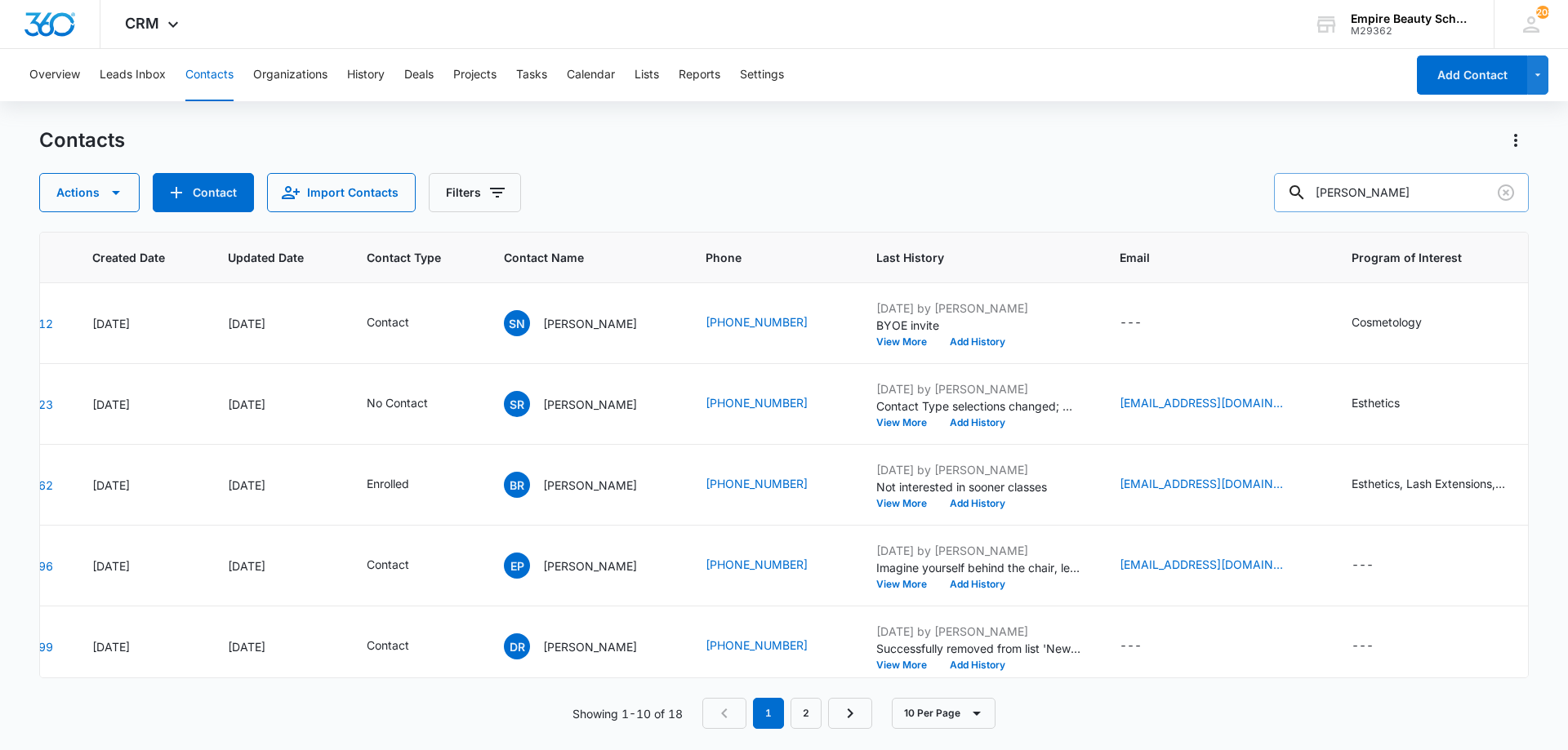
scroll to position [0, 181]
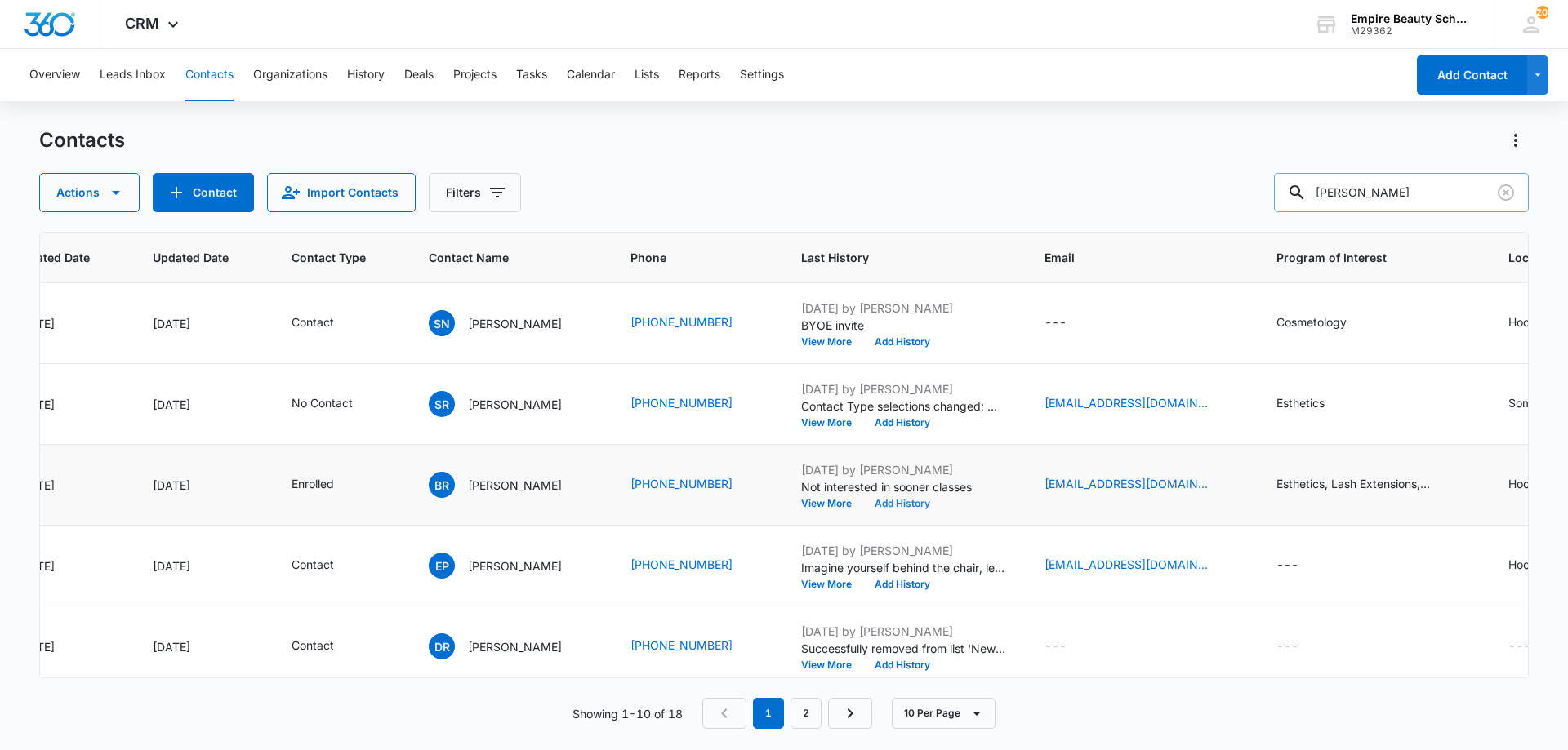
click at [900, 504] on button "Add History" at bounding box center [901, 504] width 79 height 10
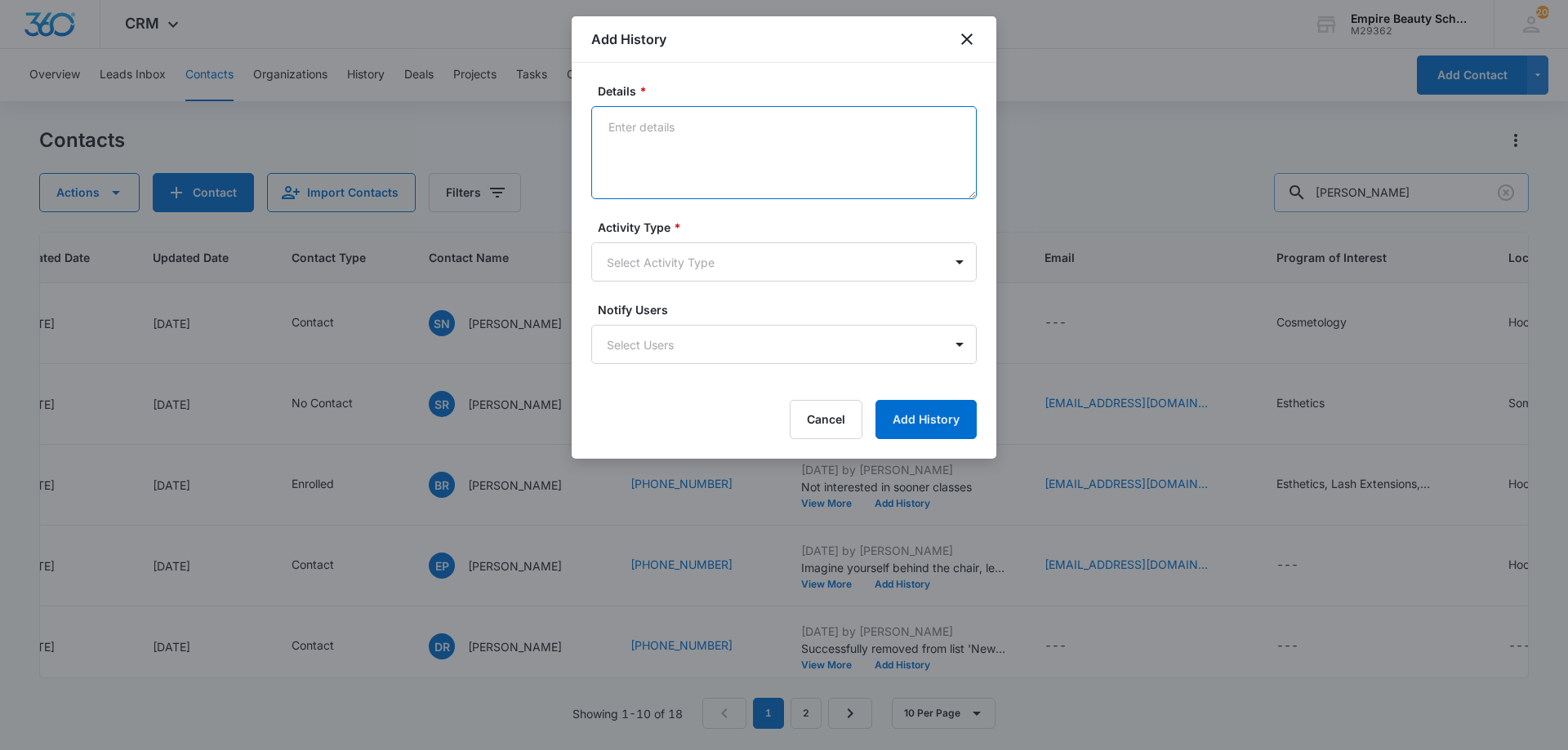
click at [713, 147] on textarea "Details *" at bounding box center [783, 152] width 385 height 93
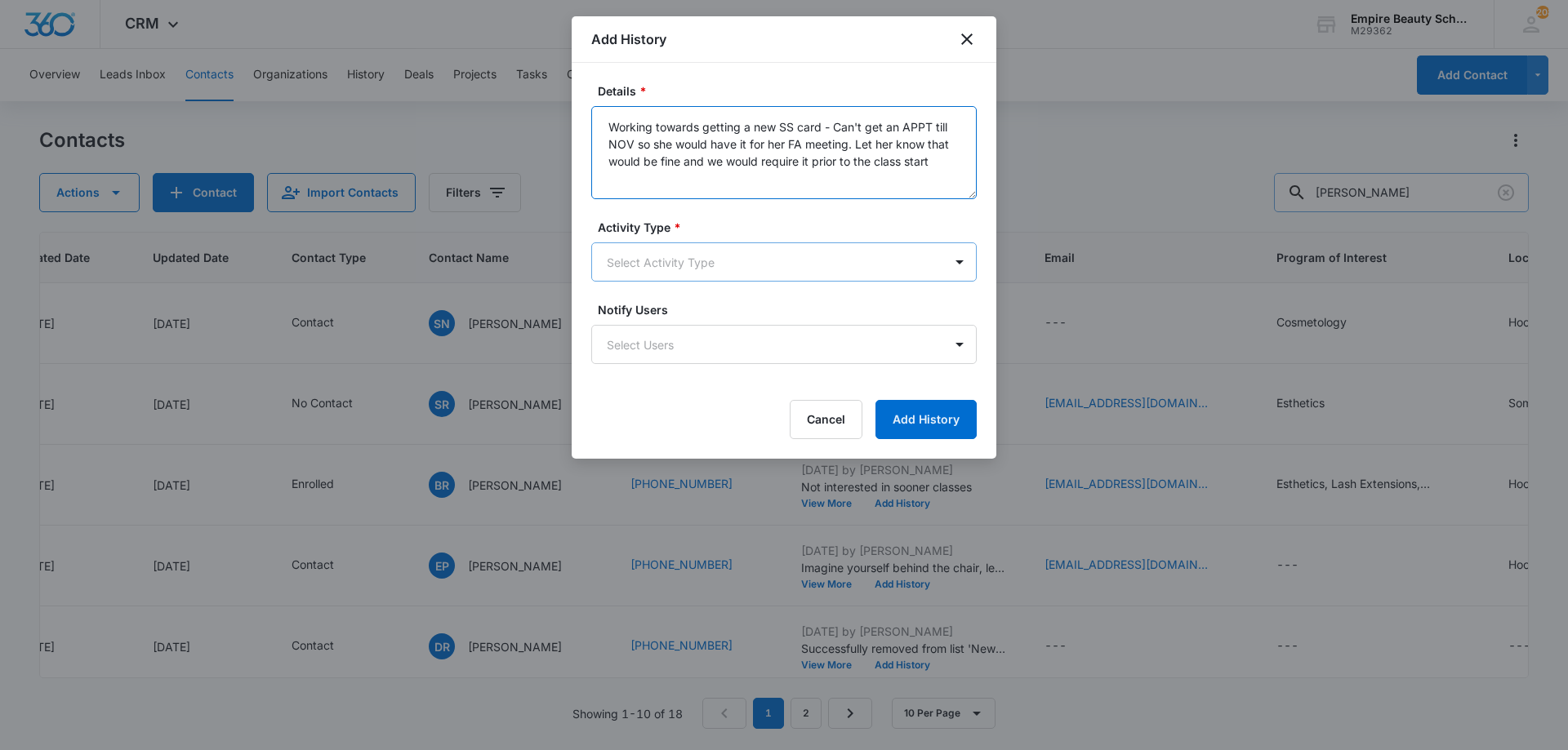
type textarea "Working towards getting a new SS card - Can't get an APPT till NOV so she would…"
click at [830, 255] on body "CRM Apps Forms CRM Email Shop Payments POS Files Brand Settings AI Assistant Em…" at bounding box center [784, 375] width 1568 height 750
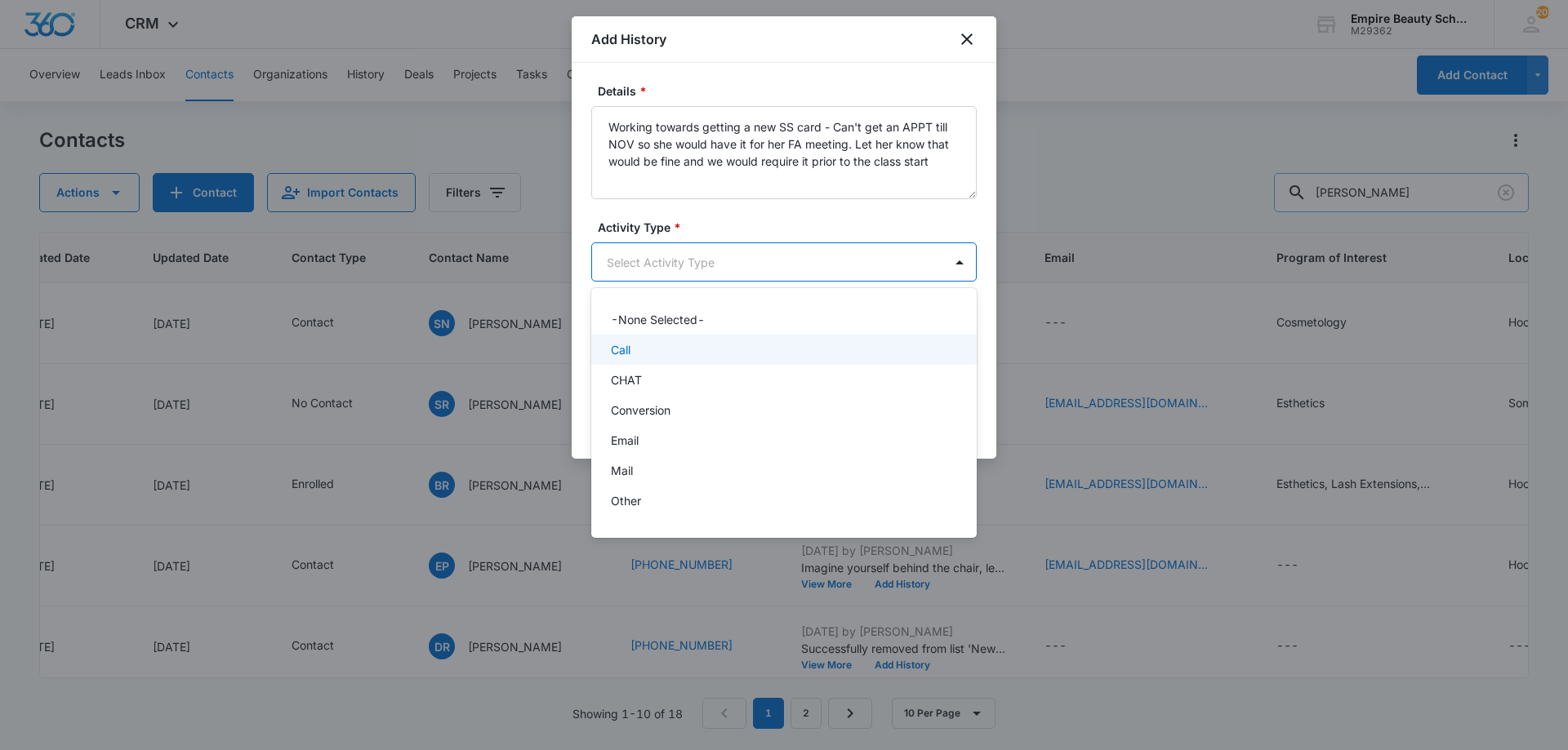
click at [717, 341] on div "Call" at bounding box center [783, 349] width 385 height 30
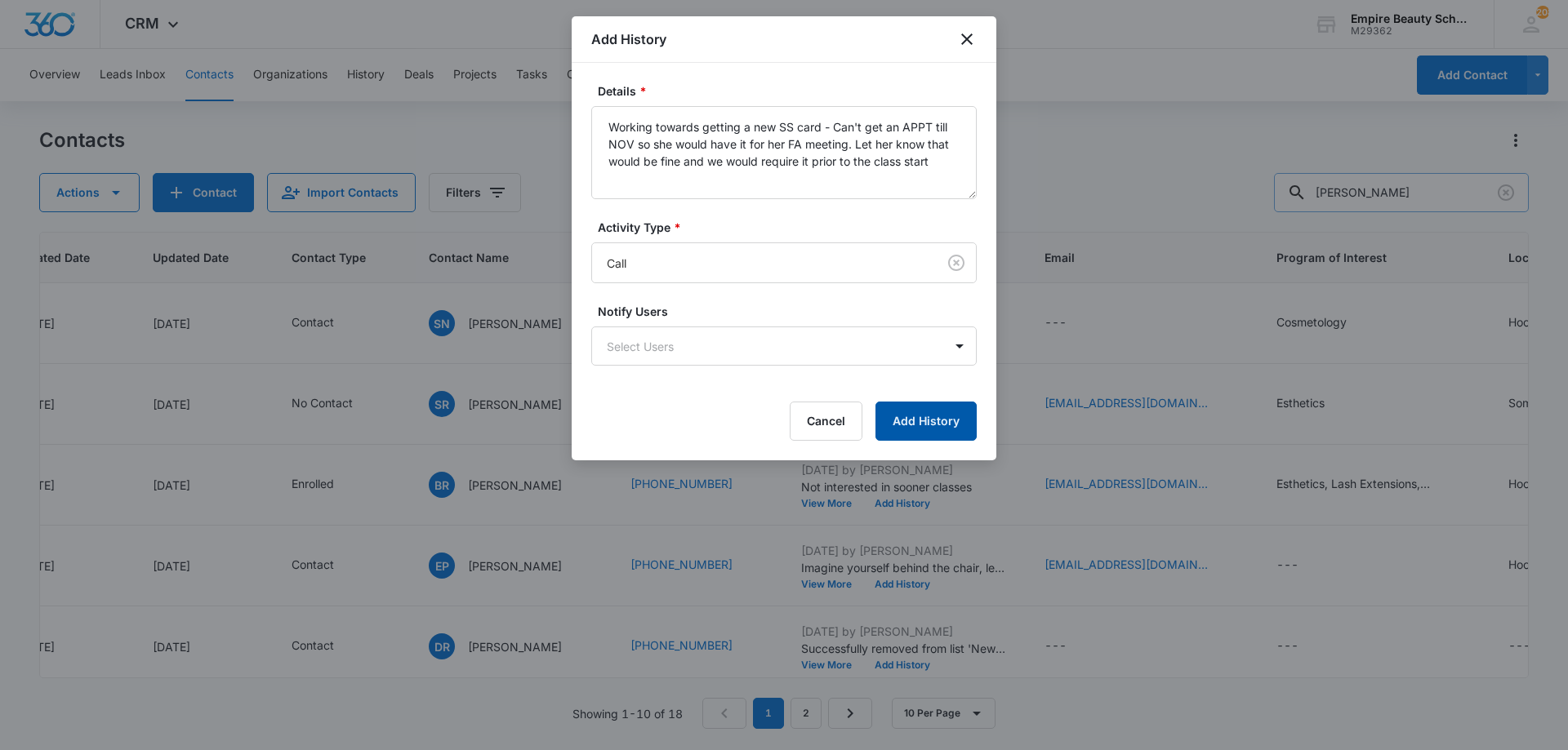
click at [897, 425] on button "Add History" at bounding box center [926, 421] width 101 height 39
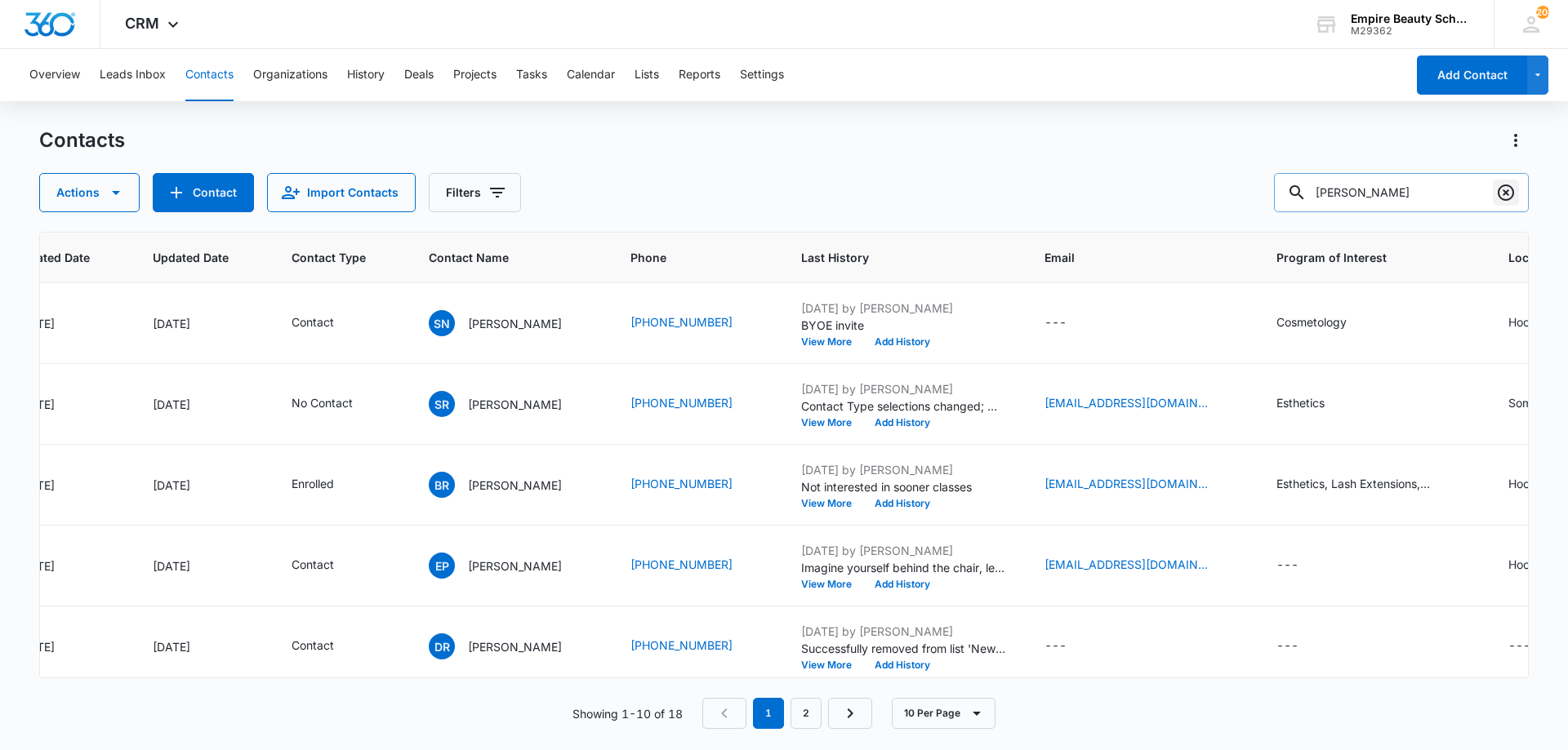
click at [1502, 189] on icon "Clear" at bounding box center [1506, 192] width 19 height 19
click at [1227, 159] on div "Contacts Actions Contact Import Contacts Filters" at bounding box center [783, 170] width 1489 height 85
